Goal: Task Accomplishment & Management: Manage account settings

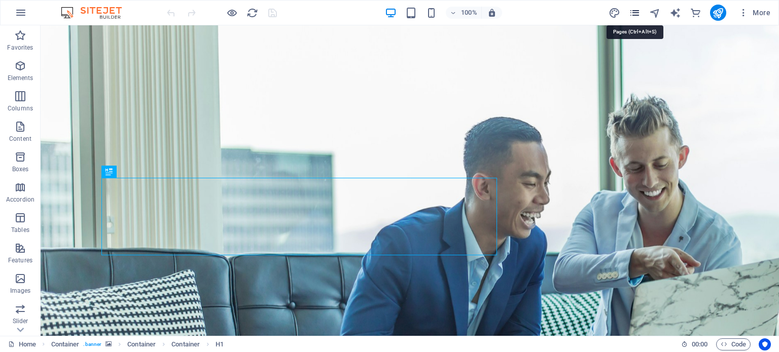
click at [633, 15] on icon "pages" at bounding box center [635, 13] width 12 height 12
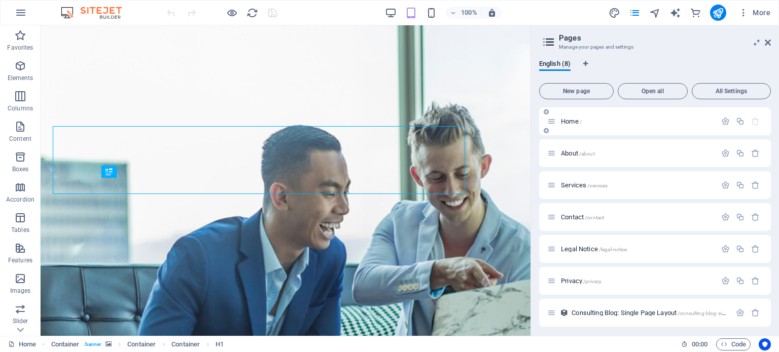
click at [571, 116] on div "Home /" at bounding box center [631, 122] width 169 height 12
click at [571, 123] on span "Home /" at bounding box center [571, 122] width 21 height 8
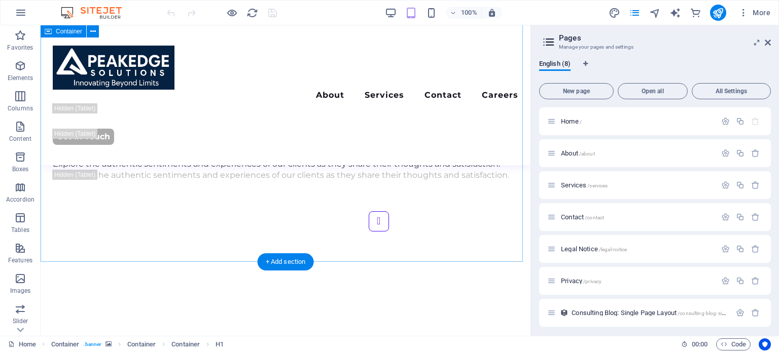
scroll to position [2341, 0]
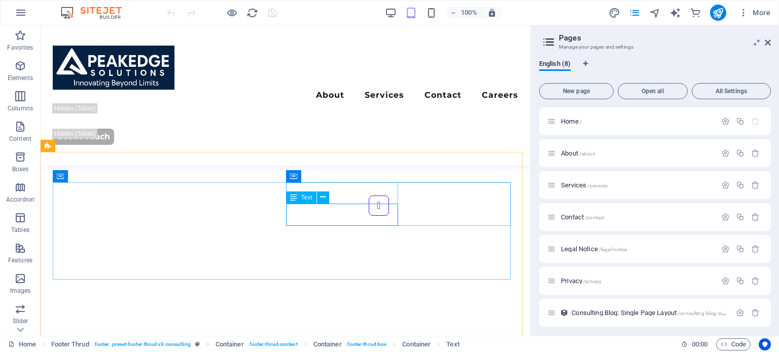
click at [305, 198] on span "Text" at bounding box center [306, 198] width 11 height 6
click at [321, 198] on icon at bounding box center [323, 197] width 6 height 11
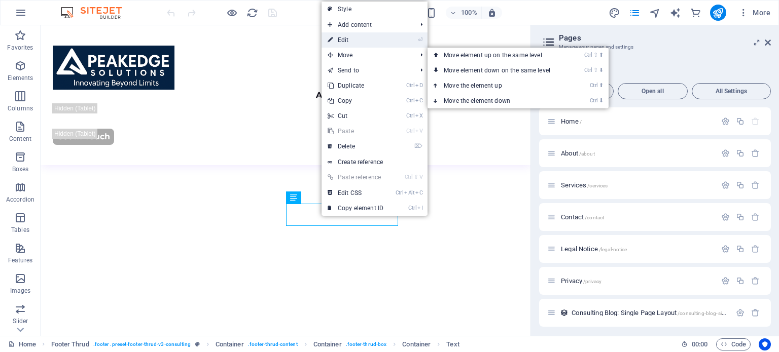
drag, startPoint x: 358, startPoint y: 41, endPoint x: 156, endPoint y: 37, distance: 201.9
click at [358, 40] on link "⏎ Edit" at bounding box center [356, 39] width 68 height 15
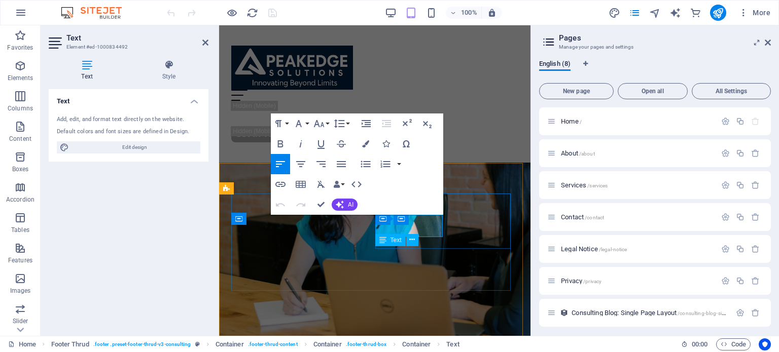
scroll to position [2691, 0]
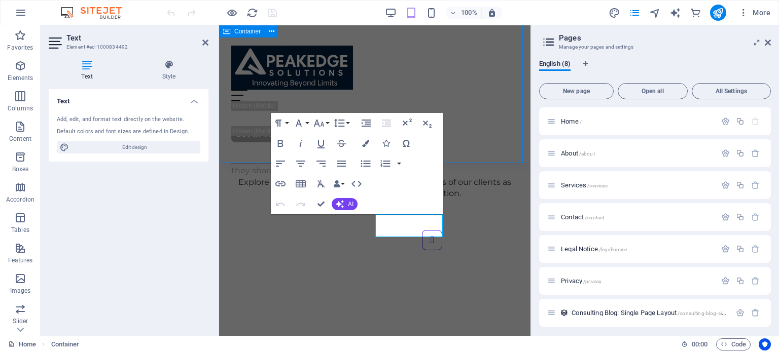
scroll to position [2341, 0]
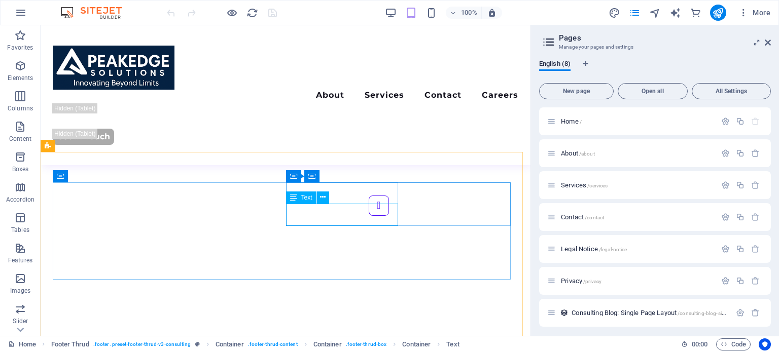
click at [298, 197] on div "Text" at bounding box center [301, 198] width 30 height 12
click at [336, 175] on icon at bounding box center [338, 176] width 6 height 11
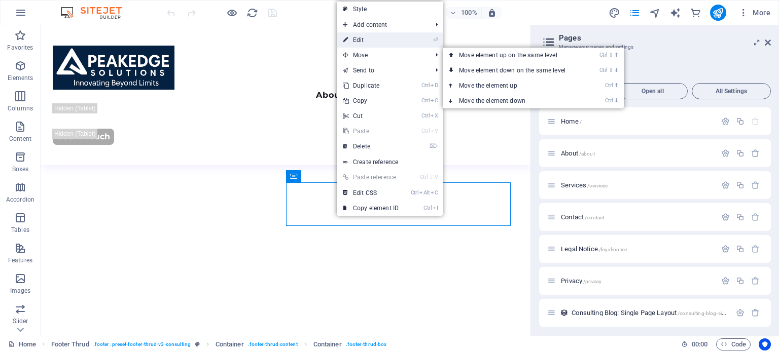
click at [374, 42] on link "⏎ Edit" at bounding box center [371, 39] width 68 height 15
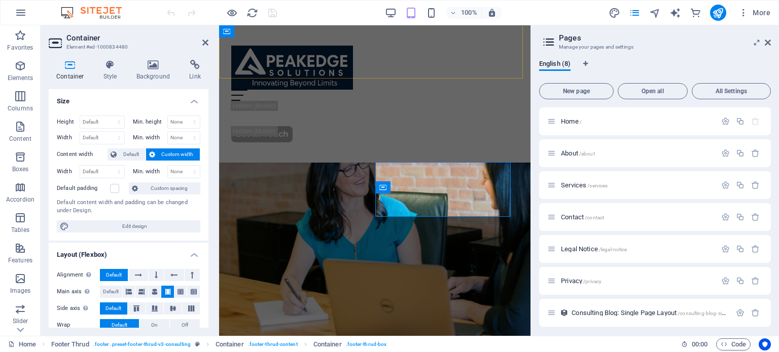
scroll to position [2691, 0]
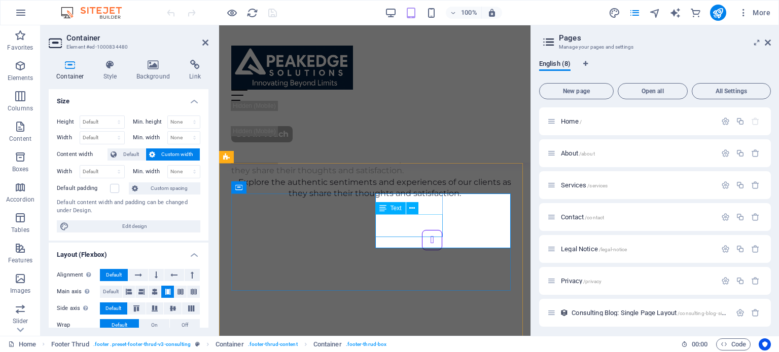
drag, startPoint x: 431, startPoint y: 232, endPoint x: 613, endPoint y: 228, distance: 181.6
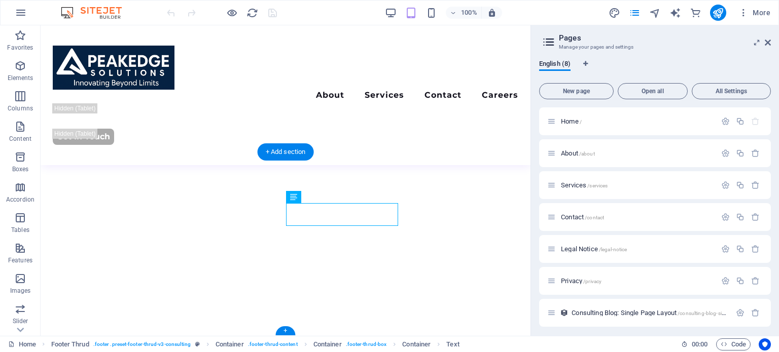
scroll to position [2341, 0]
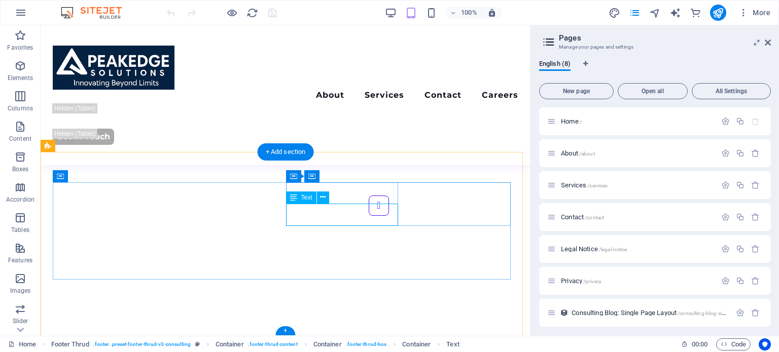
click at [320, 197] on icon at bounding box center [323, 197] width 6 height 11
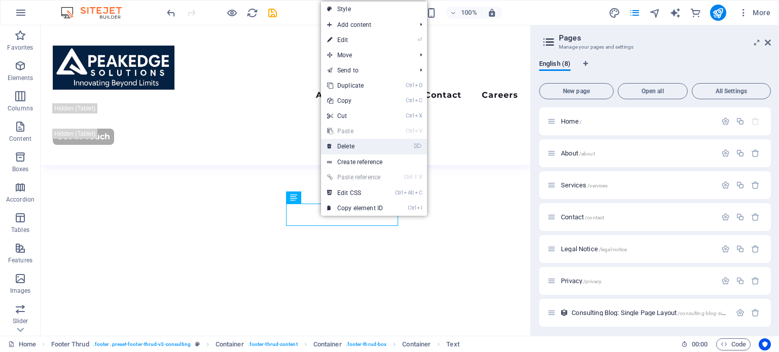
click at [363, 147] on link "⌦ Delete" at bounding box center [355, 146] width 68 height 15
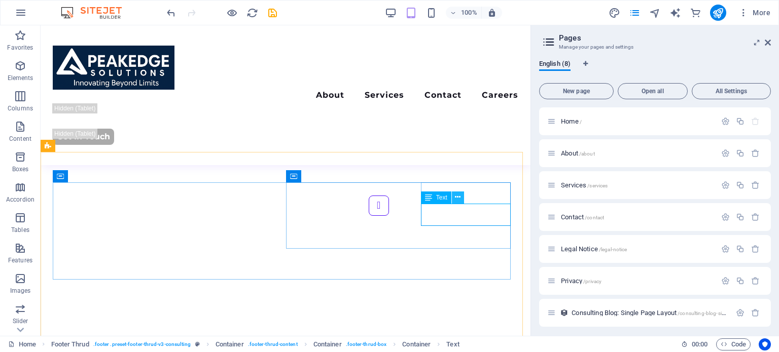
click at [458, 198] on icon at bounding box center [458, 197] width 6 height 11
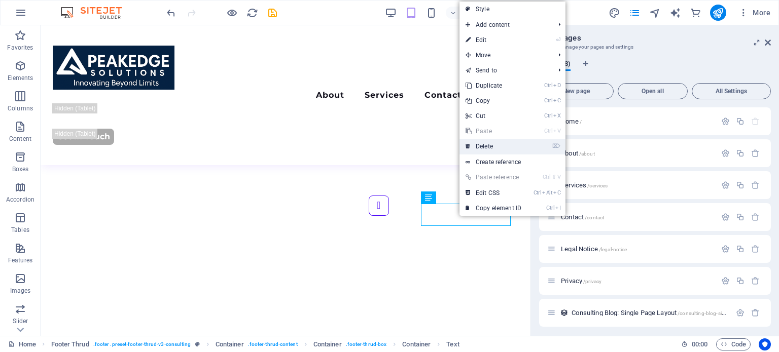
click at [485, 148] on link "⌦ Delete" at bounding box center [493, 146] width 68 height 15
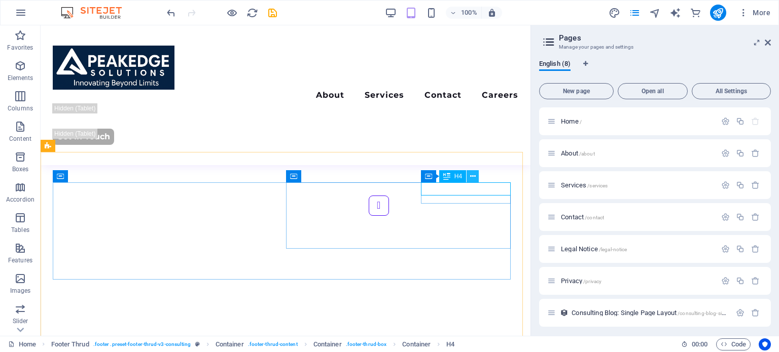
click at [470, 179] on icon at bounding box center [473, 176] width 6 height 11
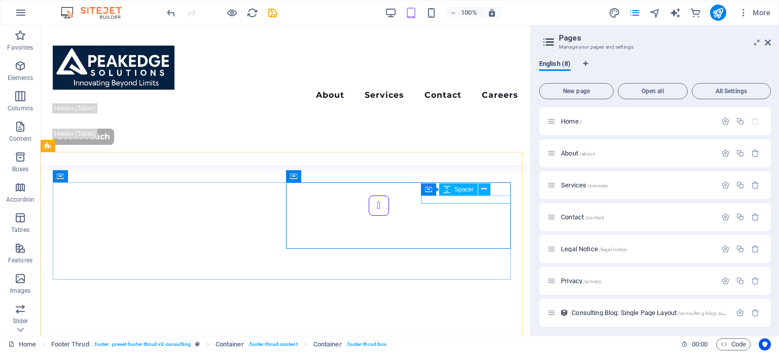
click at [440, 191] on div "Spacer" at bounding box center [458, 190] width 39 height 12
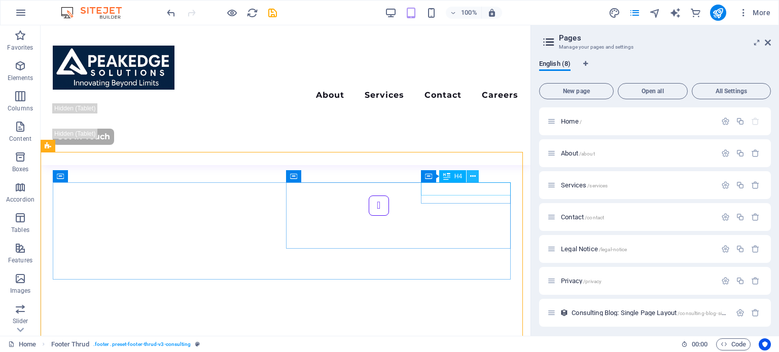
click at [471, 175] on icon at bounding box center [473, 176] width 6 height 11
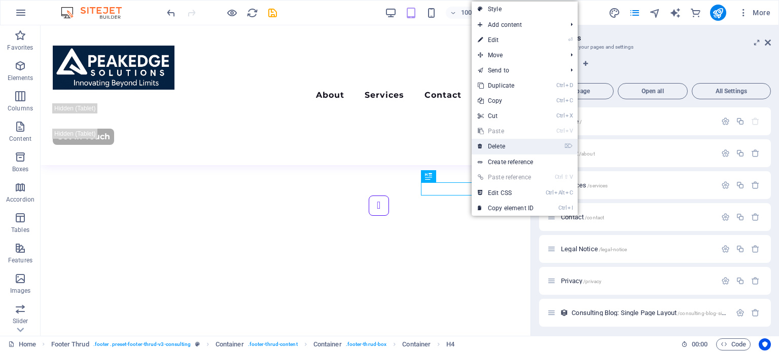
click at [520, 147] on link "⌦ Delete" at bounding box center [506, 146] width 68 height 15
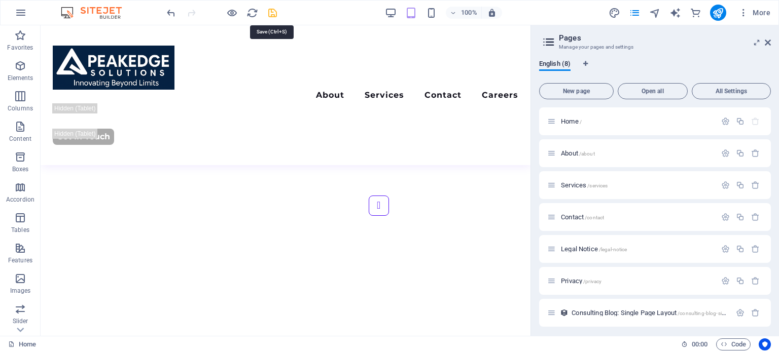
click at [270, 9] on icon "save" at bounding box center [273, 13] width 12 height 12
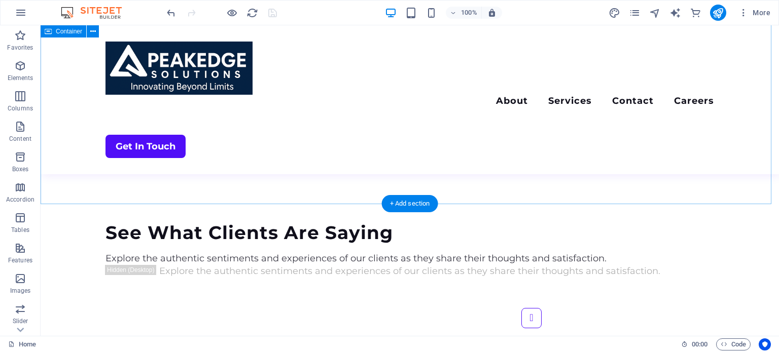
scroll to position [2487, 0]
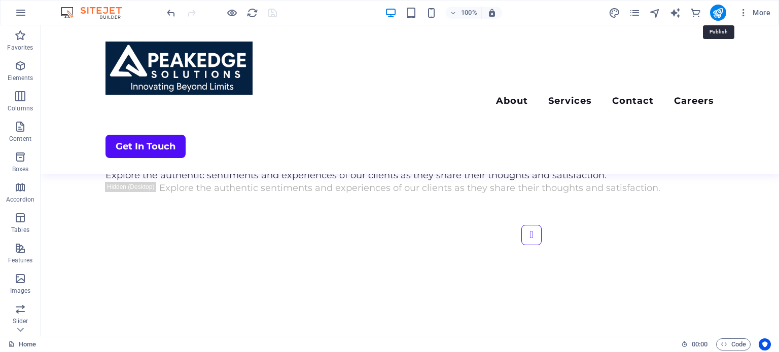
drag, startPoint x: 720, startPoint y: 11, endPoint x: 711, endPoint y: 24, distance: 16.3
click at [720, 12] on icon "publish" at bounding box center [718, 13] width 12 height 12
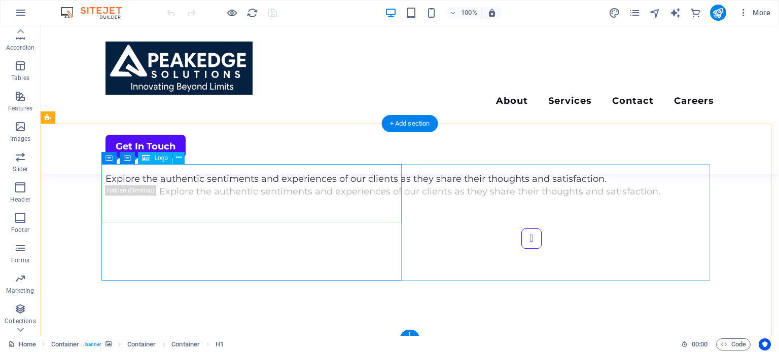
scroll to position [2488, 0]
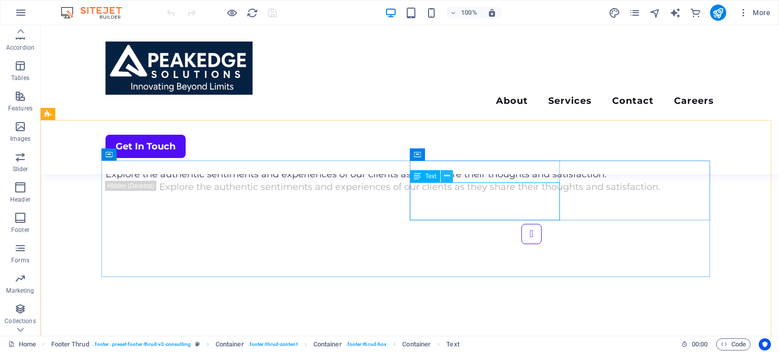
click at [444, 173] on icon at bounding box center [447, 176] width 6 height 11
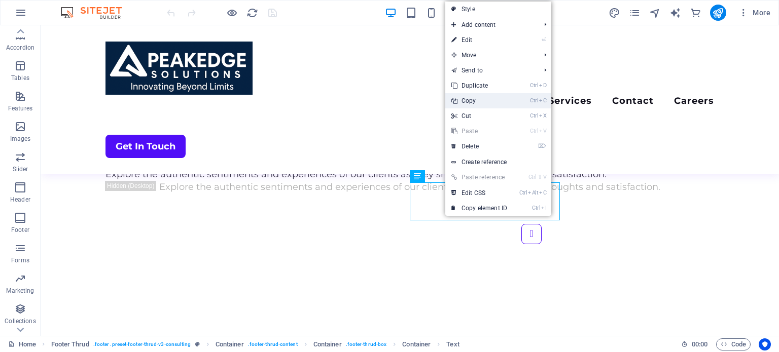
click at [475, 100] on link "Ctrl C Copy" at bounding box center [479, 100] width 68 height 15
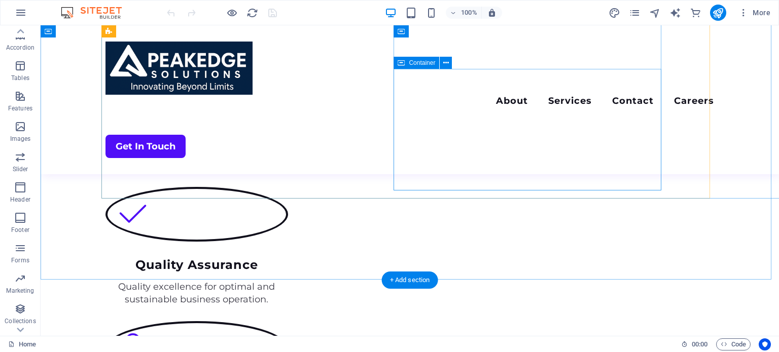
scroll to position [1220, 0]
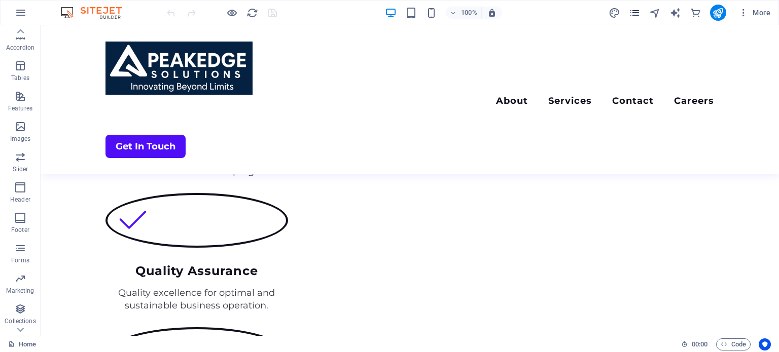
click at [634, 16] on icon "pages" at bounding box center [635, 13] width 12 height 12
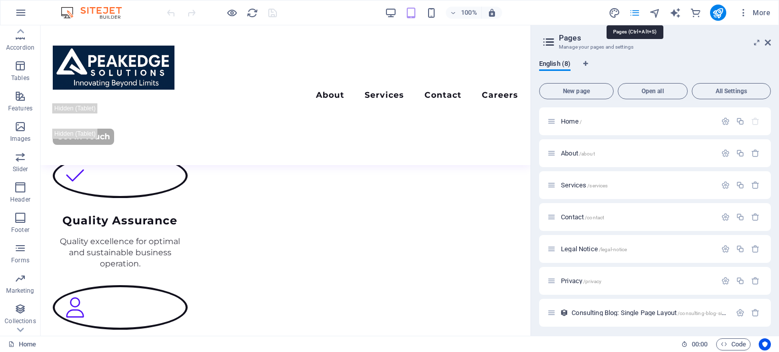
scroll to position [1228, 0]
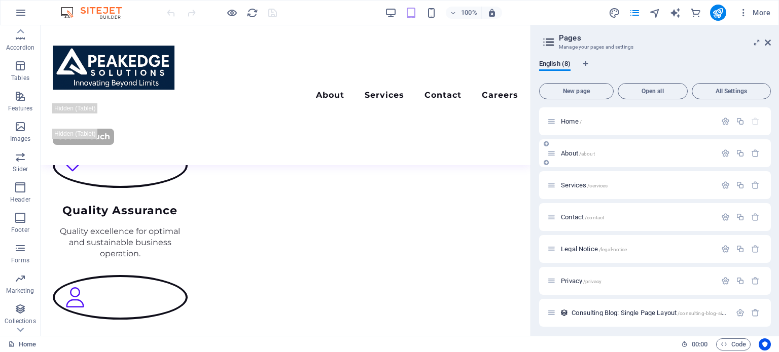
click at [567, 153] on span "About /about" at bounding box center [578, 154] width 34 height 8
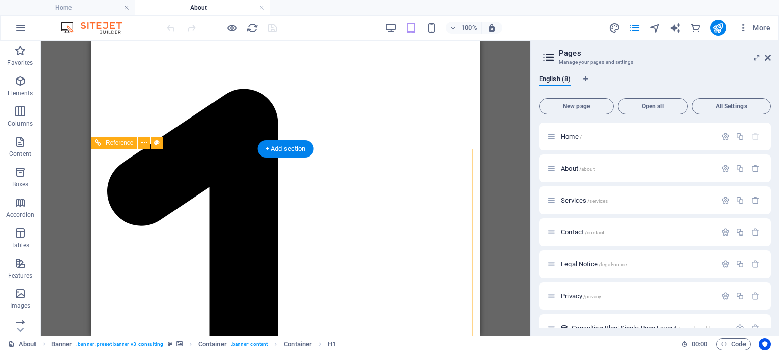
scroll to position [1075, 0]
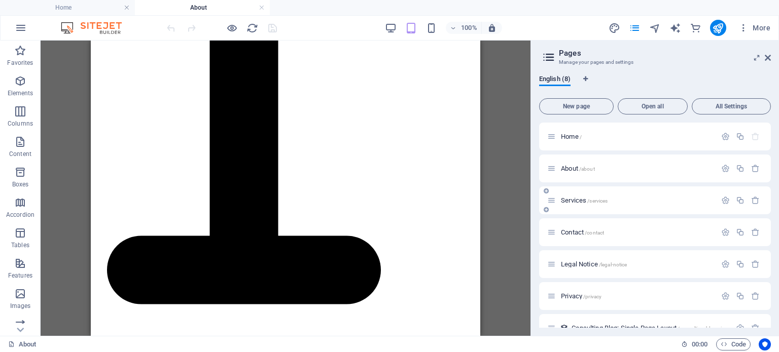
click at [572, 199] on span "Services /services" at bounding box center [584, 201] width 47 height 8
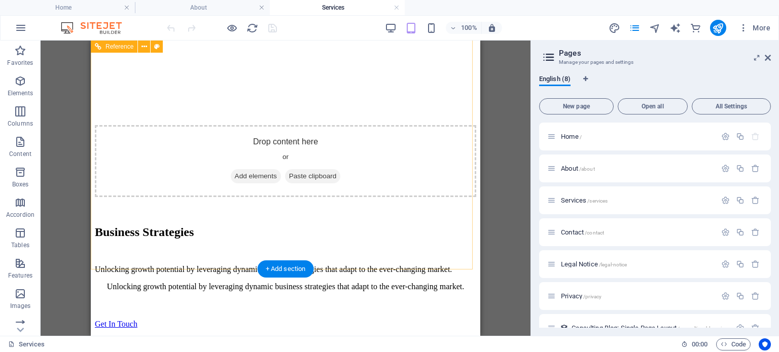
scroll to position [2451, 0]
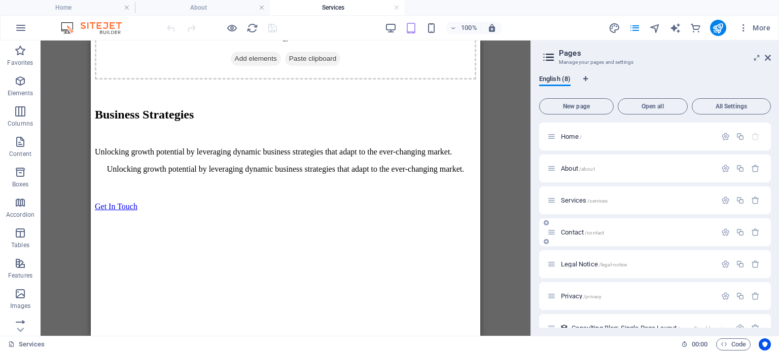
click at [569, 232] on span "Contact /contact" at bounding box center [582, 233] width 43 height 8
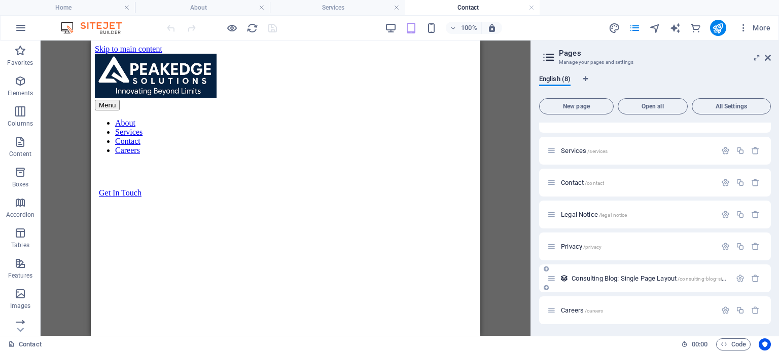
scroll to position [611, 0]
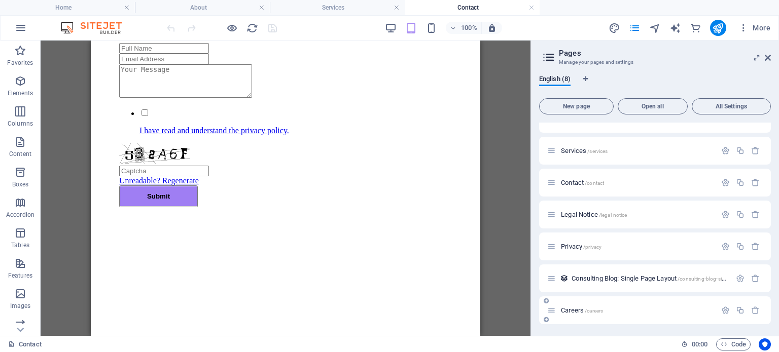
click at [569, 308] on span "Careers /careers" at bounding box center [582, 311] width 42 height 8
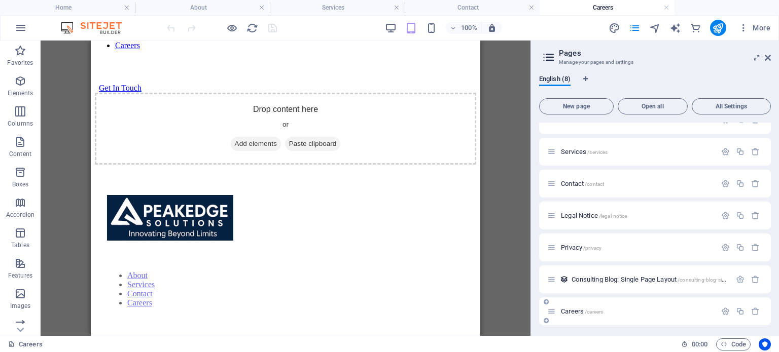
scroll to position [50, 0]
drag, startPoint x: 605, startPoint y: 307, endPoint x: 578, endPoint y: 160, distance: 149.9
click at [578, 160] on div "Home / About /about Services /services Contact /contact Legal Notice /legal-not…" at bounding box center [655, 199] width 232 height 252
drag, startPoint x: 616, startPoint y: 314, endPoint x: 614, endPoint y: 267, distance: 46.7
click at [614, 267] on div "Home / About /about Services /services Contact /contact Legal Notice /legal-not…" at bounding box center [655, 199] width 232 height 252
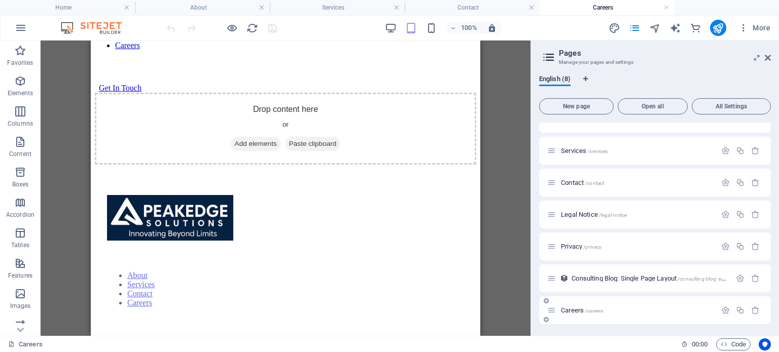
click at [553, 311] on icon at bounding box center [551, 310] width 9 height 9
drag, startPoint x: 589, startPoint y: 310, endPoint x: 590, endPoint y: 271, distance: 39.1
click at [590, 271] on div "Home / About /about Services /services Contact /contact Legal Notice /legal-not…" at bounding box center [655, 199] width 232 height 252
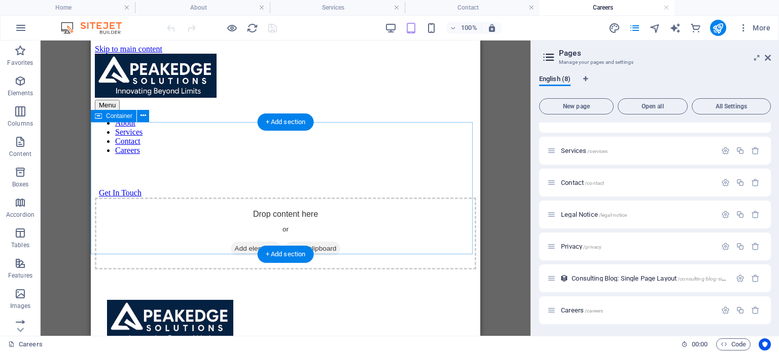
scroll to position [105, 0]
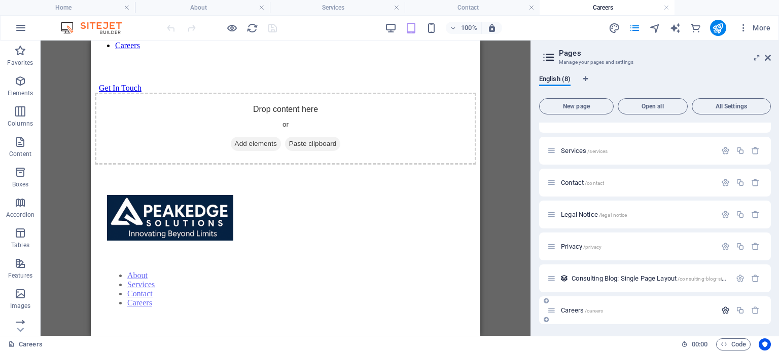
click at [724, 309] on icon "button" at bounding box center [725, 310] width 9 height 9
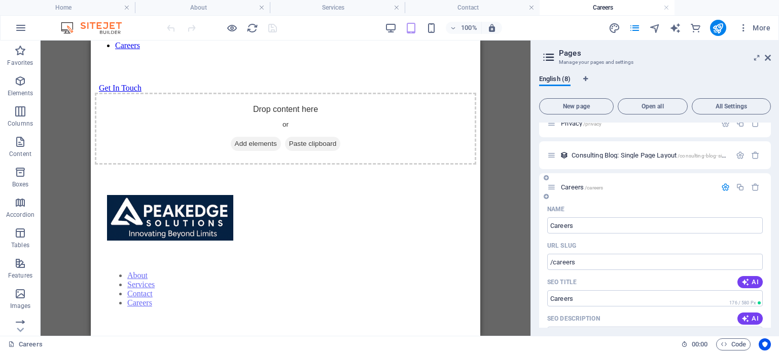
click at [624, 183] on div "Careers /careers" at bounding box center [631, 188] width 169 height 12
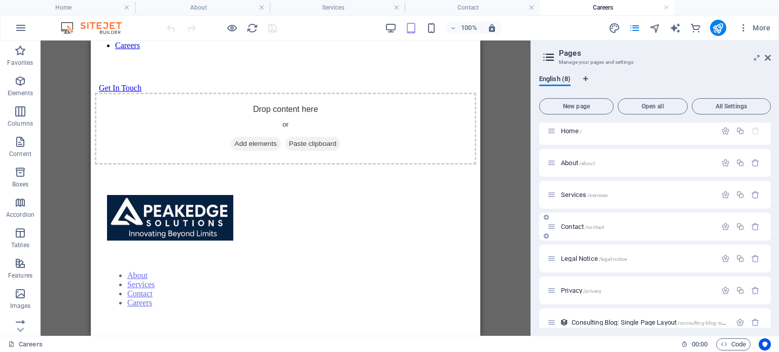
scroll to position [0, 0]
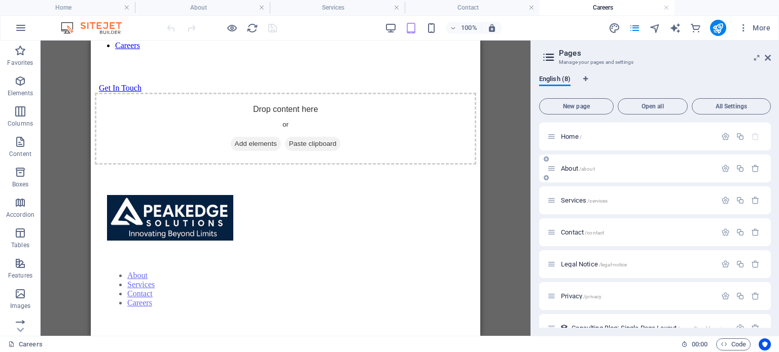
drag, startPoint x: 589, startPoint y: 135, endPoint x: 586, endPoint y: 175, distance: 40.2
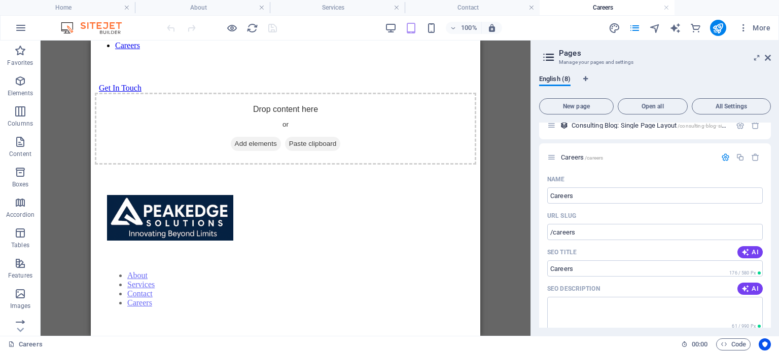
scroll to position [51, 0]
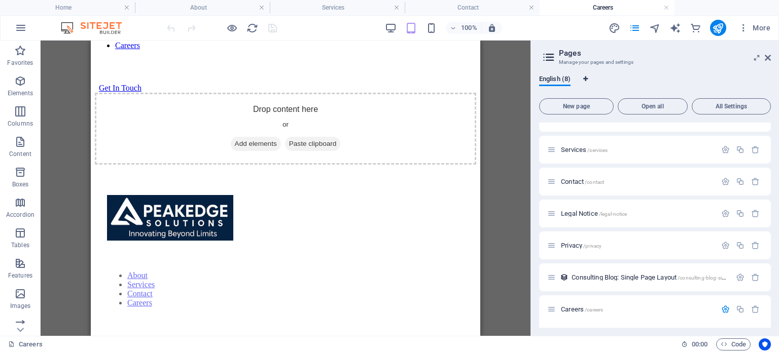
click at [587, 78] on icon "Language Tabs" at bounding box center [585, 79] width 5 height 6
select select "41"
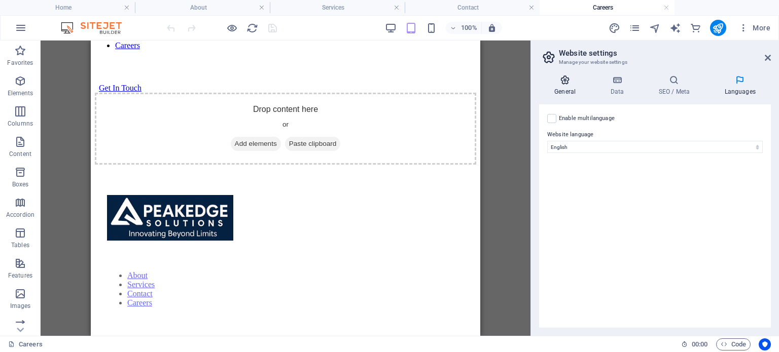
click at [563, 83] on icon at bounding box center [565, 80] width 52 height 10
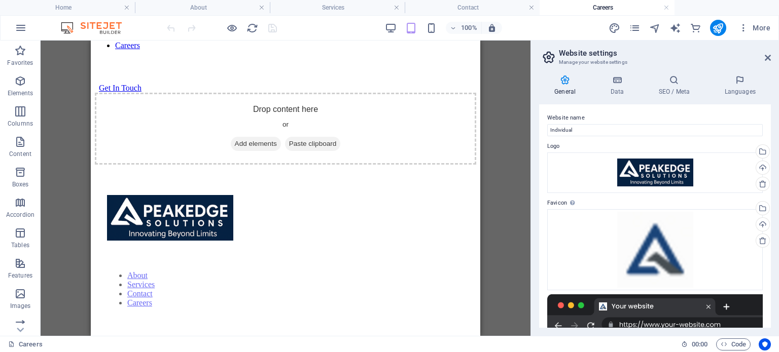
scroll to position [0, 0]
click at [687, 86] on h4 "SEO / Meta" at bounding box center [676, 85] width 66 height 21
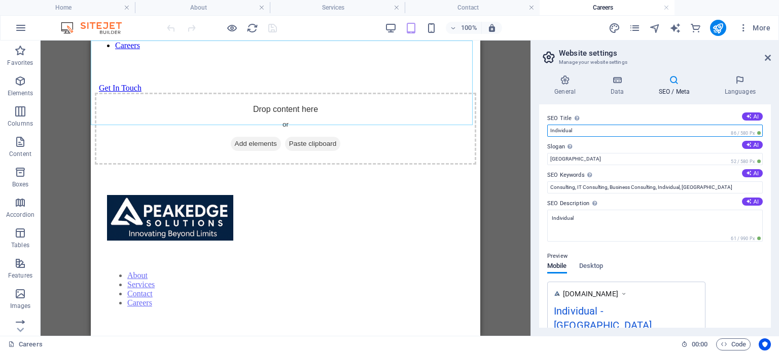
drag, startPoint x: 579, startPoint y: 163, endPoint x: 394, endPoint y: 107, distance: 193.5
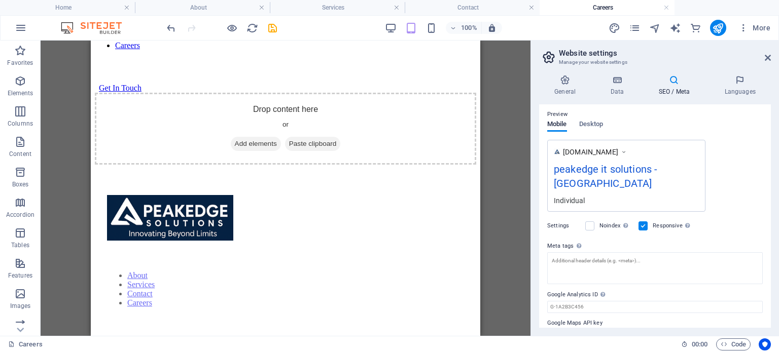
scroll to position [149, 0]
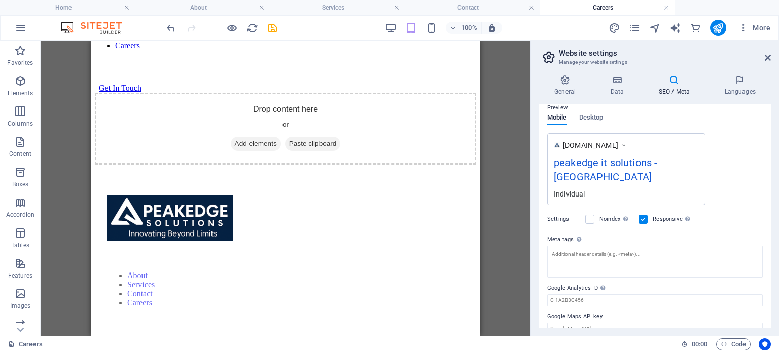
type input "peakedge it solutions"
click at [597, 189] on div "Individual" at bounding box center [626, 194] width 145 height 11
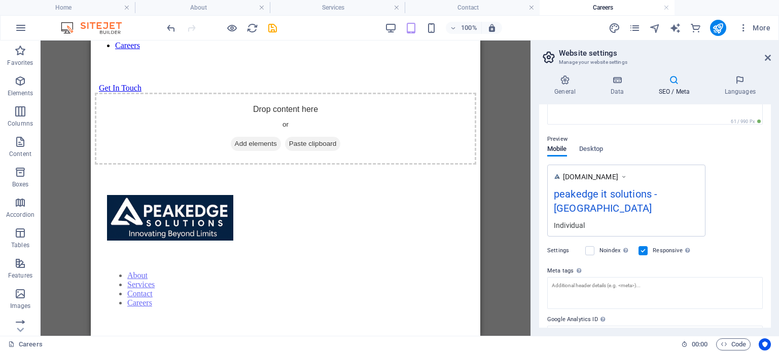
scroll to position [98, 0]
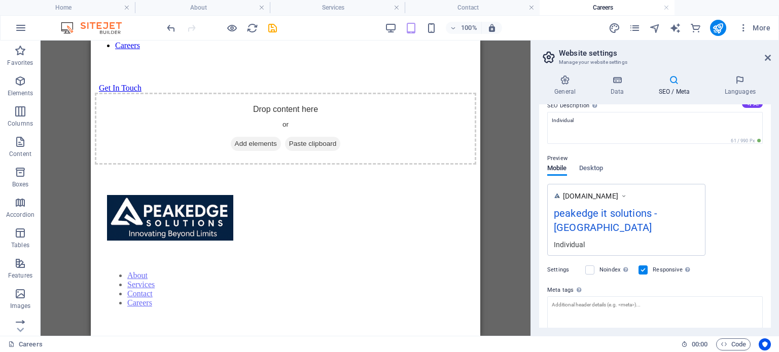
click at [607, 206] on div "peakedge it solutions - Berlin" at bounding box center [626, 223] width 145 height 34
click at [590, 215] on div "peakedge it solutions - Berlin" at bounding box center [626, 223] width 145 height 34
click at [620, 216] on div "peakedge it solutions - Berlin" at bounding box center [626, 223] width 145 height 34
click at [588, 167] on span "Desktop" at bounding box center [591, 169] width 24 height 14
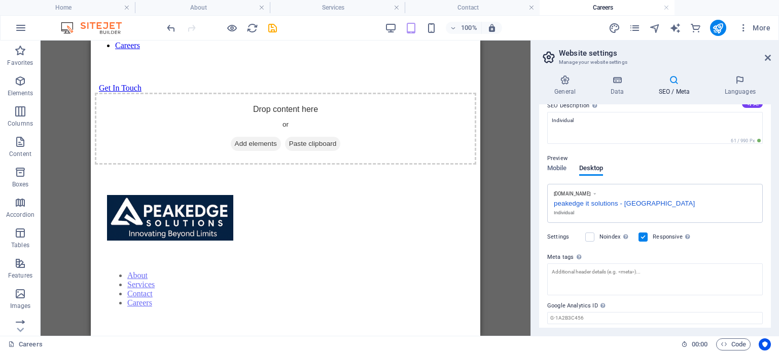
click at [636, 199] on div "peakedge it solutions - Berlin" at bounding box center [655, 202] width 202 height 11
click at [561, 169] on span "Mobile" at bounding box center [557, 169] width 20 height 14
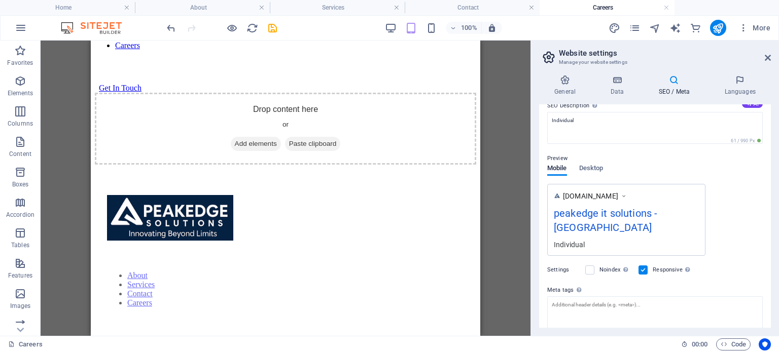
drag, startPoint x: 647, startPoint y: 213, endPoint x: 624, endPoint y: 194, distance: 29.9
click at [647, 213] on div "peakedge it solutions - Berlin" at bounding box center [626, 223] width 145 height 34
click at [588, 161] on div "Preview" at bounding box center [655, 159] width 216 height 12
click at [591, 165] on span "Desktop" at bounding box center [591, 169] width 24 height 14
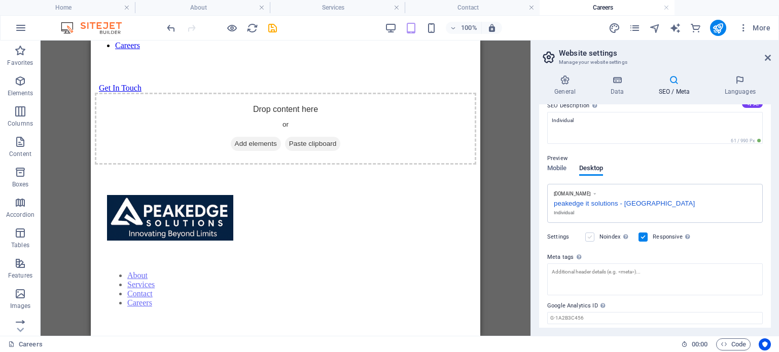
click at [591, 238] on label at bounding box center [589, 237] width 9 height 9
click at [0, 0] on input "Noindex Instruct search engines to exclude this website from search results." at bounding box center [0, 0] width 0 height 0
click at [586, 239] on label at bounding box center [589, 237] width 9 height 9
click at [0, 0] on input "Noindex Instruct search engines to exclude this website from search results." at bounding box center [0, 0] width 0 height 0
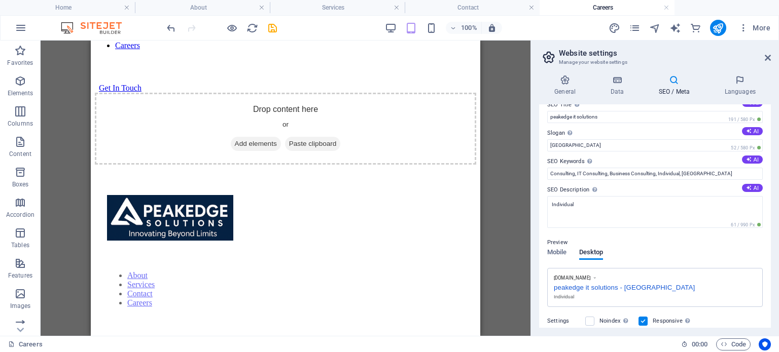
scroll to position [0, 0]
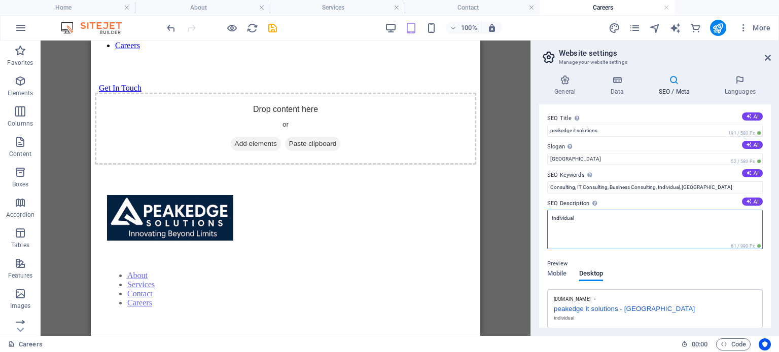
drag, startPoint x: 596, startPoint y: 246, endPoint x: 439, endPoint y: 196, distance: 165.0
type textarea "Peakedge it Solutions"
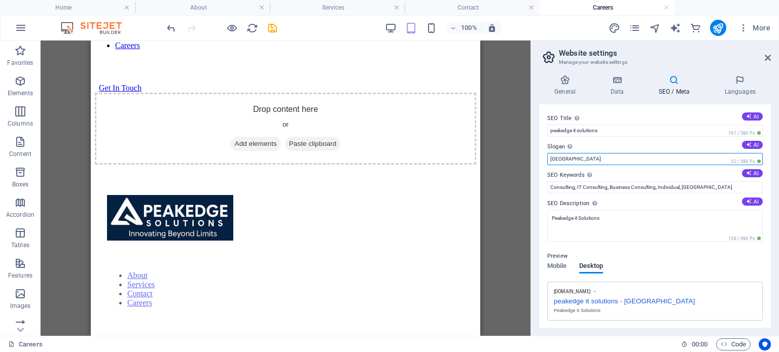
drag, startPoint x: 573, startPoint y: 157, endPoint x: 486, endPoint y: 156, distance: 86.2
click at [486, 156] on div "Home About Services Contact Careers Favorites Elements Columns Content Boxes Ac…" at bounding box center [389, 189] width 779 height 296
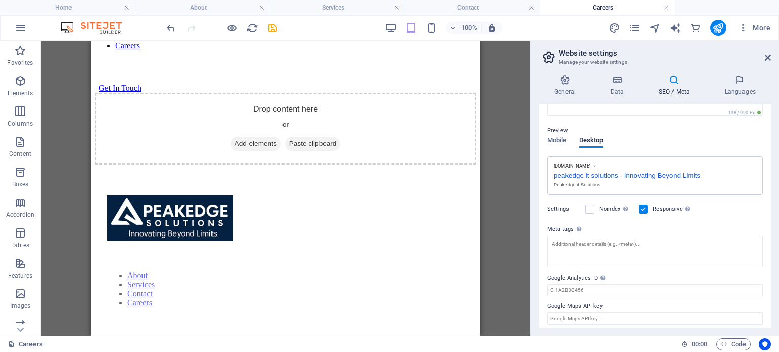
scroll to position [130, 0]
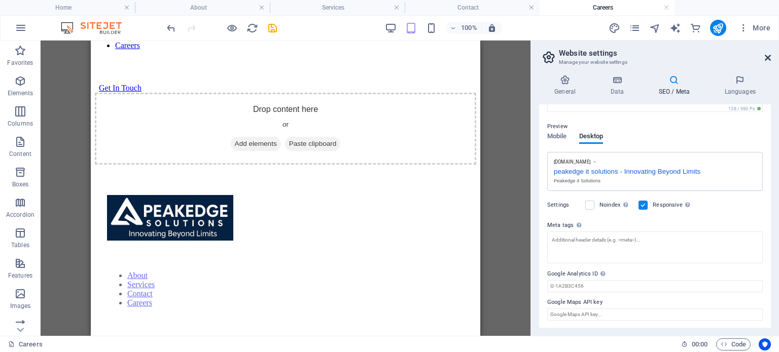
type input "Innovating Beyond Limits"
click at [769, 54] on icon at bounding box center [768, 58] width 6 height 8
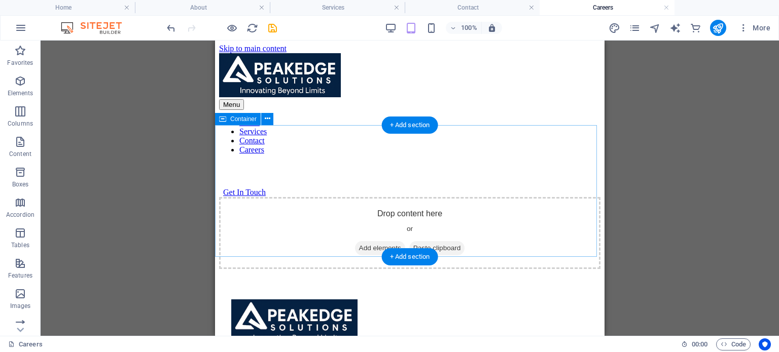
scroll to position [0, 0]
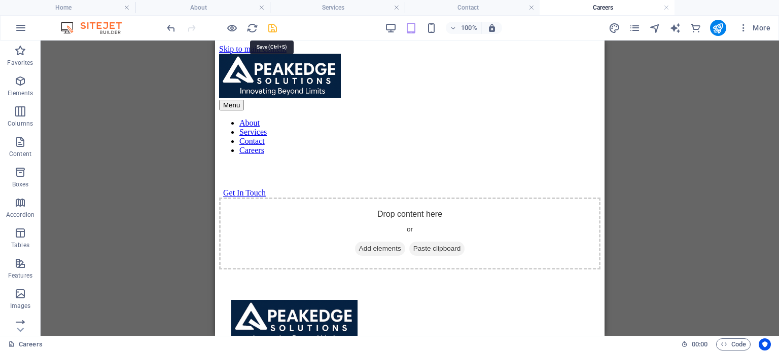
click at [271, 30] on icon "save" at bounding box center [273, 28] width 12 height 12
click at [631, 25] on icon "pages" at bounding box center [635, 28] width 12 height 12
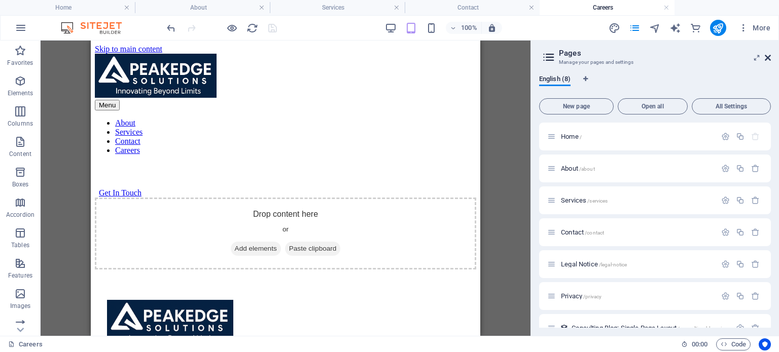
click at [768, 56] on icon at bounding box center [768, 58] width 6 height 8
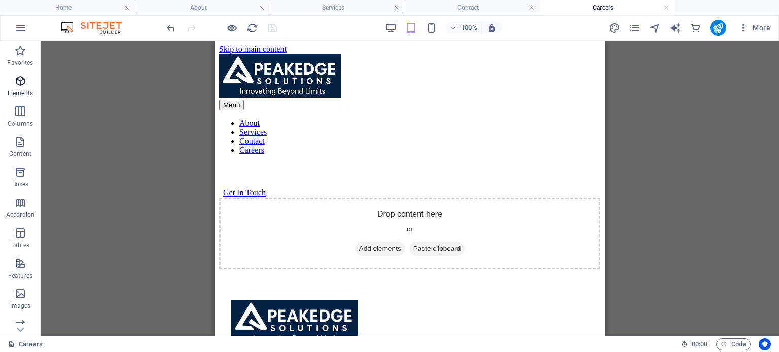
click at [13, 84] on span "Elements" at bounding box center [20, 87] width 41 height 24
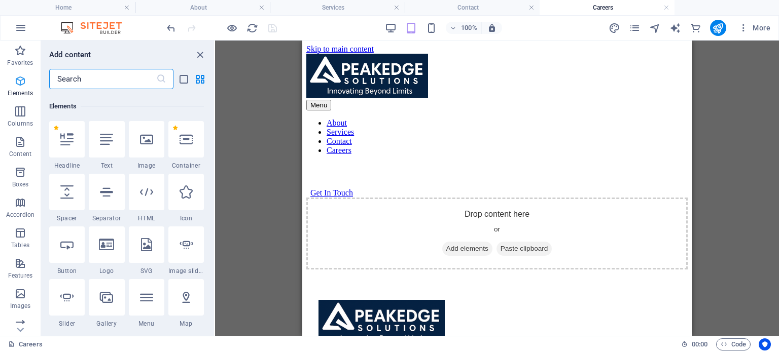
scroll to position [108, 0]
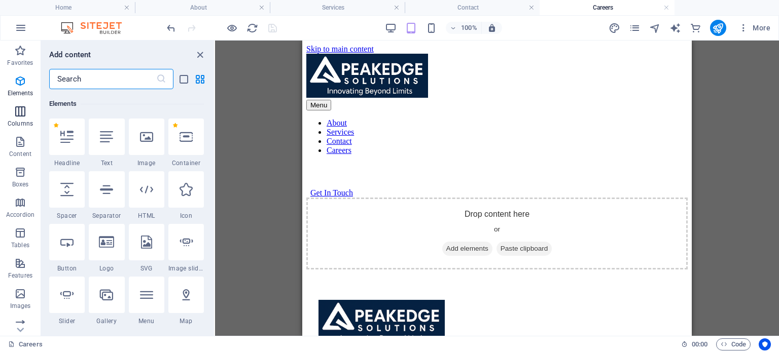
click at [20, 122] on p "Columns" at bounding box center [20, 124] width 25 height 8
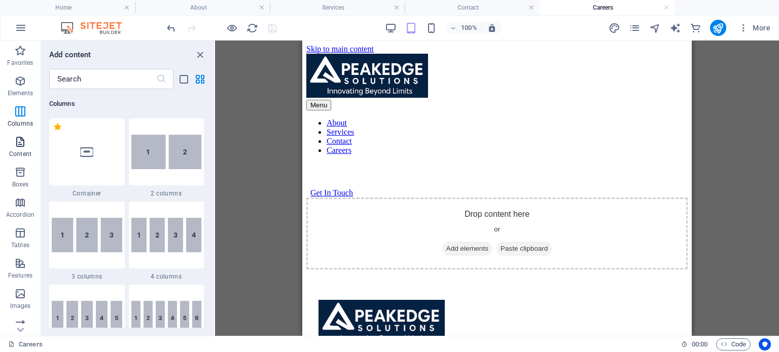
click at [13, 144] on span "Content" at bounding box center [20, 148] width 41 height 24
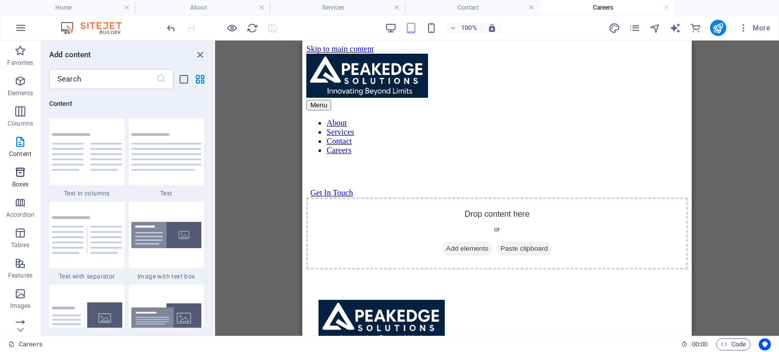
click at [17, 176] on icon "button" at bounding box center [20, 172] width 12 height 12
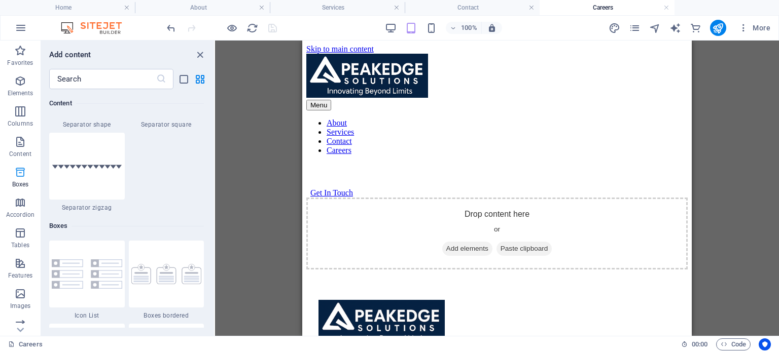
scroll to position [2798, 0]
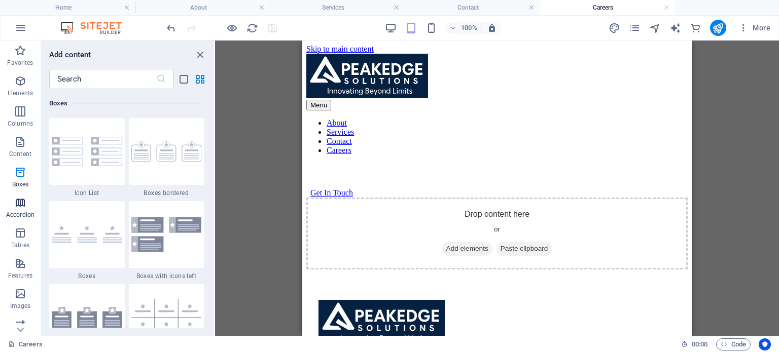
click at [23, 206] on icon "button" at bounding box center [20, 203] width 12 height 12
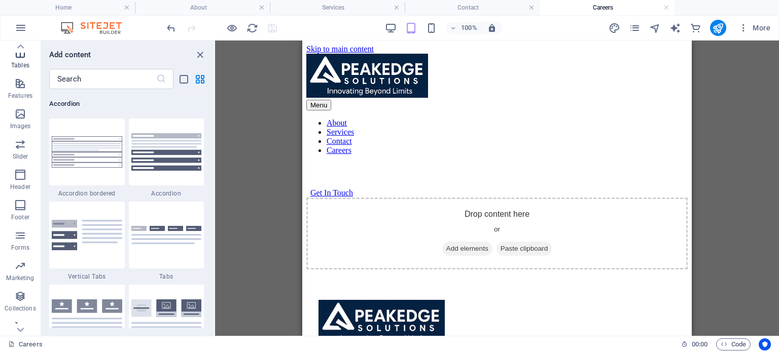
scroll to position [191, 0]
click at [23, 170] on span "Header" at bounding box center [20, 170] width 41 height 24
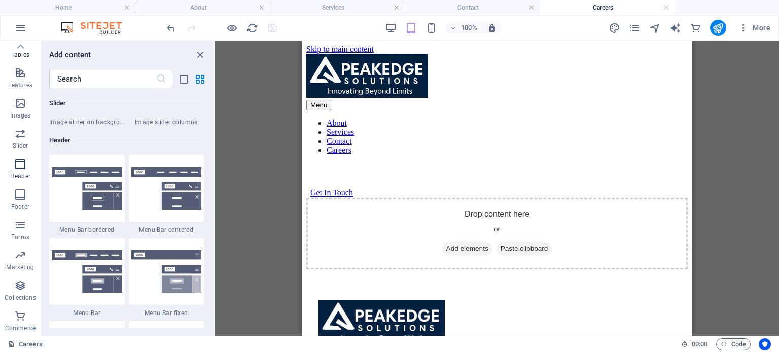
scroll to position [6107, 0]
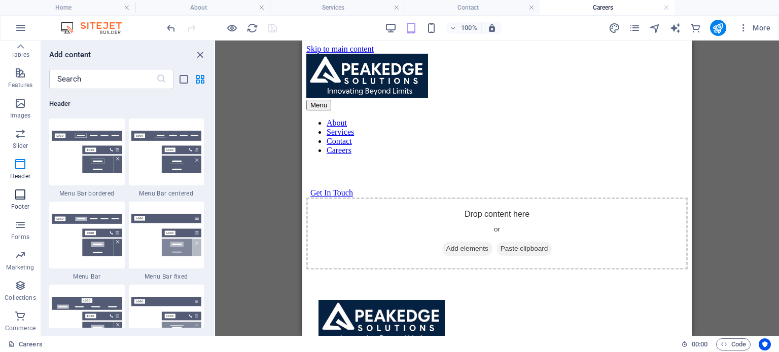
click at [20, 206] on p "Footer" at bounding box center [20, 207] width 18 height 8
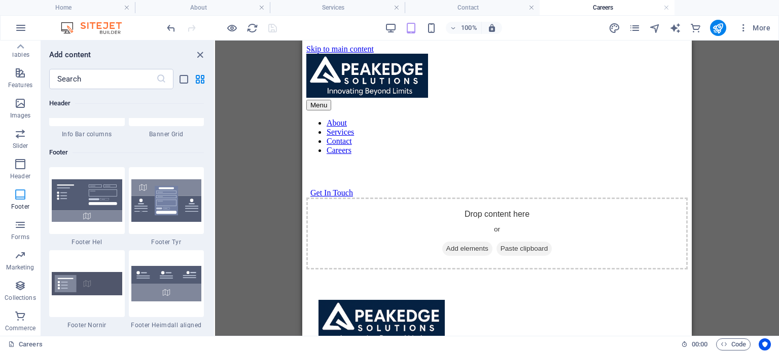
scroll to position [6714, 0]
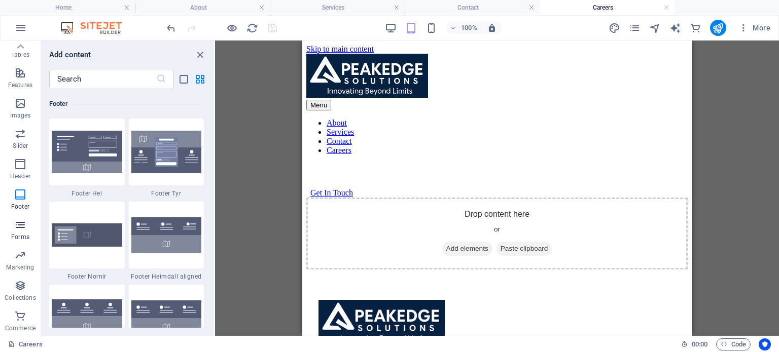
click at [17, 232] on span "Forms" at bounding box center [20, 231] width 41 height 24
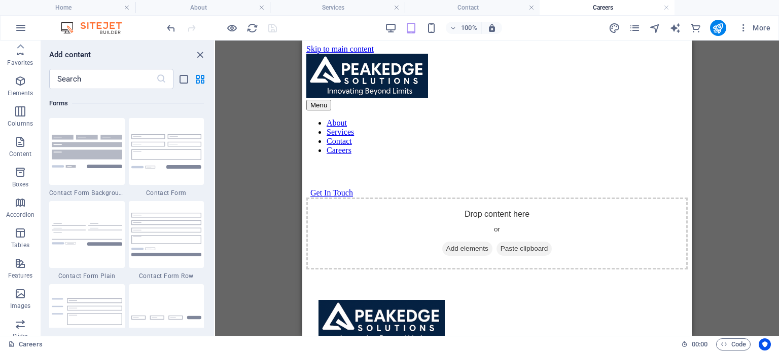
scroll to position [7253, 0]
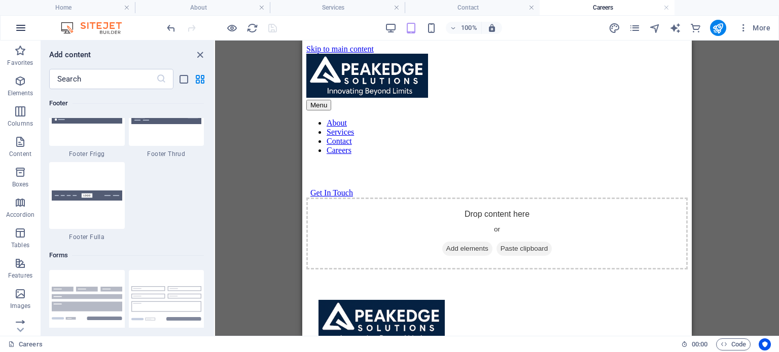
click at [16, 28] on icon "button" at bounding box center [21, 28] width 12 height 12
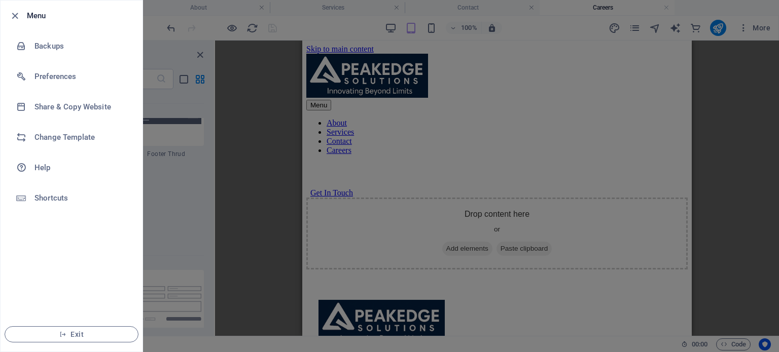
click at [725, 94] on div at bounding box center [389, 176] width 779 height 352
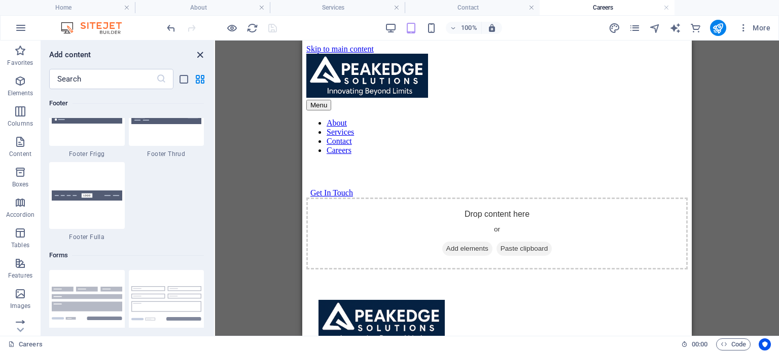
click at [199, 49] on icon "close panel" at bounding box center [200, 55] width 12 height 12
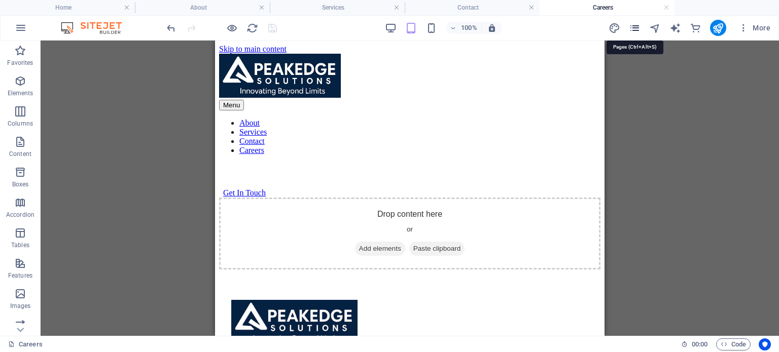
click at [635, 27] on icon "pages" at bounding box center [635, 28] width 12 height 12
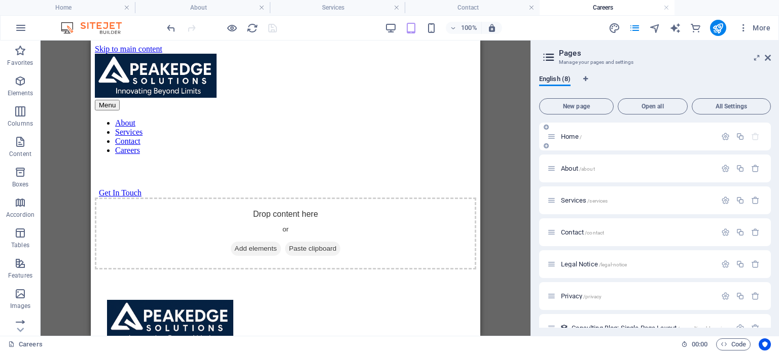
click at [566, 138] on span "Home /" at bounding box center [571, 137] width 21 height 8
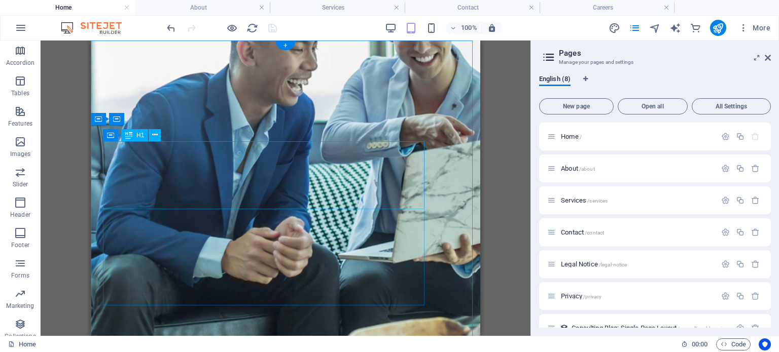
scroll to position [0, 0]
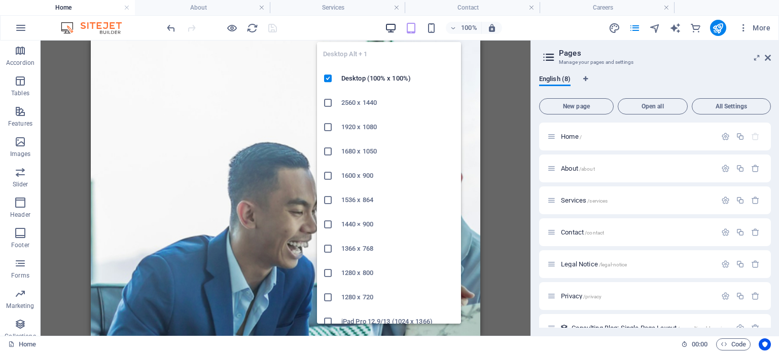
click at [388, 26] on icon "button" at bounding box center [391, 28] width 12 height 12
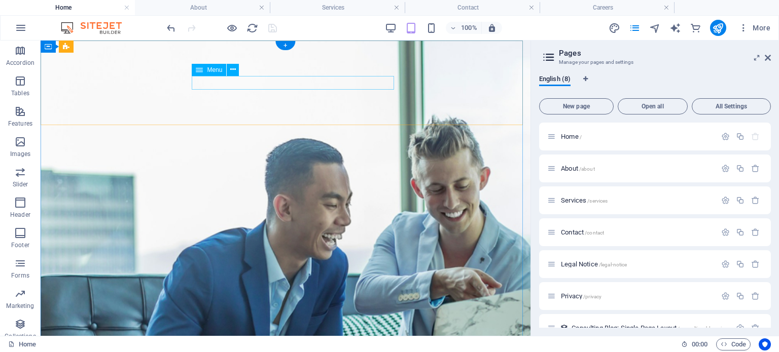
drag, startPoint x: 313, startPoint y: 79, endPoint x: 264, endPoint y: 84, distance: 50.0
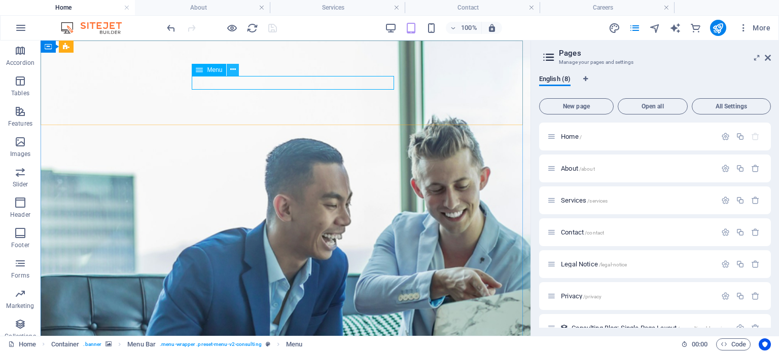
click at [231, 68] on icon at bounding box center [233, 69] width 6 height 11
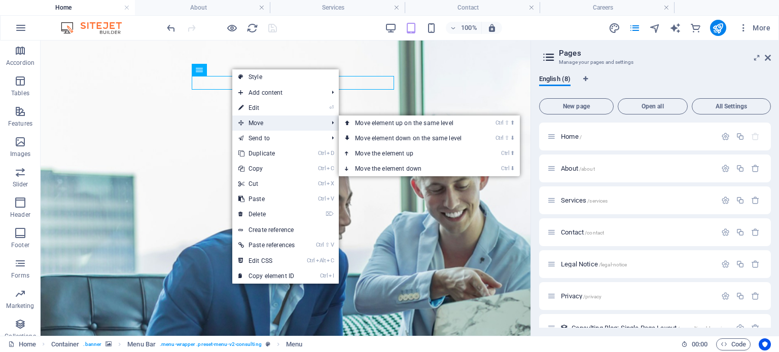
click at [260, 124] on span "Move" at bounding box center [277, 123] width 91 height 15
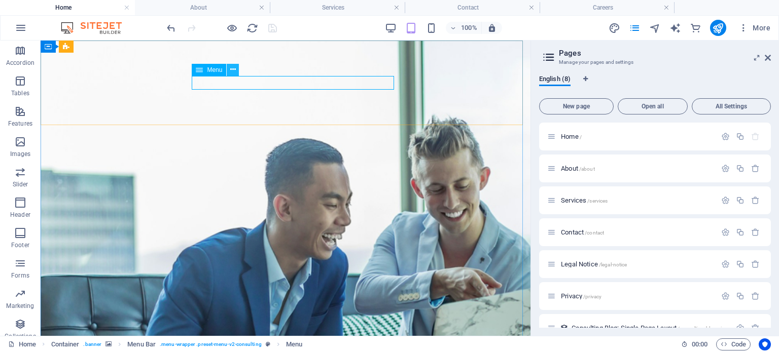
click at [231, 68] on icon at bounding box center [233, 69] width 6 height 11
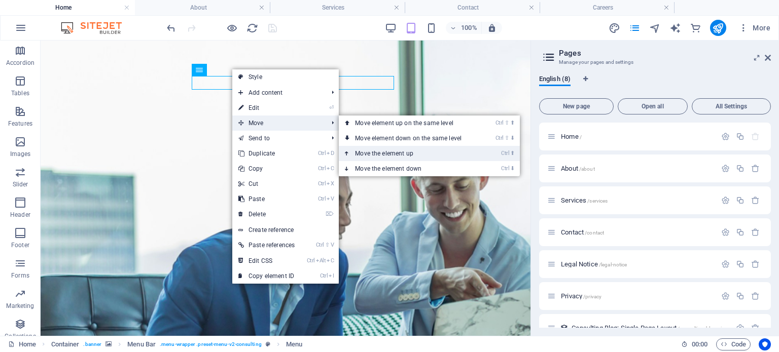
click at [375, 152] on link "Ctrl ⬆ Move the element up" at bounding box center [410, 153] width 143 height 15
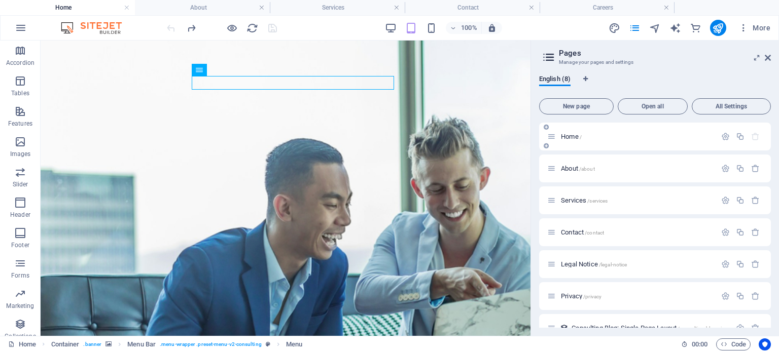
drag, startPoint x: 607, startPoint y: 139, endPoint x: 594, endPoint y: 136, distance: 12.7
click at [594, 136] on p "Home /" at bounding box center [637, 136] width 152 height 7
click at [659, 139] on p "Home /" at bounding box center [637, 136] width 152 height 7
click at [721, 104] on span "All Settings" at bounding box center [731, 106] width 70 height 6
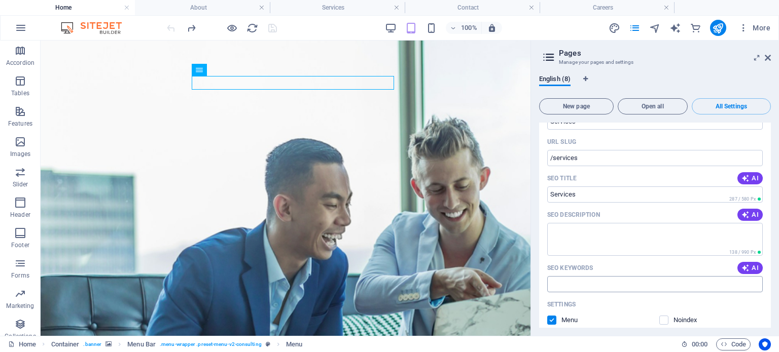
scroll to position [764, 0]
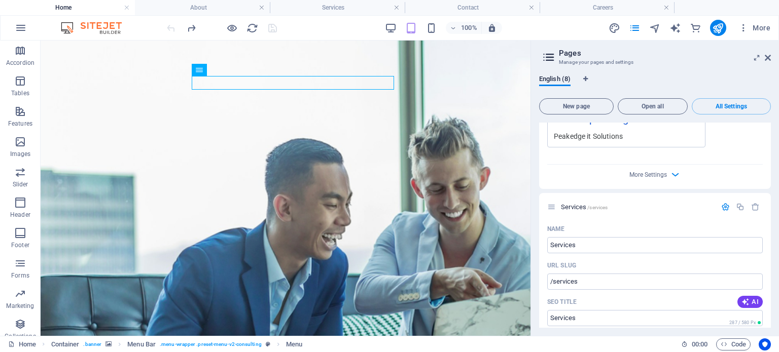
click at [765, 53] on h2 "Pages" at bounding box center [665, 53] width 212 height 9
click at [769, 57] on icon at bounding box center [768, 58] width 6 height 8
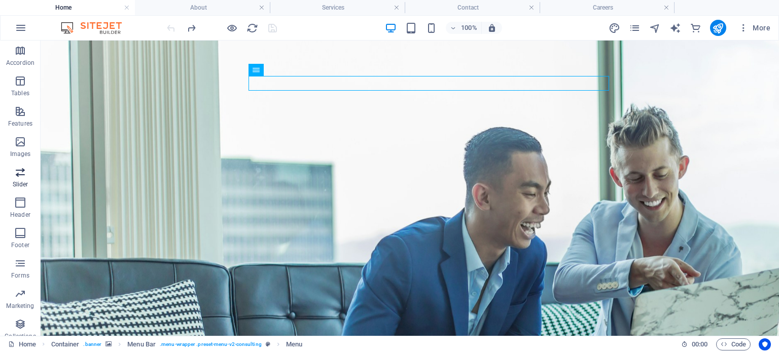
click at [14, 183] on p "Slider" at bounding box center [21, 185] width 16 height 8
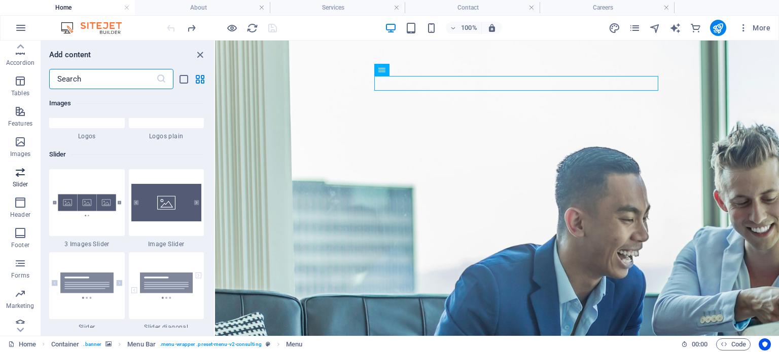
scroll to position [5749, 0]
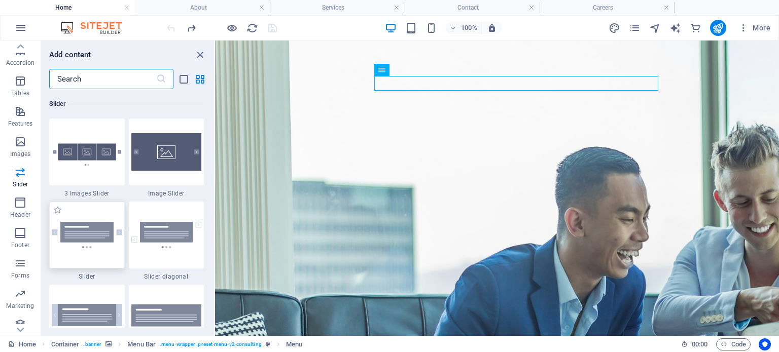
click at [94, 242] on img at bounding box center [87, 235] width 70 height 26
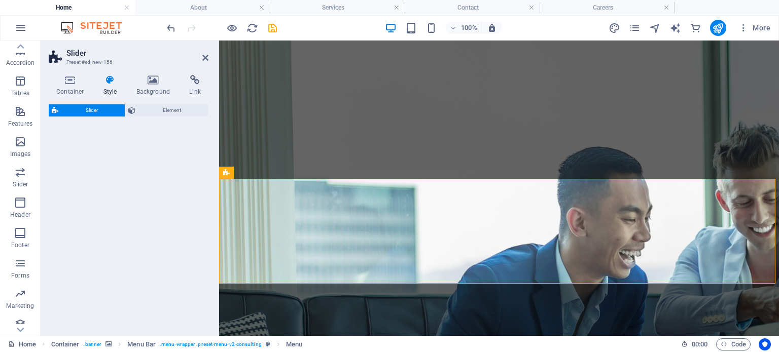
select select "rem"
select select "px"
select select "preset-slider-content-v3-default"
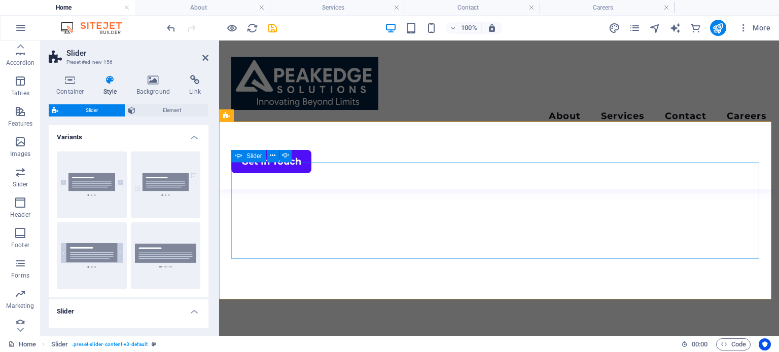
scroll to position [341, 0]
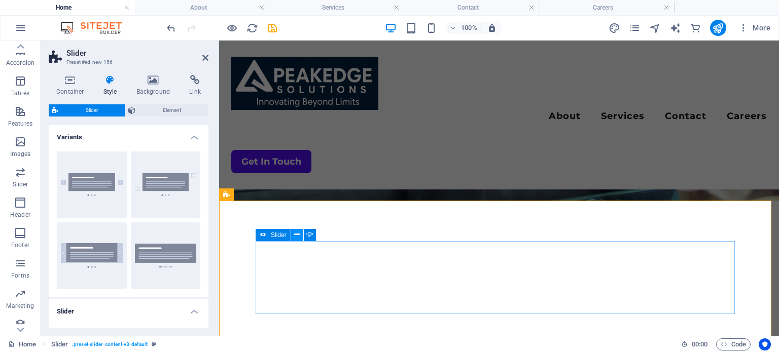
click at [296, 236] on icon at bounding box center [297, 235] width 6 height 11
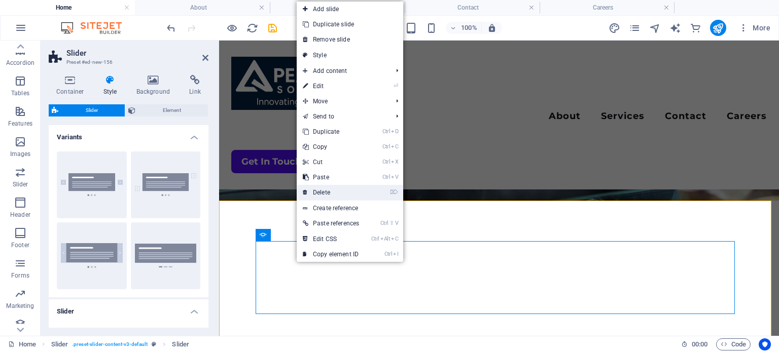
click at [324, 192] on link "⌦ Delete" at bounding box center [331, 192] width 68 height 15
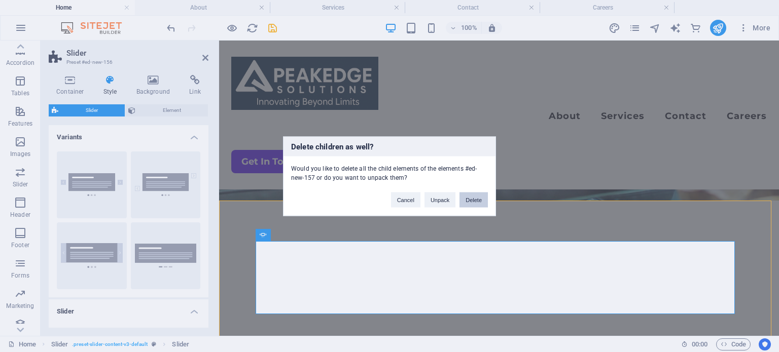
click at [473, 202] on button "Delete" at bounding box center [473, 199] width 28 height 15
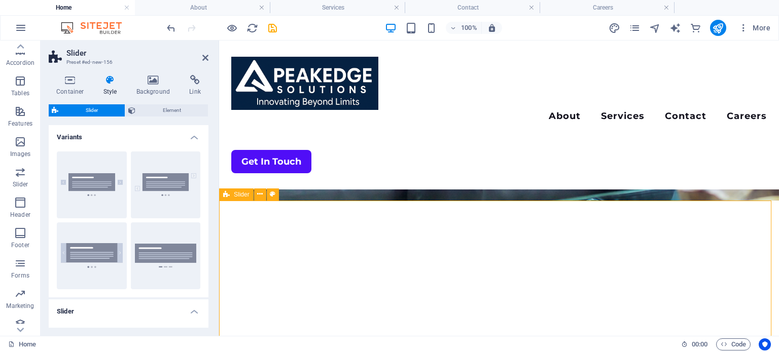
click at [263, 197] on button at bounding box center [260, 195] width 12 height 12
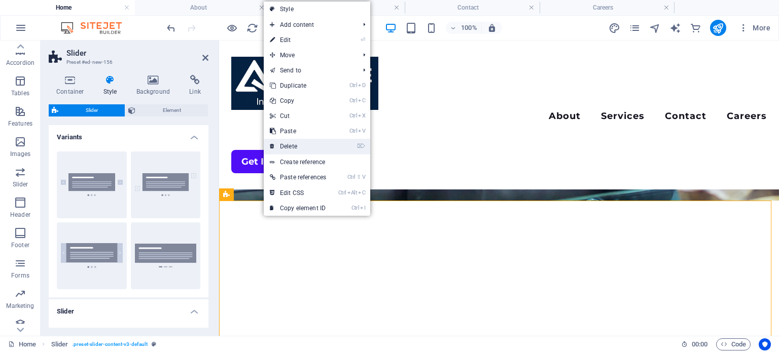
click at [289, 144] on link "⌦ Delete" at bounding box center [298, 146] width 68 height 15
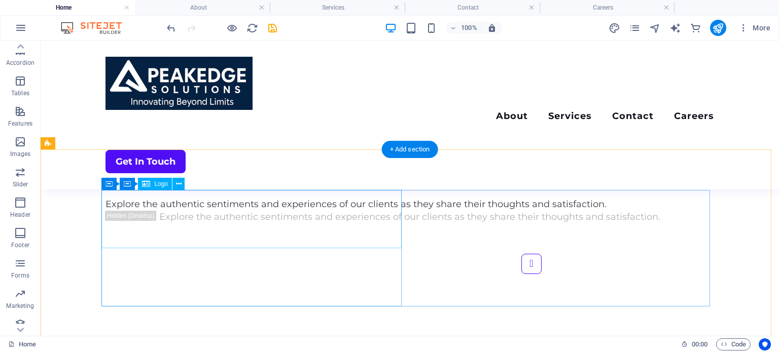
scroll to position [2503, 0]
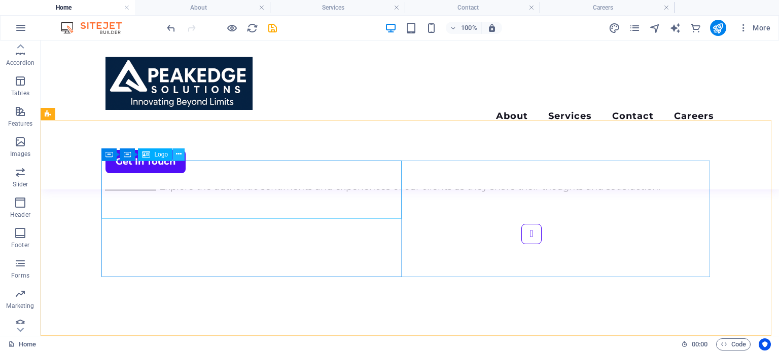
click at [181, 154] on icon at bounding box center [179, 154] width 6 height 11
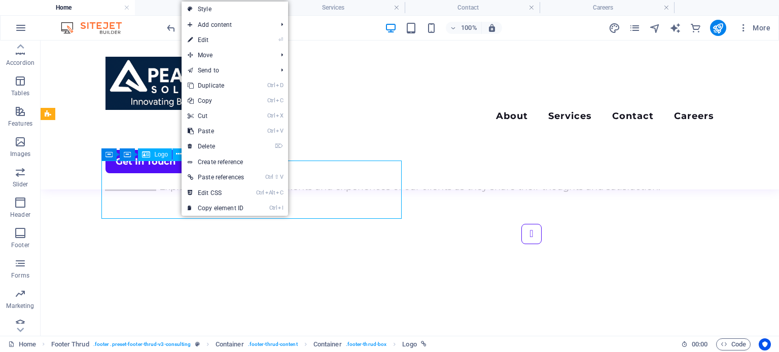
click at [161, 153] on span "Logo" at bounding box center [161, 155] width 14 height 6
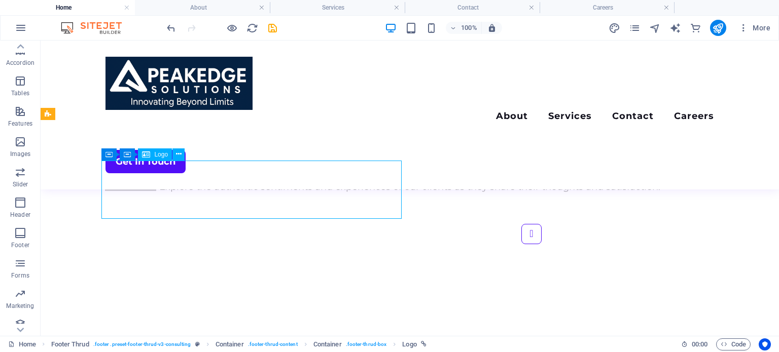
click at [156, 156] on span "Logo" at bounding box center [161, 155] width 14 height 6
click at [112, 156] on icon at bounding box center [108, 155] width 7 height 12
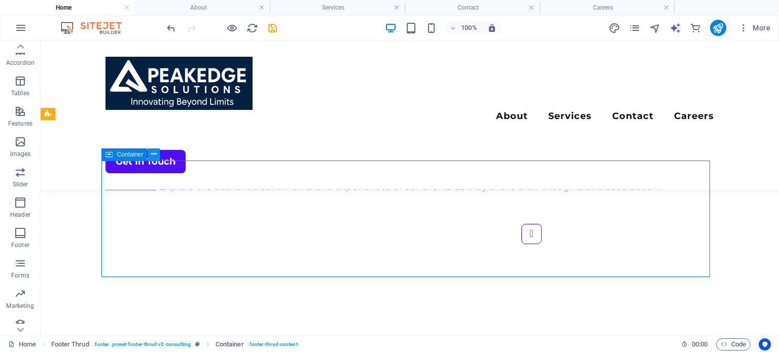
click at [155, 152] on icon at bounding box center [154, 154] width 6 height 11
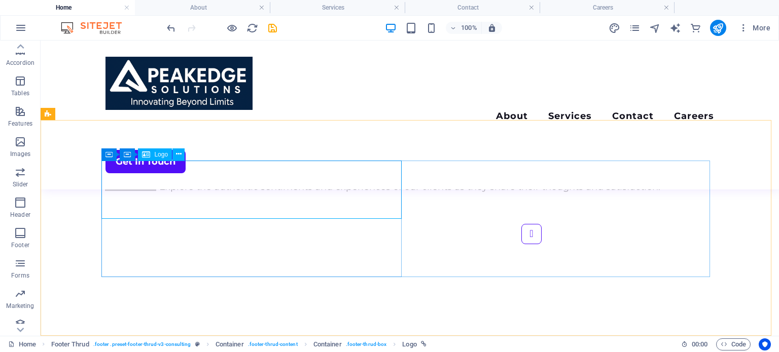
click at [155, 157] on span "Logo" at bounding box center [161, 155] width 14 height 6
click at [181, 154] on icon at bounding box center [179, 154] width 6 height 11
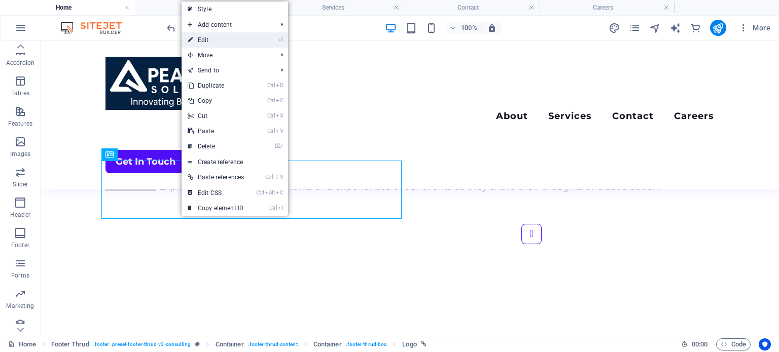
drag, startPoint x: 242, startPoint y: 40, endPoint x: 28, endPoint y: 2, distance: 217.4
click at [242, 40] on link "⏎ Edit" at bounding box center [216, 39] width 68 height 15
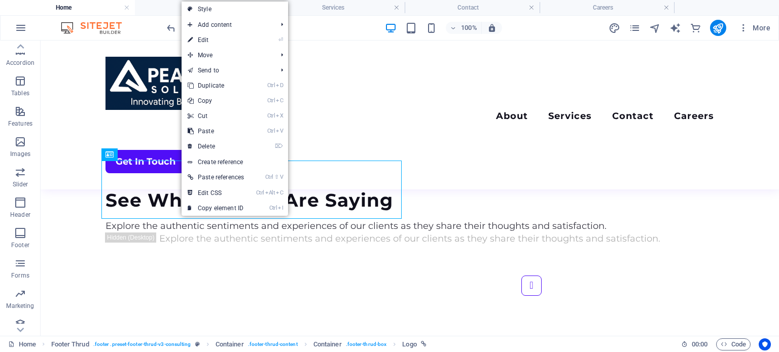
select select "px"
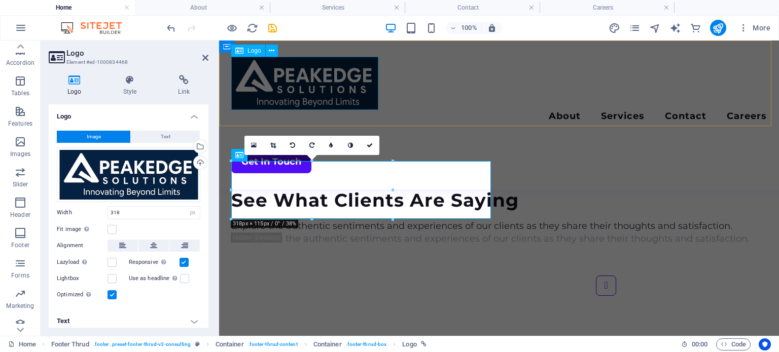
scroll to position [2640, 0]
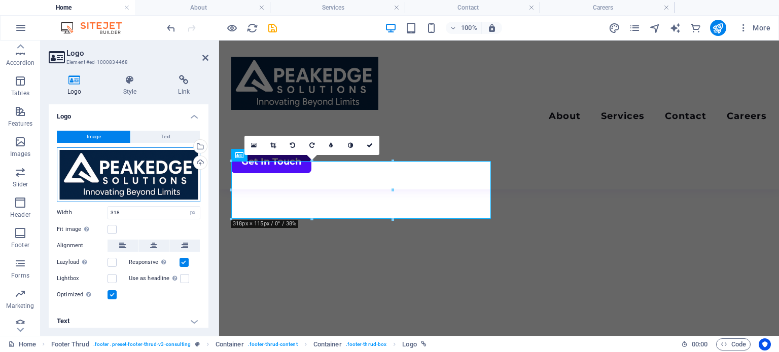
click at [129, 169] on div "Drag files here, click to choose files or select files from Files or our free s…" at bounding box center [129, 175] width 144 height 55
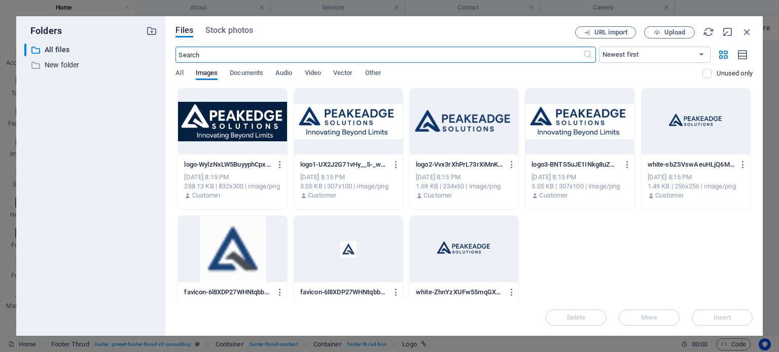
scroll to position [2669, 0]
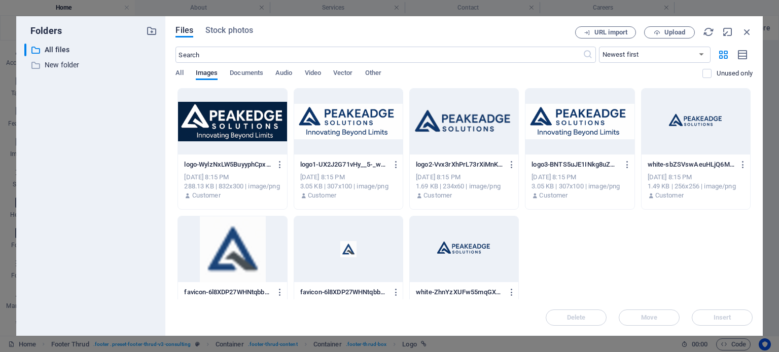
click at [591, 131] on div at bounding box center [579, 122] width 109 height 66
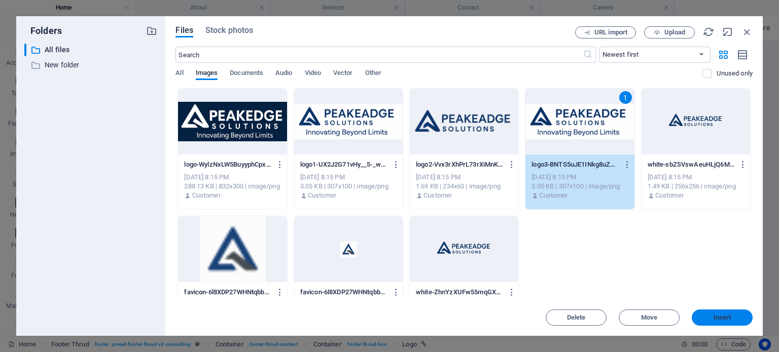
click at [710, 315] on span "Insert" at bounding box center [722, 318] width 53 height 6
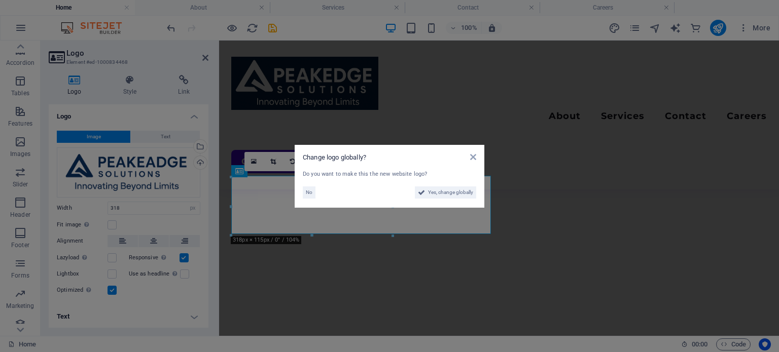
scroll to position [2624, 0]
click at [447, 192] on span "Yes, change globally" at bounding box center [450, 193] width 45 height 12
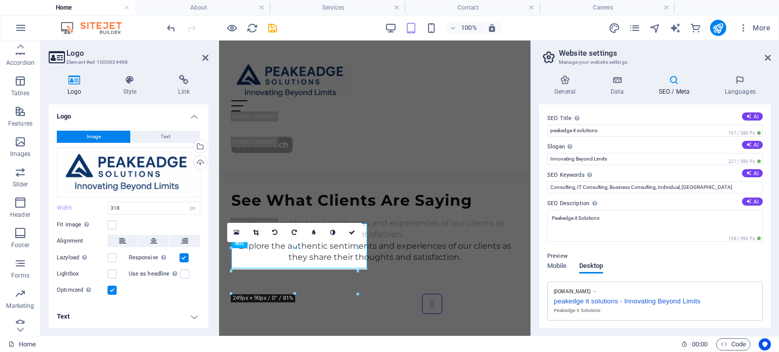
type input "249"
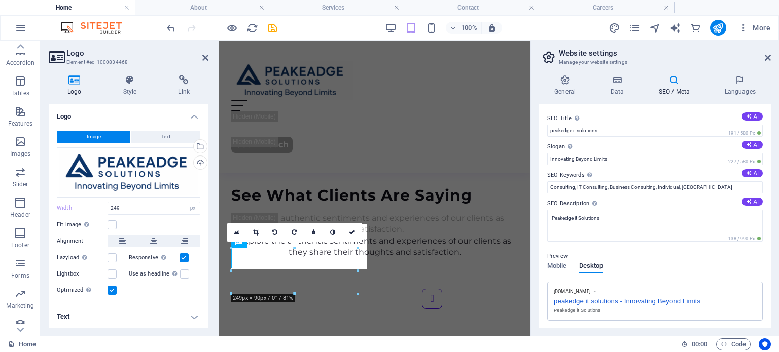
scroll to position [2652, 0]
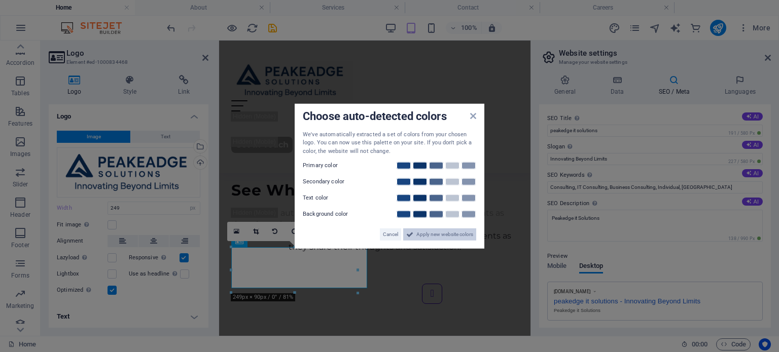
click at [436, 234] on span "Apply new website colors" at bounding box center [444, 235] width 57 height 12
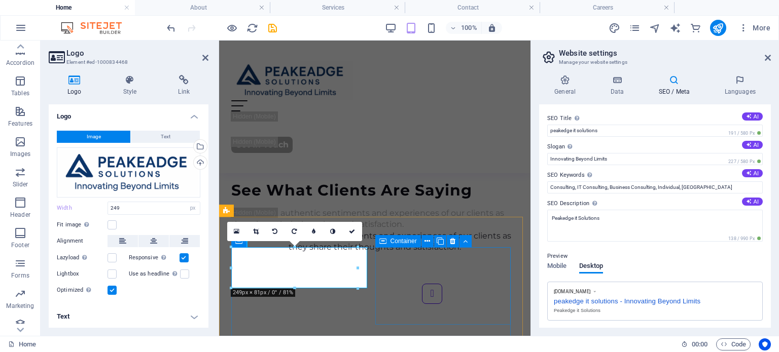
scroll to position [2647, 0]
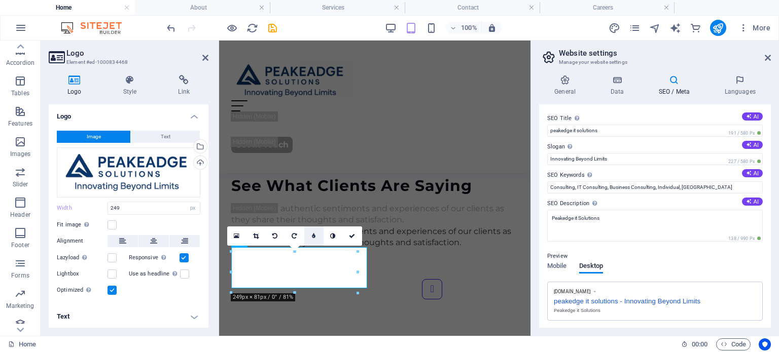
click at [317, 237] on link at bounding box center [313, 236] width 19 height 19
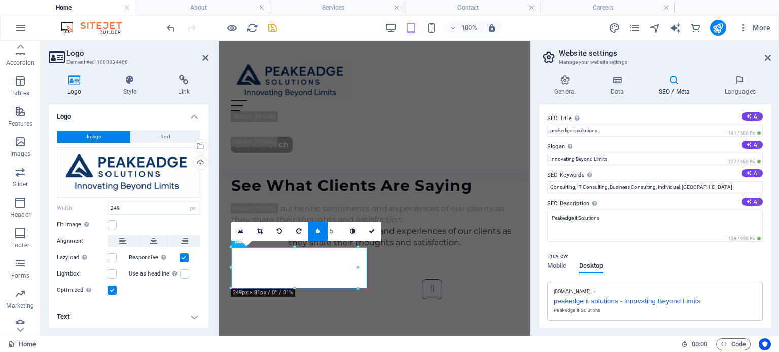
click at [317, 237] on link at bounding box center [317, 231] width 19 height 19
click at [329, 230] on link at bounding box center [333, 231] width 19 height 19
drag, startPoint x: 350, startPoint y: 230, endPoint x: 312, endPoint y: 189, distance: 55.3
click at [350, 230] on icon at bounding box center [352, 232] width 6 height 6
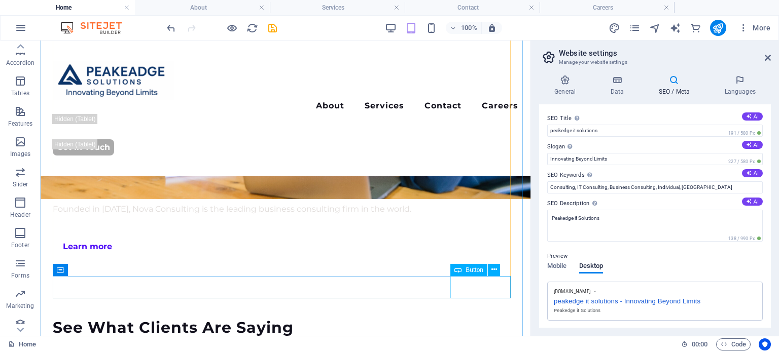
scroll to position [2348, 0]
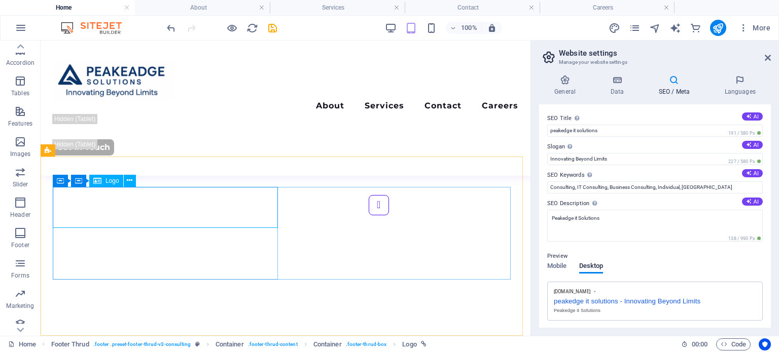
click at [108, 180] on span "Logo" at bounding box center [112, 181] width 14 height 6
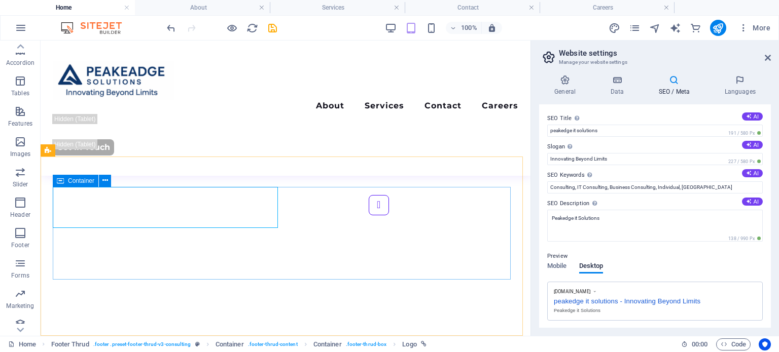
click at [57, 178] on icon at bounding box center [60, 181] width 7 height 12
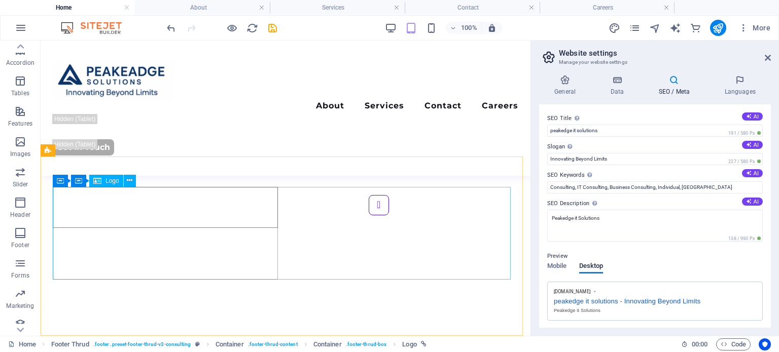
click at [101, 181] on div "Logo" at bounding box center [106, 181] width 34 height 12
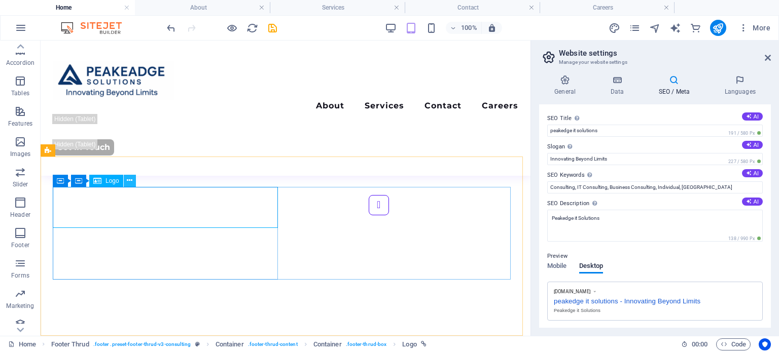
click at [130, 181] on icon at bounding box center [130, 180] width 6 height 11
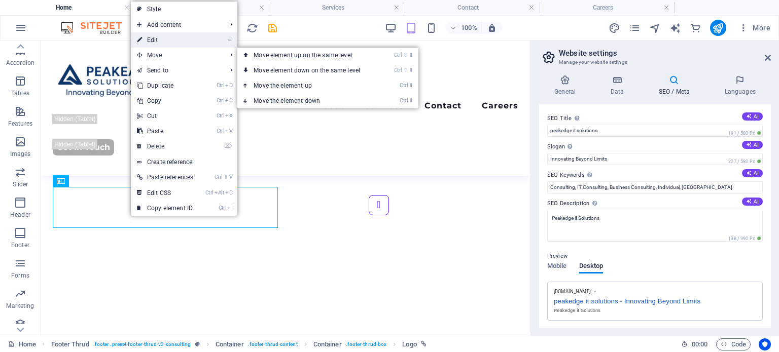
click at [179, 40] on link "⏎ Edit" at bounding box center [165, 39] width 68 height 15
select select "px"
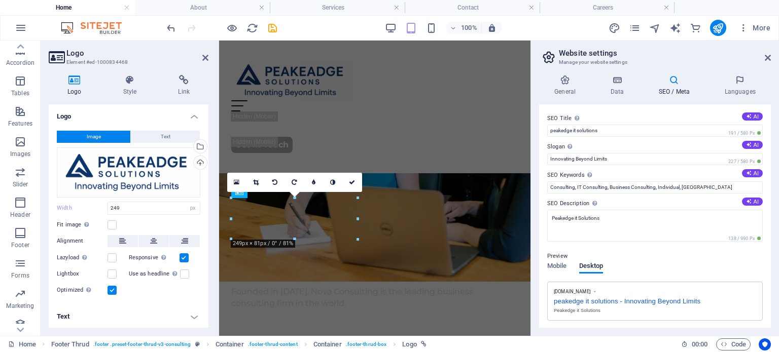
scroll to position [2697, 0]
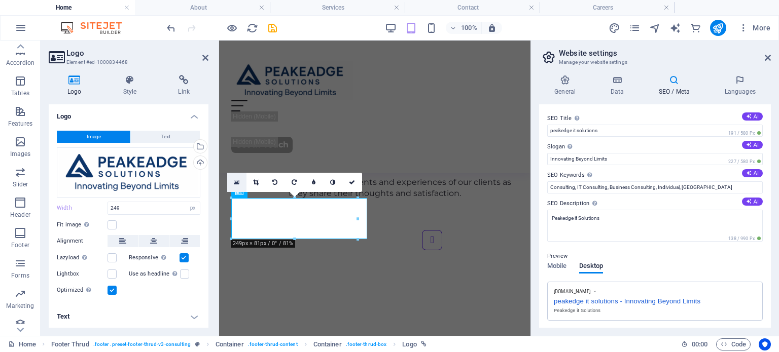
click at [236, 181] on icon at bounding box center [237, 182] width 6 height 7
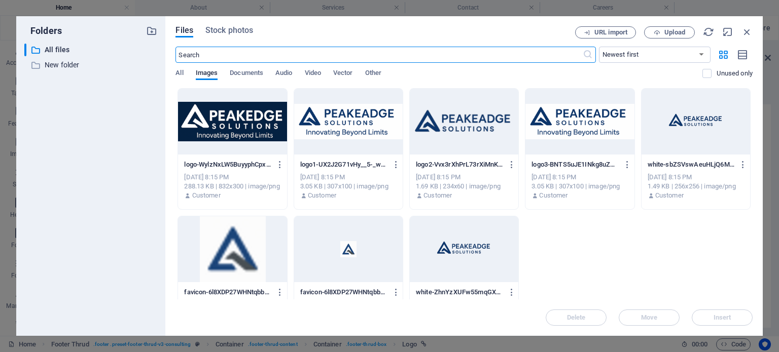
scroll to position [5163, 0]
click at [253, 129] on div at bounding box center [232, 122] width 109 height 66
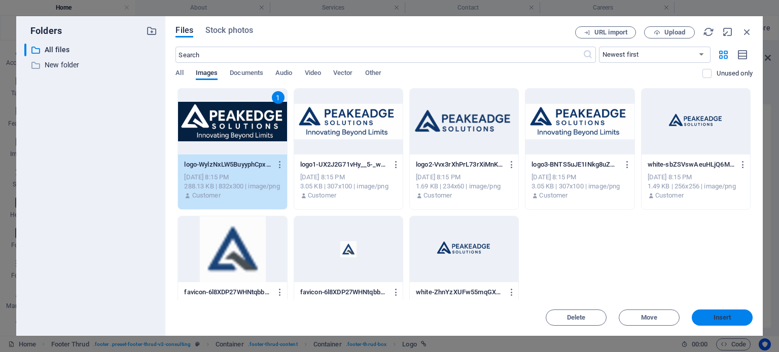
click at [749, 317] on button "Insert" at bounding box center [722, 318] width 61 height 16
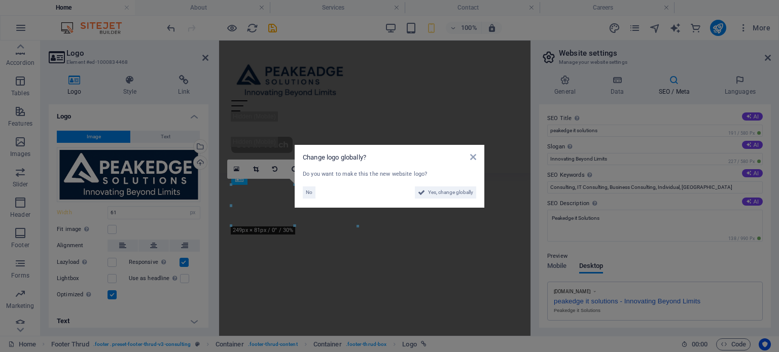
scroll to position [2707, 0]
type input "249"
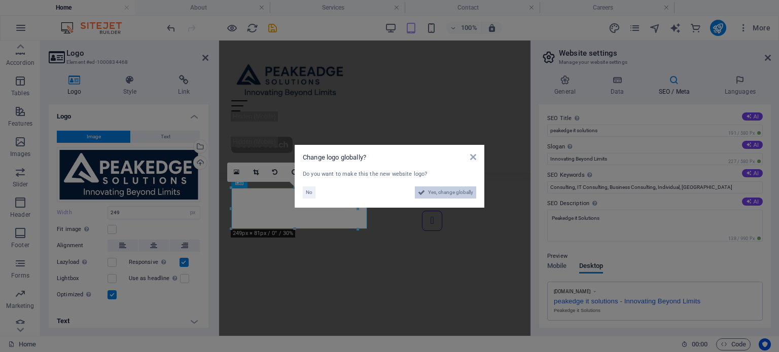
click at [465, 190] on span "Yes, change globally" at bounding box center [450, 193] width 45 height 12
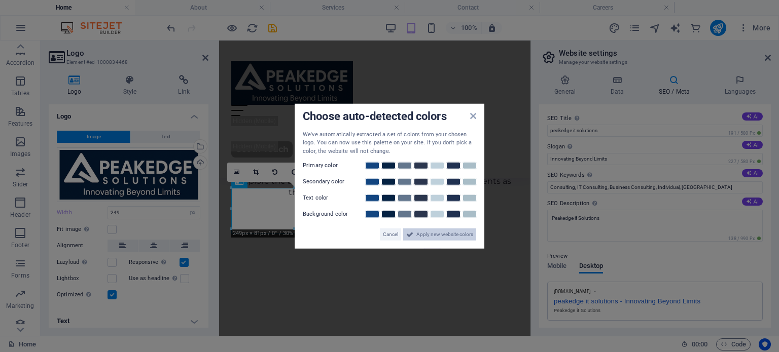
scroll to position [2711, 0]
click at [437, 238] on span "Apply new website colors" at bounding box center [444, 235] width 57 height 12
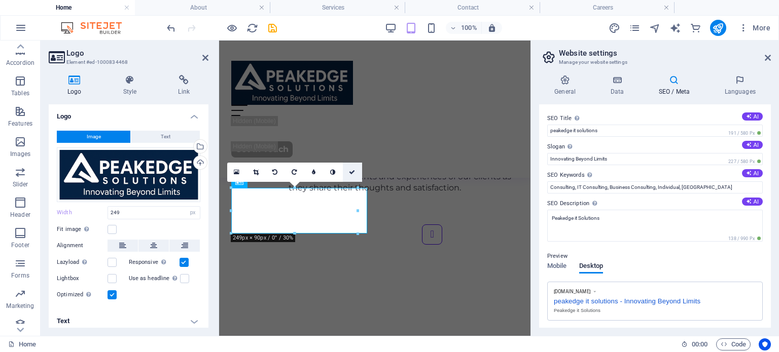
click at [351, 167] on link at bounding box center [352, 172] width 19 height 19
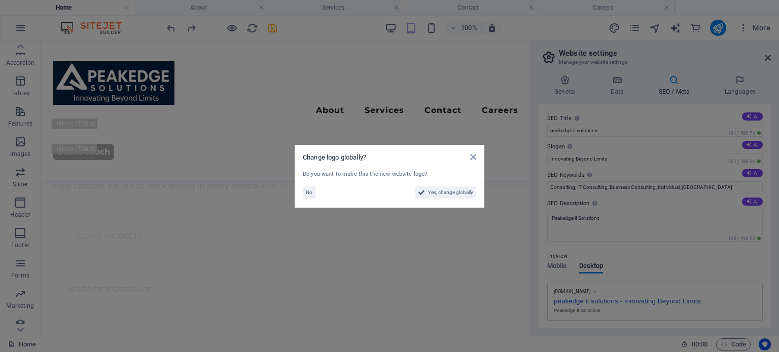
scroll to position [379, 0]
click at [471, 156] on icon at bounding box center [473, 157] width 6 height 8
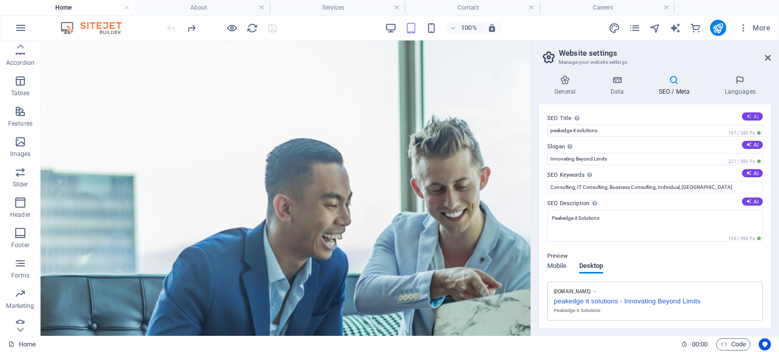
click at [754, 117] on button "AI" at bounding box center [752, 117] width 21 height 8
type input "Expert Business Consulting Services"
click at [753, 171] on button "AI" at bounding box center [752, 173] width 21 height 8
type input "business consulting, success strategies, quality assurance, human resources opt…"
click at [749, 202] on icon at bounding box center [749, 202] width 6 height 6
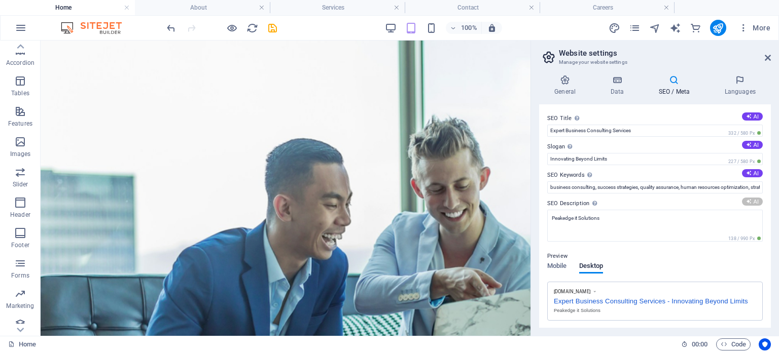
type textarea "Transform your business with Nova Consultings tailored strategies for success. …"
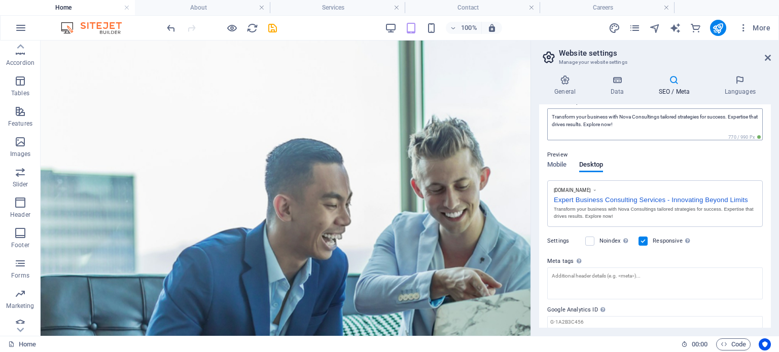
scroll to position [137, 0]
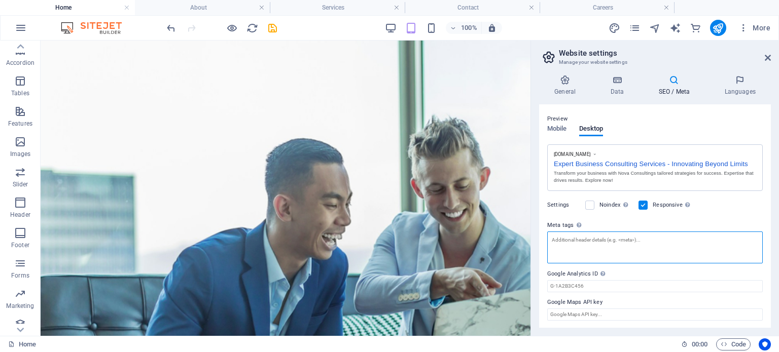
click at [657, 235] on textarea "Meta tags Enter HTML code here that will be placed inside the tags of your webs…" at bounding box center [655, 248] width 216 height 32
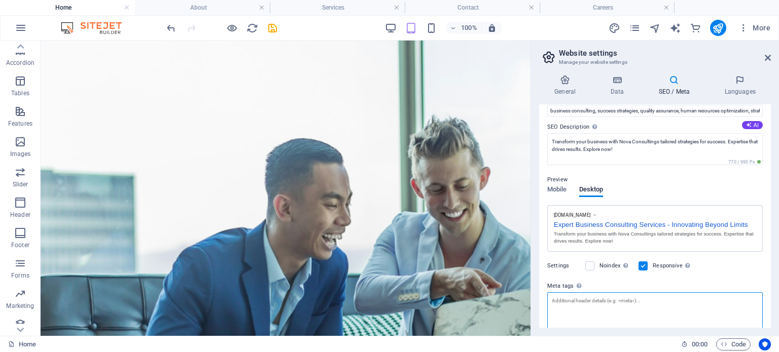
scroll to position [0, 0]
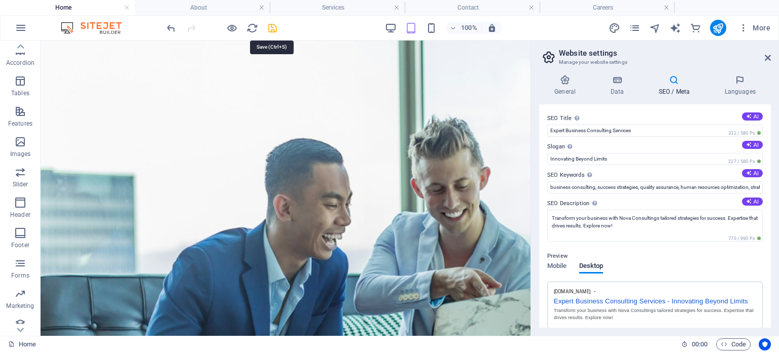
drag, startPoint x: 271, startPoint y: 24, endPoint x: 489, endPoint y: 90, distance: 227.8
click at [271, 24] on icon "save" at bounding box center [273, 28] width 12 height 12
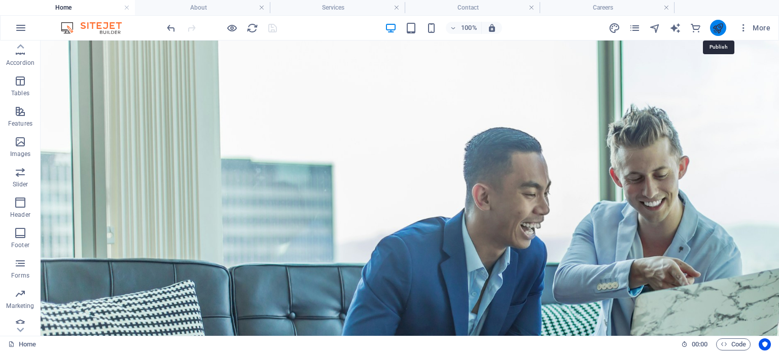
click at [716, 31] on icon "publish" at bounding box center [718, 28] width 12 height 12
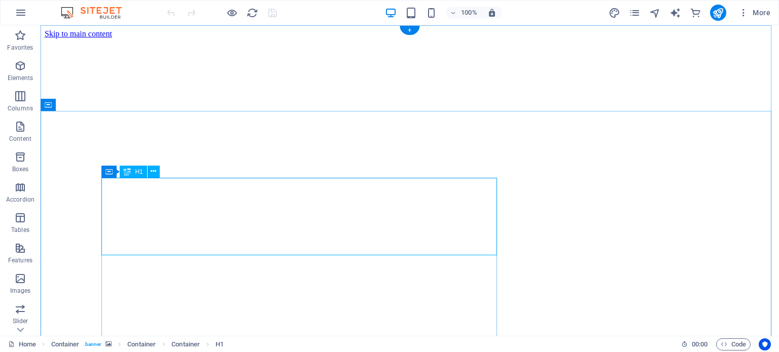
scroll to position [101, 0]
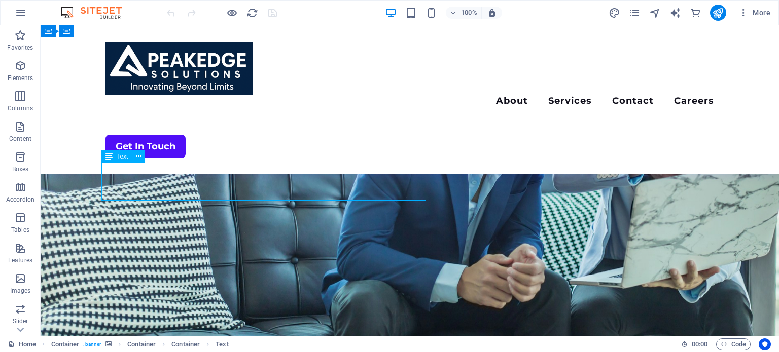
drag, startPoint x: 367, startPoint y: 192, endPoint x: 136, endPoint y: 176, distance: 230.8
click at [139, 156] on icon at bounding box center [139, 156] width 6 height 11
click at [676, 10] on icon "text_generator" at bounding box center [675, 13] width 12 height 12
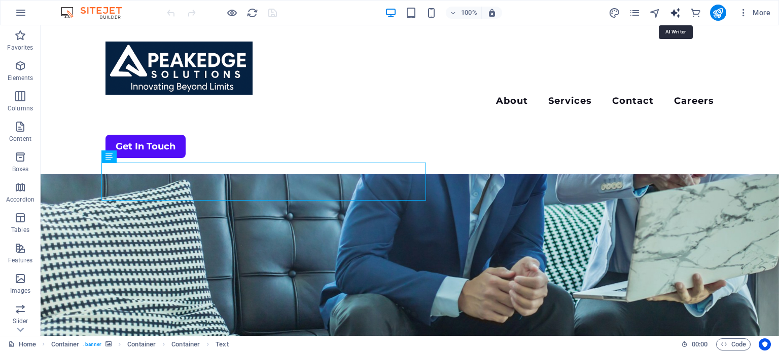
select select "English"
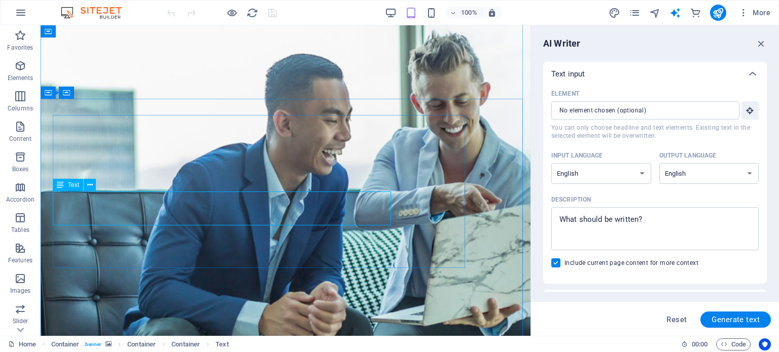
scroll to position [0, 0]
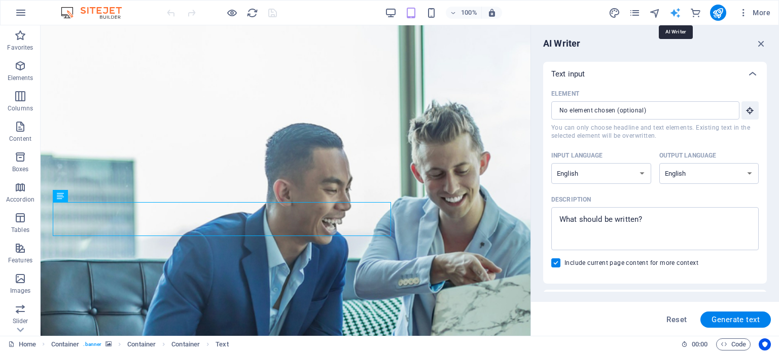
click at [674, 10] on icon "text_generator" at bounding box center [675, 13] width 12 height 12
click at [722, 316] on span "Generate text" at bounding box center [736, 320] width 48 height 8
type textarea "x"
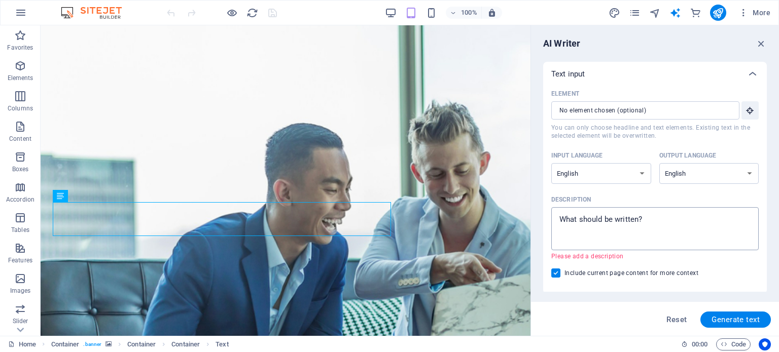
click at [635, 226] on textarea "Description x ​ Please add a description" at bounding box center [654, 229] width 197 height 33
drag, startPoint x: 682, startPoint y: 220, endPoint x: 555, endPoint y: 216, distance: 126.3
click at [555, 216] on div "x ​" at bounding box center [654, 228] width 207 height 43
click at [556, 216] on textarea "Description x ​ Please add a description" at bounding box center [654, 229] width 197 height 33
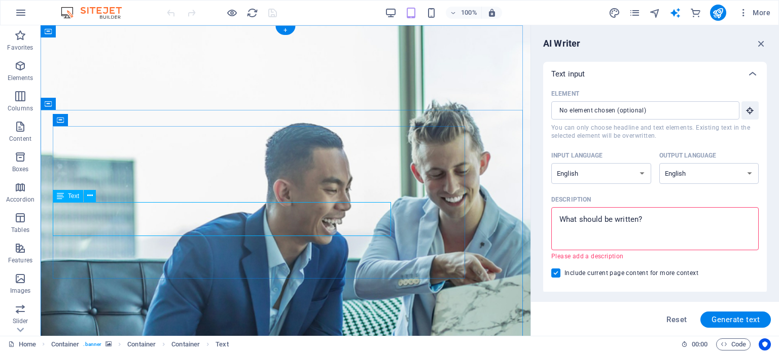
drag, startPoint x: 207, startPoint y: 231, endPoint x: 145, endPoint y: 219, distance: 63.6
type textarea "x"
drag, startPoint x: 696, startPoint y: 242, endPoint x: 464, endPoint y: 195, distance: 237.4
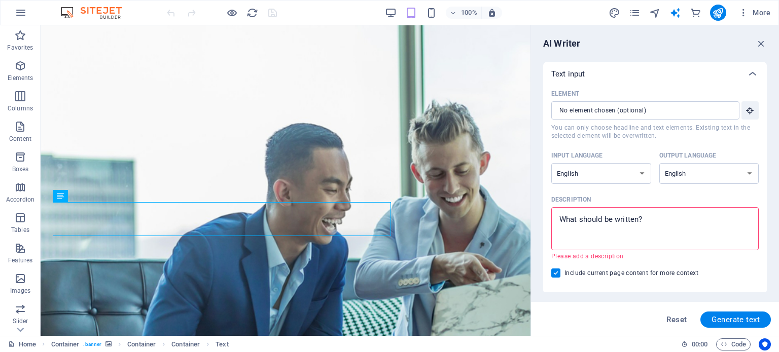
type textarea "A"
type textarea "x"
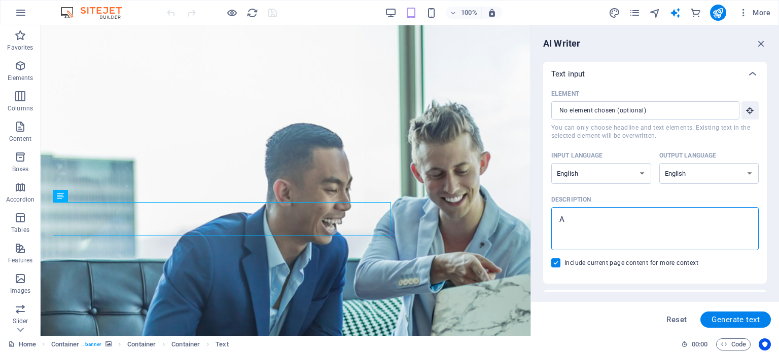
type textarea "As"
type textarea "x"
type textarea "Asp"
type textarea "x"
type textarea "Aspe"
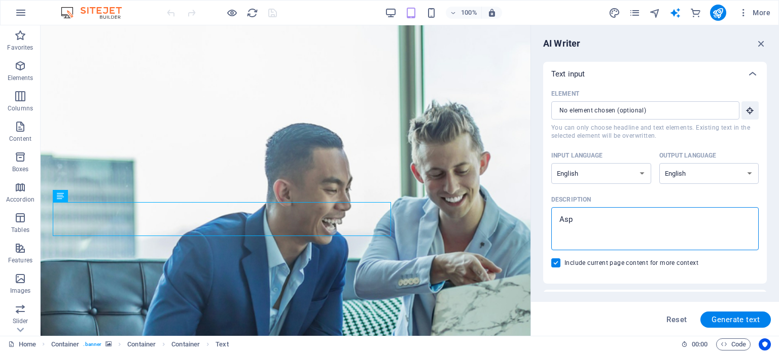
type textarea "x"
type textarea "Asper"
type textarea "x"
type textarea "Asper"
type textarea "x"
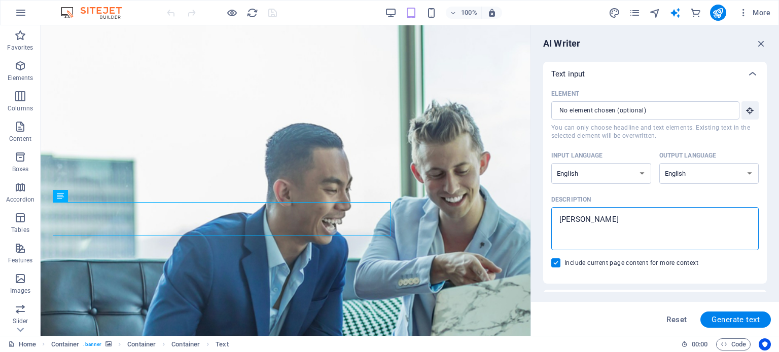
type textarea "Asper"
type textarea "x"
type textarea "Aspe"
type textarea "x"
type textarea "Asp"
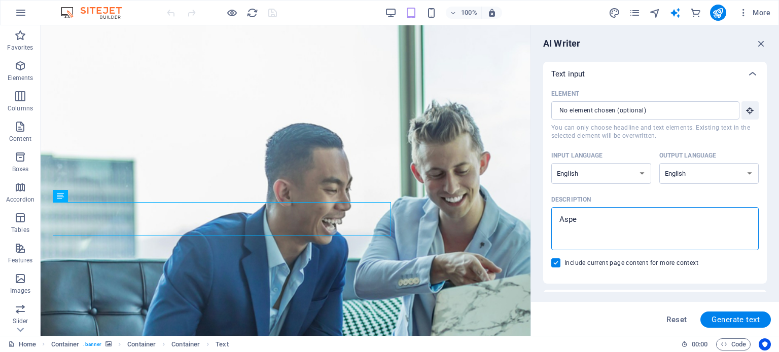
type textarea "x"
type textarea "As"
type textarea "x"
type textarea "A"
type textarea "x"
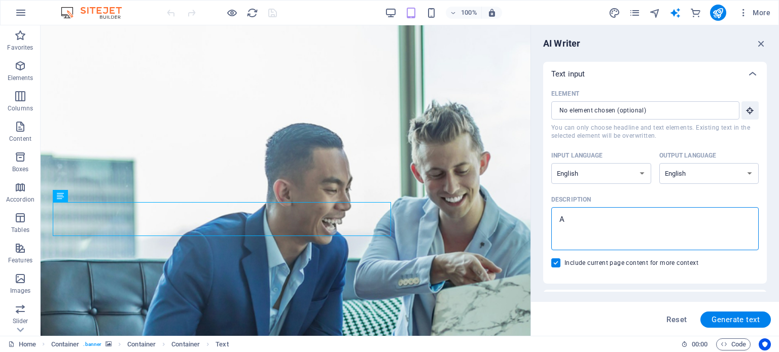
type textarea "x"
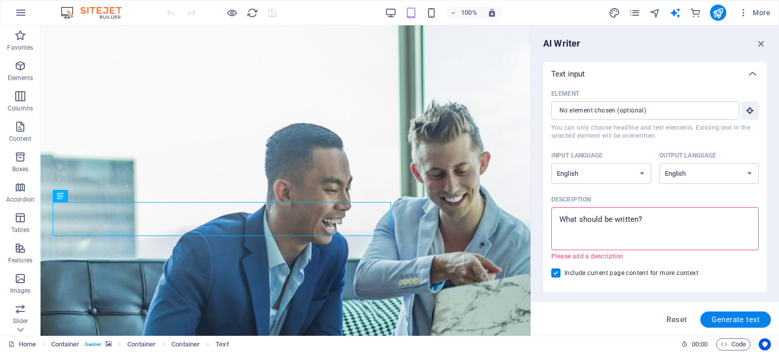
type textarea "i"
type textarea "x"
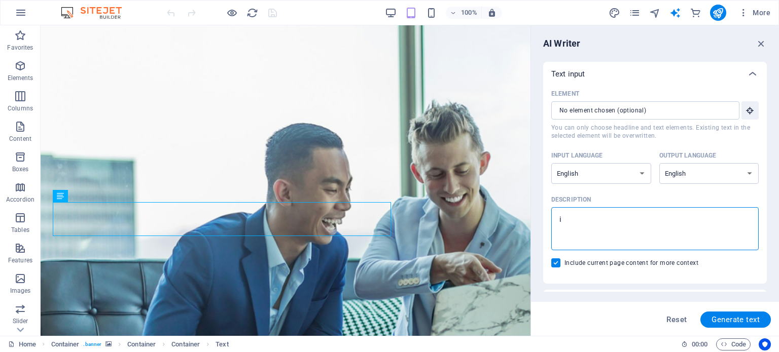
type textarea "it"
type textarea "x"
type textarea "it"
type textarea "x"
type textarea "it c"
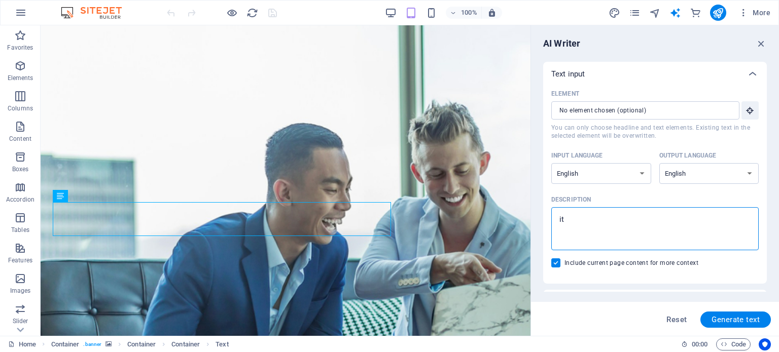
type textarea "x"
type textarea "it co"
type textarea "x"
type textarea "it con"
type textarea "x"
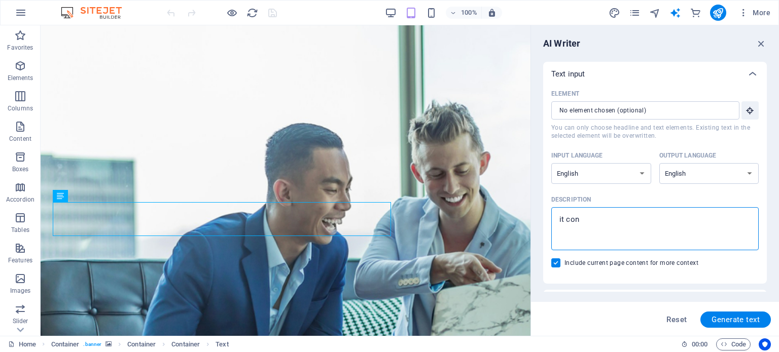
type textarea "it cons"
type textarea "x"
type textarea "it consu"
type textarea "x"
type textarea "it consul"
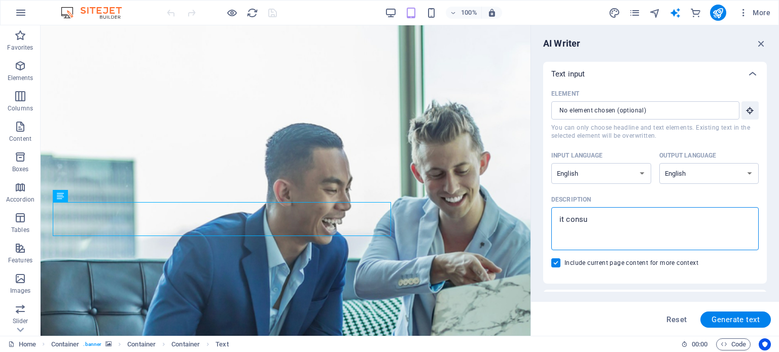
type textarea "x"
type textarea "it consult"
type textarea "x"
type textarea "it consulti"
type textarea "x"
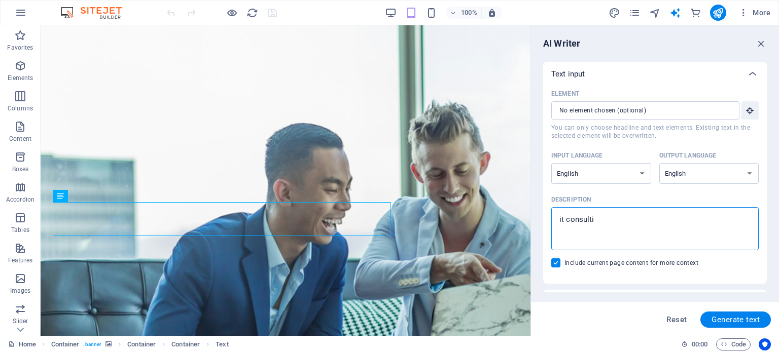
type textarea "it consultin"
type textarea "x"
type textarea "it consulting"
type textarea "x"
type textarea "it consulting"
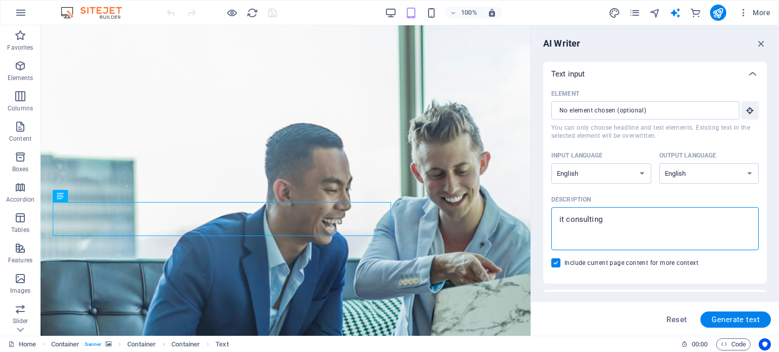
type textarea "x"
type textarea "it consulting a"
type textarea "x"
type textarea "it consulting an"
type textarea "x"
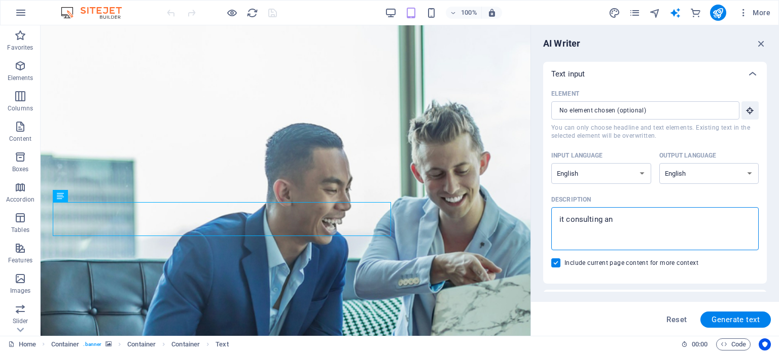
type textarea "it consulting and"
type textarea "x"
type textarea "it consulting and"
type textarea "x"
type textarea "it consulting and s"
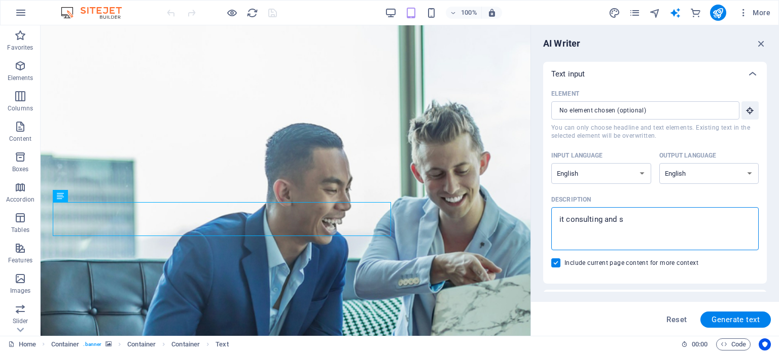
type textarea "x"
type textarea "it consulting and st"
type textarea "x"
type textarea "it consulting and sta"
type textarea "x"
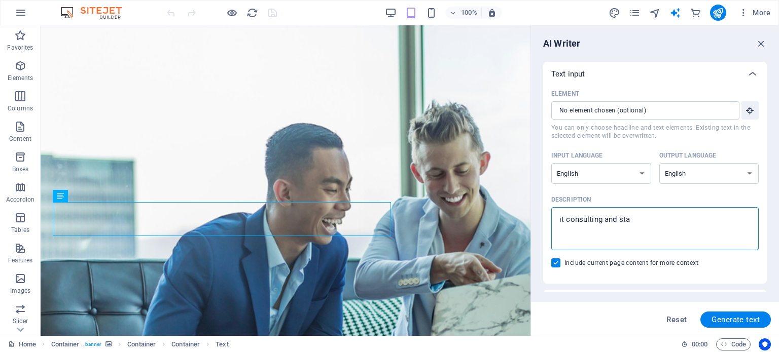
type textarea "it consulting and staf"
type textarea "x"
type textarea "it consulting and staff"
type textarea "x"
type textarea "it consulting and staffi"
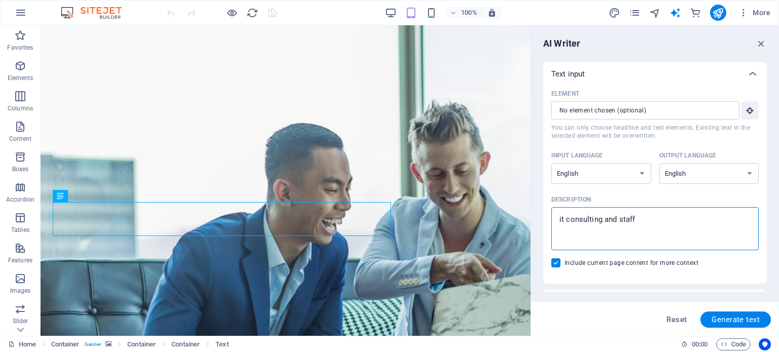
type textarea "x"
type textarea "it consulting and staffin"
type textarea "x"
type textarea "it consulting and staffing"
type textarea "x"
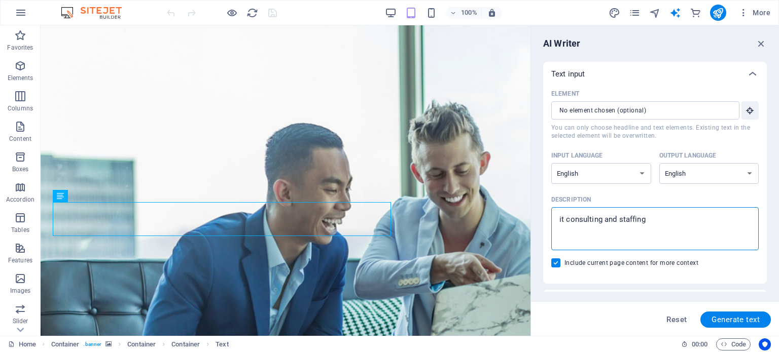
type textarea "it consulting and staffing"
type textarea "x"
type textarea "it consulting and staffing"
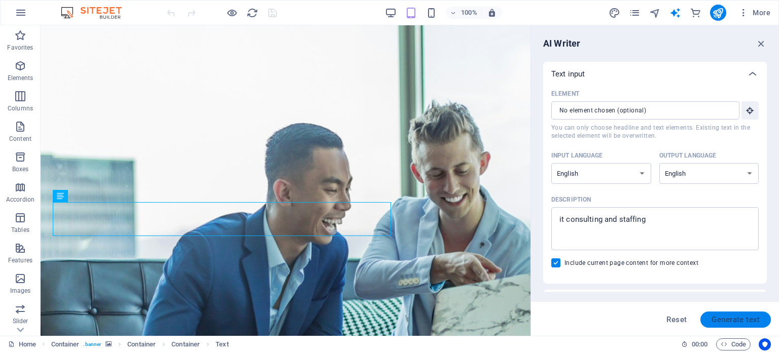
click at [728, 321] on span "Generate text" at bounding box center [736, 320] width 48 height 8
type textarea "x"
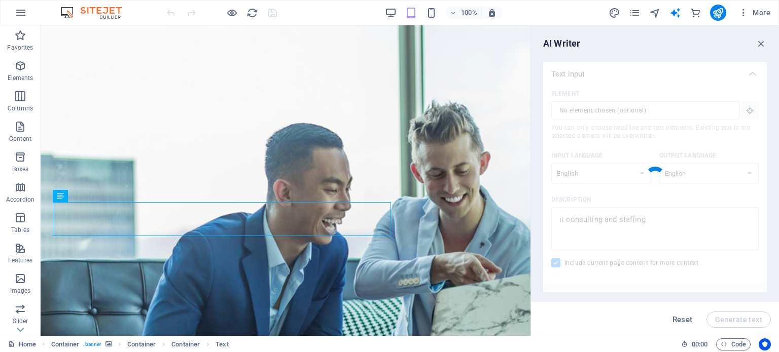
type textarea "x"
type textarea "Elevate your business with our IT consulting and staffing solutions, designed t…"
type textarea "x"
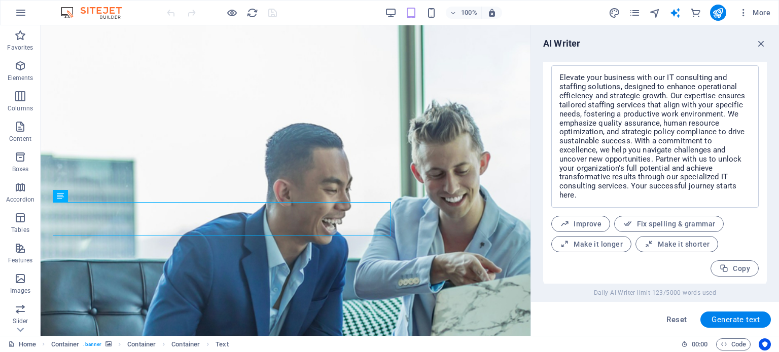
scroll to position [420, 0]
click at [667, 243] on span "Make it shorter" at bounding box center [676, 244] width 65 height 10
type textarea "x"
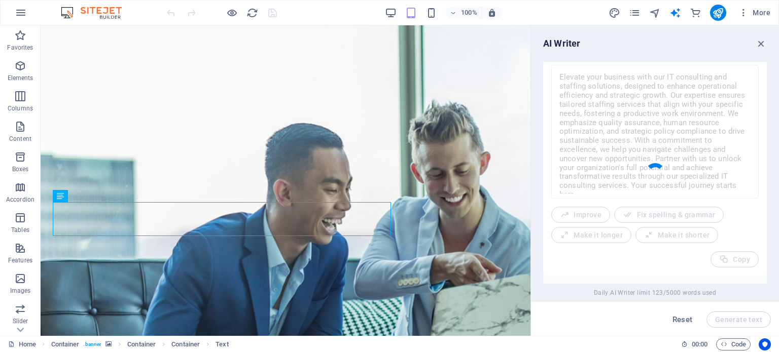
type textarea "x"
type textarea "Enhance your business with our IT consulting and staffing solutions, tailored t…"
type textarea "x"
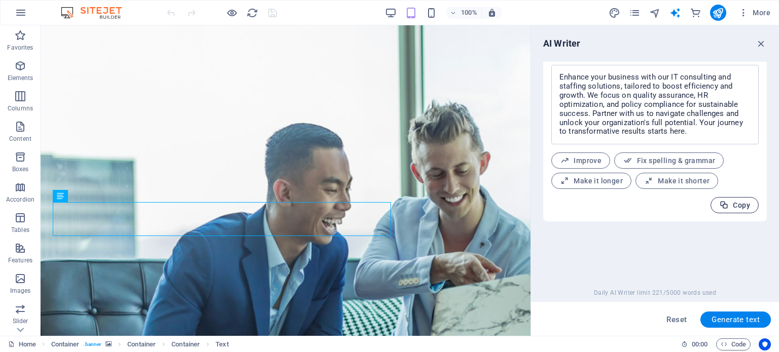
click at [732, 207] on span "Copy" at bounding box center [734, 206] width 31 height 10
type textarea "x"
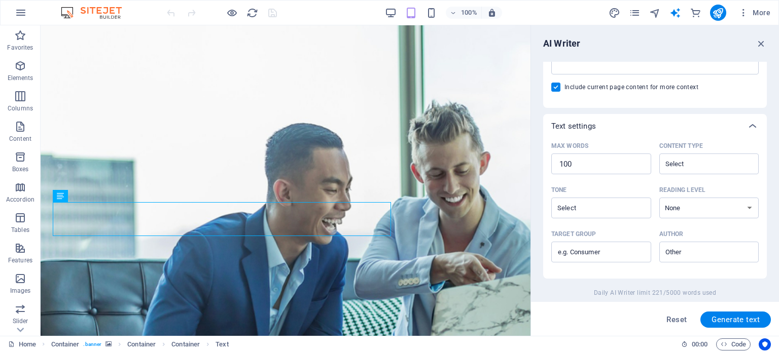
scroll to position [167, 0]
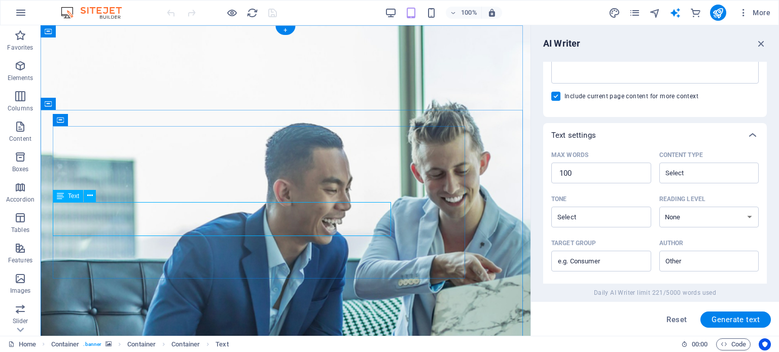
click at [74, 194] on span "Text" at bounding box center [73, 196] width 11 height 6
click at [88, 195] on icon at bounding box center [90, 196] width 6 height 11
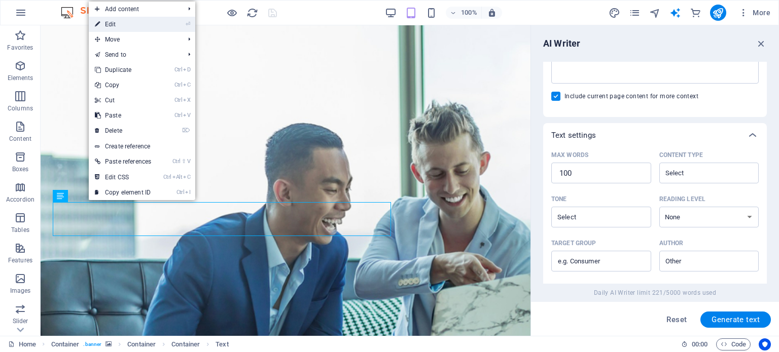
click at [141, 17] on link "⏎ Edit" at bounding box center [123, 24] width 68 height 15
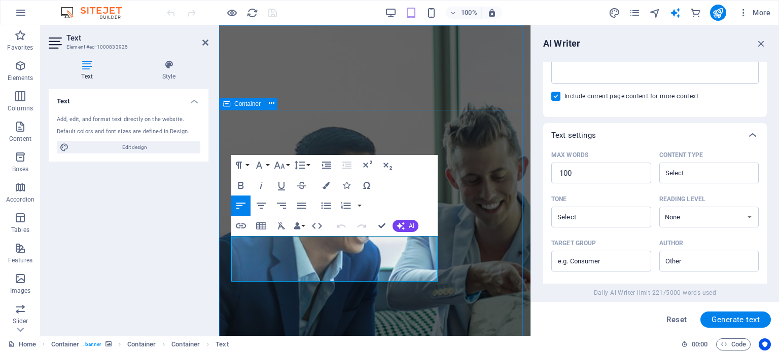
drag, startPoint x: 430, startPoint y: 274, endPoint x: 217, endPoint y: 238, distance: 216.1
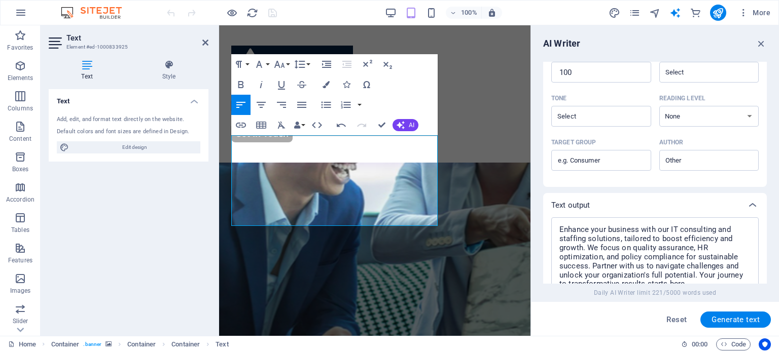
scroll to position [268, 0]
click at [404, 124] on icon "button" at bounding box center [401, 125] width 8 height 8
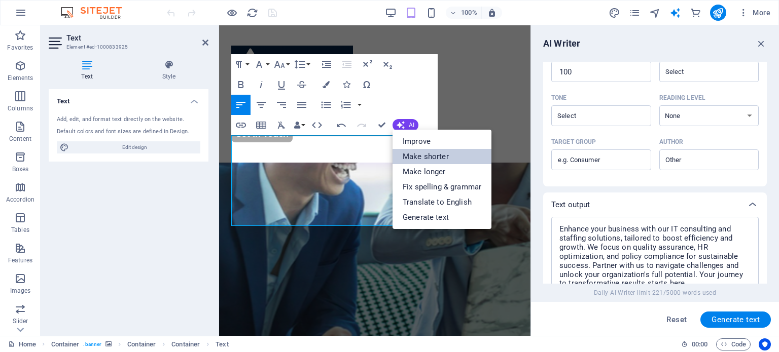
click at [421, 152] on link "Make shorter" at bounding box center [442, 156] width 99 height 15
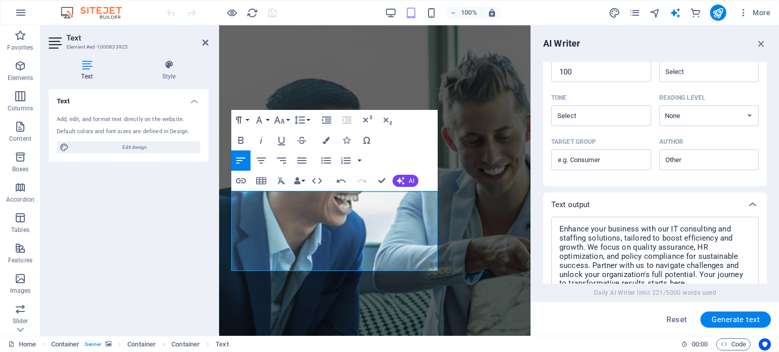
scroll to position [0, 0]
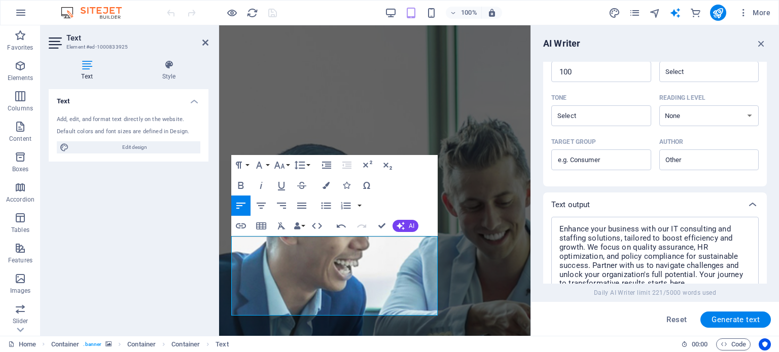
click at [323, 13] on div "100% More" at bounding box center [470, 13] width 610 height 16
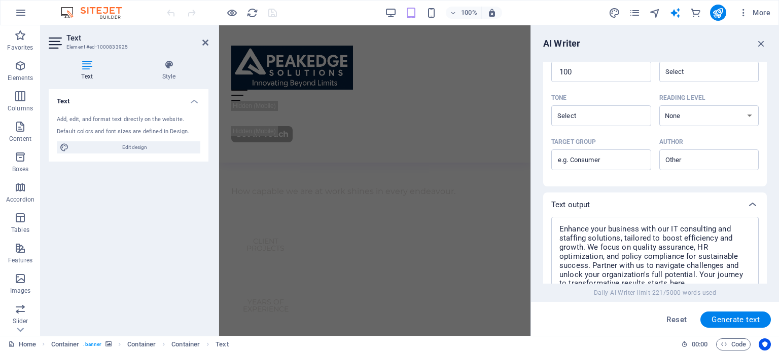
scroll to position [1014, 0]
click at [556, 326] on div "Reset Generate text" at bounding box center [655, 320] width 232 height 16
click at [761, 40] on icon "button" at bounding box center [761, 43] width 11 height 11
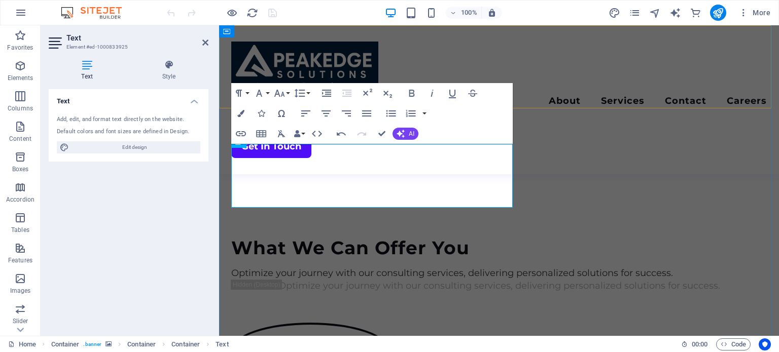
scroll to position [153, 0]
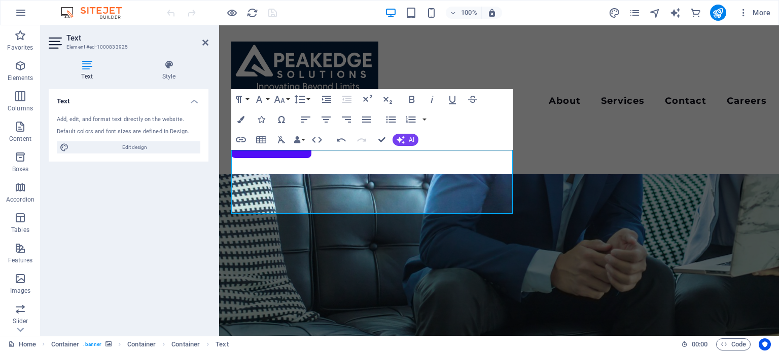
click at [461, 124] on div "Paragraph Format Normal Heading 1 Heading 2 Heading 3 Heading 4 Heading 5 Headi…" at bounding box center [371, 119] width 281 height 61
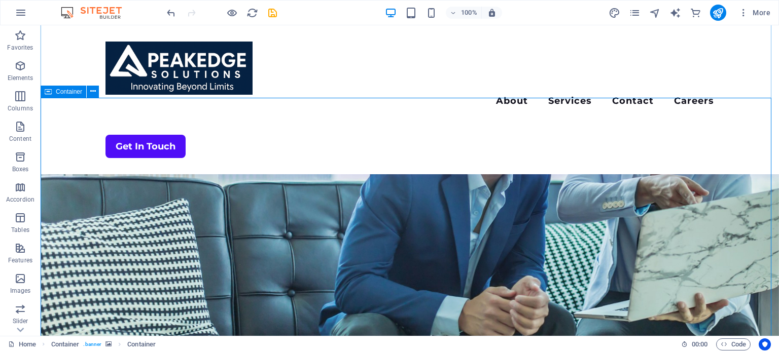
scroll to position [101, 0]
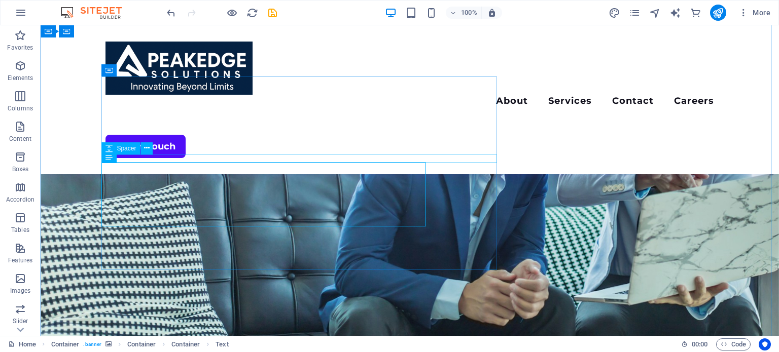
click at [126, 149] on span "Spacer" at bounding box center [126, 149] width 19 height 6
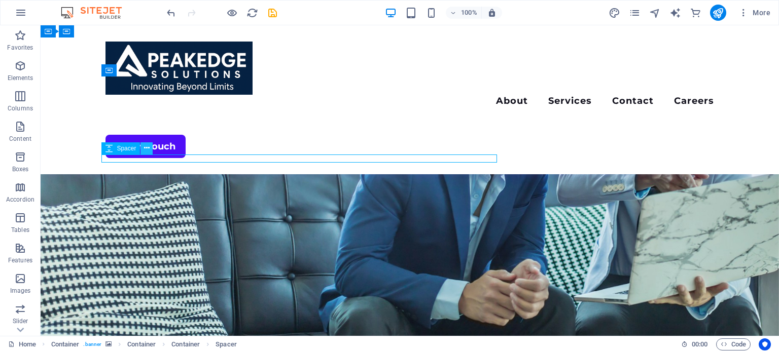
click at [144, 148] on icon at bounding box center [147, 148] width 6 height 11
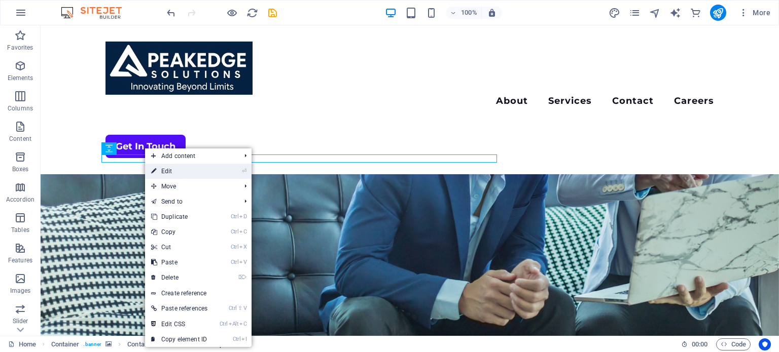
click at [162, 169] on link "⏎ Edit" at bounding box center [179, 171] width 68 height 15
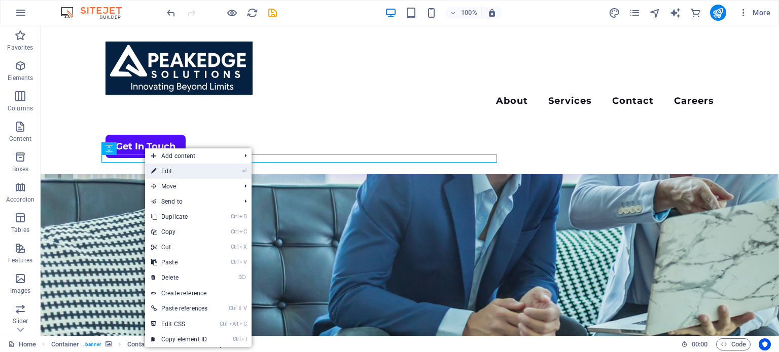
select select "px"
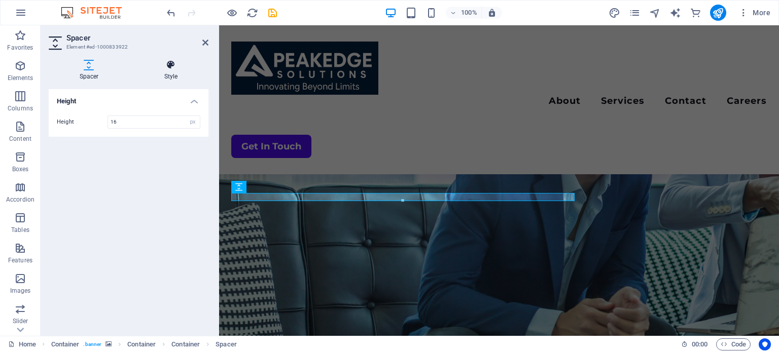
click at [174, 75] on h4 "Style" at bounding box center [170, 70] width 75 height 21
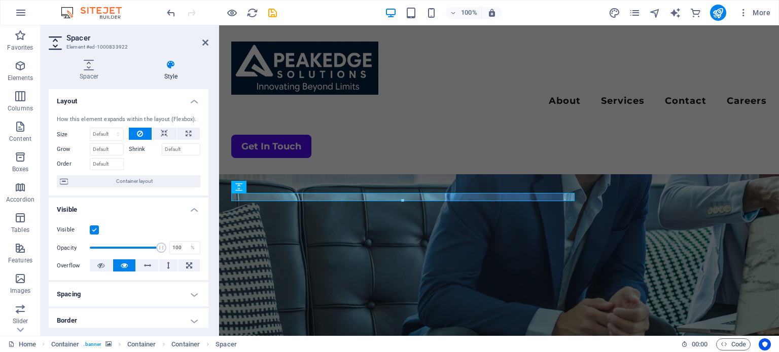
click at [138, 148] on label "Shrink" at bounding box center [145, 150] width 33 height 12
click at [162, 148] on input "Shrink" at bounding box center [181, 150] width 39 height 12
click at [109, 147] on input "Grow" at bounding box center [107, 150] width 34 height 12
click at [170, 148] on input "Shrink" at bounding box center [181, 150] width 39 height 12
click at [161, 132] on icon at bounding box center [164, 134] width 7 height 12
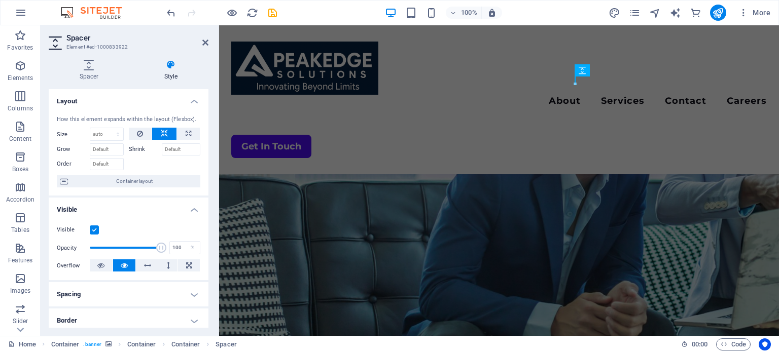
click at [161, 132] on icon at bounding box center [164, 134] width 7 height 12
click at [181, 131] on button at bounding box center [188, 134] width 23 height 12
type input "100"
select select "%"
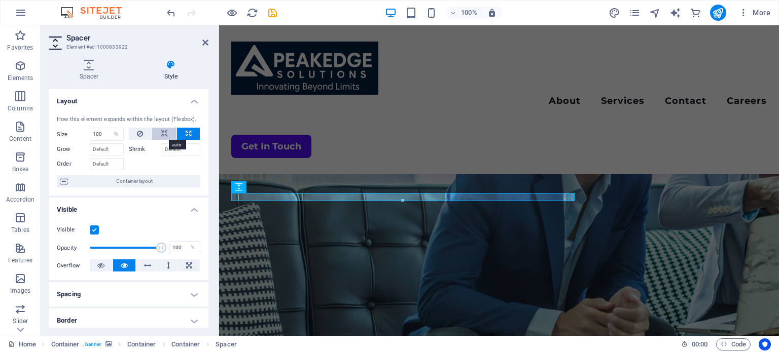
click at [165, 130] on icon at bounding box center [164, 134] width 7 height 12
select select "DISABLED_OPTION_VALUE"
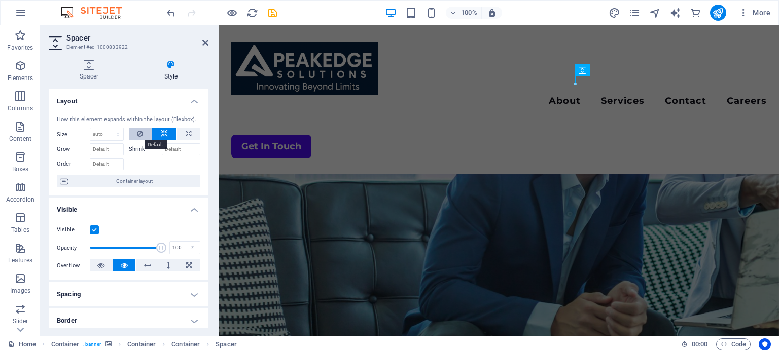
click at [143, 132] on button at bounding box center [140, 134] width 23 height 12
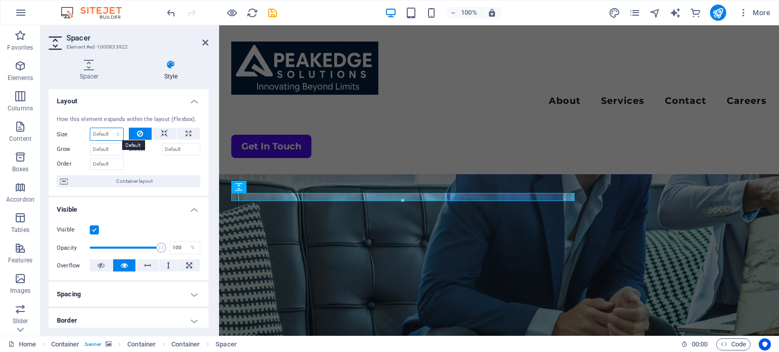
click at [109, 132] on select "Default auto px % 1/1 1/2 1/3 1/4 1/5 1/6 1/7 1/8 1/9 1/10" at bounding box center [106, 134] width 33 height 12
click at [138, 150] on label "Shrink" at bounding box center [145, 150] width 33 height 12
click at [162, 150] on input "Shrink" at bounding box center [181, 150] width 39 height 12
click at [144, 180] on span "Container layout" at bounding box center [134, 181] width 126 height 12
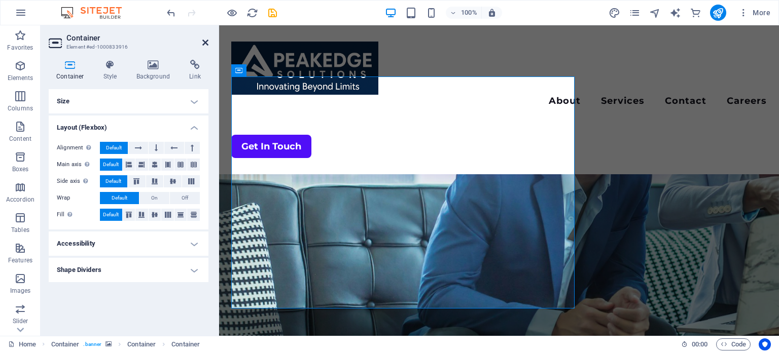
click at [202, 39] on icon at bounding box center [205, 43] width 6 height 8
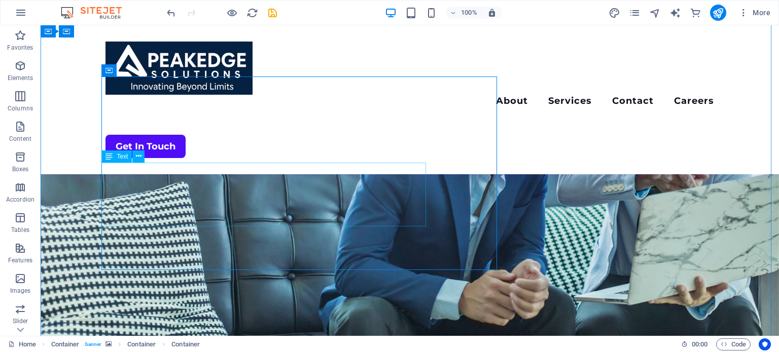
click at [107, 161] on icon at bounding box center [108, 157] width 7 height 12
click at [137, 156] on icon at bounding box center [139, 156] width 6 height 11
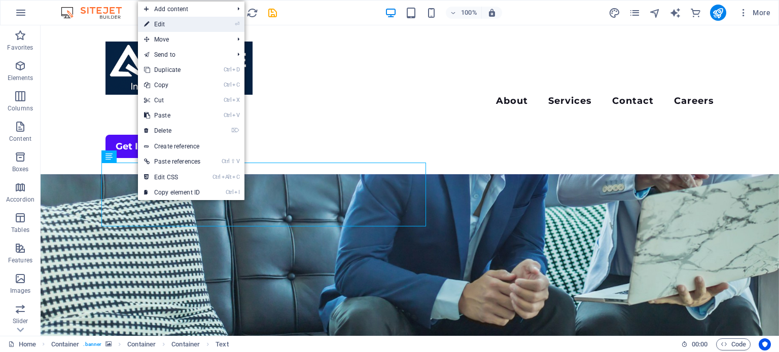
click at [179, 26] on link "⏎ Edit" at bounding box center [172, 24] width 68 height 15
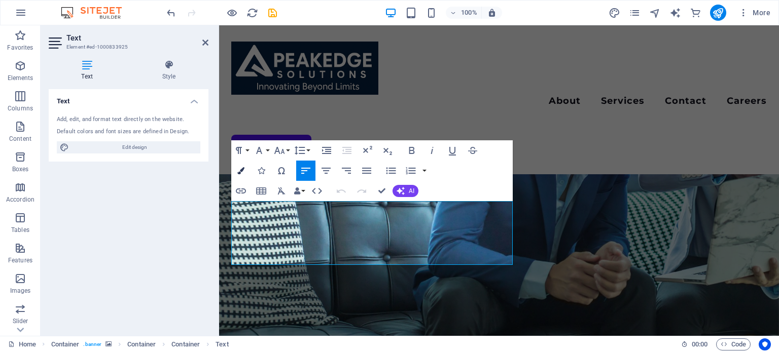
click at [239, 170] on icon "button" at bounding box center [240, 170] width 7 height 7
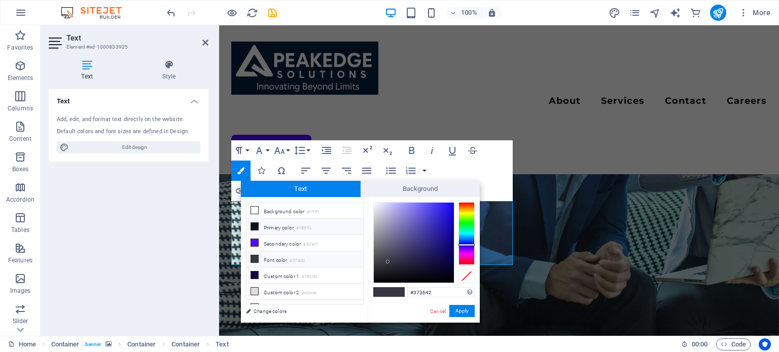
click at [273, 229] on li "Primary color #100f1b" at bounding box center [304, 227] width 117 height 16
type input "#100f1b"
click at [273, 229] on li "Primary color #100f1b" at bounding box center [304, 227] width 117 height 16
click at [469, 316] on button "Apply" at bounding box center [461, 311] width 25 height 12
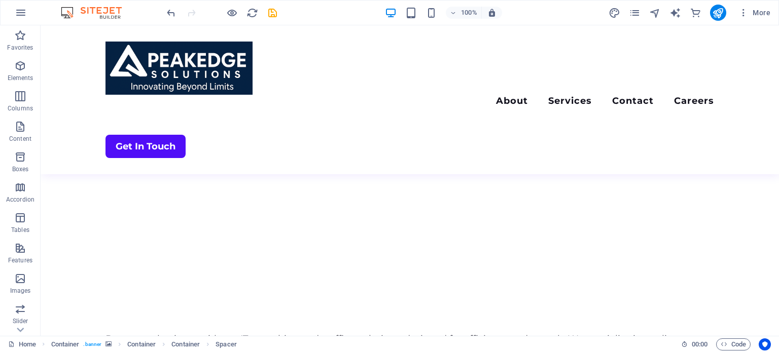
scroll to position [254, 0]
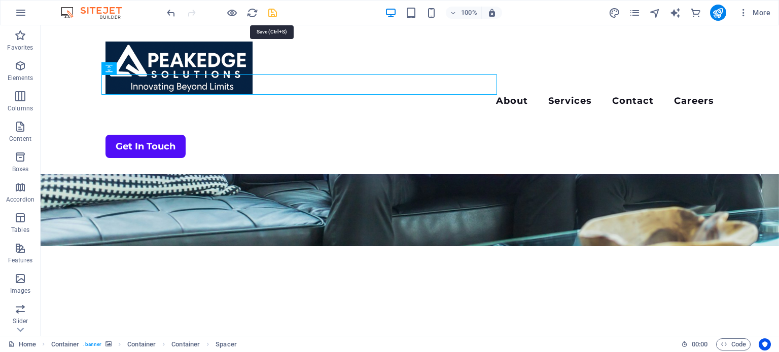
click at [271, 10] on icon "save" at bounding box center [273, 13] width 12 height 12
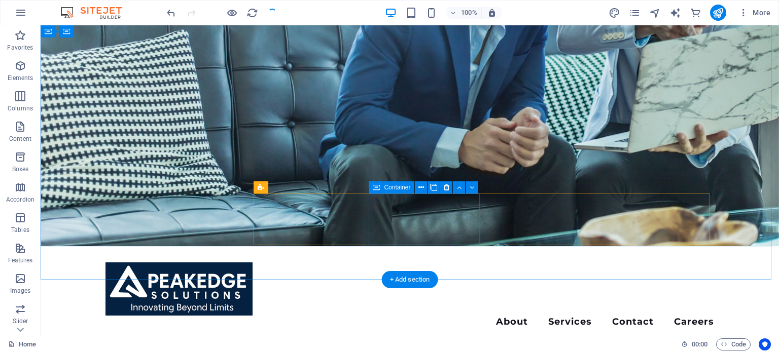
scroll to position [0, 0]
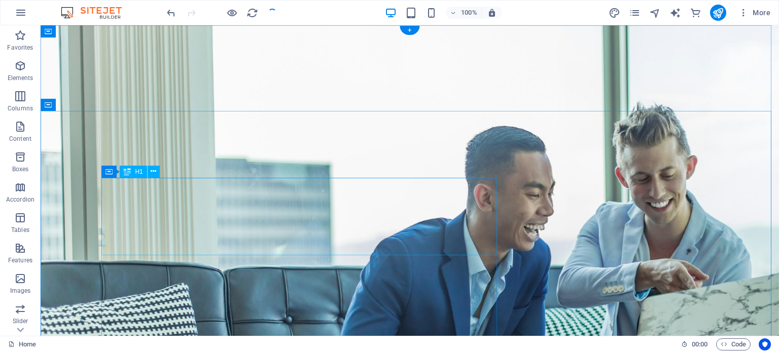
click at [154, 168] on icon at bounding box center [154, 171] width 6 height 11
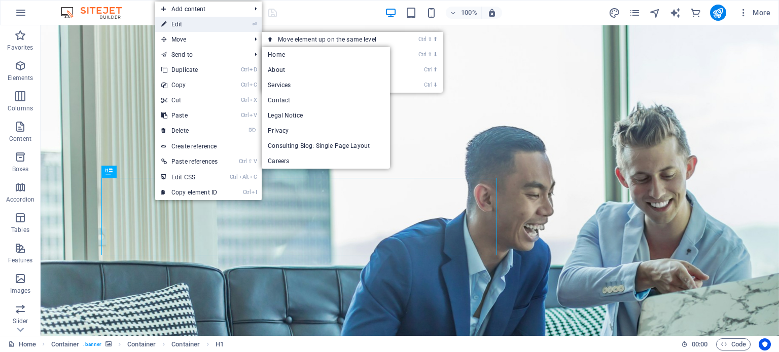
click at [197, 24] on link "⏎ Edit" at bounding box center [189, 24] width 68 height 15
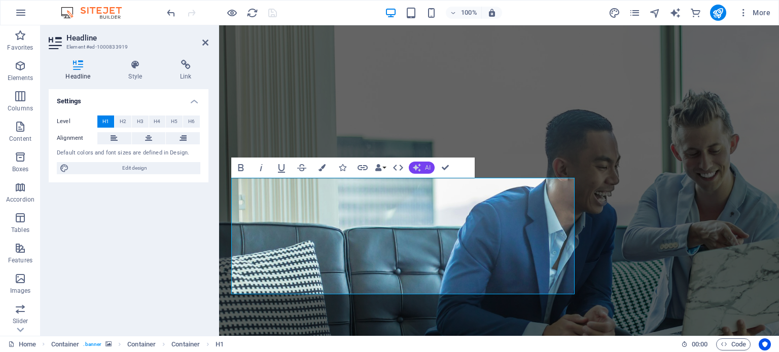
click at [421, 163] on button "AI" at bounding box center [422, 168] width 26 height 12
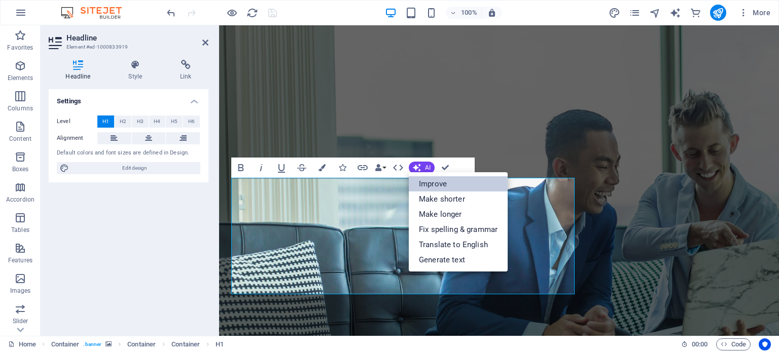
click at [455, 185] on link "Improve" at bounding box center [458, 183] width 99 height 15
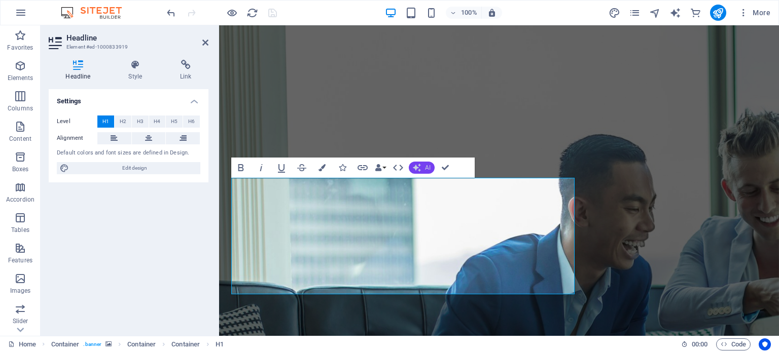
click at [422, 166] on button "AI" at bounding box center [422, 168] width 26 height 12
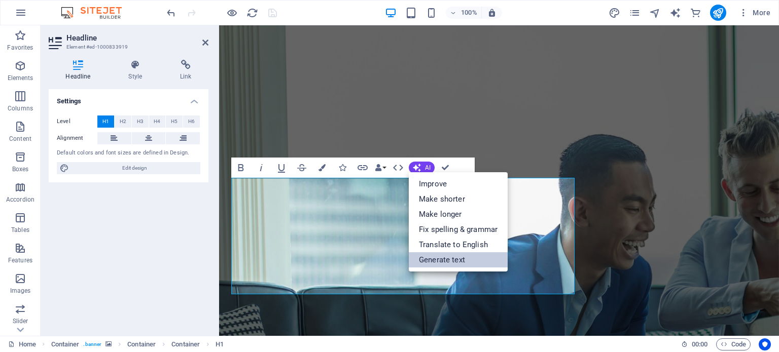
click at [447, 257] on link "Generate text" at bounding box center [458, 260] width 99 height 15
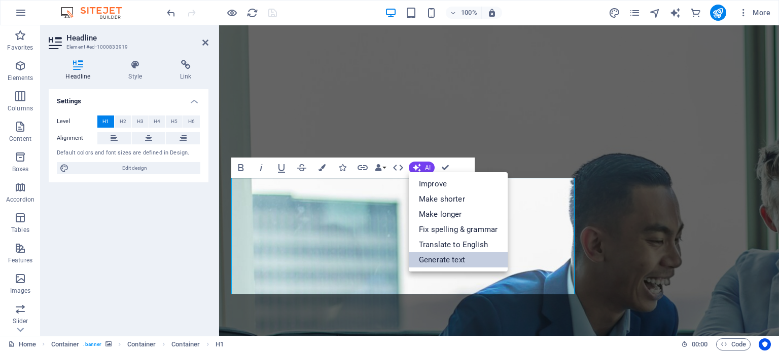
select select "English"
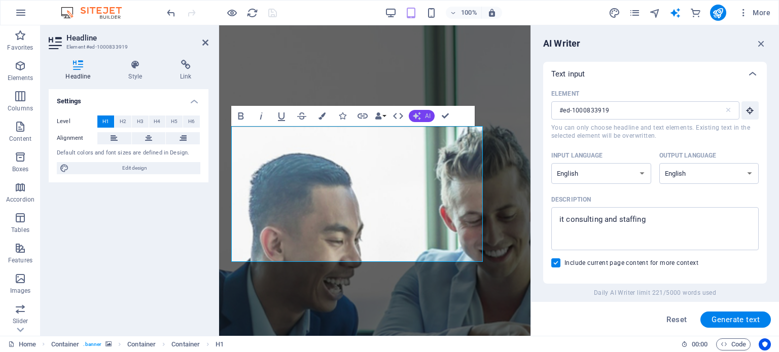
click at [421, 116] on button "AI" at bounding box center [422, 116] width 26 height 12
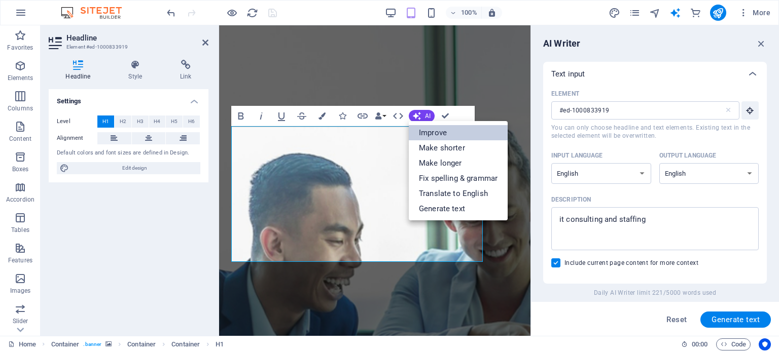
click at [430, 135] on link "Improve" at bounding box center [458, 132] width 99 height 15
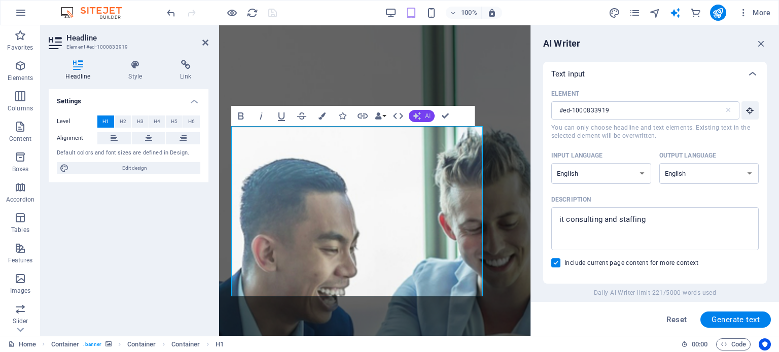
click at [416, 111] on icon "button" at bounding box center [416, 116] width 11 height 11
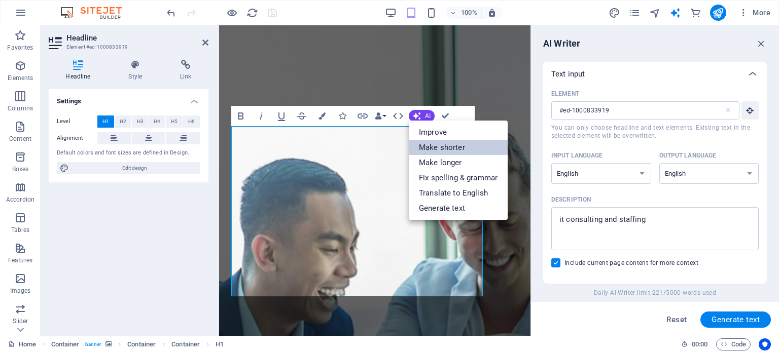
click at [428, 144] on link "Make shorter" at bounding box center [458, 147] width 99 height 15
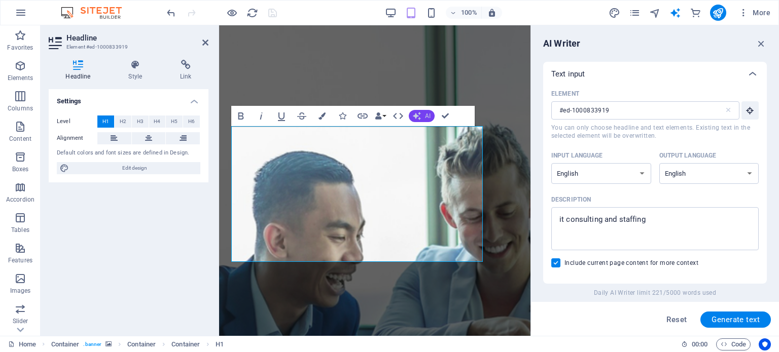
click at [421, 112] on button "AI" at bounding box center [422, 116] width 26 height 12
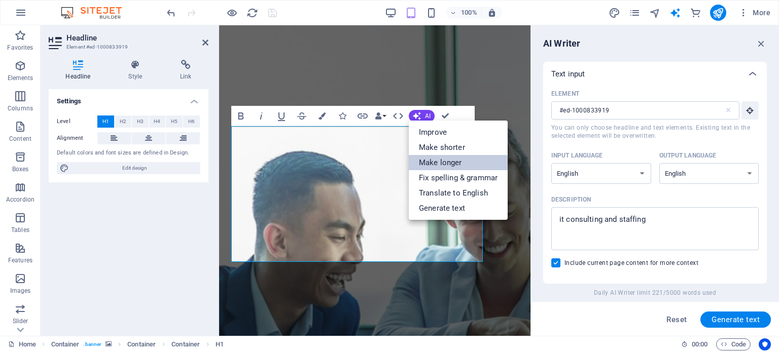
click at [446, 164] on link "Make longer" at bounding box center [458, 162] width 99 height 15
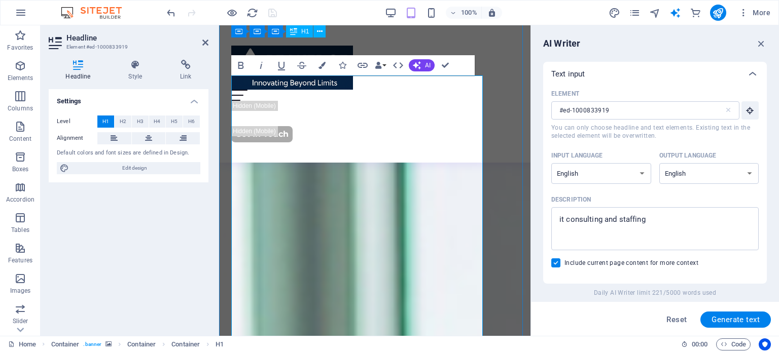
scroll to position [51, 0]
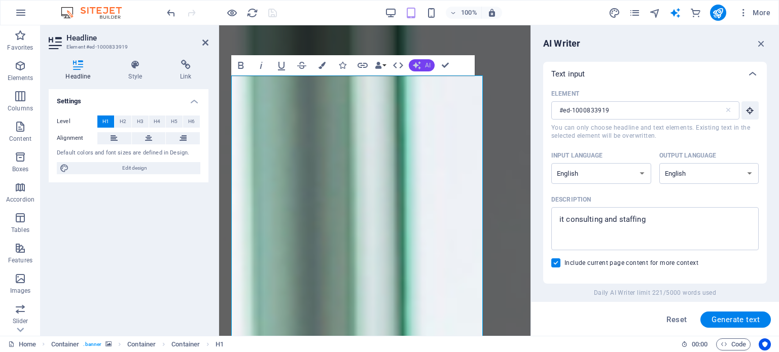
click at [426, 60] on button "AI" at bounding box center [422, 65] width 26 height 12
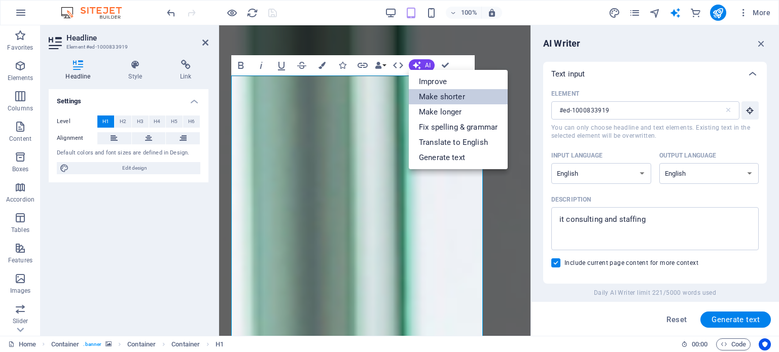
click at [445, 97] on link "Make shorter" at bounding box center [458, 96] width 99 height 15
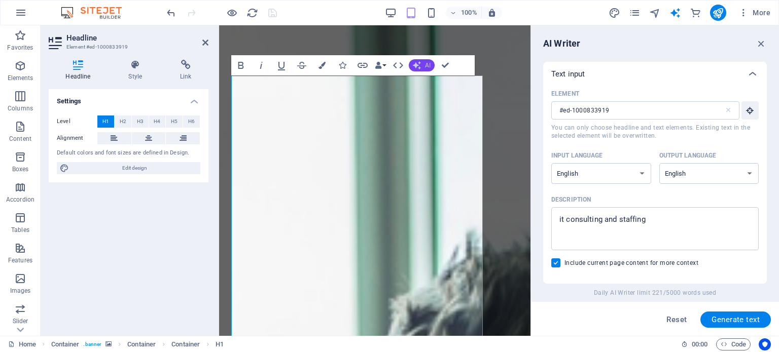
click at [417, 69] on button "AI" at bounding box center [422, 65] width 26 height 12
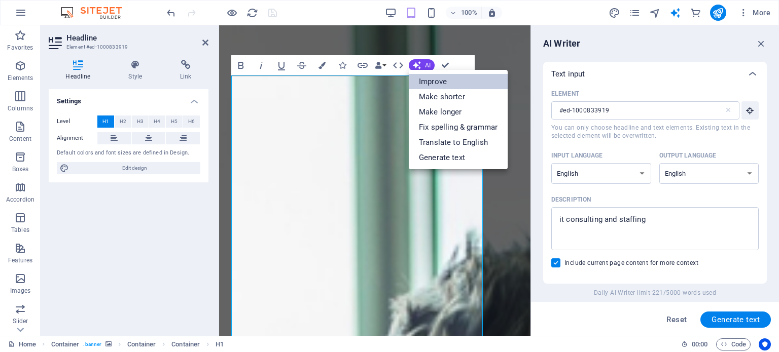
click at [431, 84] on link "Improve" at bounding box center [458, 81] width 99 height 15
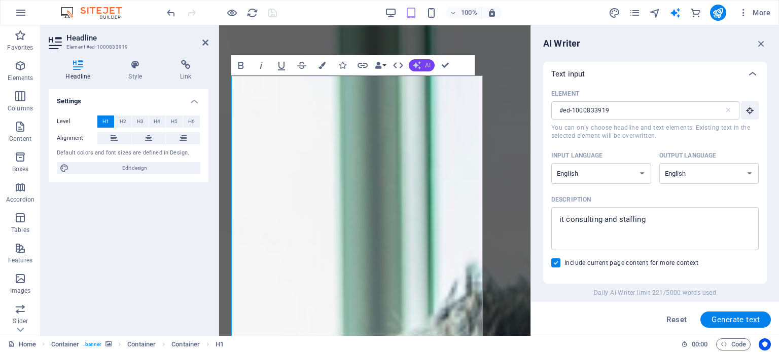
click at [423, 65] on button "AI" at bounding box center [422, 65] width 26 height 12
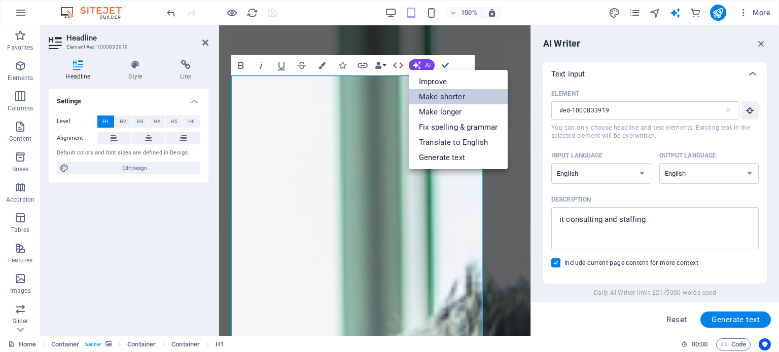
click at [443, 98] on link "Make shorter" at bounding box center [458, 96] width 99 height 15
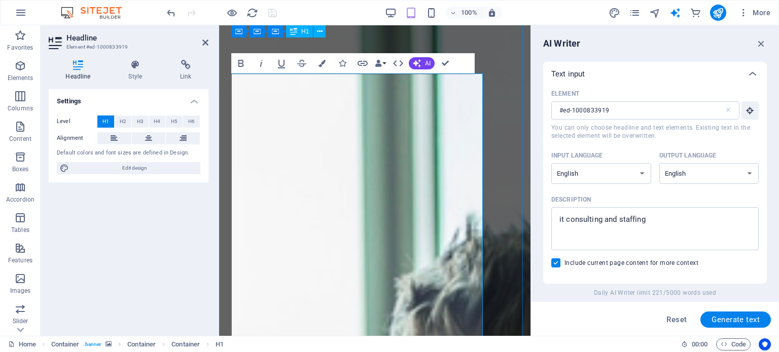
scroll to position [0, 0]
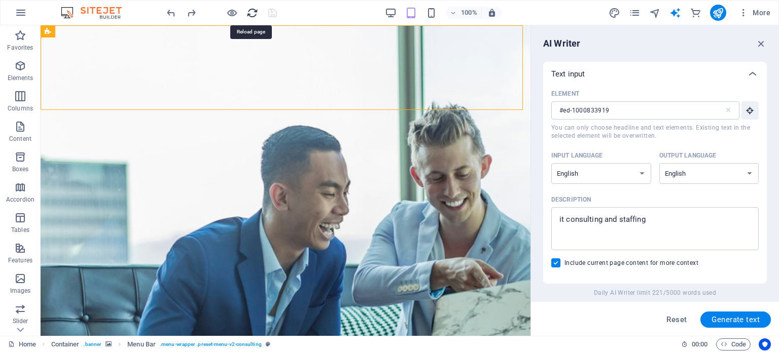
click at [254, 13] on icon "reload" at bounding box center [252, 13] width 12 height 12
click at [249, 11] on icon "reload" at bounding box center [252, 13] width 12 height 12
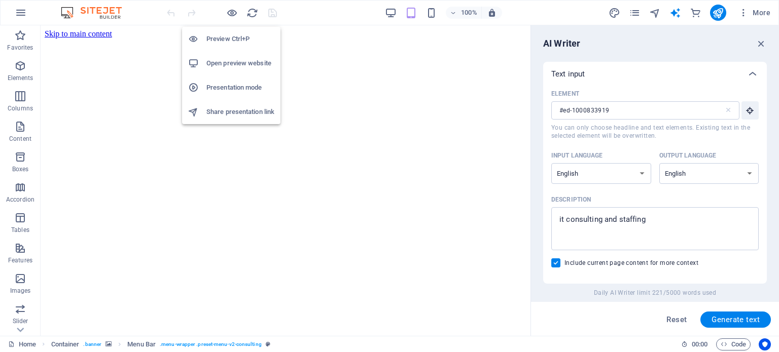
click at [234, 39] on h6 "Preview Ctrl+P" at bounding box center [240, 39] width 68 height 12
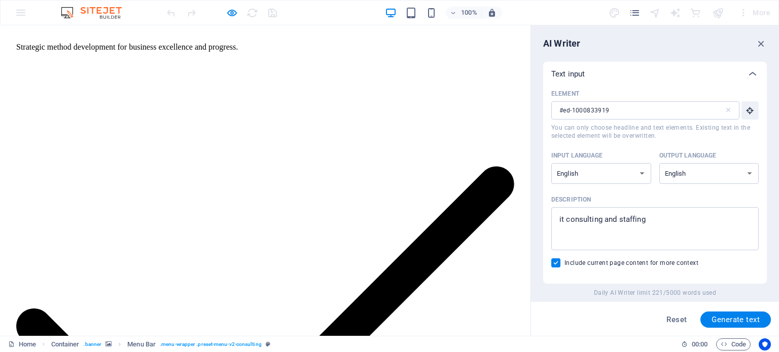
scroll to position [1718, 0]
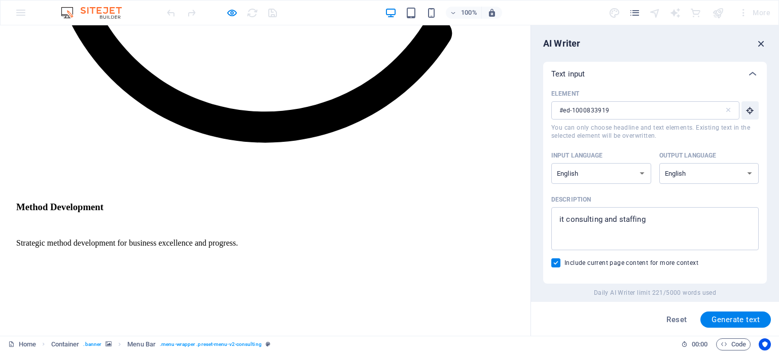
click at [763, 40] on icon "button" at bounding box center [761, 43] width 11 height 11
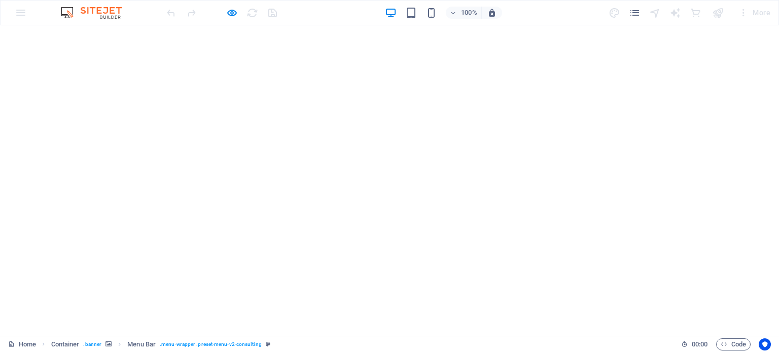
scroll to position [0, 0]
click at [99, 7] on img at bounding box center [96, 13] width 76 height 12
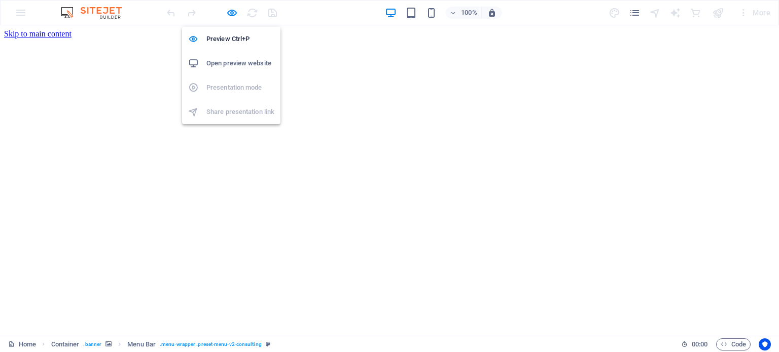
click at [227, 64] on h6 "Open preview website" at bounding box center [240, 63] width 68 height 12
drag, startPoint x: 358, startPoint y: 61, endPoint x: 367, endPoint y: 50, distance: 14.8
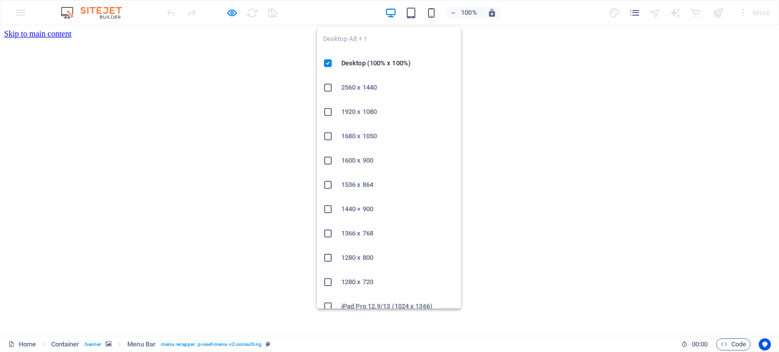
click at [388, 9] on icon "button" at bounding box center [391, 13] width 12 height 12
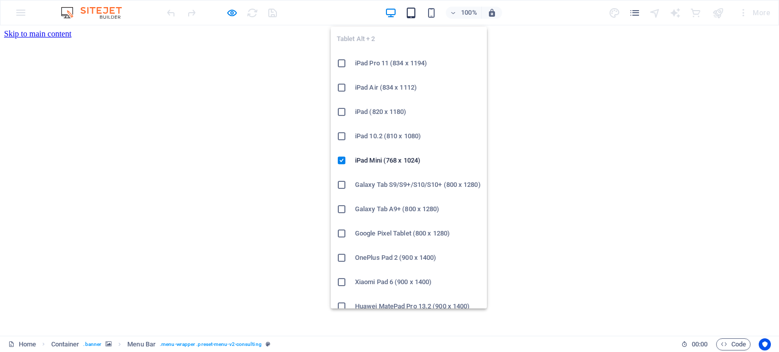
click at [415, 11] on icon "button" at bounding box center [411, 13] width 12 height 12
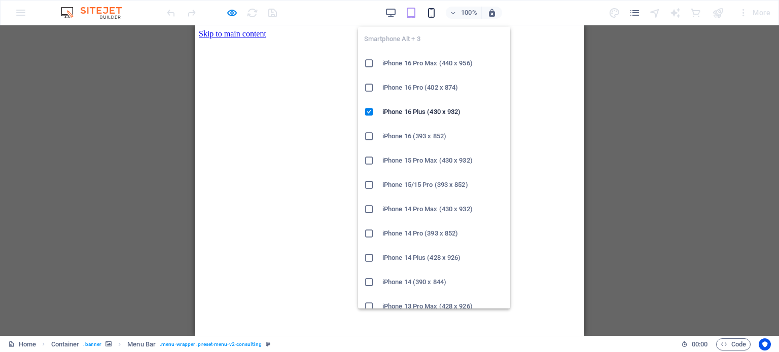
click at [426, 10] on icon "button" at bounding box center [432, 13] width 12 height 12
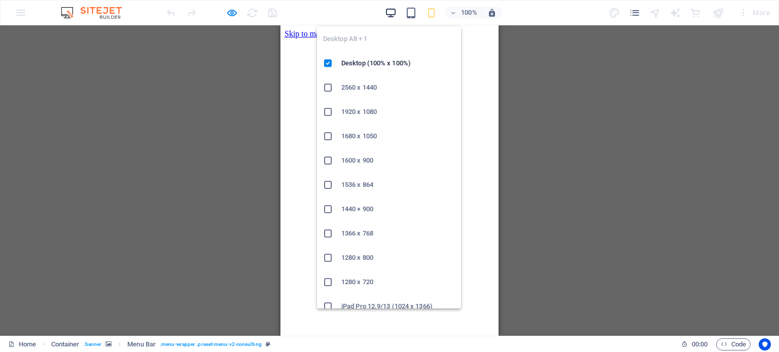
click at [389, 12] on icon "button" at bounding box center [391, 13] width 12 height 12
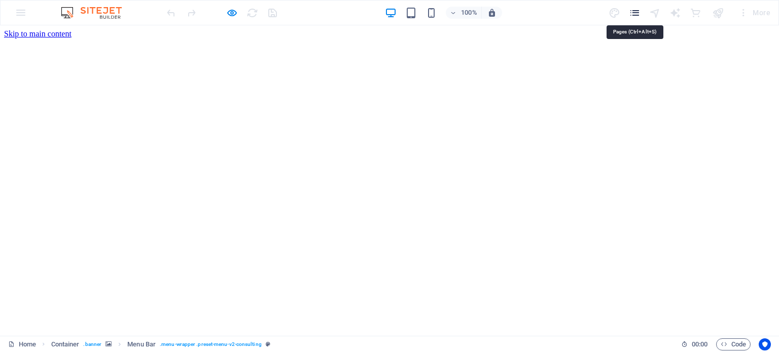
click at [640, 7] on icon "pages" at bounding box center [635, 13] width 12 height 12
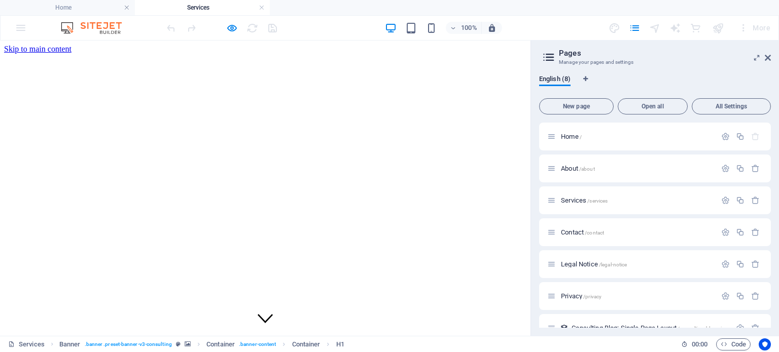
click at [771, 56] on aside "Pages Manage your pages and settings English (8) New page Open all All Settings…" at bounding box center [655, 189] width 249 height 296
click at [18, 26] on div "100% More" at bounding box center [390, 28] width 778 height 24
click at [89, 20] on div "100% More" at bounding box center [390, 28] width 778 height 24
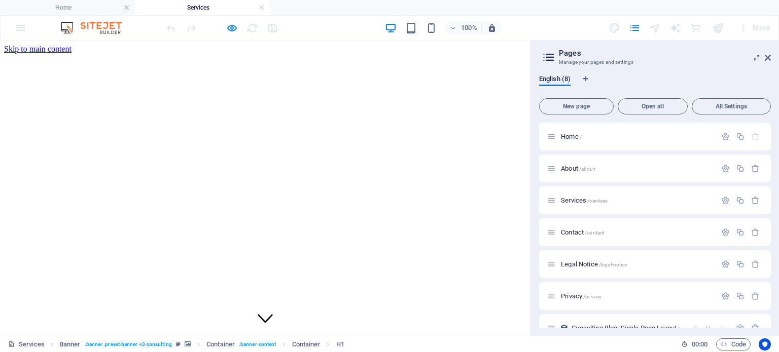
click at [197, 9] on h4 "Services" at bounding box center [202, 7] width 135 height 11
click at [74, 4] on h4 "Home" at bounding box center [67, 7] width 135 height 11
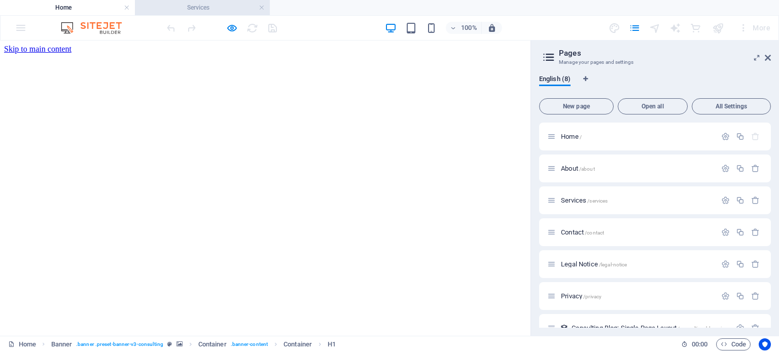
click at [219, 6] on h4 "Services" at bounding box center [202, 7] width 135 height 11
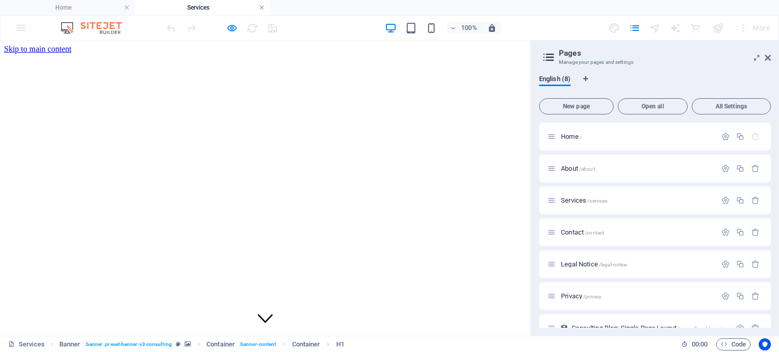
click at [261, 6] on link at bounding box center [262, 8] width 6 height 10
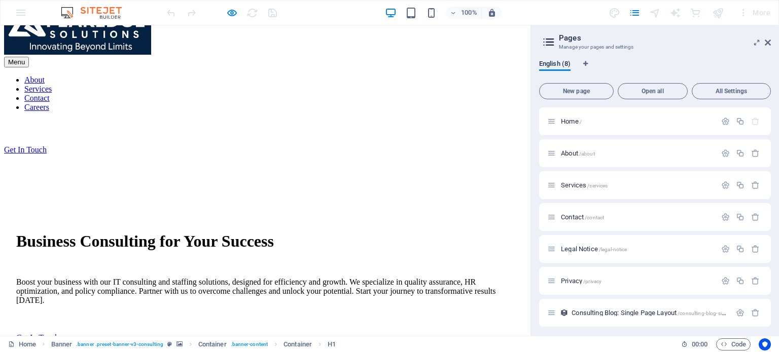
scroll to position [761, 0]
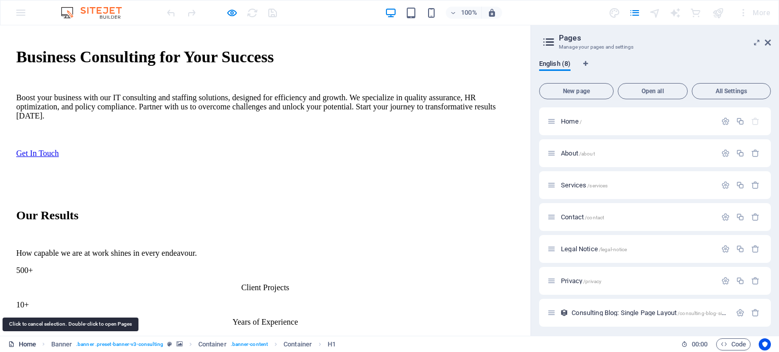
click at [29, 344] on link "Home" at bounding box center [22, 345] width 28 height 12
click at [58, 343] on span "Banner" at bounding box center [61, 345] width 21 height 12
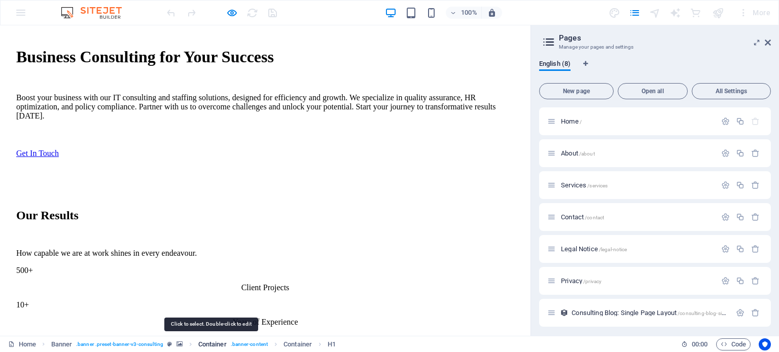
click at [214, 341] on span "Container" at bounding box center [212, 345] width 28 height 12
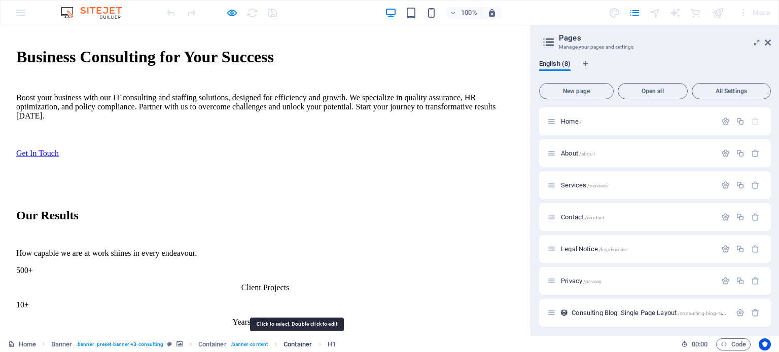
click at [293, 341] on span "Container" at bounding box center [298, 345] width 28 height 12
click at [337, 338] on div "Home Banner . banner .preset-banner-v3-consulting Container . banner-content Co…" at bounding box center [389, 344] width 779 height 16
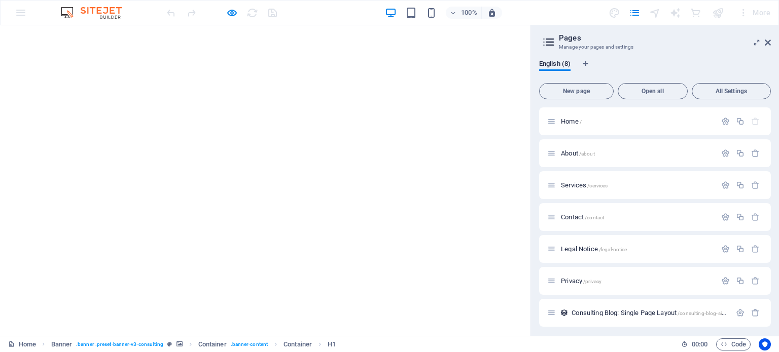
scroll to position [0, 0]
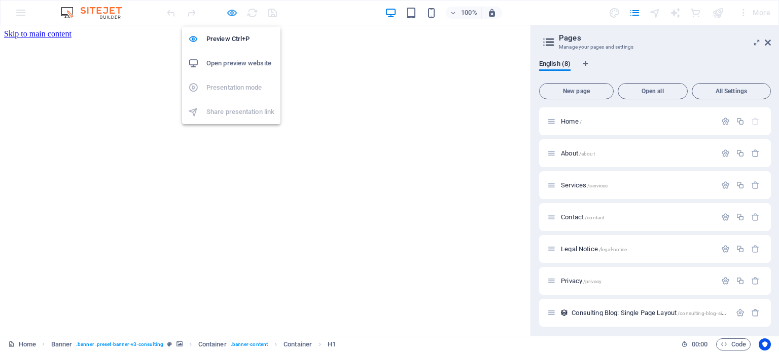
click at [229, 9] on icon "button" at bounding box center [232, 13] width 12 height 12
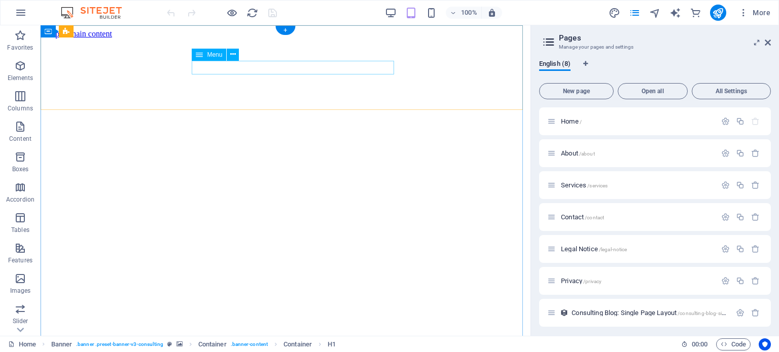
click at [233, 52] on icon at bounding box center [233, 54] width 6 height 11
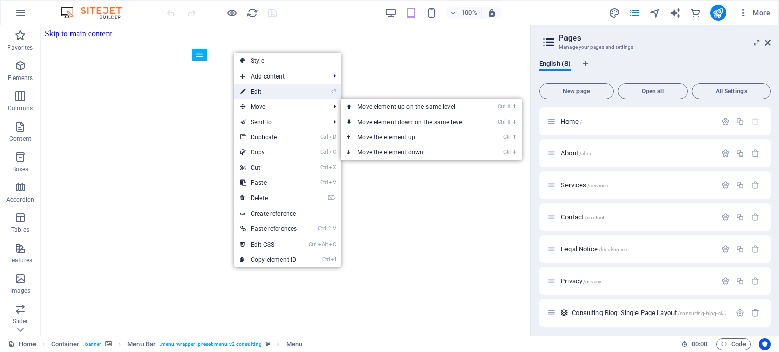
click at [274, 93] on link "⏎ Edit" at bounding box center [268, 91] width 68 height 15
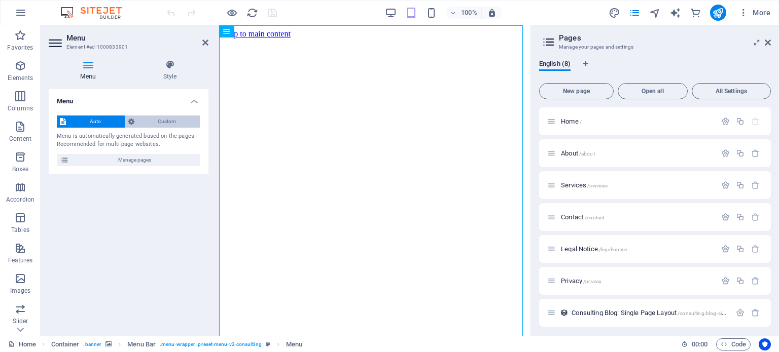
click at [169, 124] on span "Custom" at bounding box center [167, 122] width 60 height 12
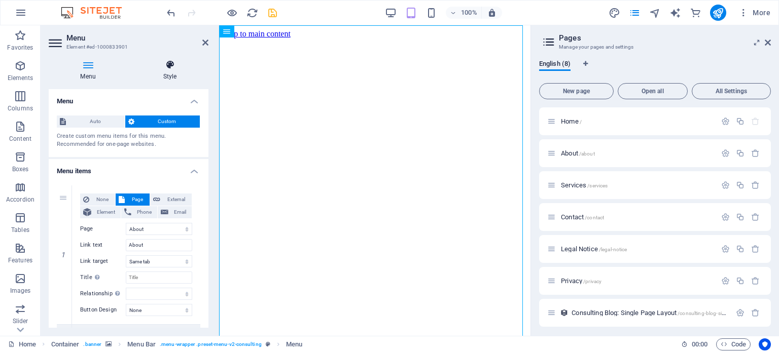
click at [165, 66] on icon at bounding box center [169, 65] width 77 height 10
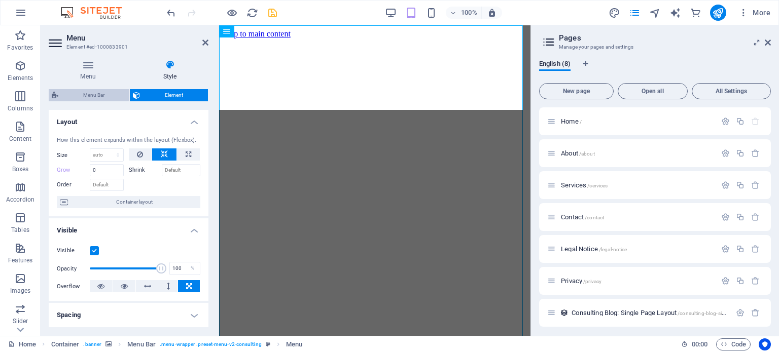
click at [86, 94] on span "Menu Bar" at bounding box center [93, 95] width 65 height 12
select select "rem"
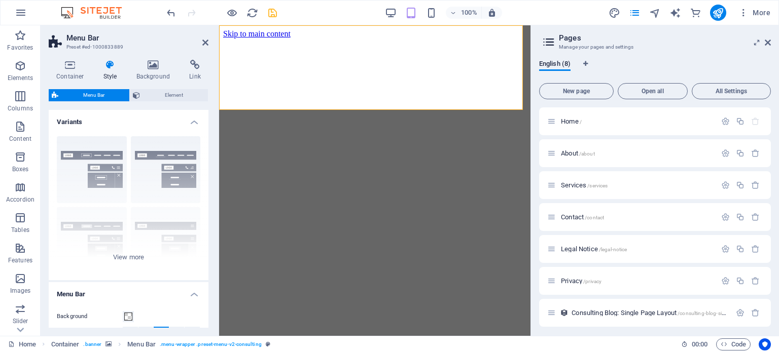
click at [140, 117] on h4 "Variants" at bounding box center [129, 119] width 160 height 18
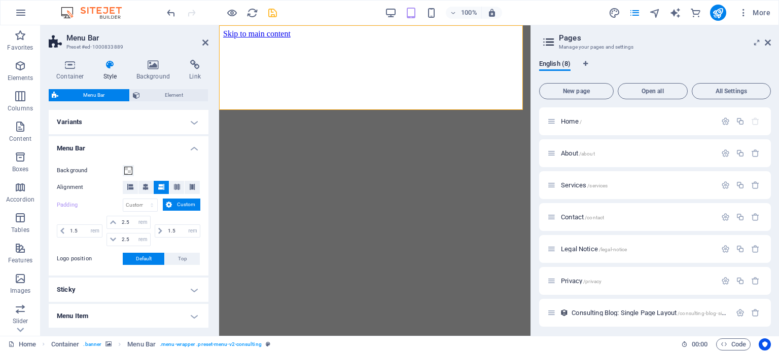
click at [141, 143] on h4 "Menu Bar" at bounding box center [129, 145] width 160 height 18
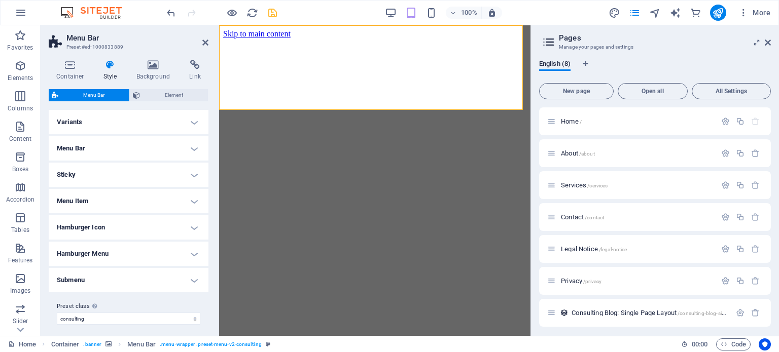
click at [141, 143] on h4 "Menu Bar" at bounding box center [129, 148] width 160 height 24
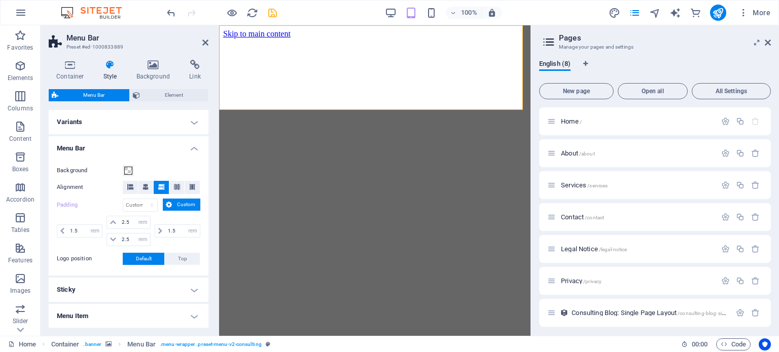
click at [141, 143] on h4 "Menu Bar" at bounding box center [129, 145] width 160 height 18
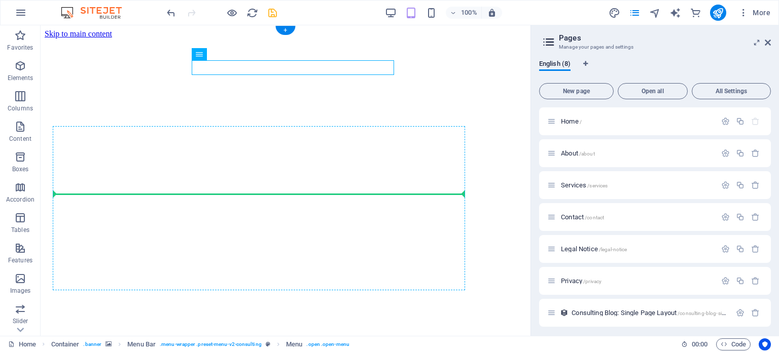
drag, startPoint x: 195, startPoint y: 158, endPoint x: 377, endPoint y: 184, distance: 183.9
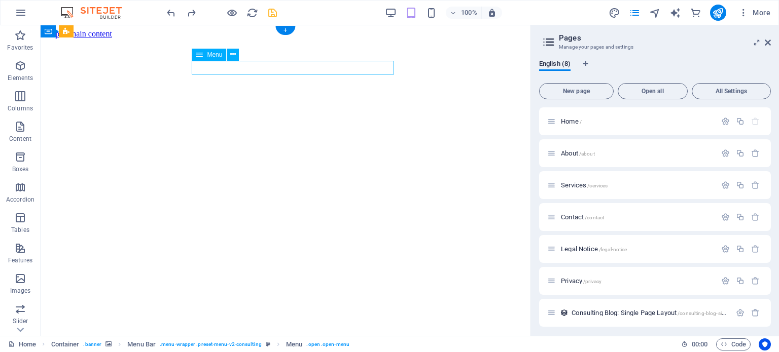
drag, startPoint x: 323, startPoint y: 64, endPoint x: 280, endPoint y: 64, distance: 42.6
drag, startPoint x: 259, startPoint y: 65, endPoint x: 296, endPoint y: 70, distance: 37.9
drag, startPoint x: 381, startPoint y: 68, endPoint x: 335, endPoint y: 64, distance: 46.3
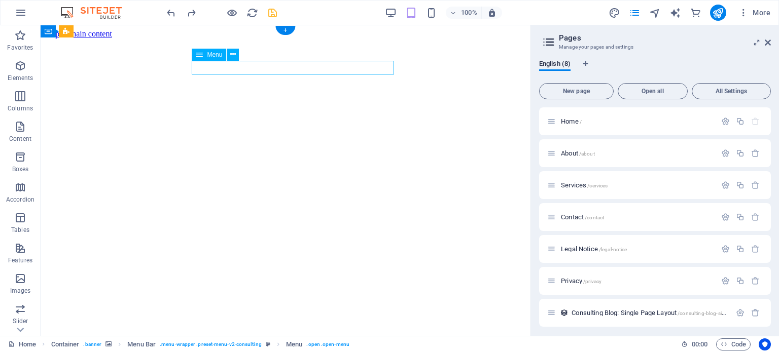
click at [234, 55] on icon at bounding box center [233, 54] width 6 height 11
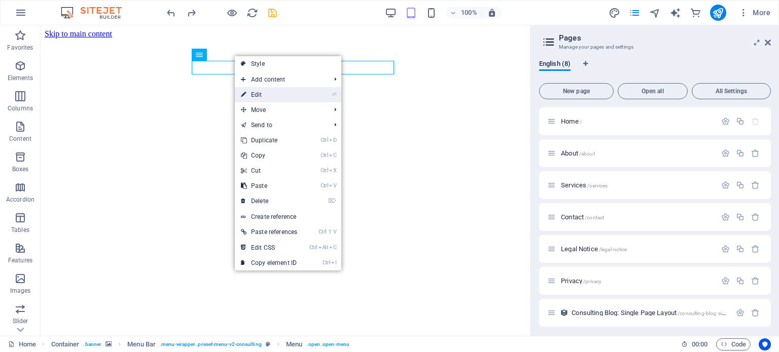
click at [267, 93] on link "⏎ Edit" at bounding box center [269, 94] width 68 height 15
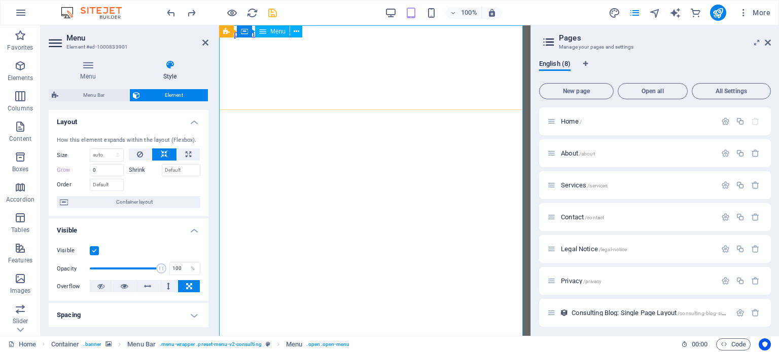
drag, startPoint x: 363, startPoint y: 233, endPoint x: 282, endPoint y: 233, distance: 81.1
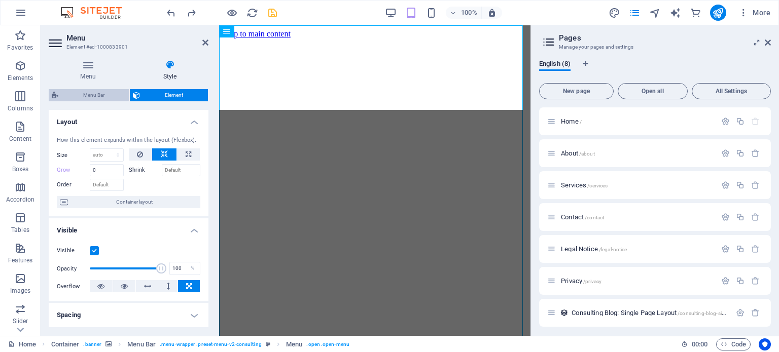
click at [98, 96] on span "Menu Bar" at bounding box center [93, 95] width 65 height 12
select select "rem"
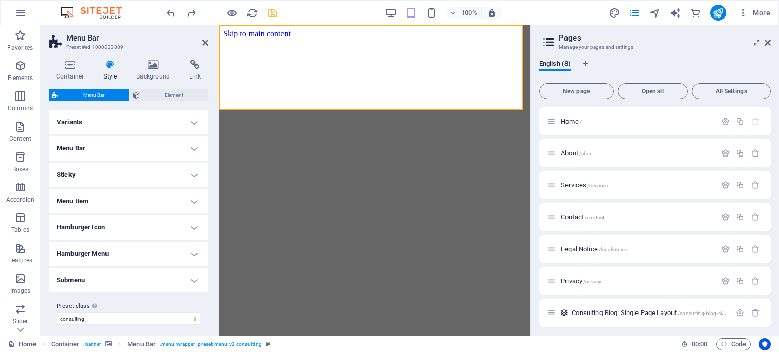
click at [102, 149] on h4 "Menu Bar" at bounding box center [129, 148] width 160 height 24
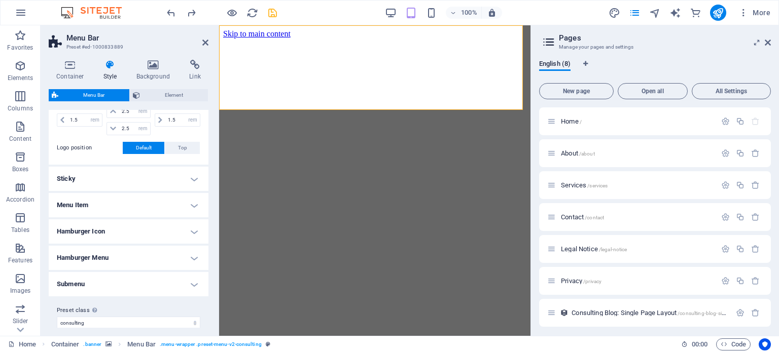
scroll to position [119, 0]
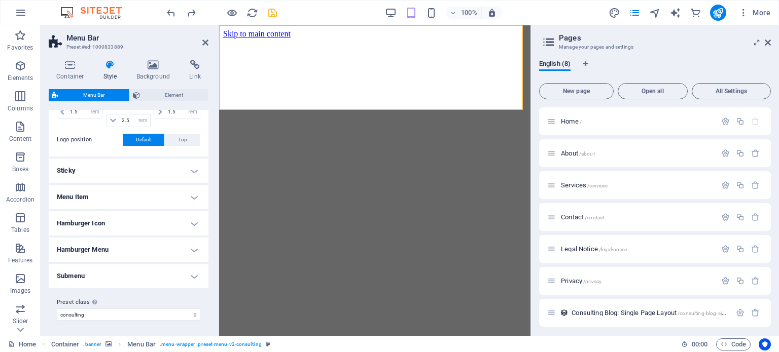
click at [158, 197] on h4 "Menu Item" at bounding box center [129, 197] width 160 height 24
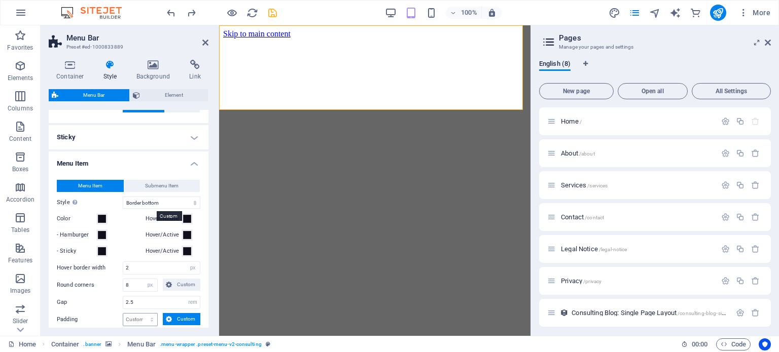
scroll to position [113, 0]
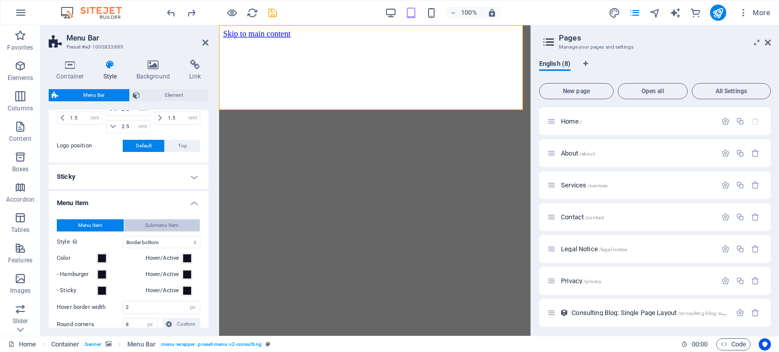
click at [146, 223] on span "Submenu Item" at bounding box center [161, 226] width 33 height 12
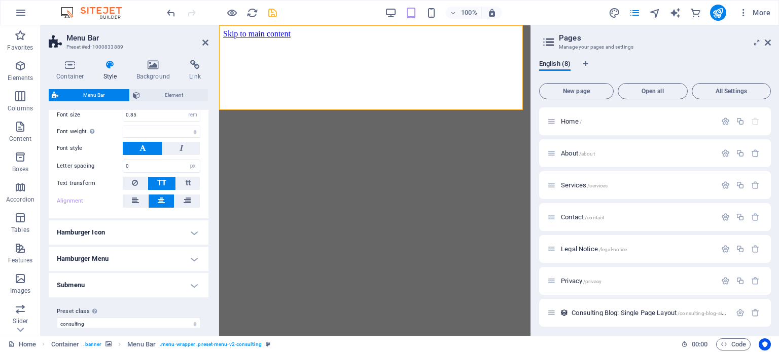
scroll to position [381, 0]
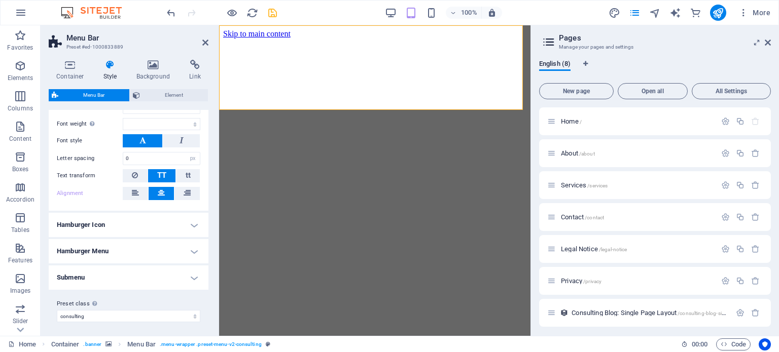
click at [138, 241] on h4 "Hamburger Menu" at bounding box center [129, 251] width 160 height 24
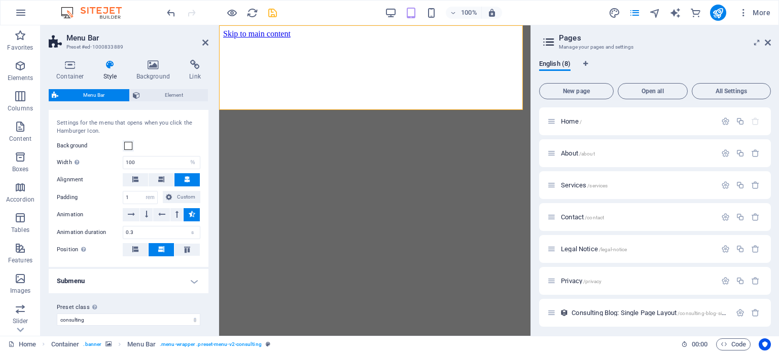
scroll to position [532, 0]
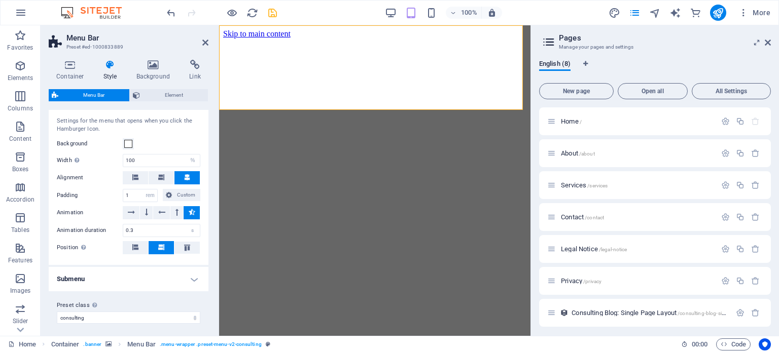
click at [133, 269] on h4 "Submenu" at bounding box center [129, 279] width 160 height 24
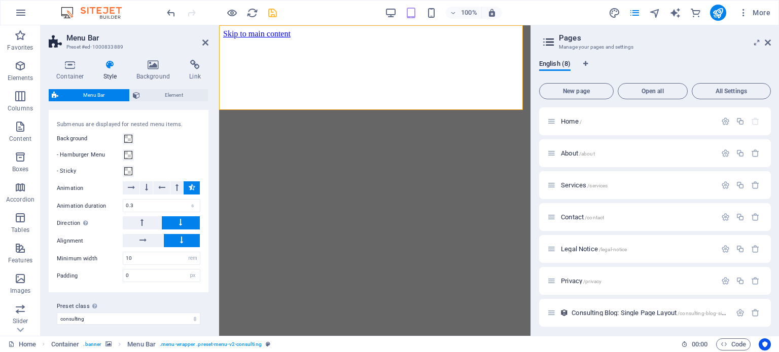
select select
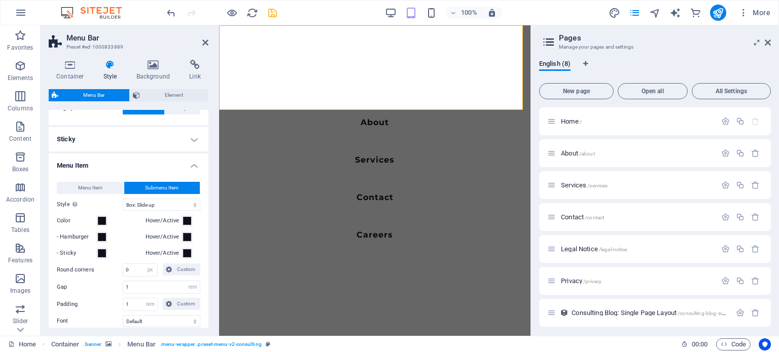
scroll to position [149, 0]
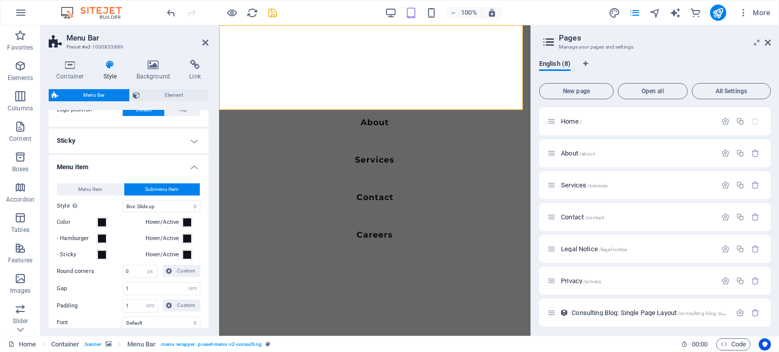
click at [109, 69] on icon at bounding box center [110, 65] width 29 height 10
click at [151, 70] on h4 "Background" at bounding box center [155, 70] width 53 height 21
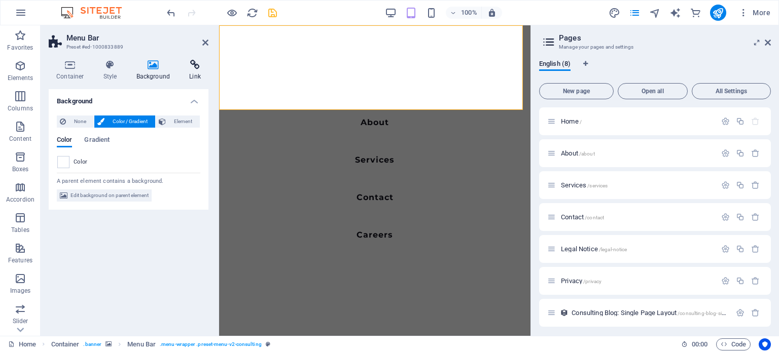
click at [187, 68] on icon at bounding box center [195, 65] width 27 height 10
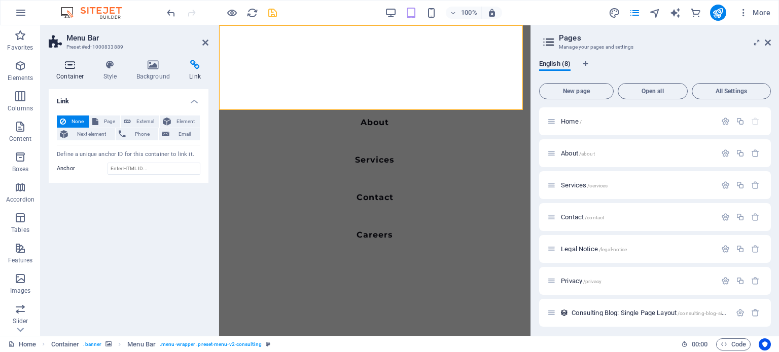
click at [77, 67] on icon at bounding box center [70, 65] width 43 height 10
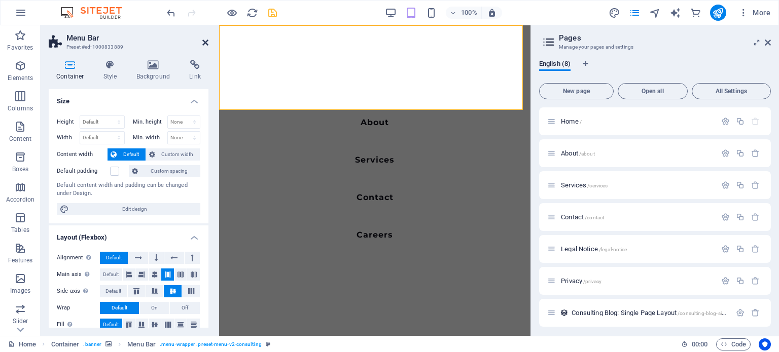
click at [205, 40] on icon at bounding box center [205, 43] width 6 height 8
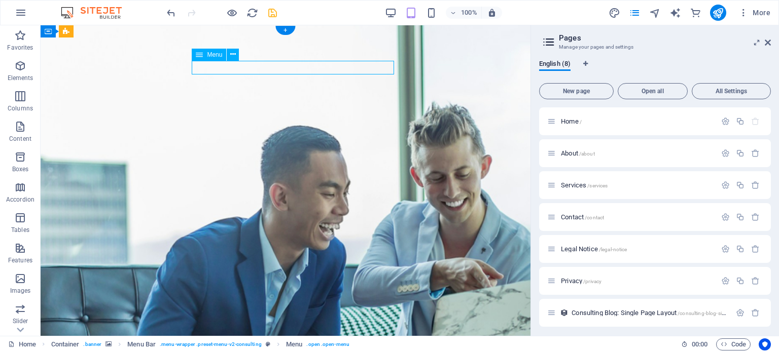
drag, startPoint x: 260, startPoint y: 65, endPoint x: 224, endPoint y: 65, distance: 36.0
click at [285, 30] on div "+" at bounding box center [285, 30] width 20 height 9
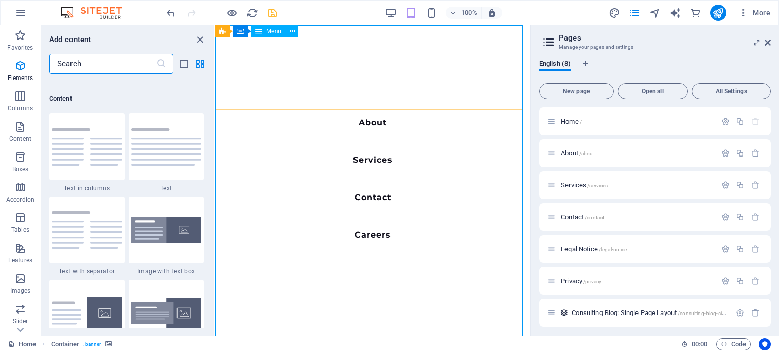
scroll to position [1775, 0]
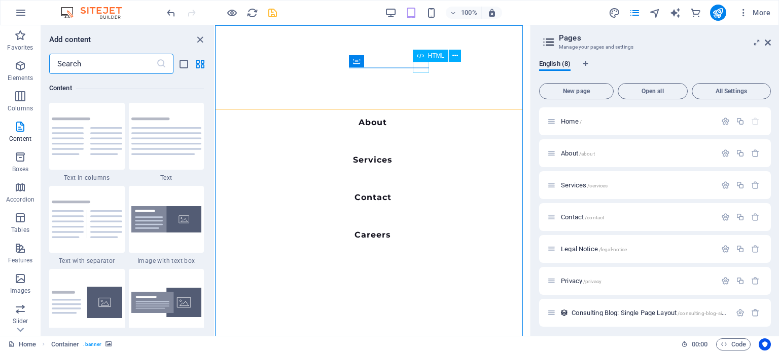
drag, startPoint x: 197, startPoint y: 37, endPoint x: 414, endPoint y: 61, distance: 217.9
click at [414, 62] on div "HTML" at bounding box center [440, 56] width 55 height 13
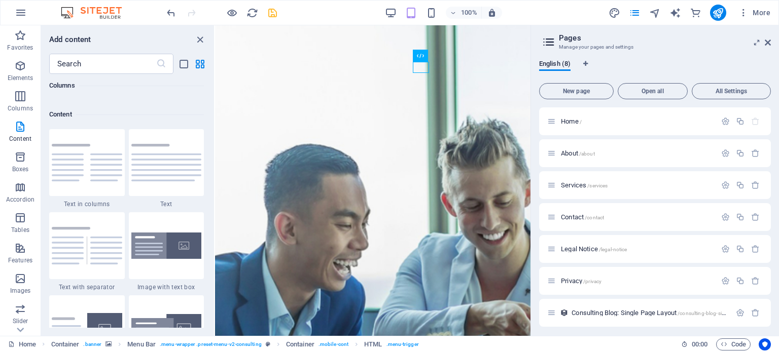
scroll to position [1724, 0]
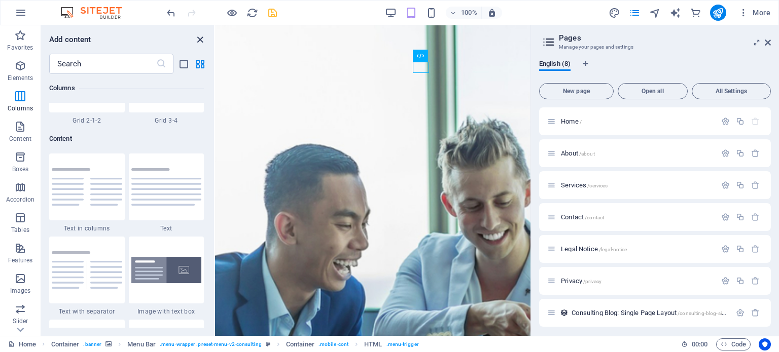
click at [201, 37] on icon "close panel" at bounding box center [200, 40] width 12 height 12
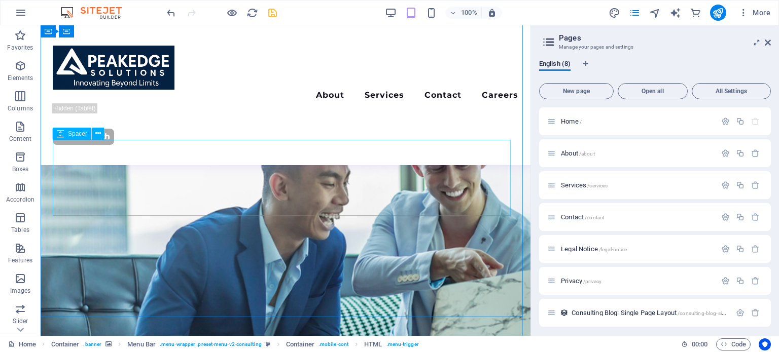
scroll to position [0, 0]
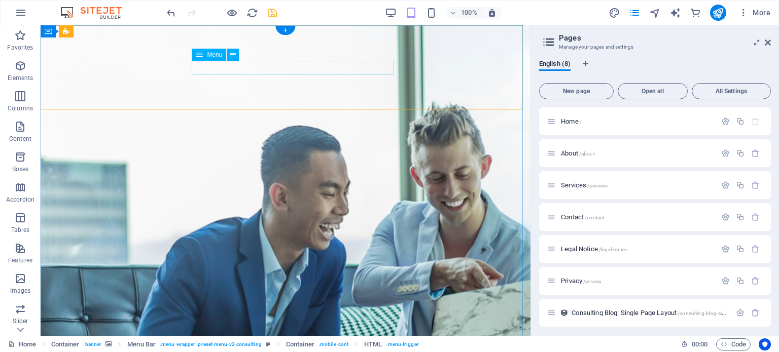
click at [202, 54] on icon at bounding box center [199, 55] width 7 height 12
drag, startPoint x: 202, startPoint y: 54, endPoint x: 234, endPoint y: 53, distance: 32.0
click at [234, 53] on div "Menu" at bounding box center [219, 55] width 54 height 13
click at [233, 53] on icon at bounding box center [233, 54] width 6 height 11
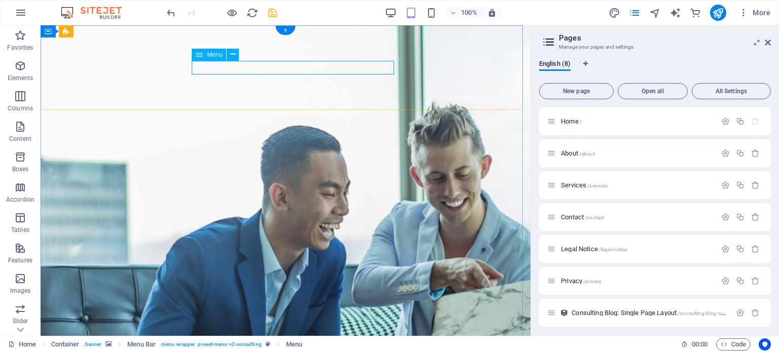
click at [455, 52] on icon at bounding box center [455, 53] width 6 height 11
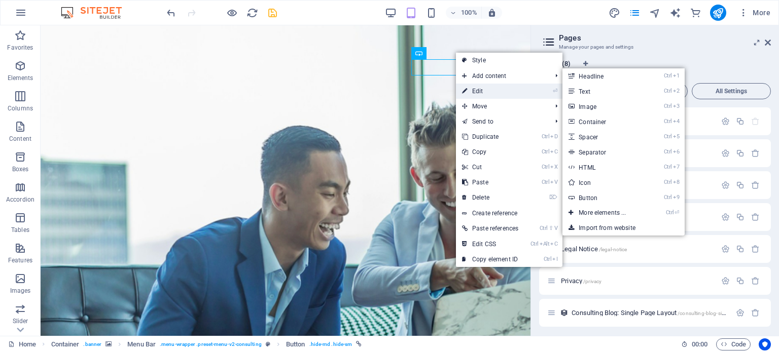
click at [491, 91] on link "⏎ Edit" at bounding box center [490, 91] width 68 height 15
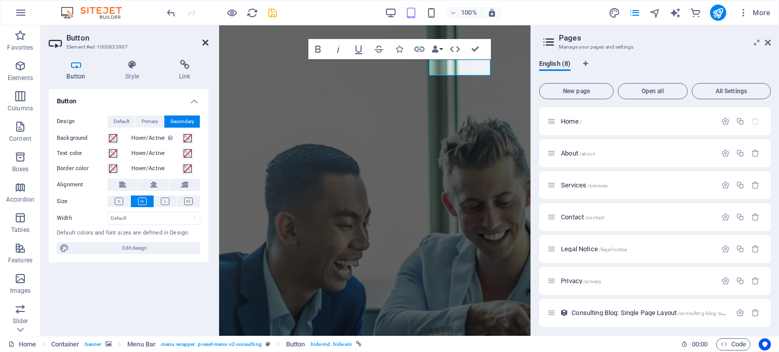
click at [203, 41] on icon at bounding box center [205, 43] width 6 height 8
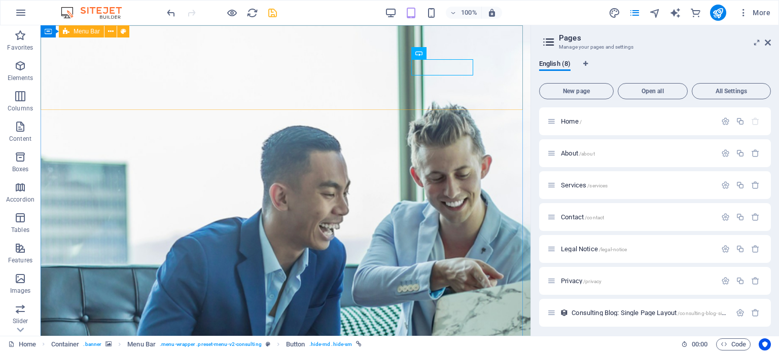
click at [84, 34] on span "Menu Bar" at bounding box center [87, 31] width 26 height 6
click at [111, 34] on icon at bounding box center [111, 31] width 6 height 11
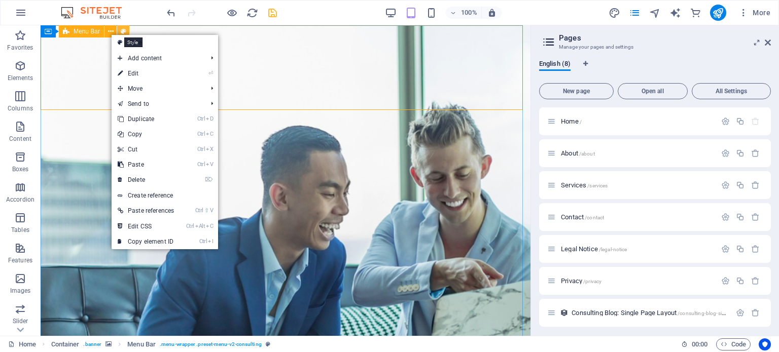
click at [121, 28] on icon at bounding box center [124, 31] width 6 height 11
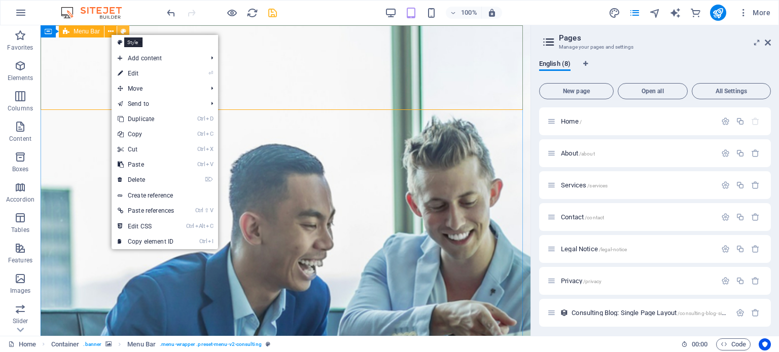
select select "rem"
select select "hover_box_bottom"
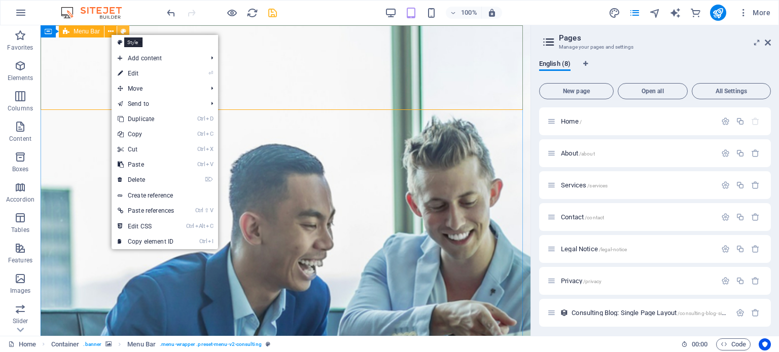
select select "px"
select select "rem"
select select
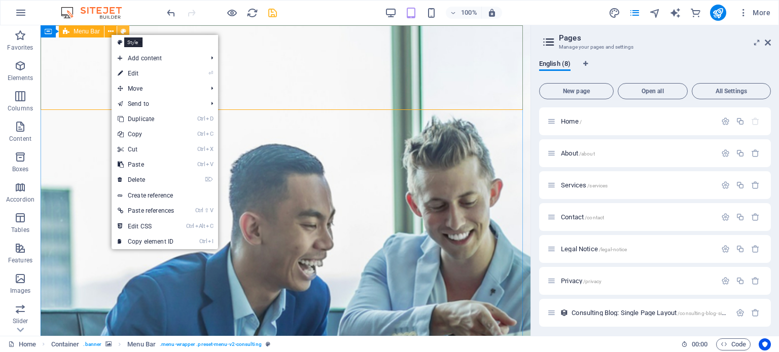
select select "px"
select select "%"
select select "rem"
select select "px"
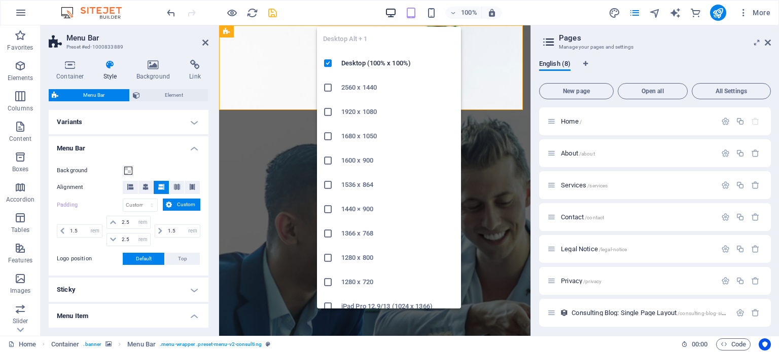
click at [390, 11] on icon "button" at bounding box center [391, 13] width 12 height 12
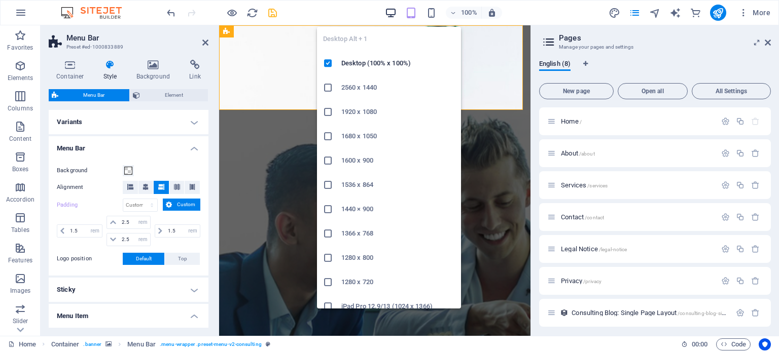
click at [390, 12] on icon "button" at bounding box center [391, 13] width 12 height 12
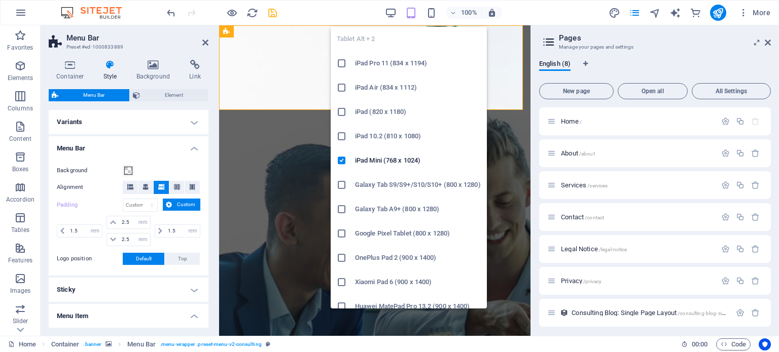
click at [409, 10] on icon "button" at bounding box center [411, 13] width 12 height 12
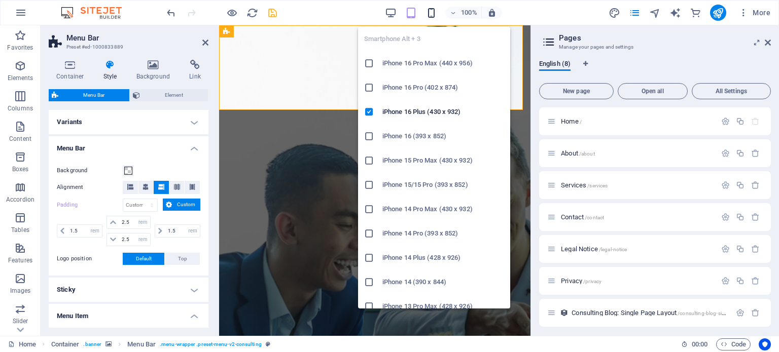
click at [430, 12] on icon "button" at bounding box center [432, 13] width 12 height 12
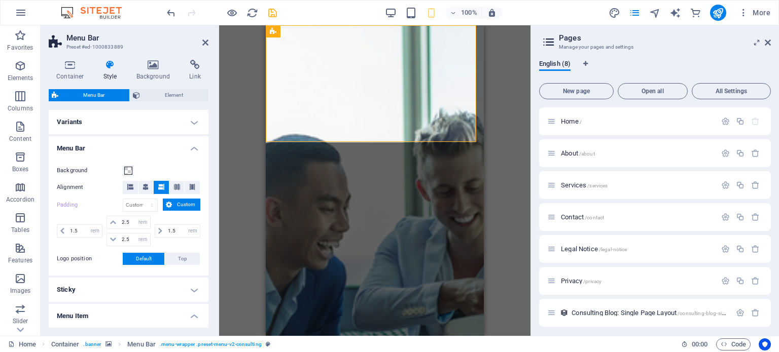
type input "2"
select select
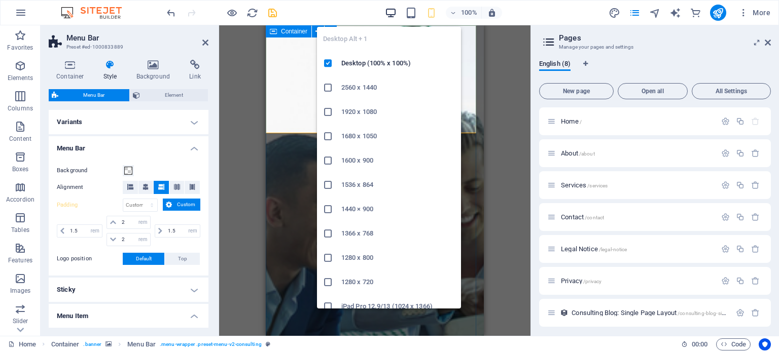
click at [395, 11] on icon "button" at bounding box center [391, 13] width 12 height 12
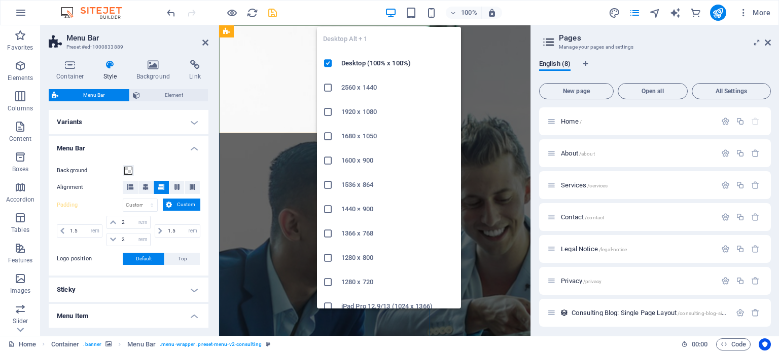
type input "2.5"
select select
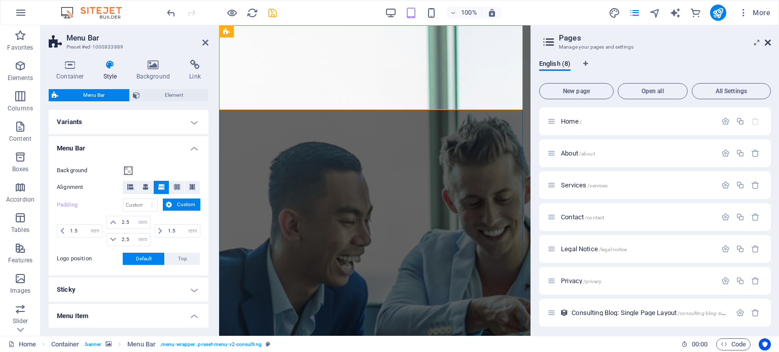
click at [768, 40] on icon at bounding box center [768, 43] width 6 height 8
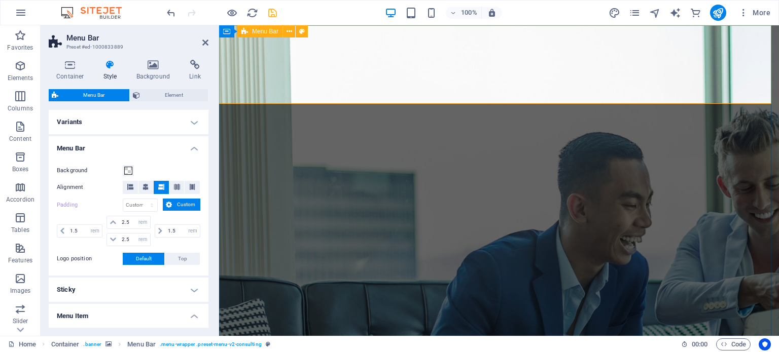
type input "2"
select select
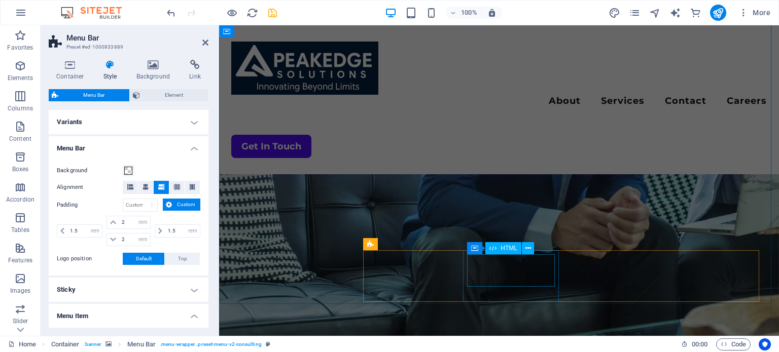
scroll to position [203, 0]
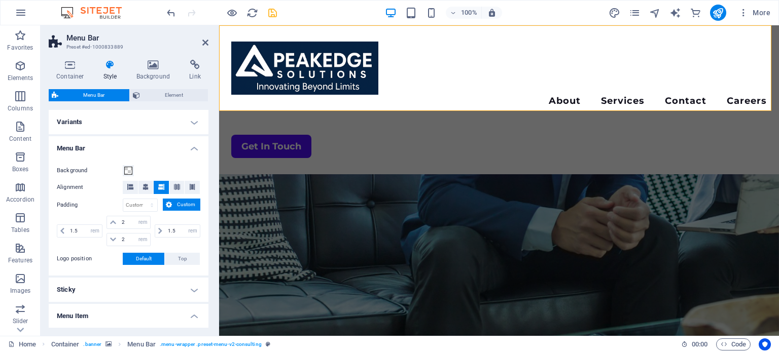
click at [114, 117] on h4 "Variants" at bounding box center [129, 122] width 160 height 24
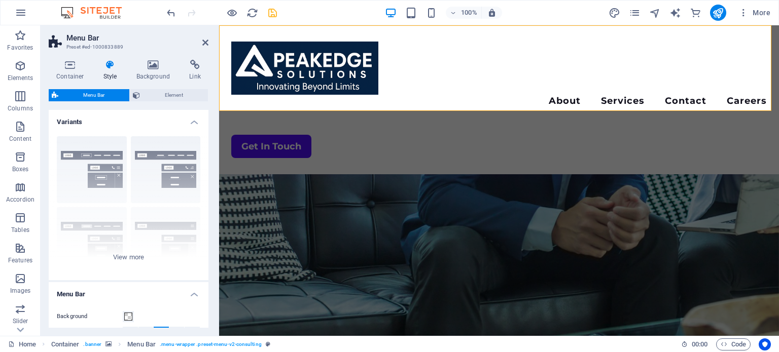
click at [114, 117] on h4 "Variants" at bounding box center [129, 119] width 160 height 18
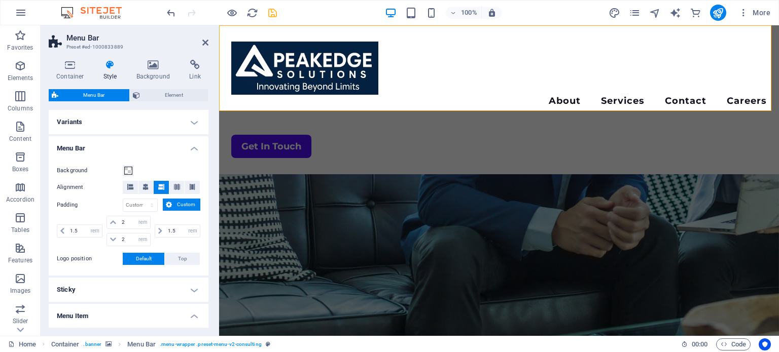
click at [114, 117] on h4 "Variants" at bounding box center [129, 122] width 160 height 24
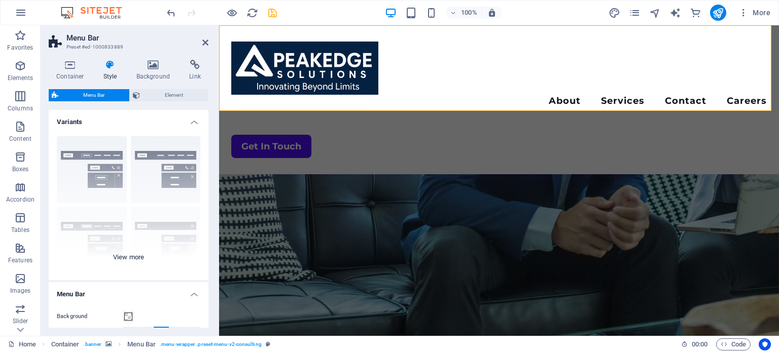
click at [93, 182] on div "Border Centered Default Fixed Loki Trigger Wide XXL" at bounding box center [129, 204] width 160 height 152
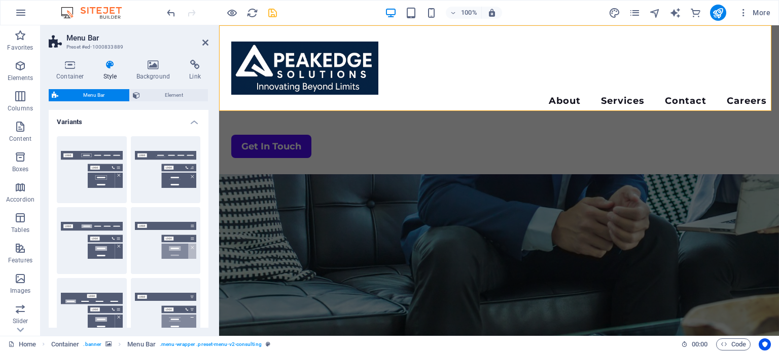
click at [197, 121] on h4 "Variants" at bounding box center [129, 119] width 160 height 18
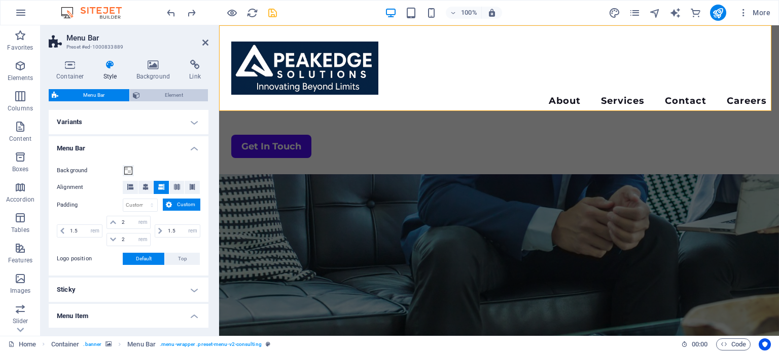
drag, startPoint x: 203, startPoint y: 52, endPoint x: 184, endPoint y: 89, distance: 41.7
click at [197, 65] on div "Container Style Background Link Size Height Default px rem % vh vw Min. height …" at bounding box center [129, 194] width 176 height 285
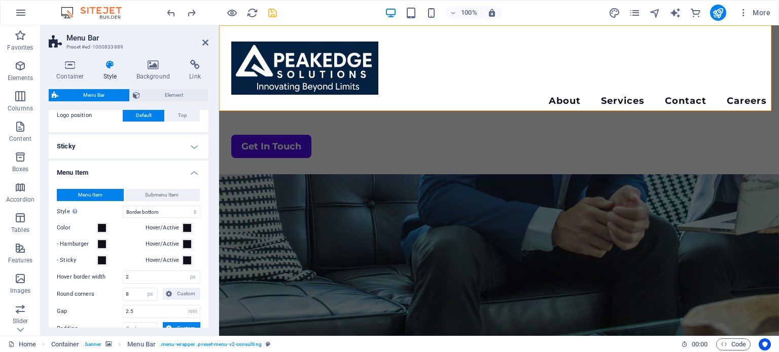
scroll to position [152, 0]
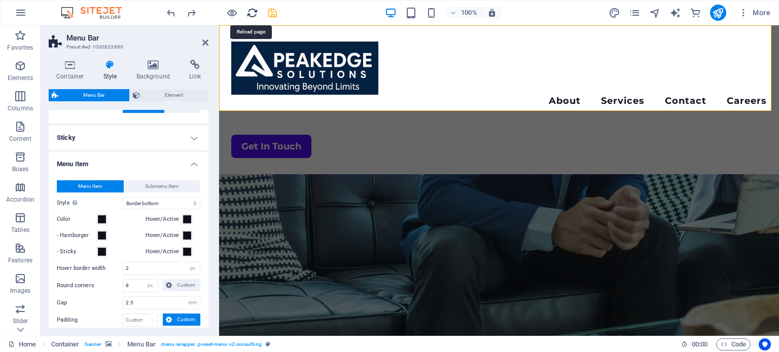
click at [254, 14] on icon "reload" at bounding box center [252, 13] width 12 height 12
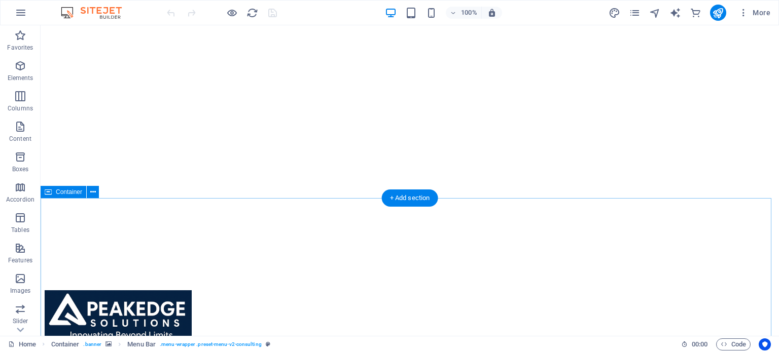
scroll to position [101, 0]
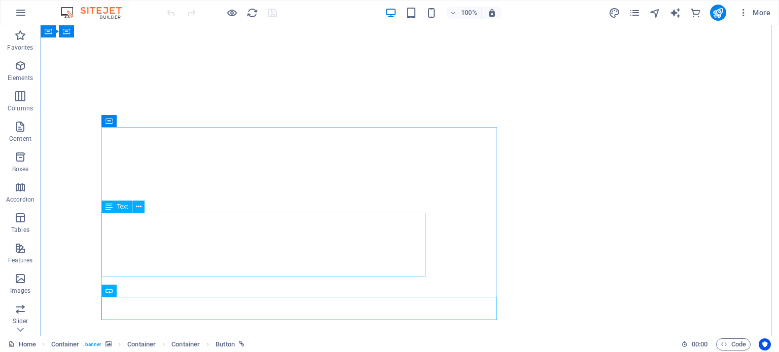
scroll to position [0, 0]
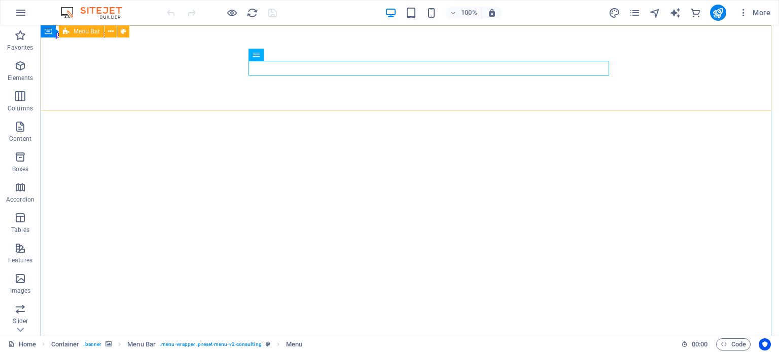
click at [76, 31] on span "Menu Bar" at bounding box center [87, 31] width 26 height 6
click at [261, 55] on div "Menu" at bounding box center [266, 55] width 34 height 12
click at [288, 56] on icon at bounding box center [290, 54] width 6 height 11
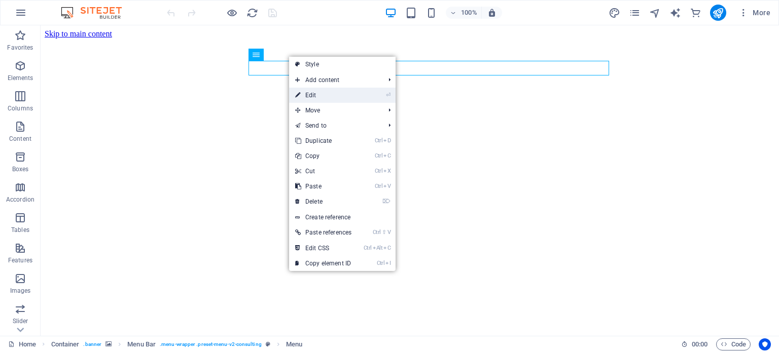
click at [315, 95] on link "⏎ Edit" at bounding box center [323, 95] width 68 height 15
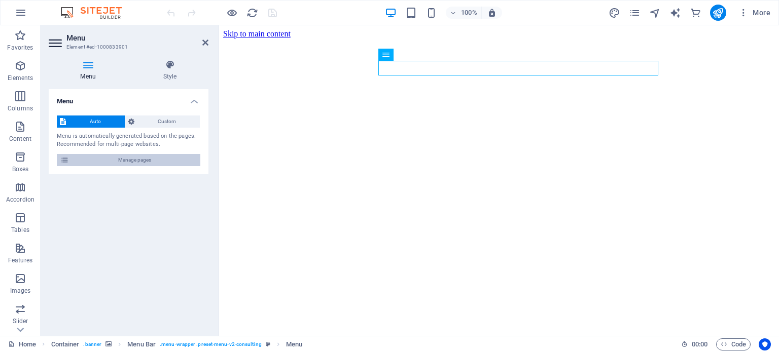
click at [82, 155] on span "Manage pages" at bounding box center [134, 160] width 125 height 12
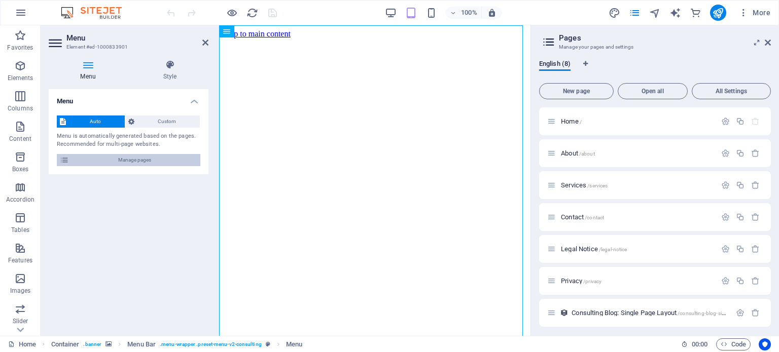
click at [81, 155] on span "Manage pages" at bounding box center [134, 160] width 125 height 12
click at [66, 160] on icon at bounding box center [64, 160] width 9 height 12
click at [62, 158] on icon at bounding box center [64, 160] width 9 height 12
click at [95, 158] on span "Manage pages" at bounding box center [134, 160] width 125 height 12
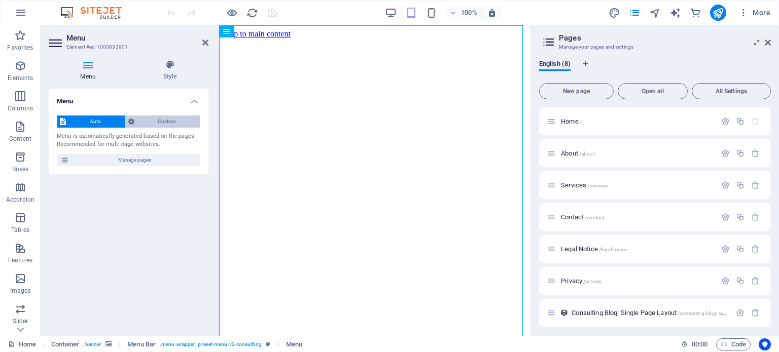
click at [164, 121] on span "Custom" at bounding box center [167, 122] width 60 height 12
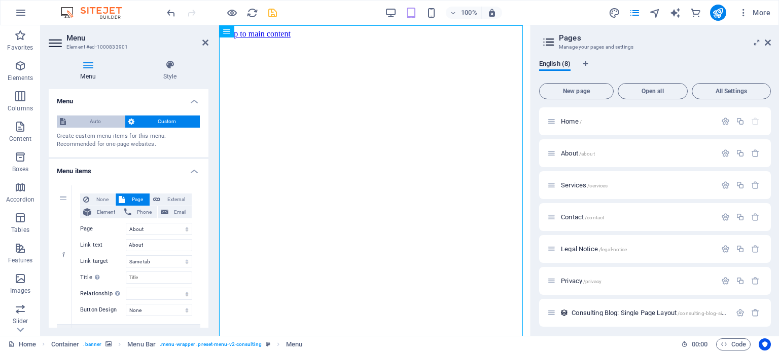
click at [95, 121] on span "Auto" at bounding box center [95, 122] width 53 height 12
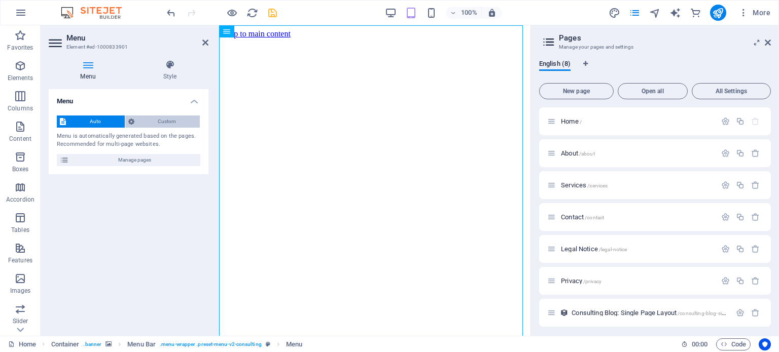
click at [160, 117] on span "Custom" at bounding box center [167, 122] width 60 height 12
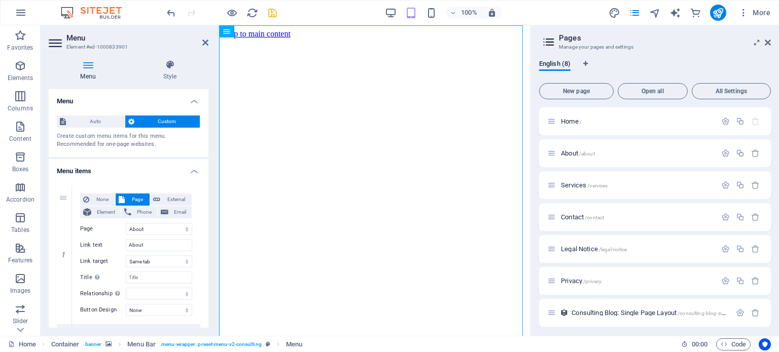
click at [188, 168] on h4 "Menu items" at bounding box center [129, 168] width 160 height 18
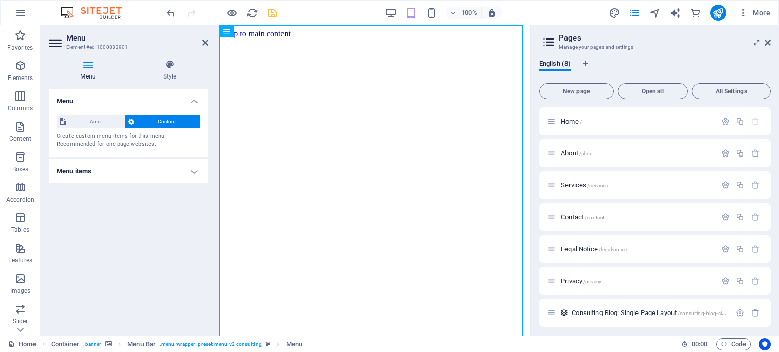
click at [188, 168] on h4 "Menu items" at bounding box center [129, 171] width 160 height 24
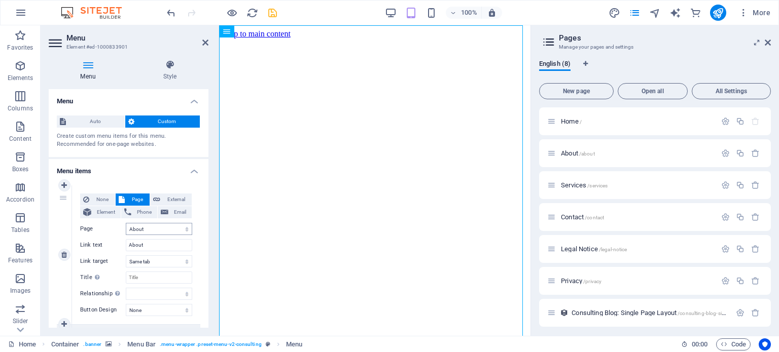
scroll to position [51, 0]
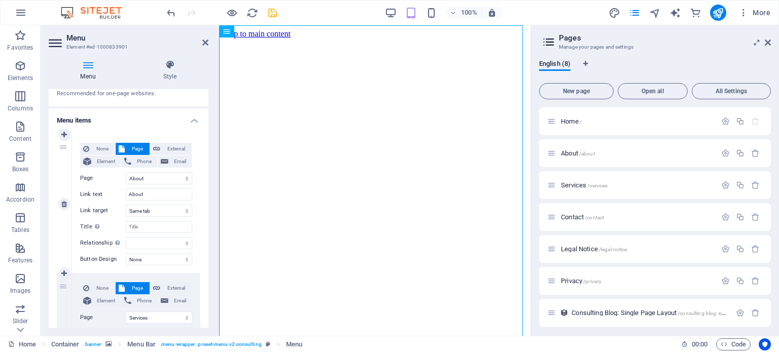
drag, startPoint x: 181, startPoint y: 133, endPoint x: 184, endPoint y: 187, distance: 53.9
drag, startPoint x: 199, startPoint y: 170, endPoint x: 193, endPoint y: 128, distance: 42.0
click at [192, 119] on h4 "Menu items" at bounding box center [129, 118] width 160 height 18
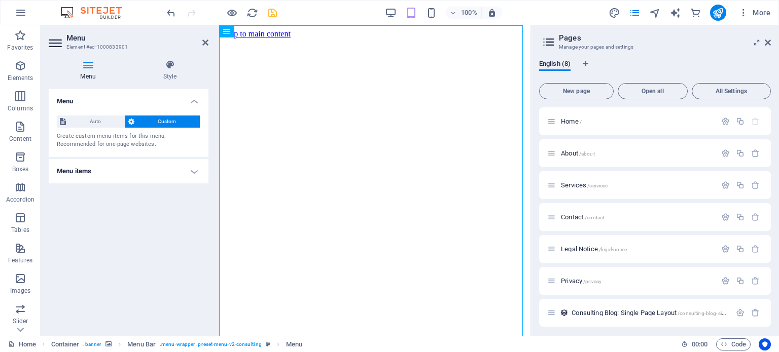
scroll to position [0, 0]
click at [192, 119] on span "Custom" at bounding box center [167, 122] width 60 height 12
click at [168, 121] on span "Custom" at bounding box center [167, 122] width 60 height 12
click at [159, 162] on h4 "Menu items" at bounding box center [129, 171] width 160 height 24
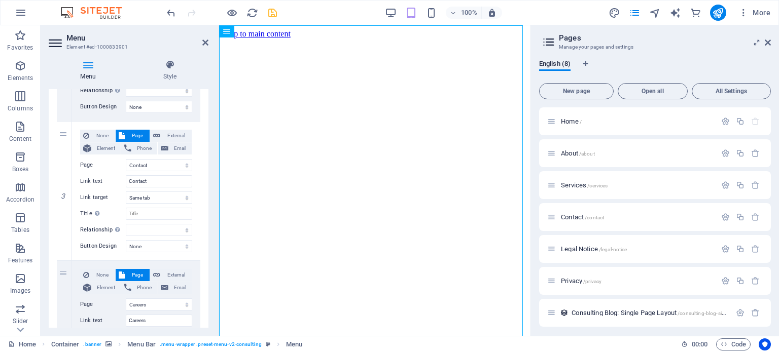
scroll to position [355, 0]
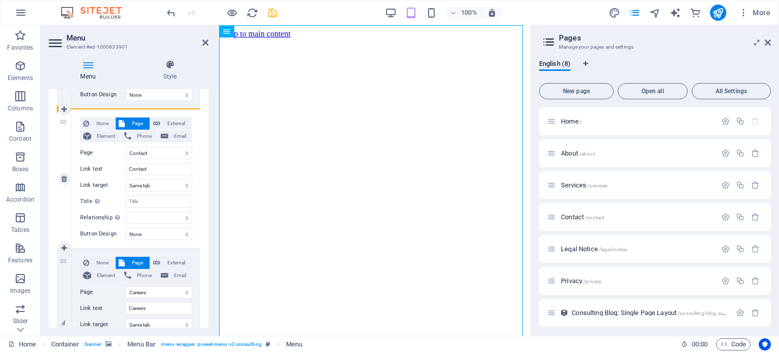
drag, startPoint x: 57, startPoint y: 134, endPoint x: 70, endPoint y: 192, distance: 58.9
click at [70, 192] on div "3" at bounding box center [64, 179] width 15 height 139
select select
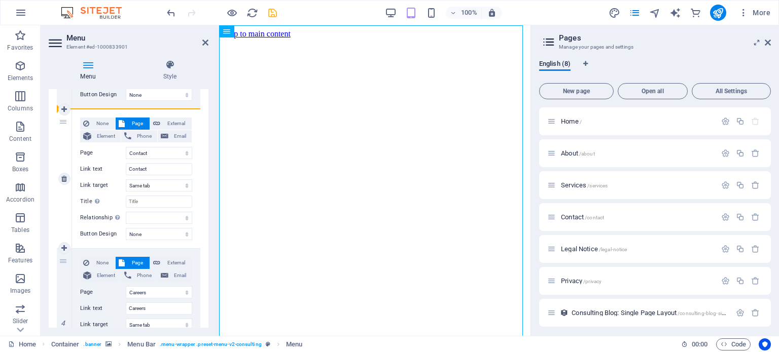
select select
click at [70, 192] on div "3" at bounding box center [64, 179] width 15 height 139
select select
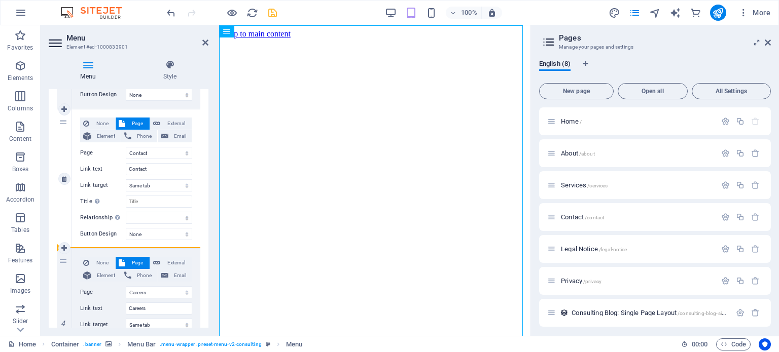
select select
click at [132, 120] on span "Page" at bounding box center [137, 124] width 19 height 12
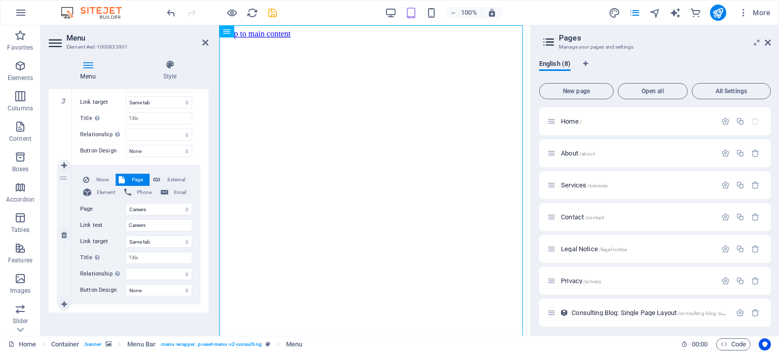
scroll to position [442, 0]
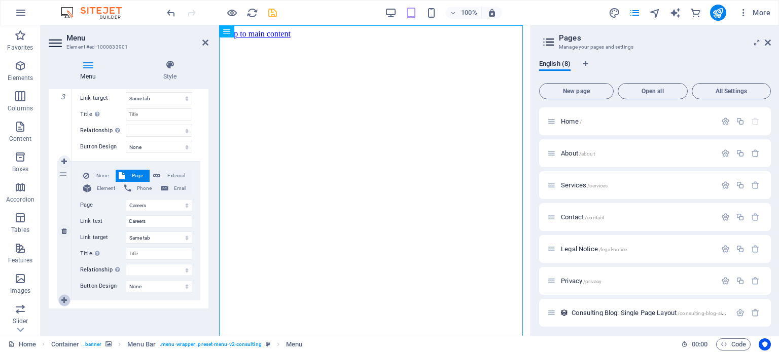
click at [63, 298] on icon at bounding box center [64, 300] width 6 height 7
select select
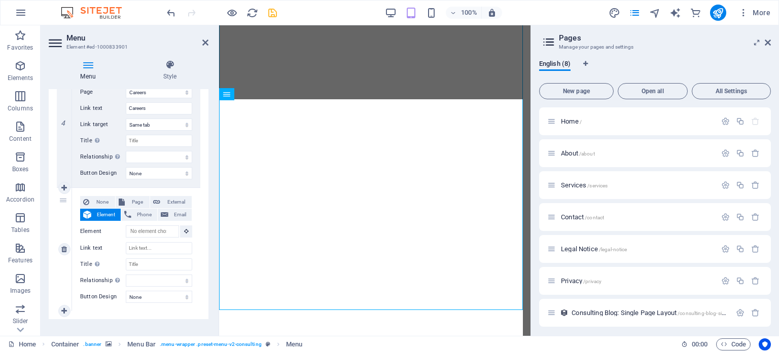
scroll to position [118, 0]
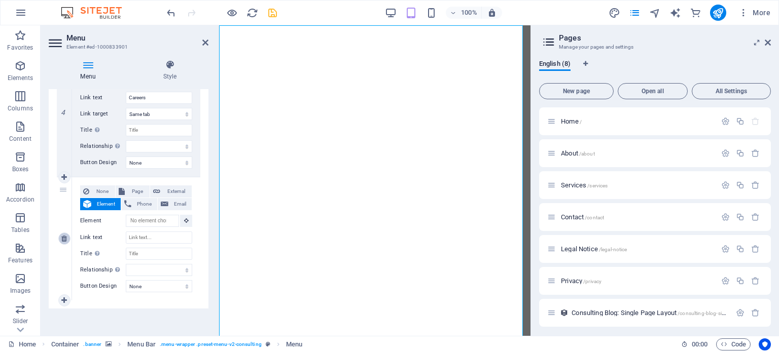
click at [64, 235] on icon at bounding box center [64, 238] width 6 height 7
select select
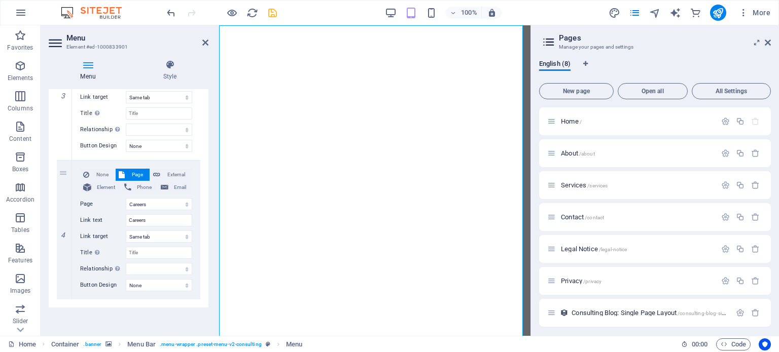
scroll to position [442, 0]
click at [103, 188] on span "Element" at bounding box center [105, 189] width 23 height 12
select select
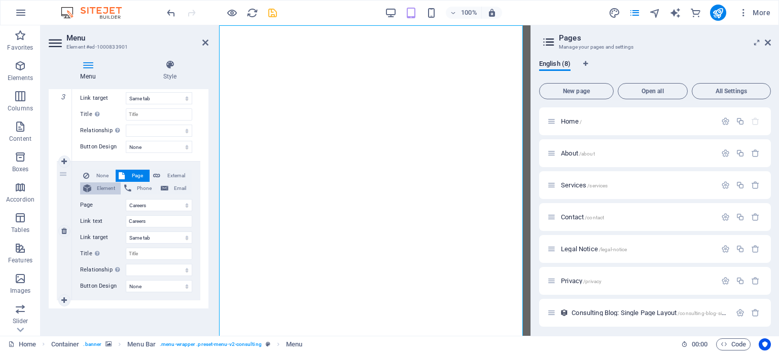
select select
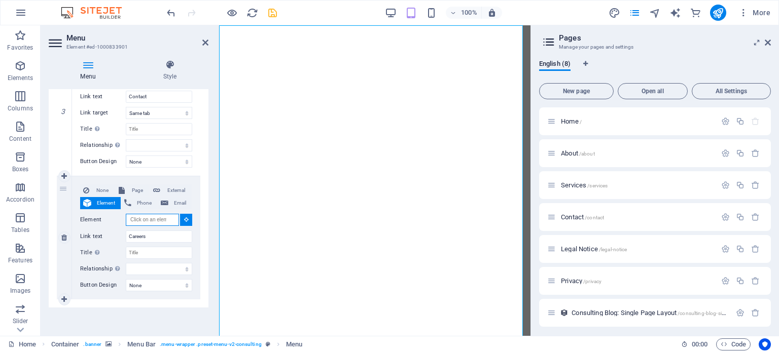
scroll to position [427, 0]
click at [102, 204] on span "Element" at bounding box center [105, 204] width 23 height 12
click at [99, 191] on span "None" at bounding box center [102, 192] width 20 height 12
select select
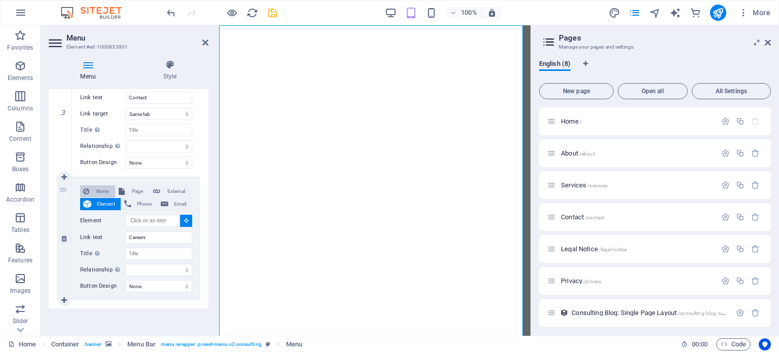
select select
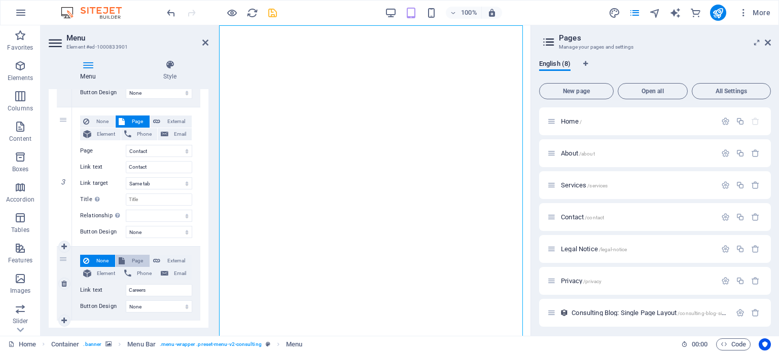
click at [135, 259] on span "Page" at bounding box center [137, 261] width 19 height 12
select select
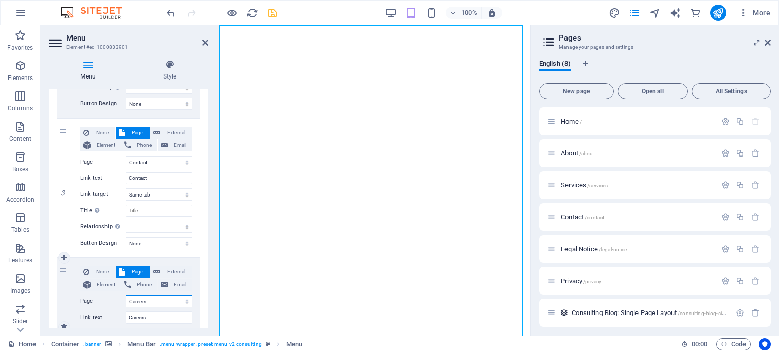
scroll to position [341, 0]
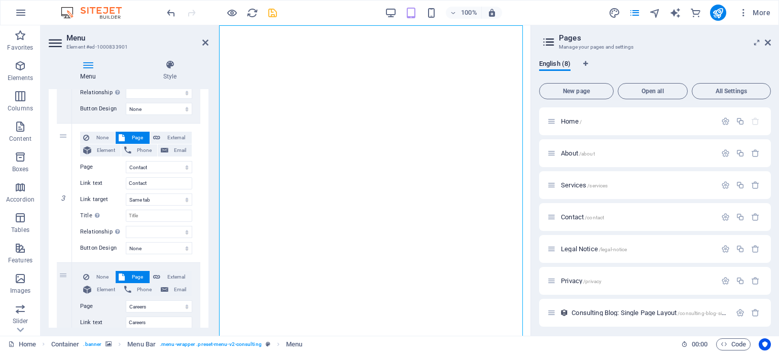
drag, startPoint x: 202, startPoint y: 142, endPoint x: 205, endPoint y: 166, distance: 25.0
click at [205, 166] on div "1 None Page External Element Phone Email Page Home About Services Contact Legal…" at bounding box center [129, 124] width 160 height 574
click at [63, 135] on div "3" at bounding box center [64, 193] width 15 height 139
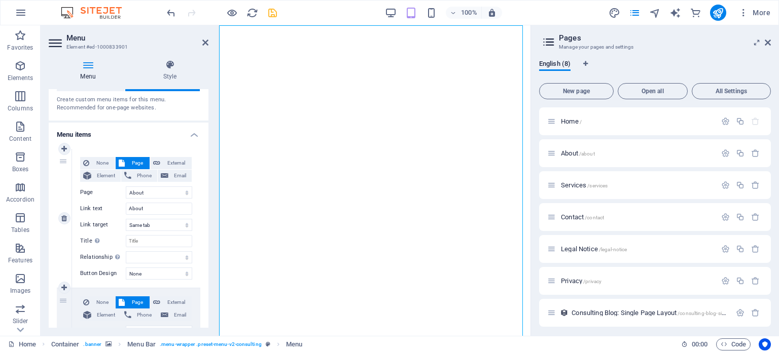
scroll to position [0, 0]
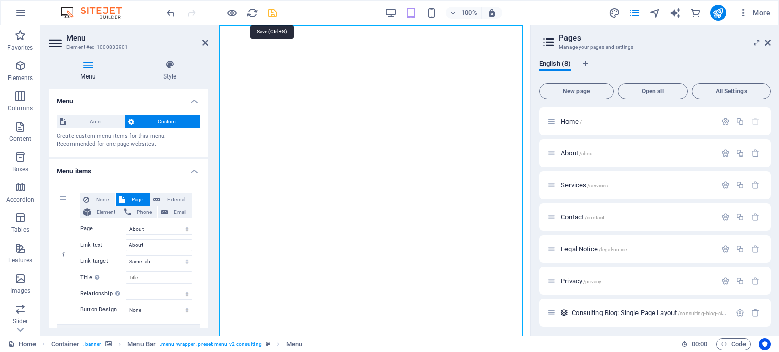
click at [276, 12] on icon "save" at bounding box center [273, 13] width 12 height 12
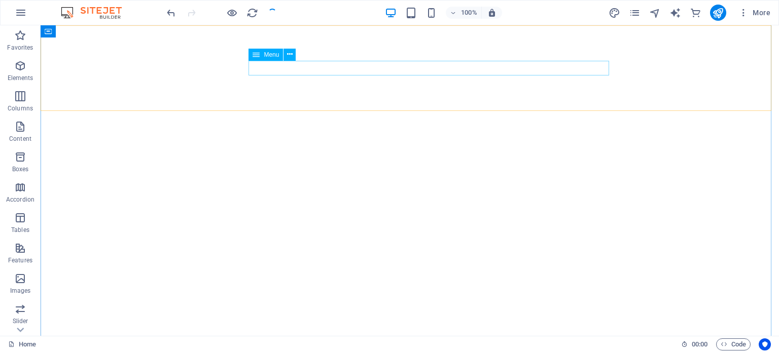
click at [294, 54] on button at bounding box center [290, 55] width 12 height 12
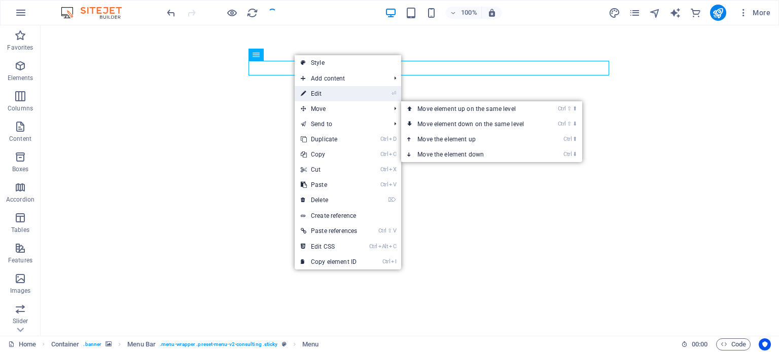
click at [332, 93] on link "⏎ Edit" at bounding box center [329, 93] width 68 height 15
select select "1"
select select
select select "2"
select select
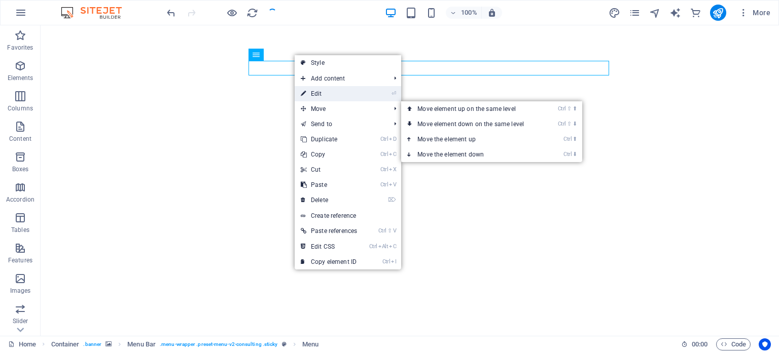
select select "3"
select select
select select "6"
select select
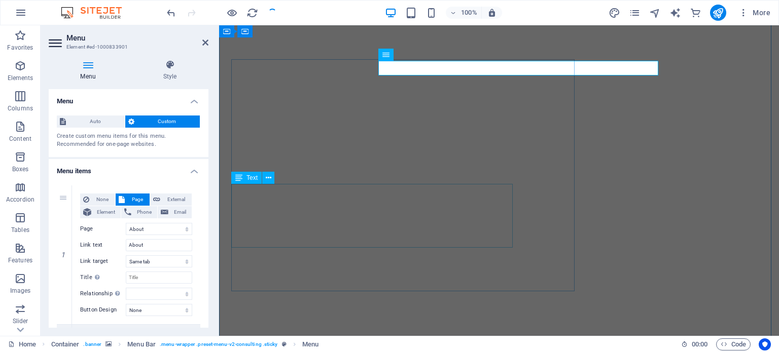
select select "1"
select select "2"
select select "3"
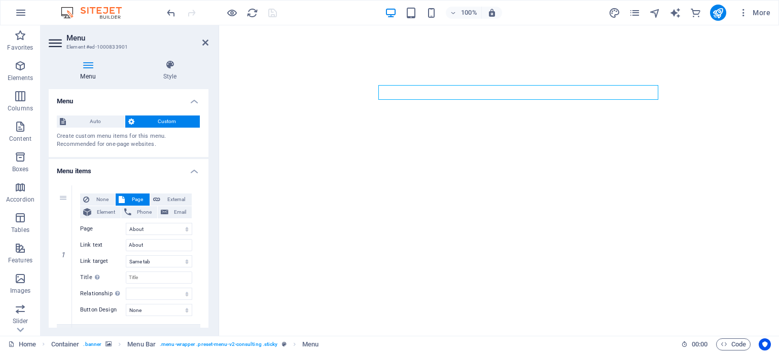
scroll to position [68, 0]
drag, startPoint x: 456, startPoint y: 66, endPoint x: 430, endPoint y: 67, distance: 26.9
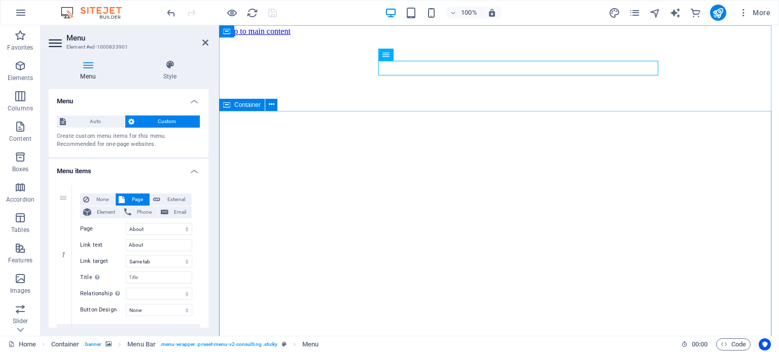
scroll to position [0, 0]
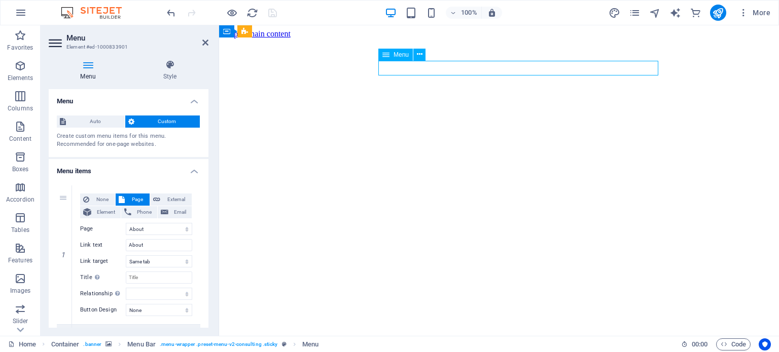
drag, startPoint x: 512, startPoint y: 67, endPoint x: 572, endPoint y: 70, distance: 60.0
drag, startPoint x: 570, startPoint y: 70, endPoint x: 551, endPoint y: 70, distance: 18.8
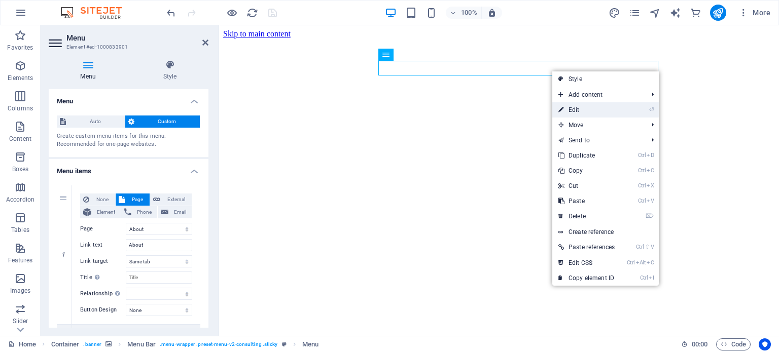
click at [599, 110] on link "⏎ Edit" at bounding box center [586, 109] width 68 height 15
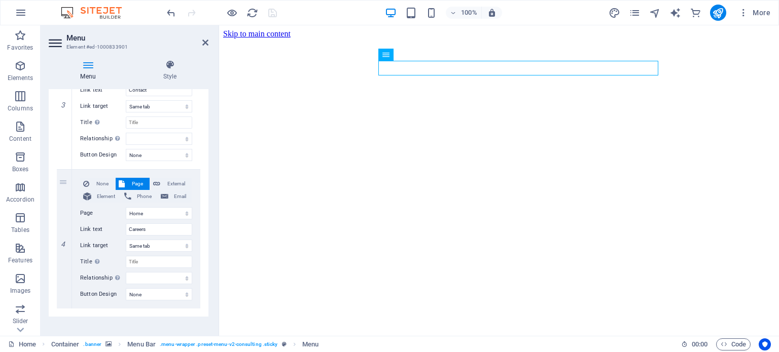
scroll to position [442, 0]
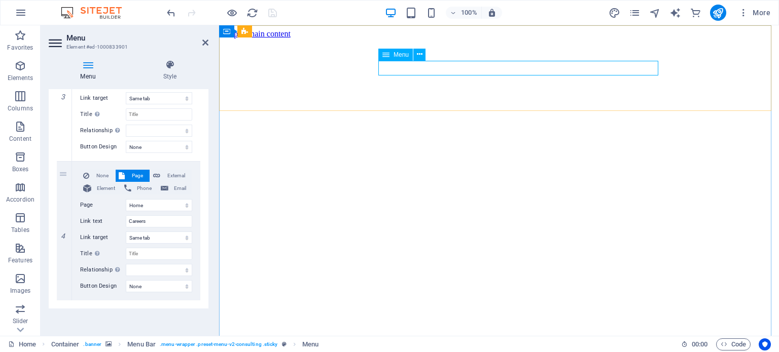
click at [64, 231] on icon at bounding box center [64, 231] width 6 height 7
select select
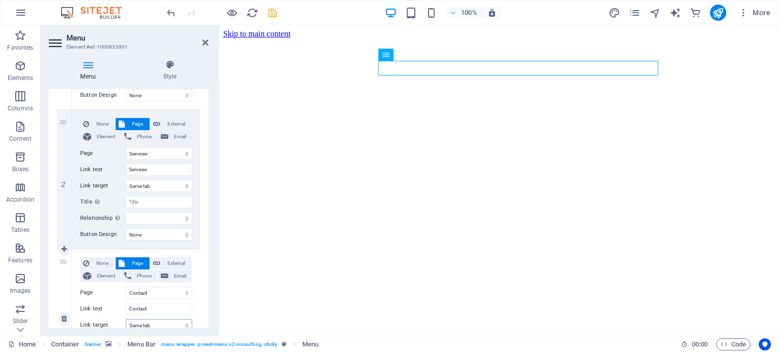
scroll to position [202, 0]
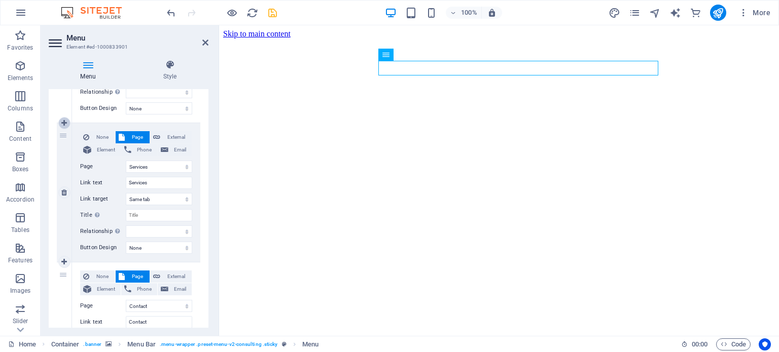
click at [64, 120] on icon at bounding box center [64, 123] width 6 height 7
select select
select select "2"
type input "Services"
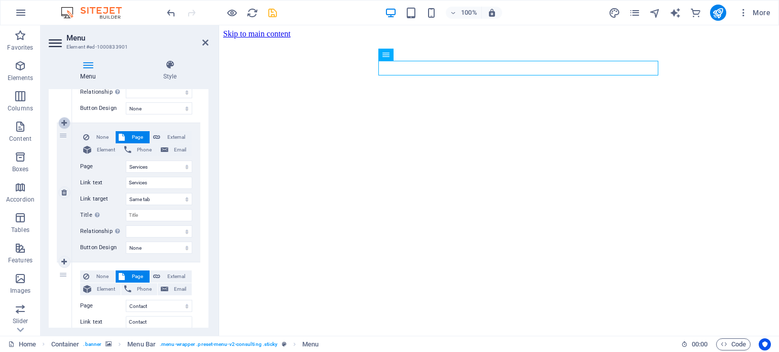
select select
select select "3"
select select
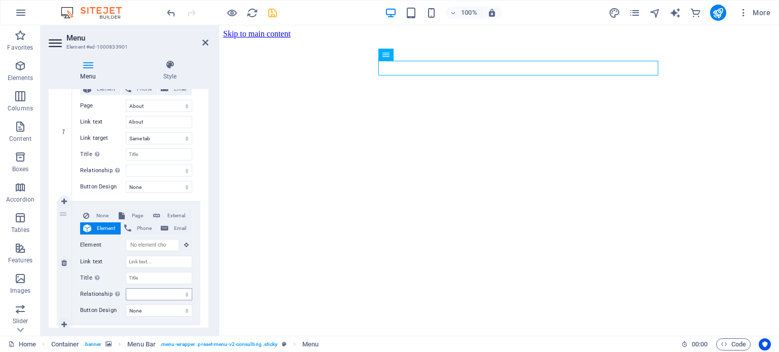
scroll to position [123, 0]
click at [135, 215] on span "Page" at bounding box center [137, 216] width 19 height 12
select select
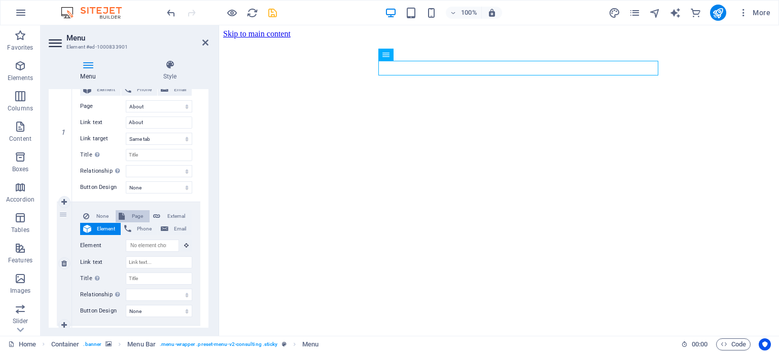
select select
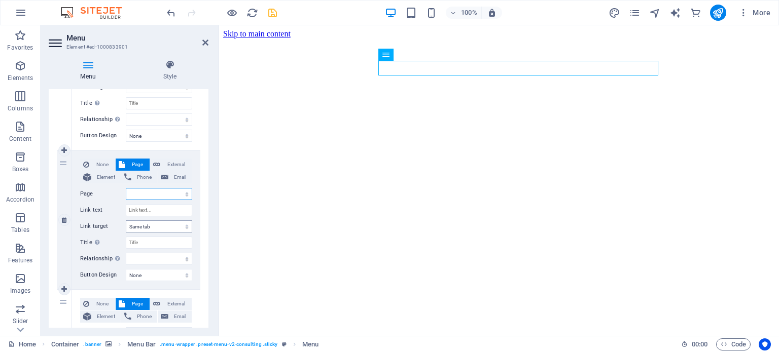
scroll to position [173, 0]
click at [61, 222] on link at bounding box center [64, 221] width 12 height 12
select select
select select "2"
type input "Services"
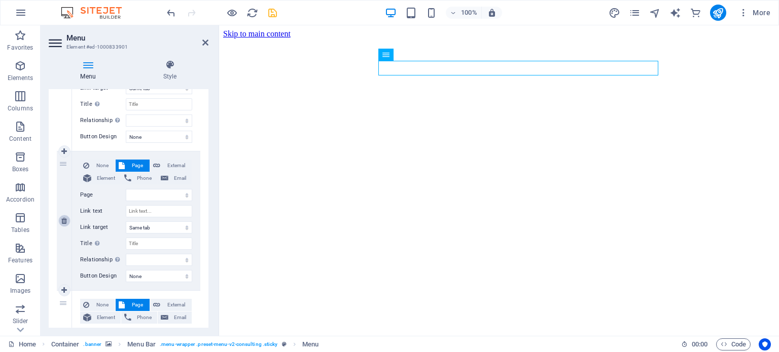
select select
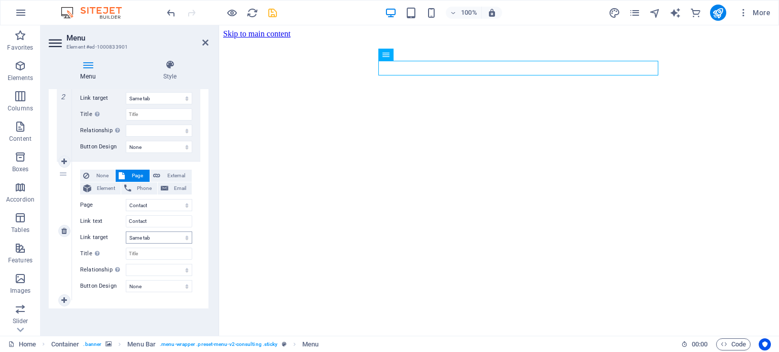
scroll to position [303, 0]
click at [63, 163] on icon at bounding box center [64, 161] width 6 height 7
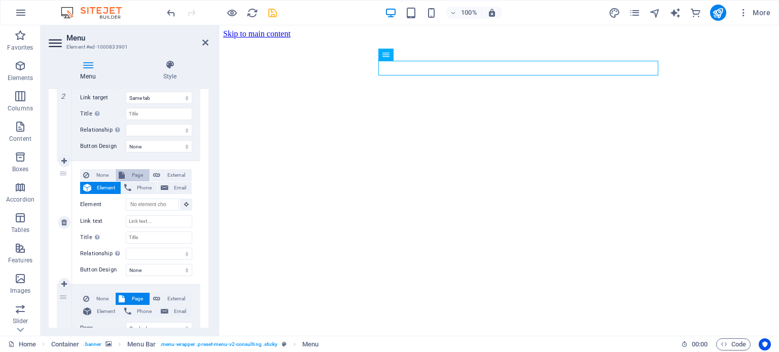
click at [138, 176] on span "Page" at bounding box center [137, 175] width 19 height 12
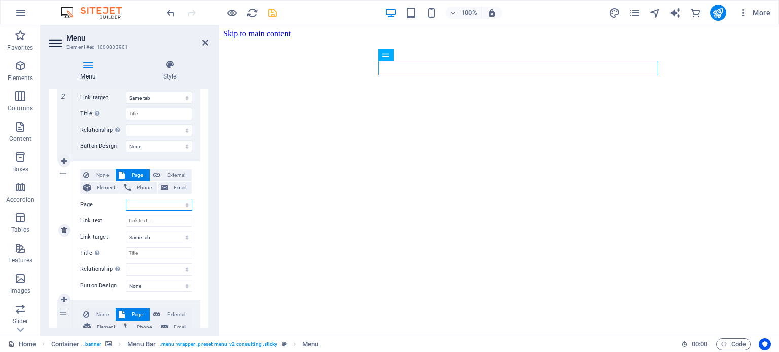
click at [154, 202] on select "Home About Services Contact Legal Notice Privacy Careers" at bounding box center [159, 205] width 66 height 12
click at [126, 199] on select "Home About Services Contact Legal Notice Privacy Careers" at bounding box center [159, 205] width 66 height 12
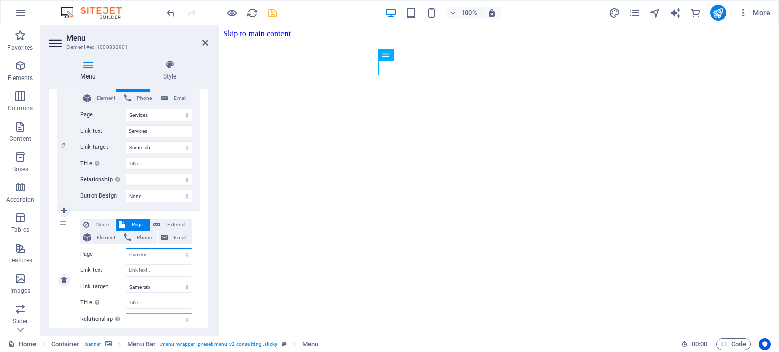
scroll to position [253, 0]
click at [152, 272] on input "Link text" at bounding box center [159, 272] width 66 height 12
drag, startPoint x: 151, startPoint y: 252, endPoint x: 103, endPoint y: 251, distance: 47.7
click at [103, 251] on div "Page Home About Services Contact Legal Notice Privacy Careers" at bounding box center [136, 256] width 112 height 12
click at [126, 250] on select "Home About Services Contact Legal Notice Privacy Careers" at bounding box center [159, 256] width 66 height 12
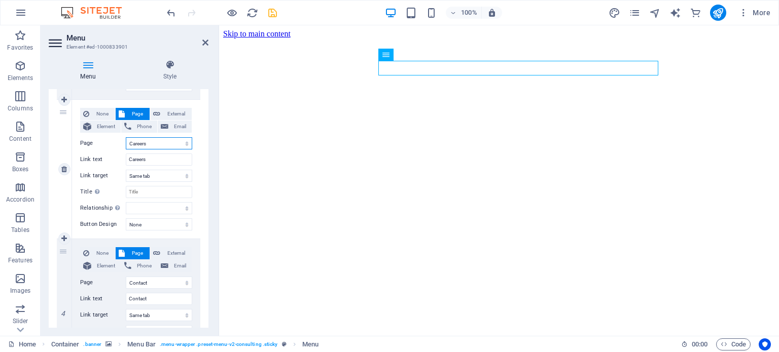
scroll to position [240, 0]
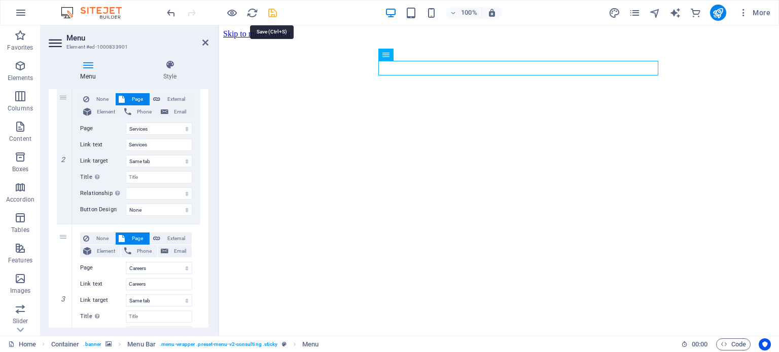
drag, startPoint x: 269, startPoint y: 12, endPoint x: 234, endPoint y: 33, distance: 40.3
click at [269, 12] on icon "save" at bounding box center [273, 13] width 12 height 12
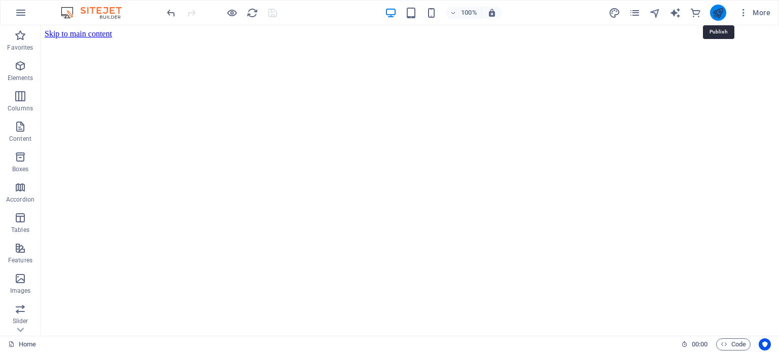
click at [718, 10] on icon "publish" at bounding box center [718, 13] width 12 height 12
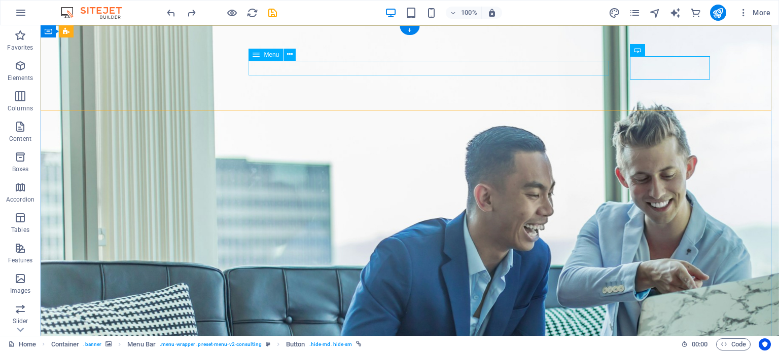
click at [287, 52] on icon at bounding box center [290, 54] width 6 height 11
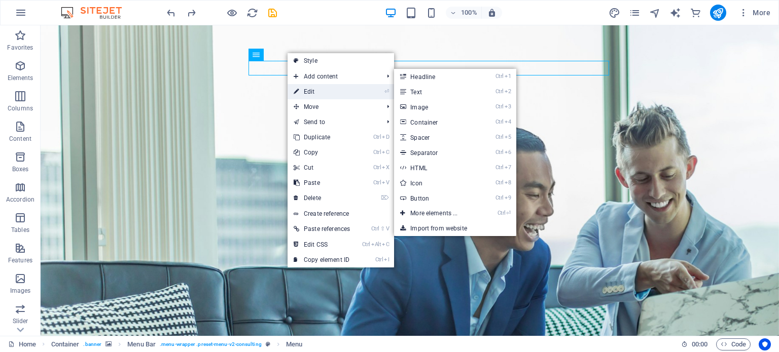
click at [307, 89] on link "⏎ Edit" at bounding box center [322, 91] width 68 height 15
select select "1"
select select
select select "2"
select select
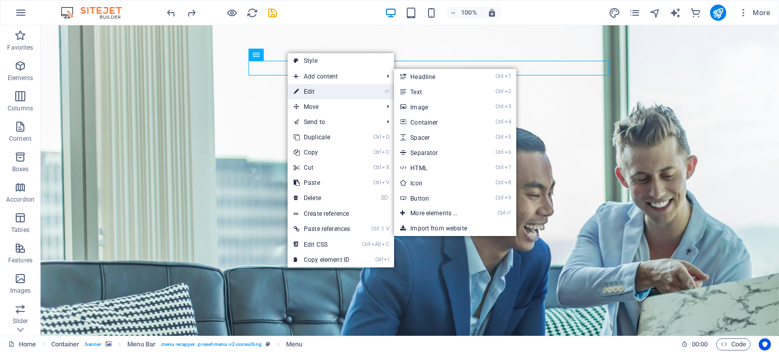
select select "6"
select select
select select "3"
select select
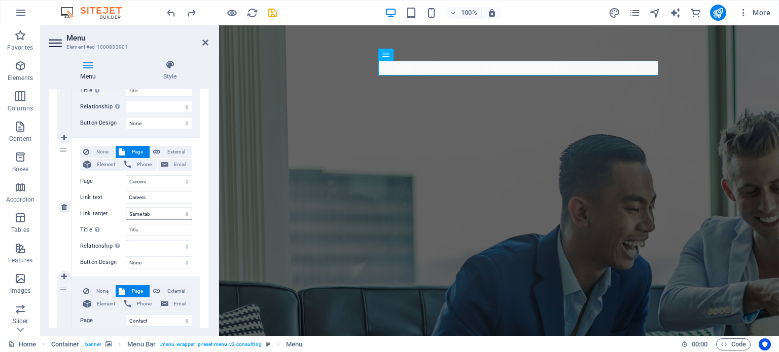
scroll to position [355, 0]
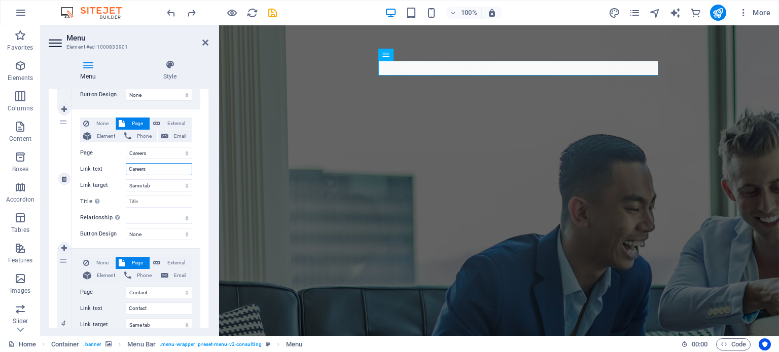
click at [160, 170] on input "Careers" at bounding box center [159, 169] width 66 height 12
click at [165, 154] on select "Home About Services Contact Legal Notice Privacy Careers" at bounding box center [159, 153] width 66 height 12
click at [160, 170] on input "Careers" at bounding box center [159, 169] width 66 height 12
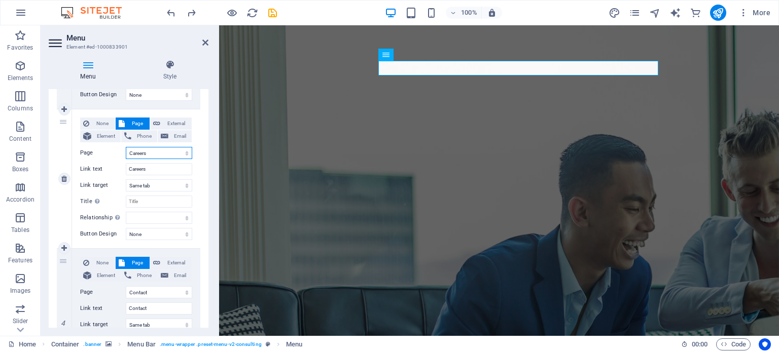
click at [160, 153] on select "Home About Services Contact Legal Notice Privacy Careers" at bounding box center [159, 153] width 66 height 12
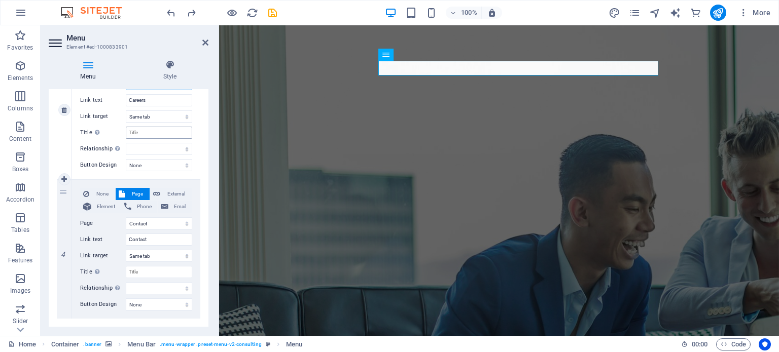
scroll to position [442, 0]
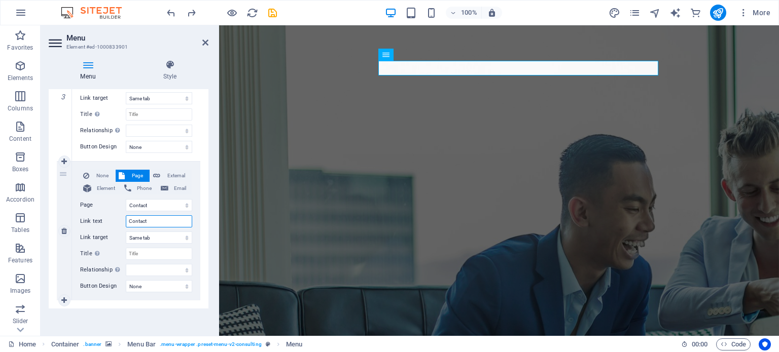
click at [154, 225] on input "Contact" at bounding box center [159, 222] width 66 height 12
click at [154, 222] on input "Contact" at bounding box center [159, 222] width 66 height 12
click at [157, 209] on select "Home About Services Contact Legal Notice Privacy Careers" at bounding box center [159, 205] width 66 height 12
click at [126, 199] on select "Home About Services Contact Legal Notice Privacy Careers" at bounding box center [159, 205] width 66 height 12
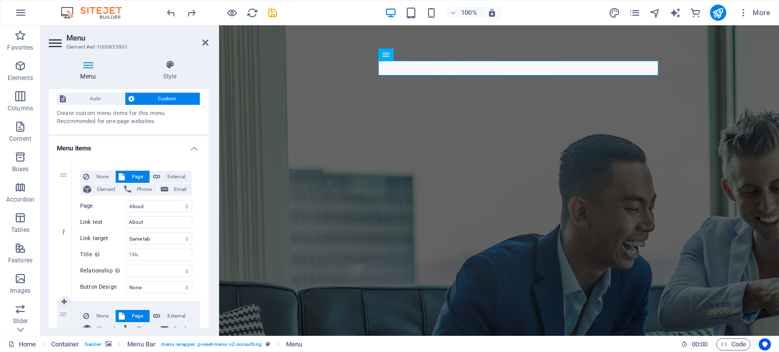
scroll to position [0, 0]
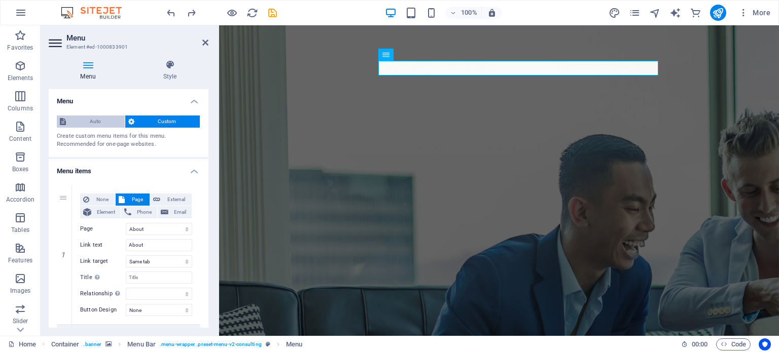
click at [99, 116] on span "Auto" at bounding box center [95, 122] width 53 height 12
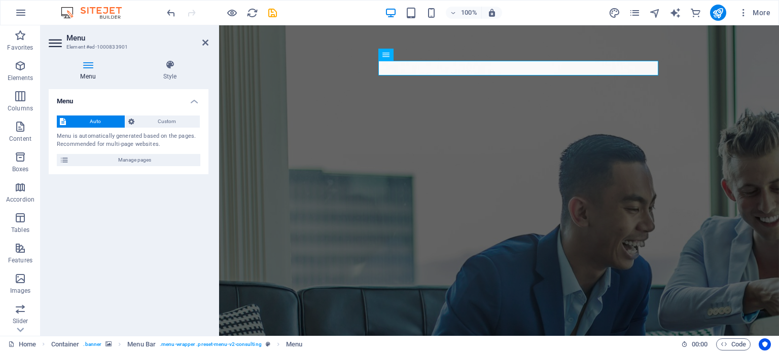
click at [85, 64] on icon at bounding box center [88, 65] width 79 height 10
click at [166, 71] on h4 "Style" at bounding box center [169, 70] width 77 height 21
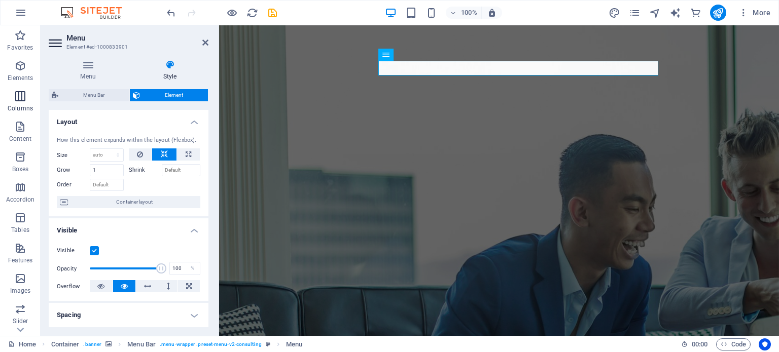
click at [22, 103] on span "Columns" at bounding box center [20, 102] width 41 height 24
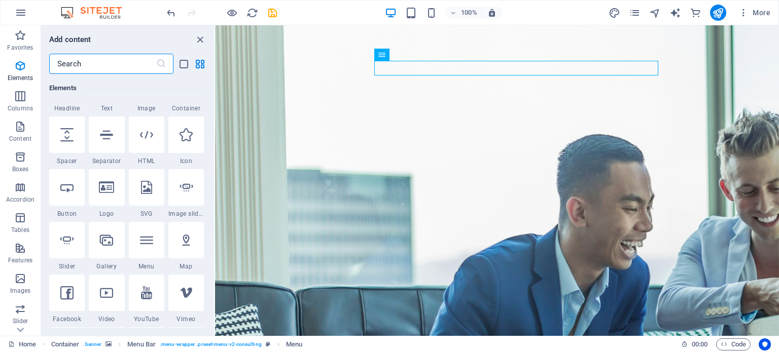
scroll to position [96, 0]
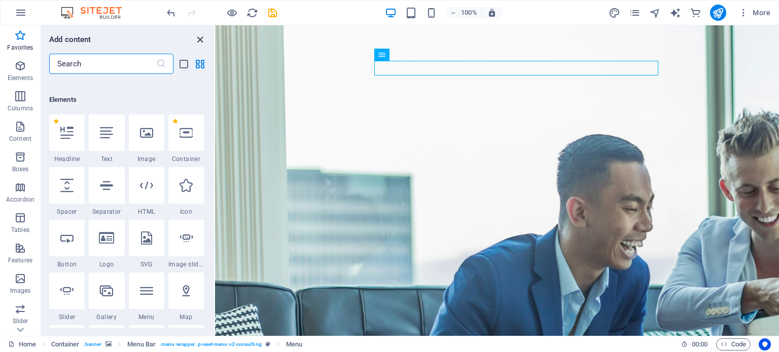
click at [199, 38] on icon "close panel" at bounding box center [200, 40] width 12 height 12
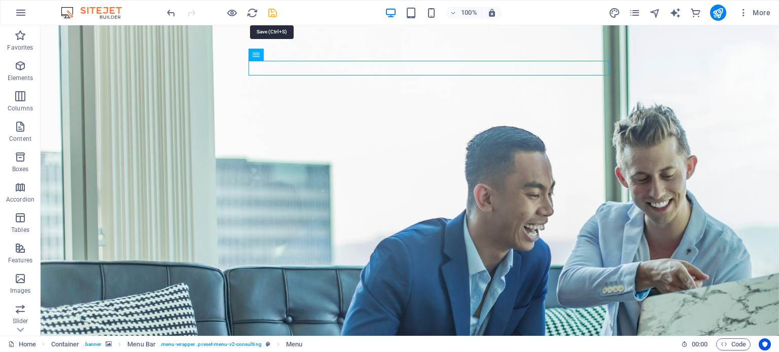
drag, startPoint x: 273, startPoint y: 14, endPoint x: 246, endPoint y: 32, distance: 32.8
click at [273, 14] on icon "save" at bounding box center [273, 13] width 12 height 12
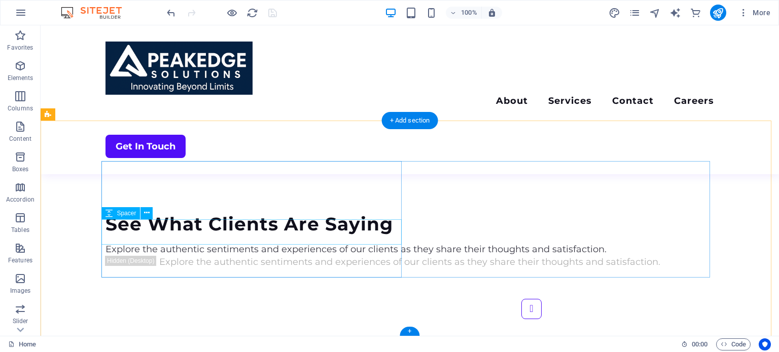
scroll to position [2513, 0]
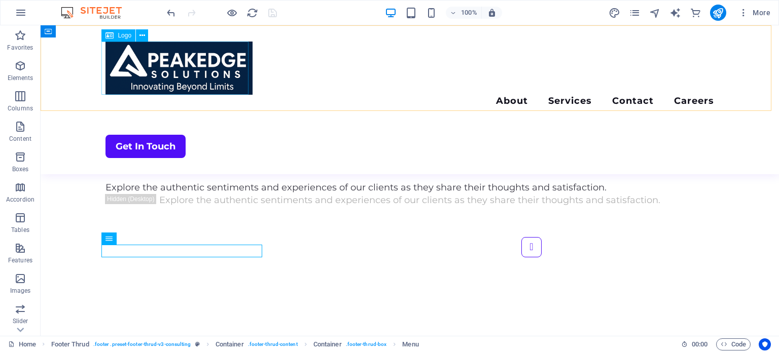
click at [185, 70] on div at bounding box center [409, 68] width 609 height 53
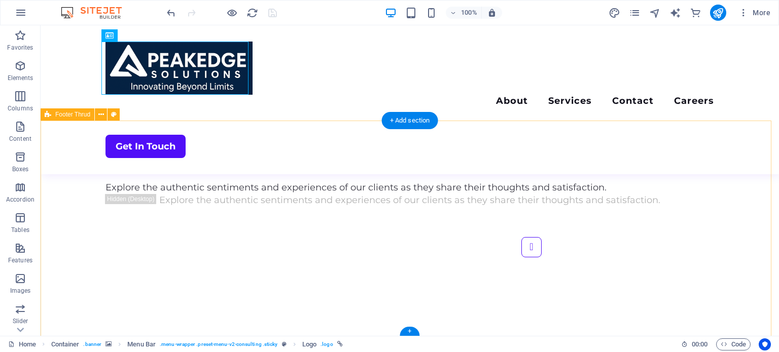
scroll to position [2361, 0]
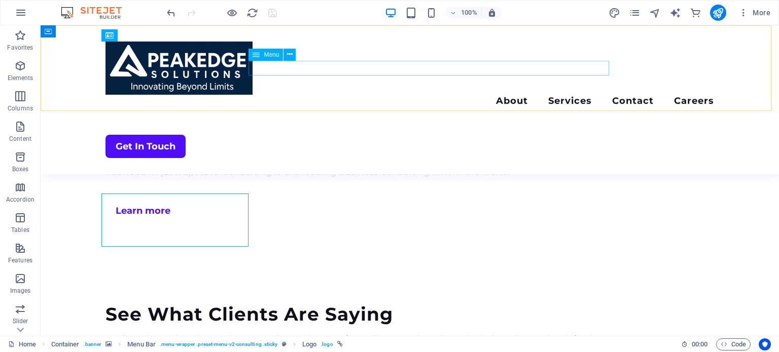
click at [407, 95] on nav "About Services Contact Careers" at bounding box center [409, 102] width 609 height 15
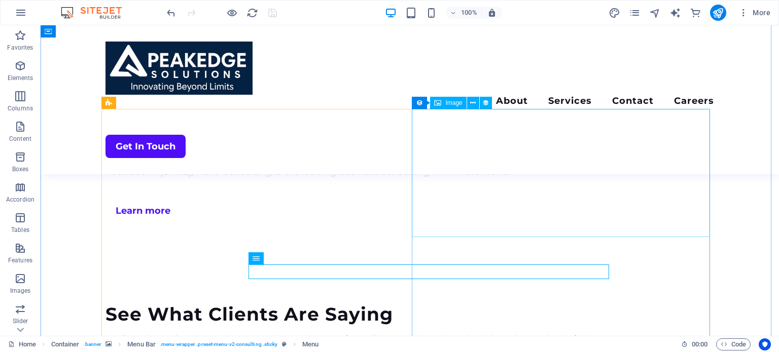
scroll to position [2107, 0]
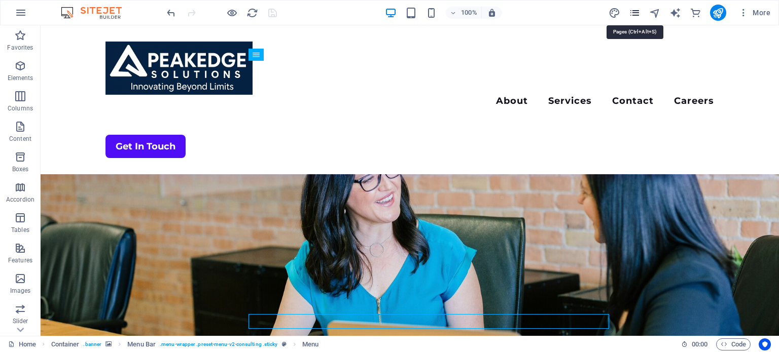
click at [635, 10] on icon "pages" at bounding box center [635, 13] width 12 height 12
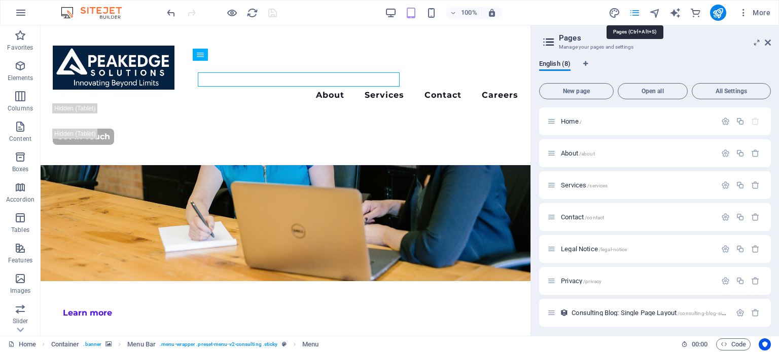
scroll to position [2104, 0]
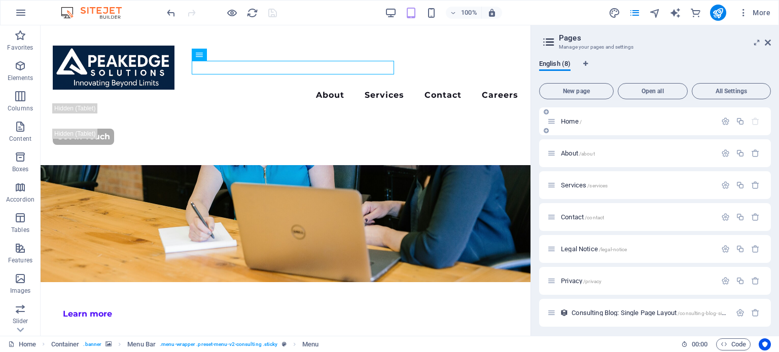
click at [572, 122] on span "Home /" at bounding box center [571, 122] width 21 height 8
click at [564, 152] on span "About /about" at bounding box center [578, 154] width 34 height 8
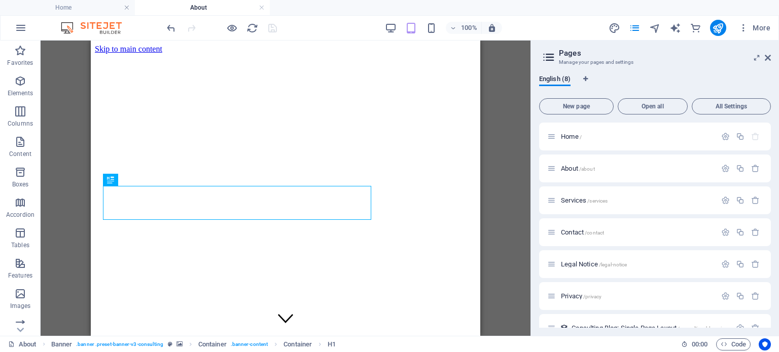
scroll to position [0, 0]
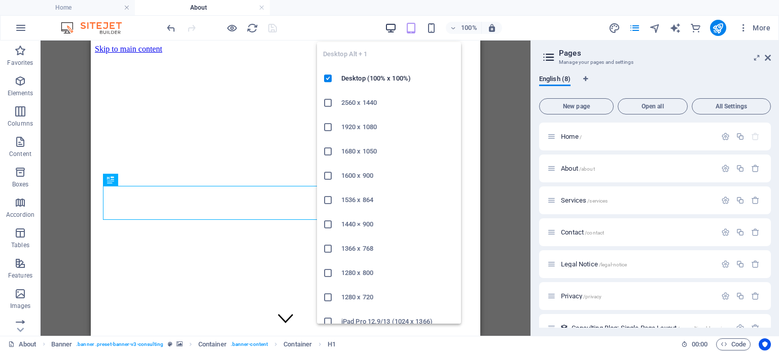
click at [392, 32] on icon "button" at bounding box center [391, 28] width 12 height 12
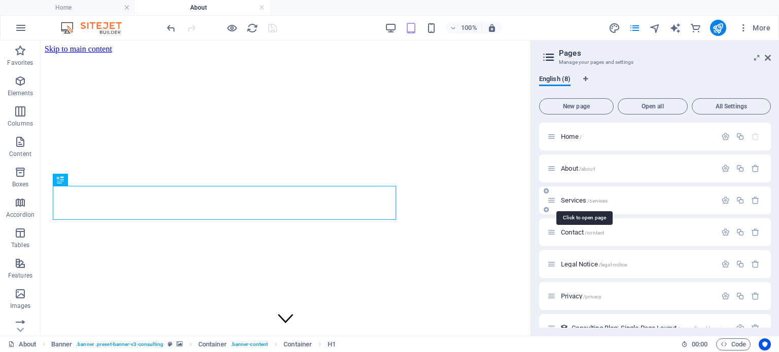
click at [564, 198] on span "Services /services" at bounding box center [584, 201] width 47 height 8
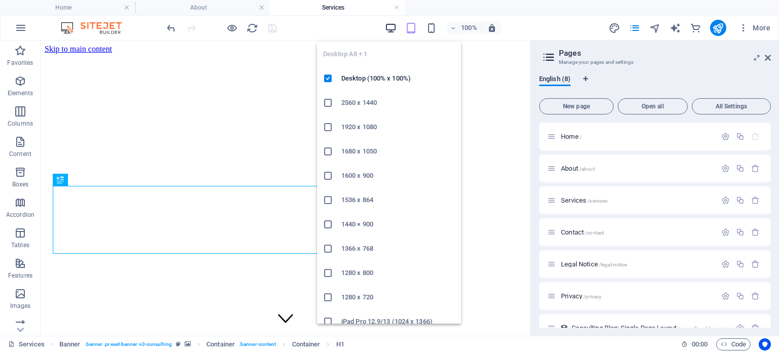
click at [396, 26] on icon "button" at bounding box center [391, 28] width 12 height 12
click at [391, 26] on icon "button" at bounding box center [391, 28] width 12 height 12
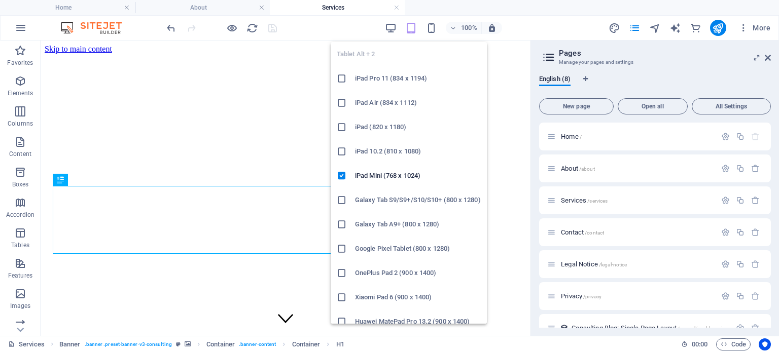
click at [411, 30] on icon "button" at bounding box center [411, 28] width 12 height 12
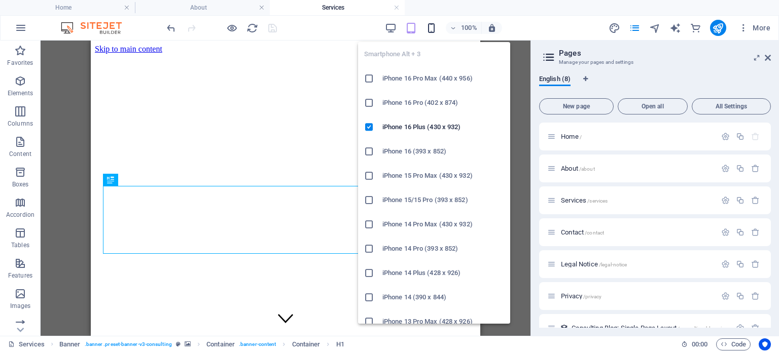
click at [428, 26] on icon "button" at bounding box center [432, 28] width 12 height 12
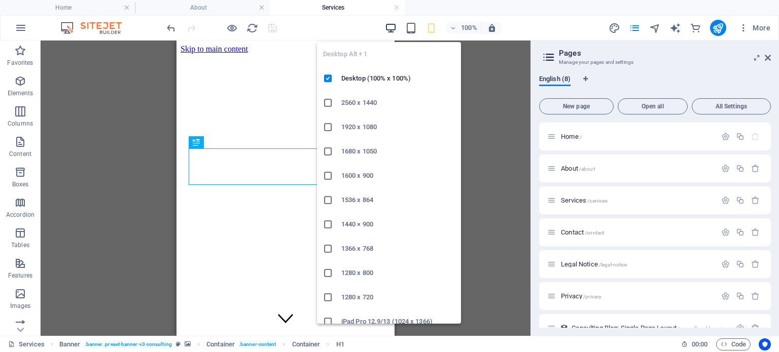
click at [390, 28] on icon "button" at bounding box center [391, 28] width 12 height 12
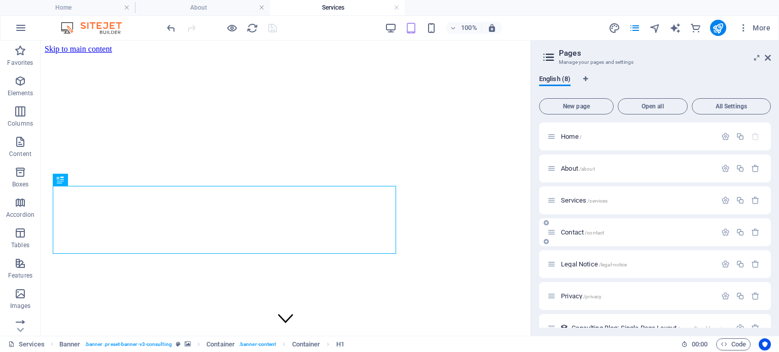
scroll to position [50, 0]
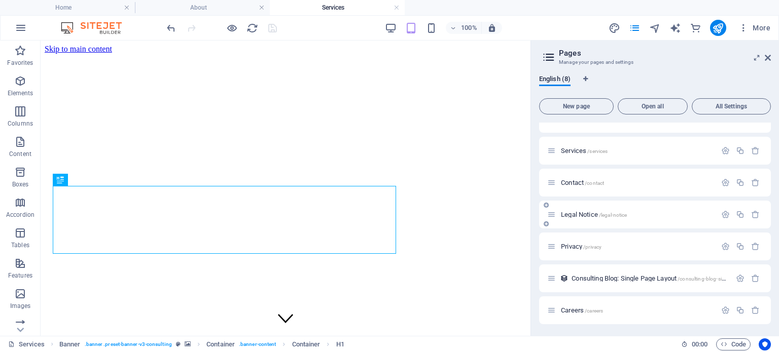
drag, startPoint x: 573, startPoint y: 182, endPoint x: 575, endPoint y: 228, distance: 45.7
click at [575, 228] on div "Home / About /about Services /services Contact /contact Legal Notice /legal-not…" at bounding box center [655, 199] width 232 height 252
click at [544, 202] on icon at bounding box center [546, 205] width 5 height 6
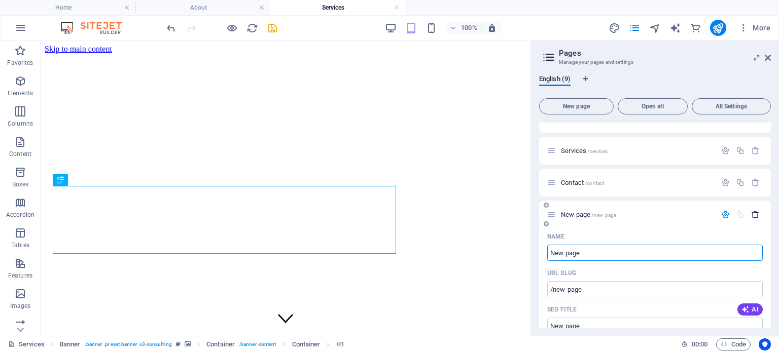
click at [754, 211] on icon "button" at bounding box center [755, 214] width 9 height 9
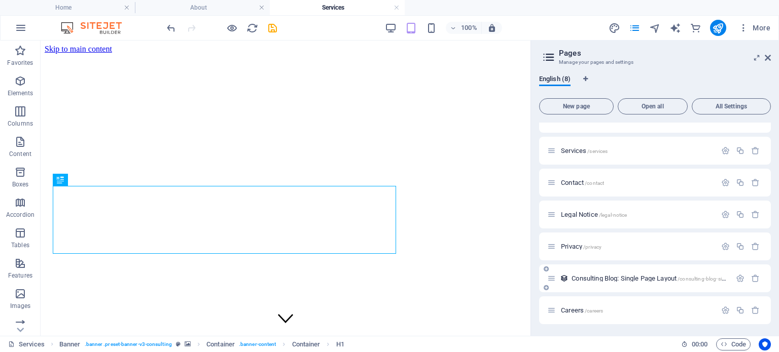
drag, startPoint x: 700, startPoint y: 306, endPoint x: 700, endPoint y: 272, distance: 33.5
click at [700, 272] on div "Home / About /about Services /services Contact /contact Legal Notice /legal-not…" at bounding box center [655, 199] width 232 height 252
click at [553, 310] on icon at bounding box center [551, 310] width 9 height 9
click at [723, 306] on icon "button" at bounding box center [725, 310] width 9 height 9
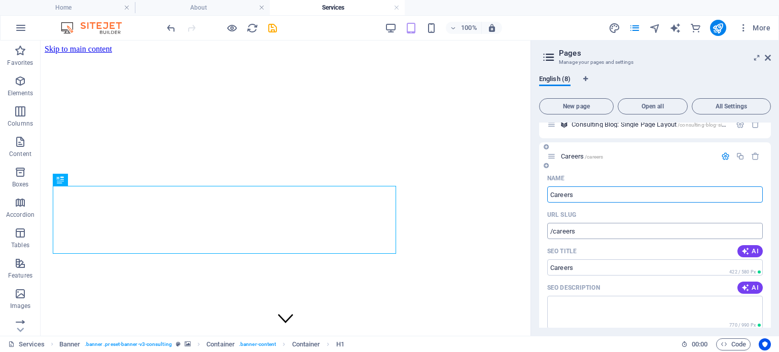
scroll to position [158, 0]
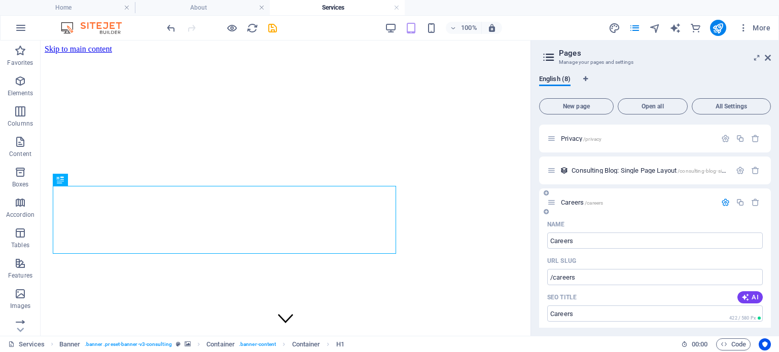
click at [610, 202] on p "Careers /careers" at bounding box center [637, 202] width 152 height 7
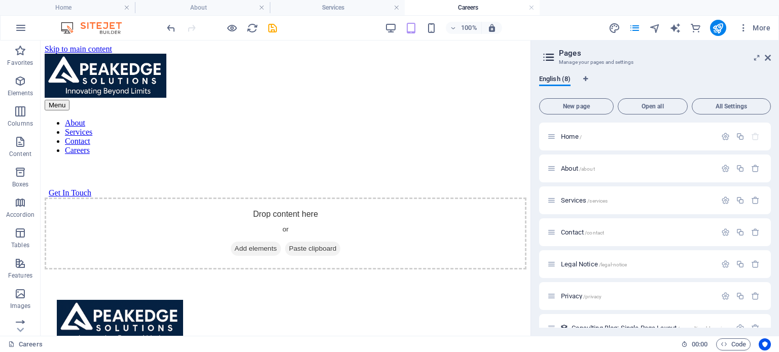
scroll to position [0, 0]
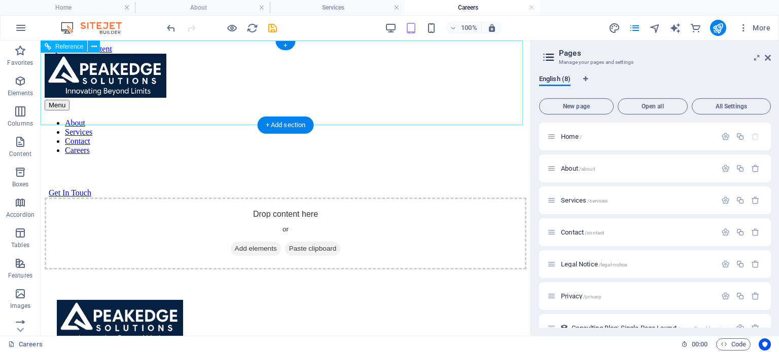
click at [333, 119] on nav "About Services Contact Careers" at bounding box center [286, 137] width 482 height 37
click at [320, 119] on nav "About Services Contact Careers" at bounding box center [286, 137] width 482 height 37
click at [156, 84] on div at bounding box center [286, 77] width 482 height 46
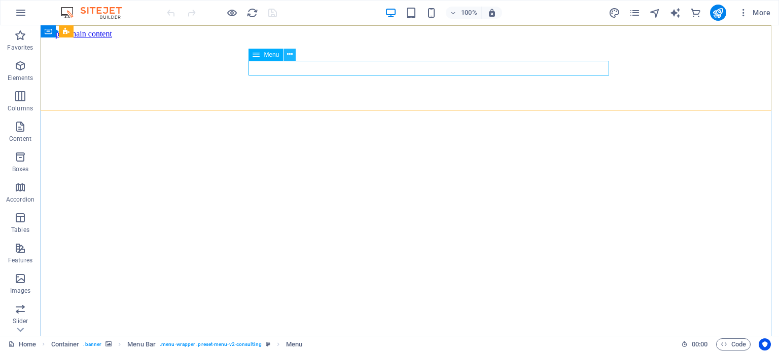
click at [288, 52] on icon at bounding box center [290, 54] width 6 height 11
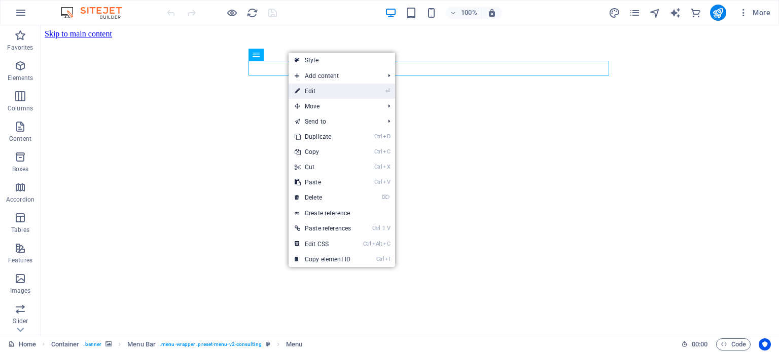
click at [307, 90] on link "⏎ Edit" at bounding box center [323, 91] width 68 height 15
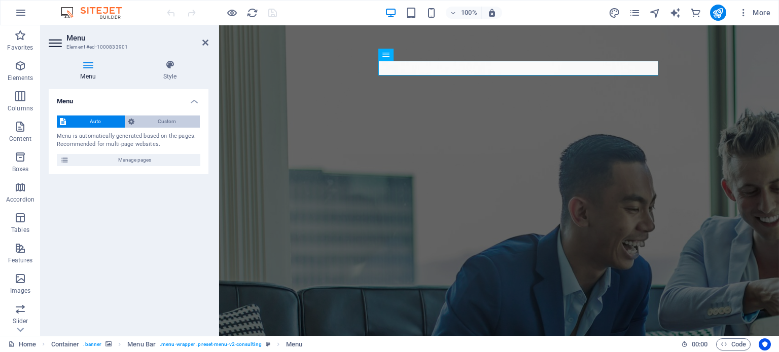
click at [169, 119] on span "Custom" at bounding box center [167, 122] width 60 height 12
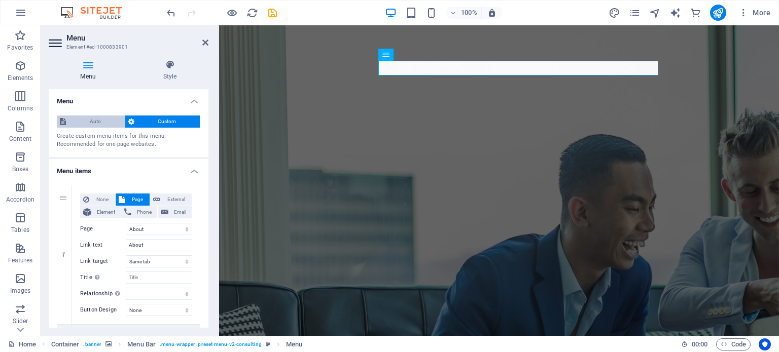
click at [89, 116] on span "Auto" at bounding box center [95, 122] width 53 height 12
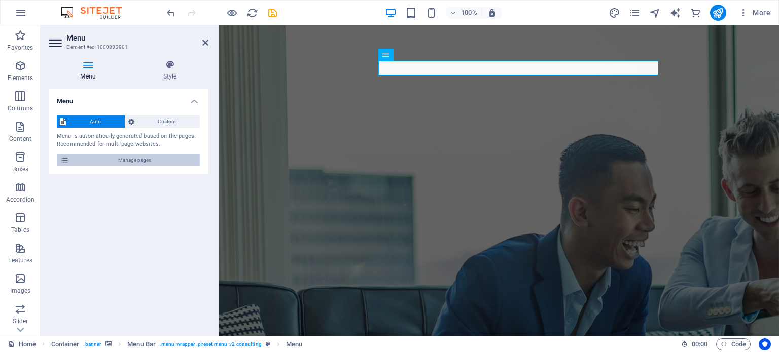
click at [110, 163] on span "Manage pages" at bounding box center [134, 160] width 125 height 12
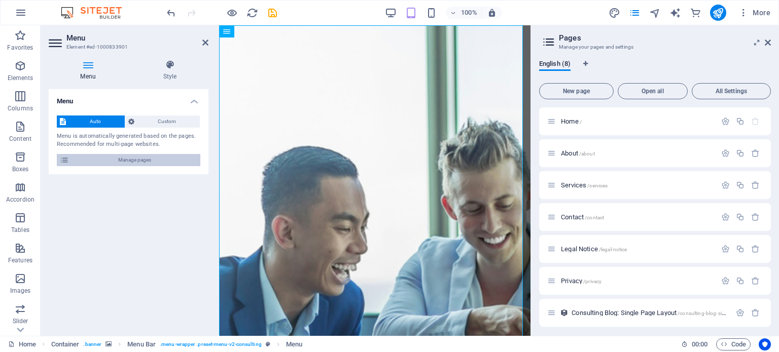
click at [61, 160] on icon at bounding box center [64, 160] width 9 height 12
click at [641, 90] on span "Open all" at bounding box center [652, 91] width 61 height 6
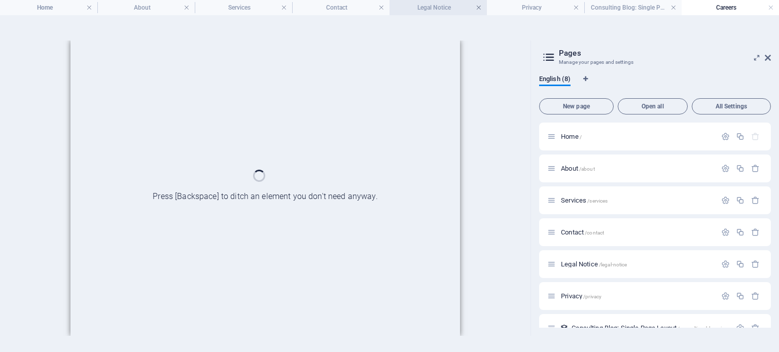
click at [481, 8] on link at bounding box center [479, 8] width 6 height 10
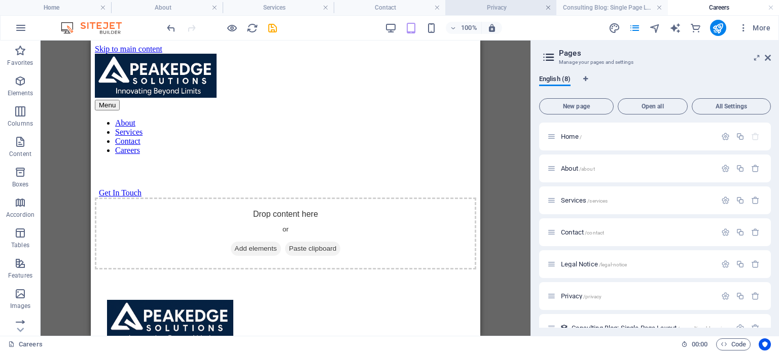
select select "68dd6389f2f916d58f008ead"
click at [548, 9] on link at bounding box center [548, 8] width 6 height 10
click at [623, 8] on h4 "Consulting Blog: Single Page Layout" at bounding box center [584, 7] width 130 height 11
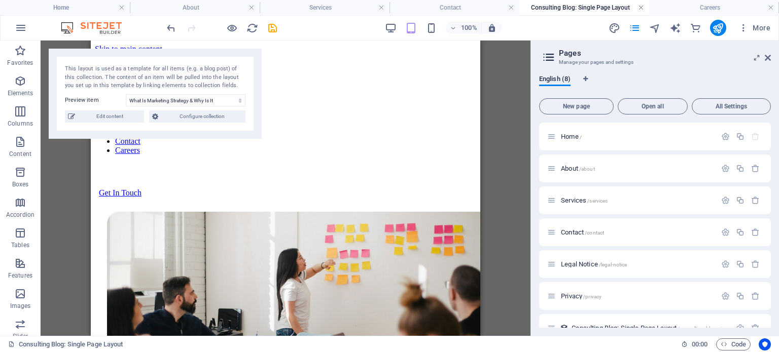
scroll to position [228, 0]
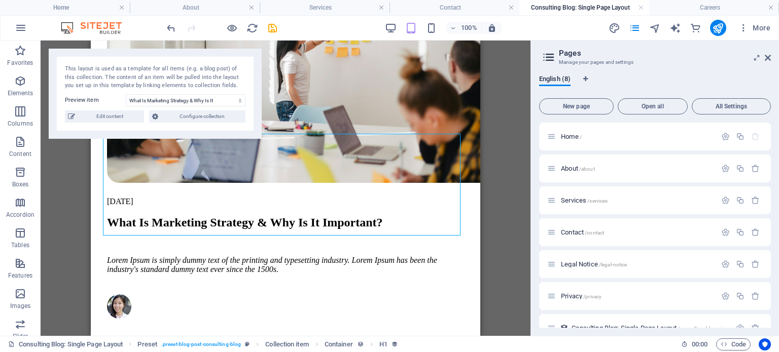
click at [578, 8] on h4 "Consulting Blog: Single Page Layout" at bounding box center [584, 7] width 130 height 11
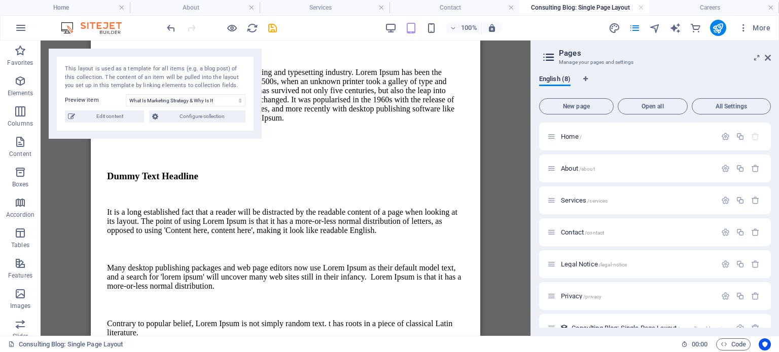
scroll to position [441, 0]
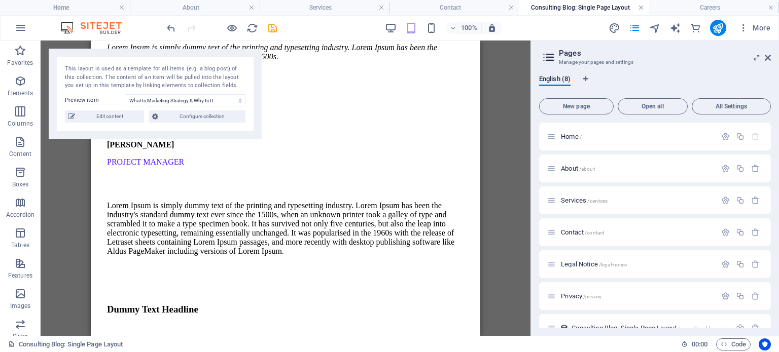
click at [643, 7] on link at bounding box center [641, 8] width 6 height 10
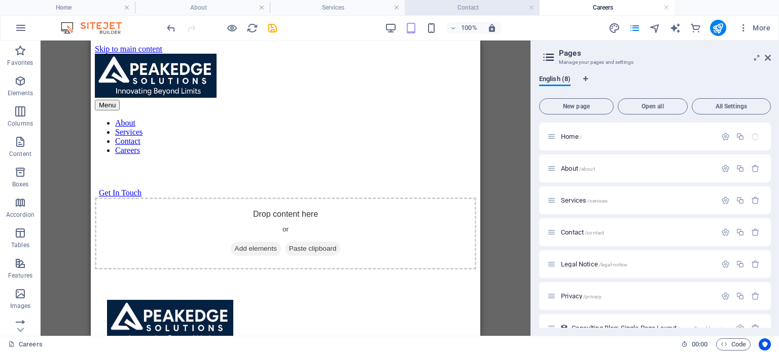
click at [456, 7] on h4 "Contact" at bounding box center [472, 7] width 135 height 11
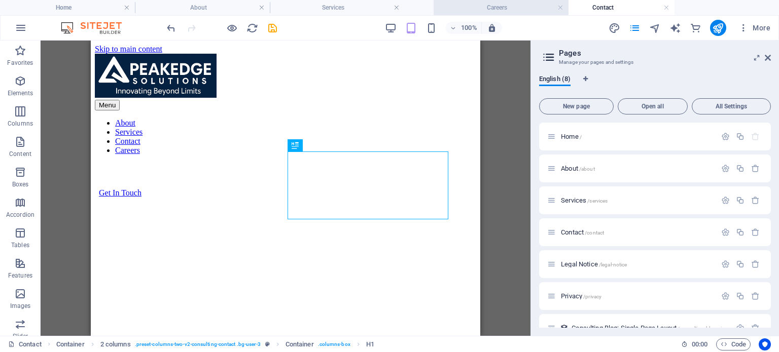
drag, startPoint x: 566, startPoint y: 5, endPoint x: 458, endPoint y: 5, distance: 108.0
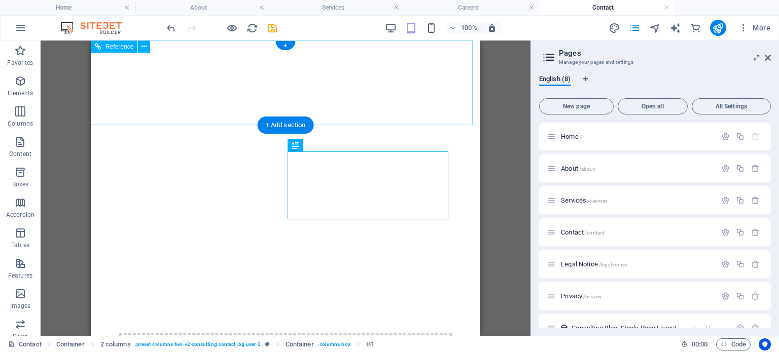
scroll to position [0, 0]
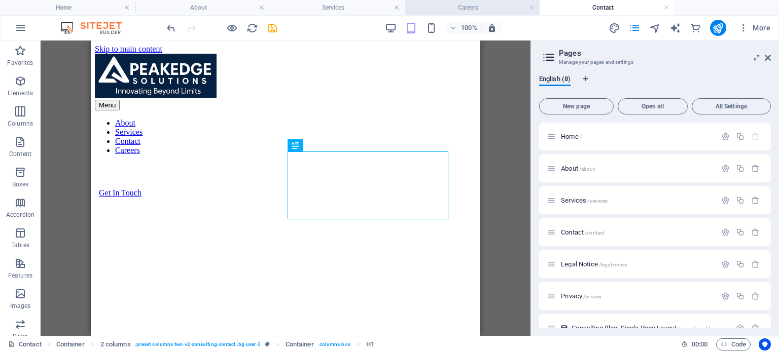
click at [487, 8] on h4 "Careers" at bounding box center [472, 7] width 135 height 11
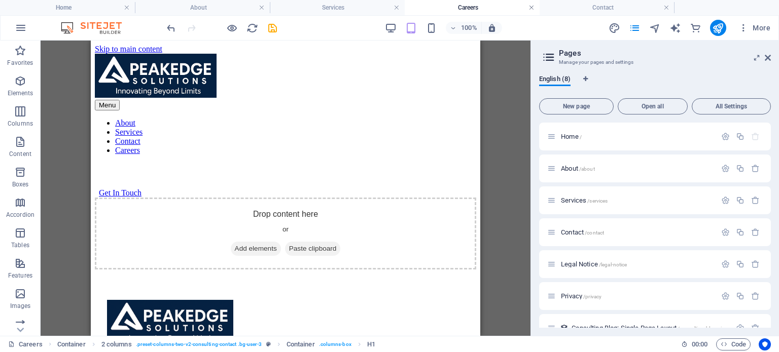
click at [532, 8] on link at bounding box center [531, 8] width 6 height 10
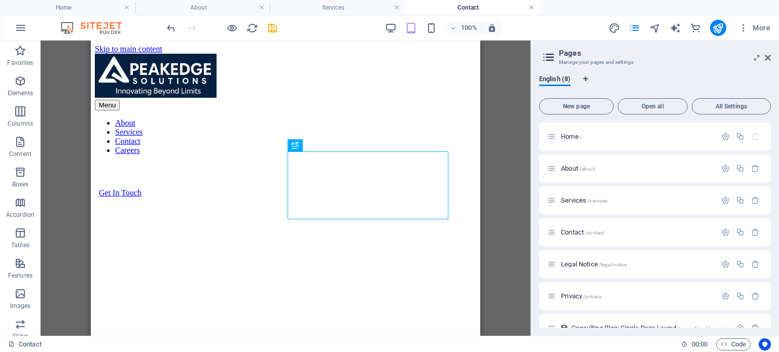
click at [531, 8] on link at bounding box center [531, 8] width 6 height 10
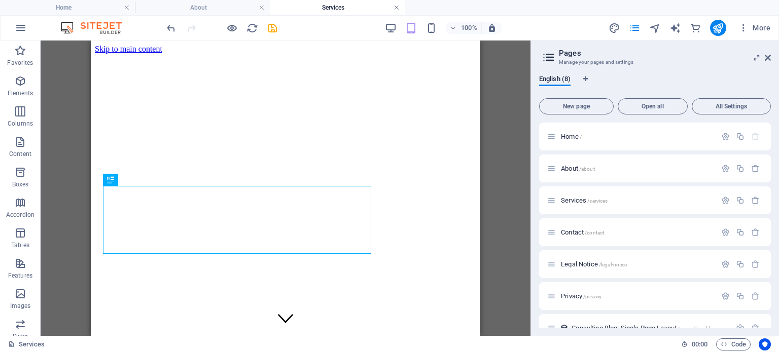
click at [398, 7] on link at bounding box center [397, 8] width 6 height 10
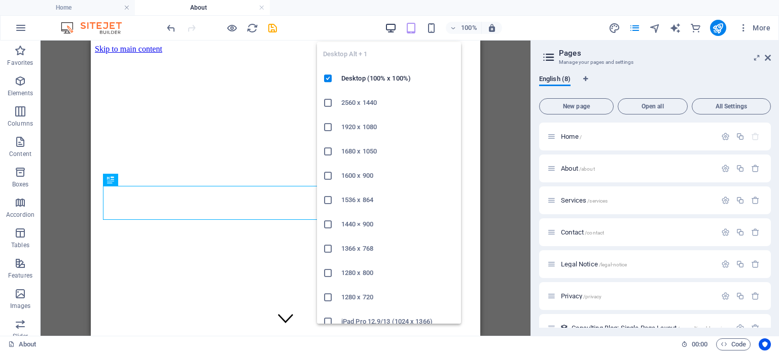
click at [388, 28] on icon "button" at bounding box center [391, 28] width 12 height 12
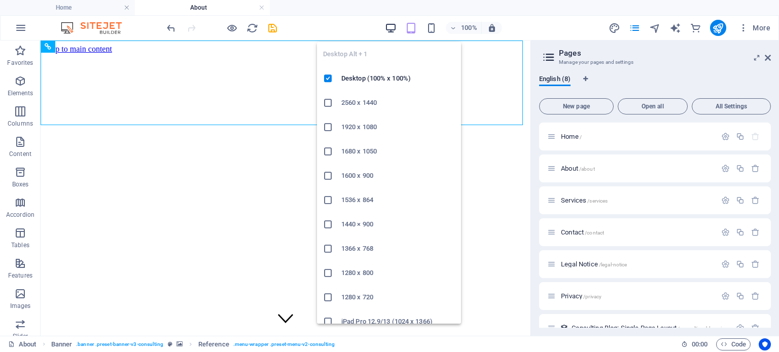
click at [387, 25] on icon "button" at bounding box center [391, 28] width 12 height 12
click at [389, 26] on icon "button" at bounding box center [391, 28] width 12 height 12
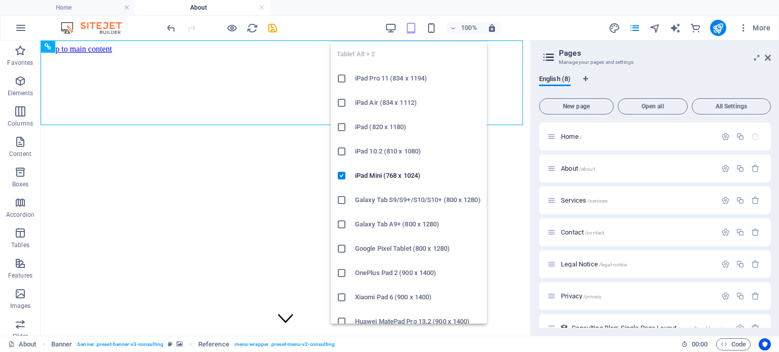
click at [413, 30] on icon "button" at bounding box center [411, 28] width 12 height 12
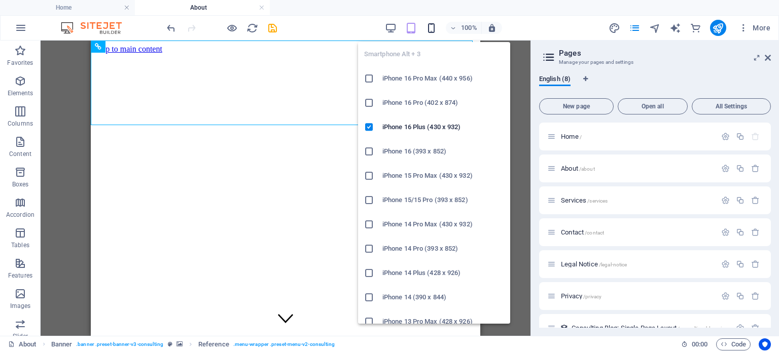
click at [429, 27] on icon "button" at bounding box center [432, 28] width 12 height 12
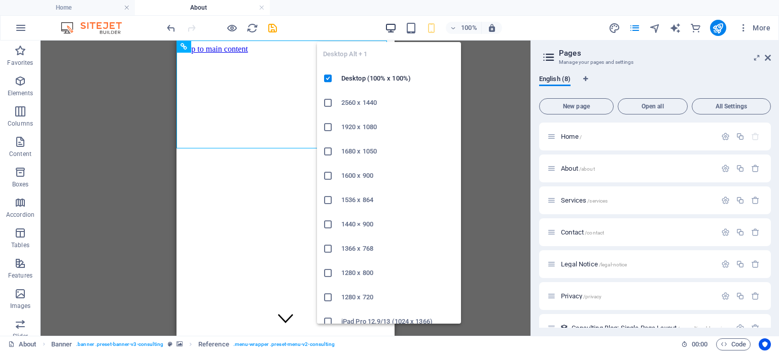
click at [392, 28] on icon "button" at bounding box center [391, 28] width 12 height 12
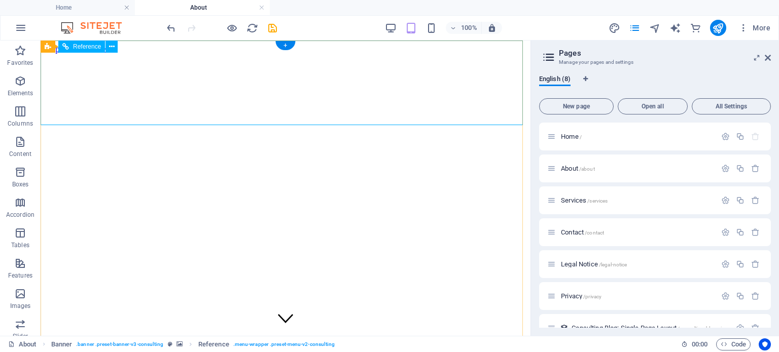
click at [273, 24] on icon "save" at bounding box center [273, 28] width 12 height 12
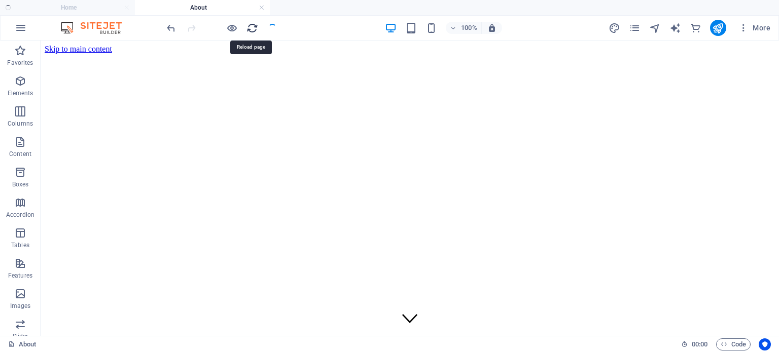
click at [251, 26] on icon "reload" at bounding box center [252, 28] width 12 height 12
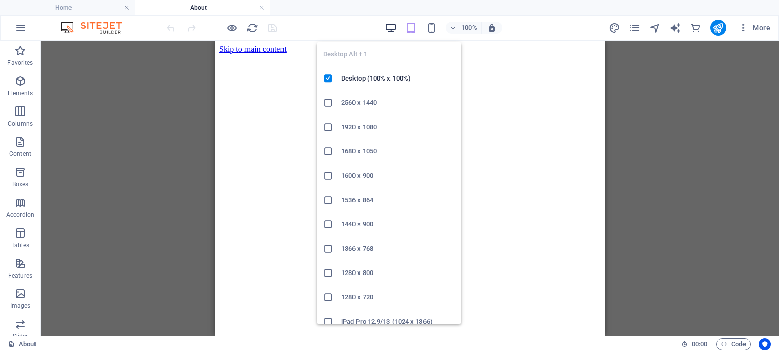
click at [388, 25] on icon "button" at bounding box center [391, 28] width 12 height 12
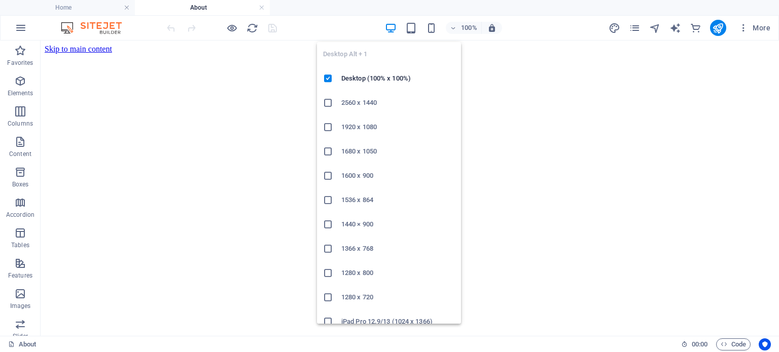
click at [392, 28] on icon "button" at bounding box center [391, 28] width 12 height 12
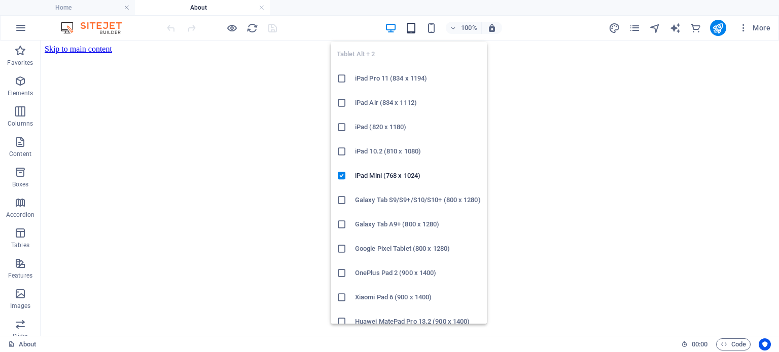
click at [415, 24] on icon "button" at bounding box center [411, 28] width 12 height 12
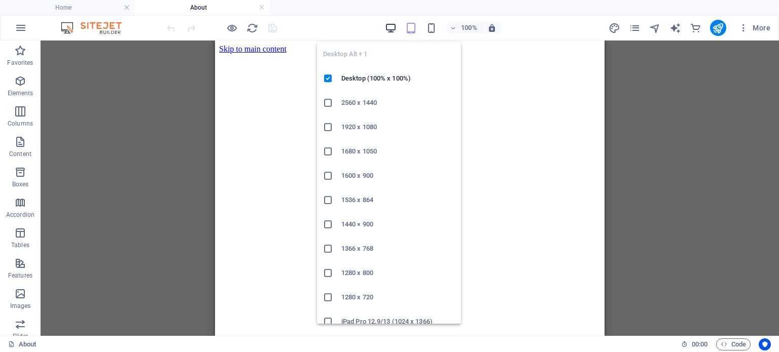
click at [390, 22] on icon "button" at bounding box center [391, 28] width 12 height 12
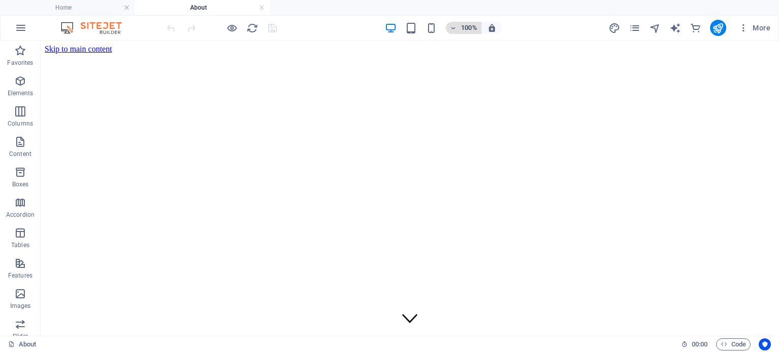
click at [478, 26] on button "100%" at bounding box center [464, 28] width 36 height 12
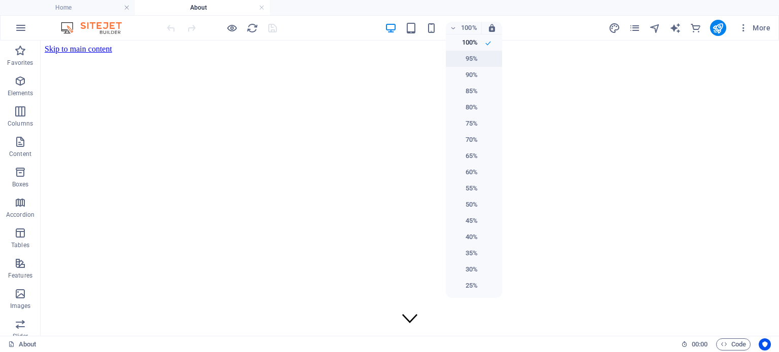
click at [475, 54] on h6 "95%" at bounding box center [465, 59] width 26 height 12
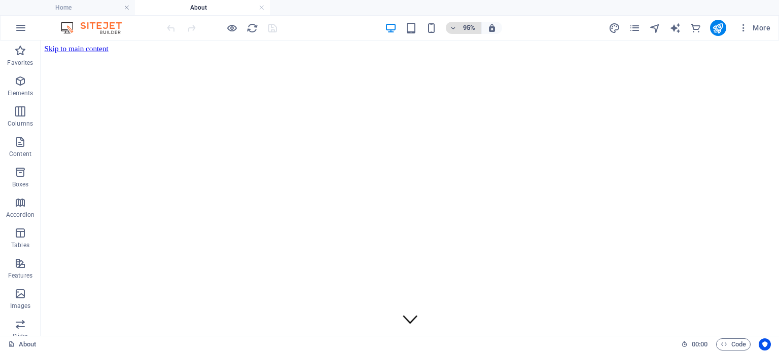
click at [465, 22] on h6 "95%" at bounding box center [469, 28] width 16 height 12
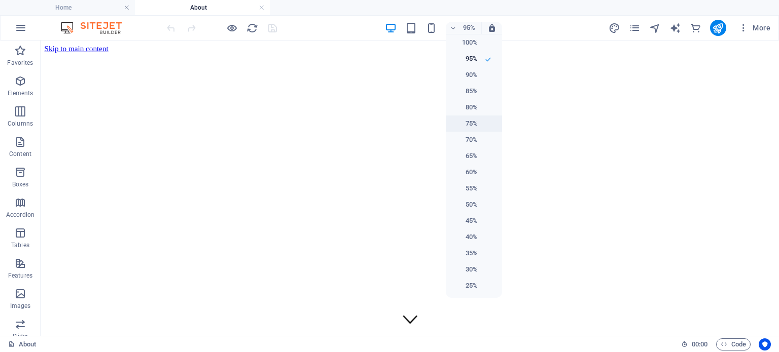
click at [467, 120] on h6 "75%" at bounding box center [465, 124] width 26 height 12
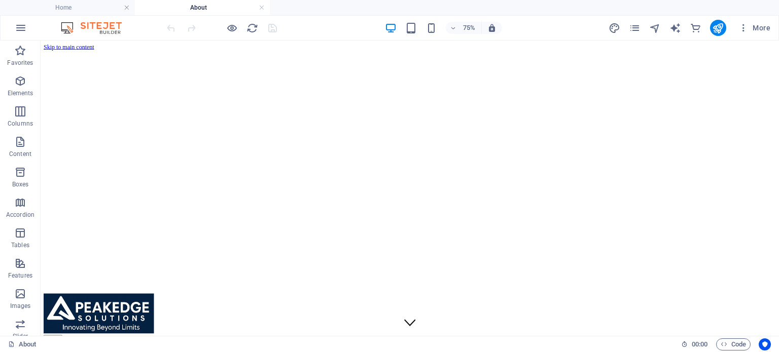
click at [467, 35] on div "75%" at bounding box center [443, 28] width 117 height 16
click at [468, 32] on h6 "75%" at bounding box center [469, 28] width 16 height 12
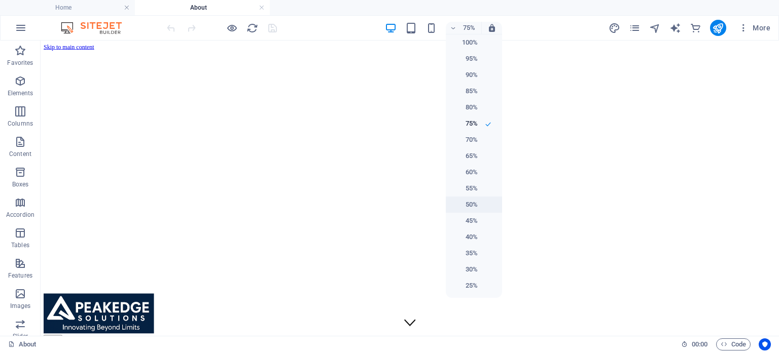
click at [475, 203] on h6 "50%" at bounding box center [465, 205] width 26 height 12
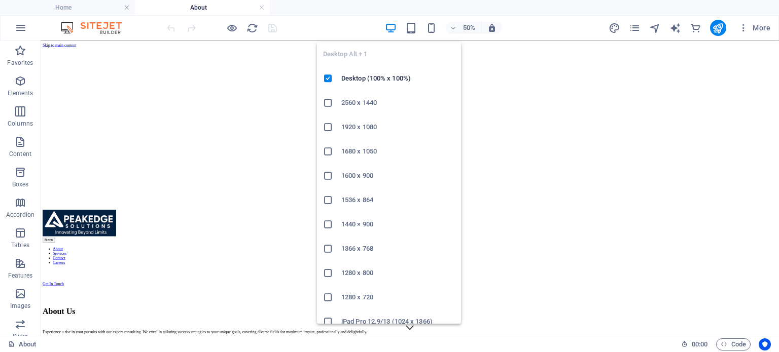
click at [386, 25] on icon "button" at bounding box center [391, 28] width 12 height 12
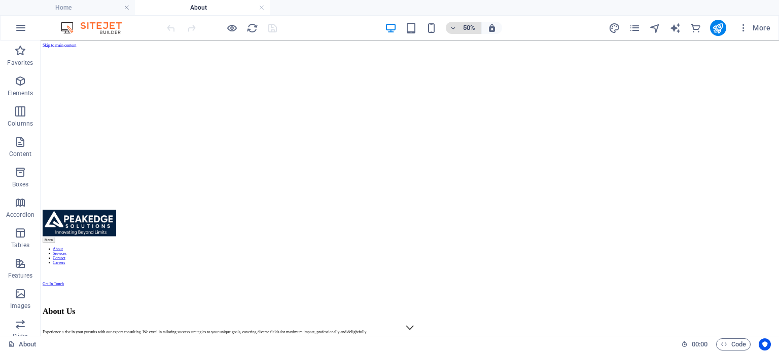
click at [469, 27] on h6 "50%" at bounding box center [469, 28] width 16 height 12
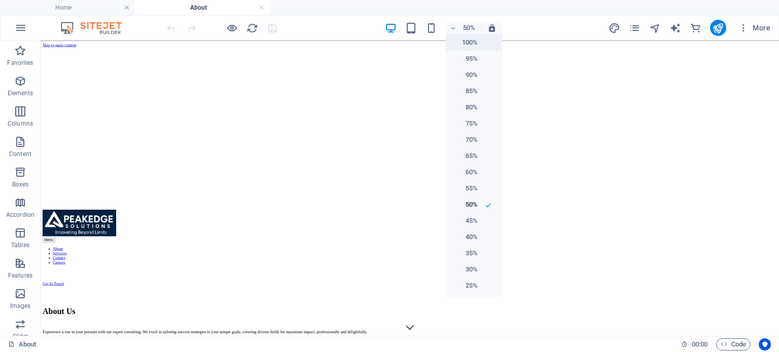
click at [476, 45] on h6 "100%" at bounding box center [465, 43] width 26 height 12
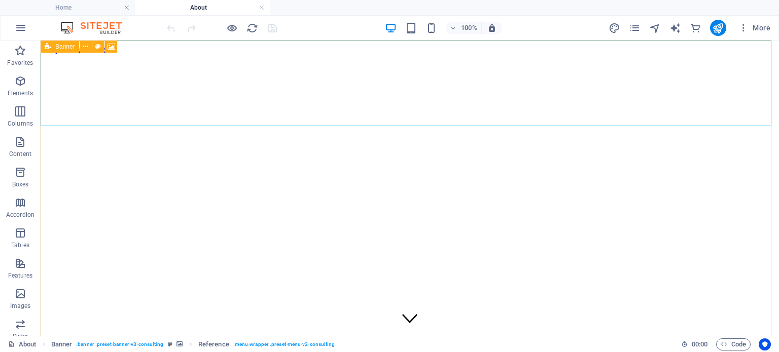
click at [48, 47] on icon at bounding box center [48, 47] width 7 height 12
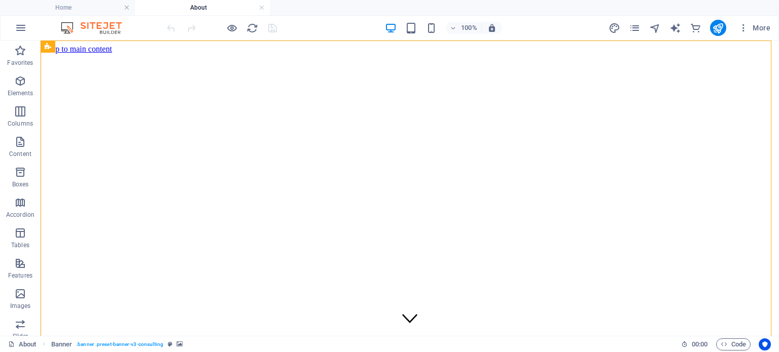
click at [87, 24] on img at bounding box center [96, 28] width 76 height 12
click at [17, 59] on p "Favorites" at bounding box center [20, 63] width 26 height 8
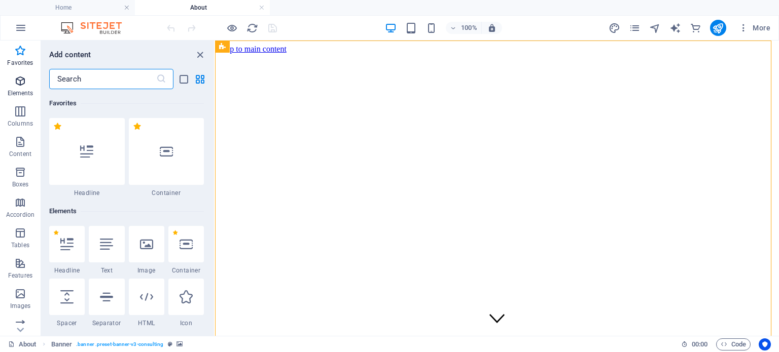
click at [18, 91] on p "Elements" at bounding box center [21, 93] width 26 height 8
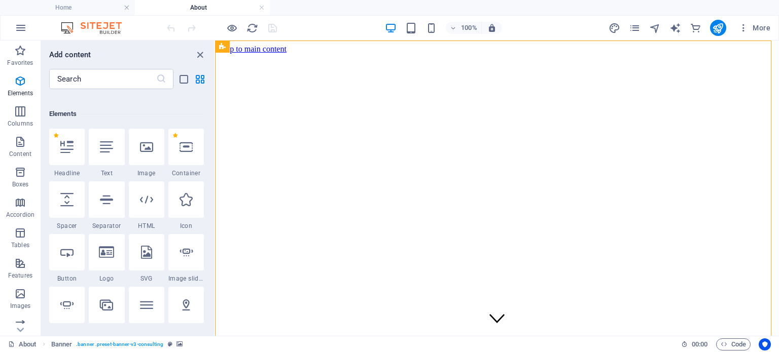
scroll to position [108, 0]
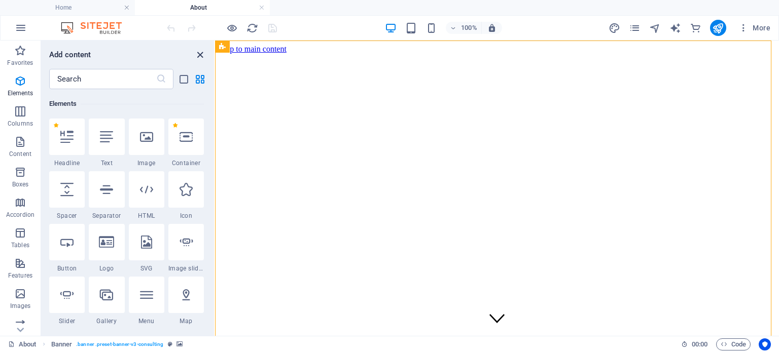
click at [201, 55] on icon "close panel" at bounding box center [200, 55] width 12 height 12
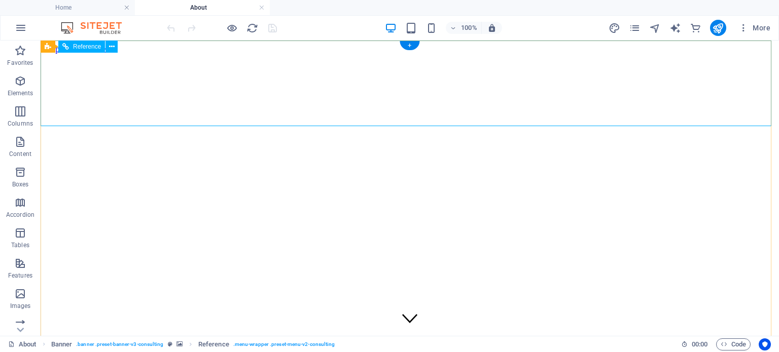
drag, startPoint x: 595, startPoint y: 92, endPoint x: 607, endPoint y: 91, distance: 12.2
drag, startPoint x: 548, startPoint y: 56, endPoint x: 479, endPoint y: 51, distance: 68.6
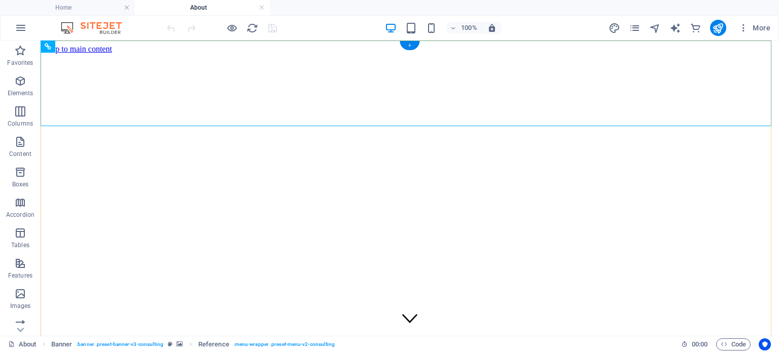
click at [412, 47] on div "+" at bounding box center [410, 45] width 20 height 9
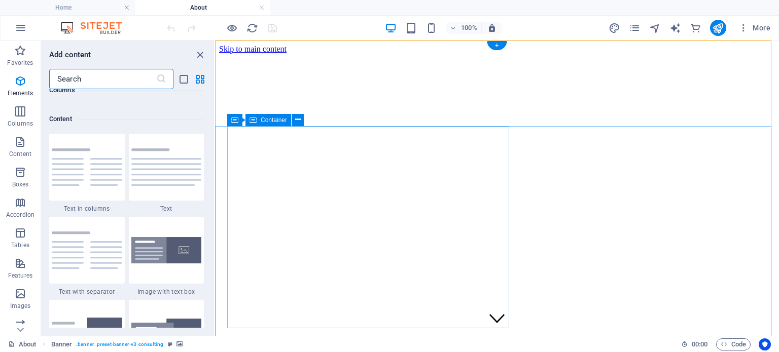
scroll to position [1775, 0]
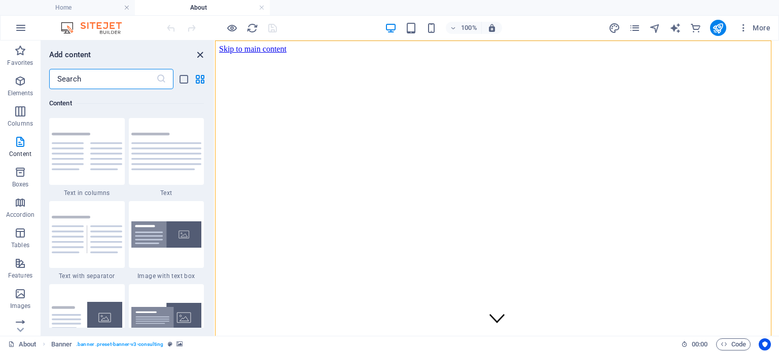
click at [202, 53] on icon "close panel" at bounding box center [200, 55] width 12 height 12
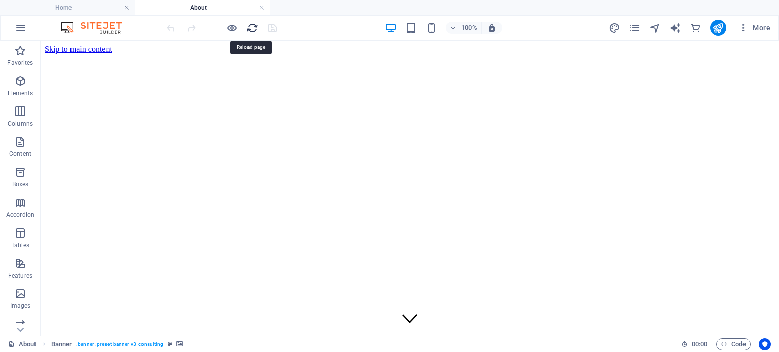
click at [254, 25] on icon "reload" at bounding box center [252, 28] width 12 height 12
click at [252, 26] on icon "reload" at bounding box center [252, 28] width 12 height 12
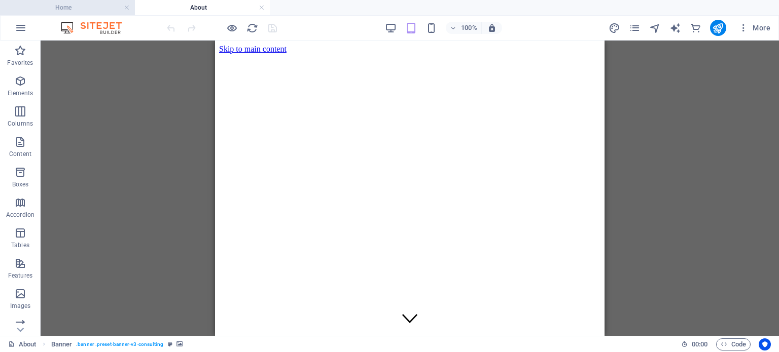
scroll to position [0, 0]
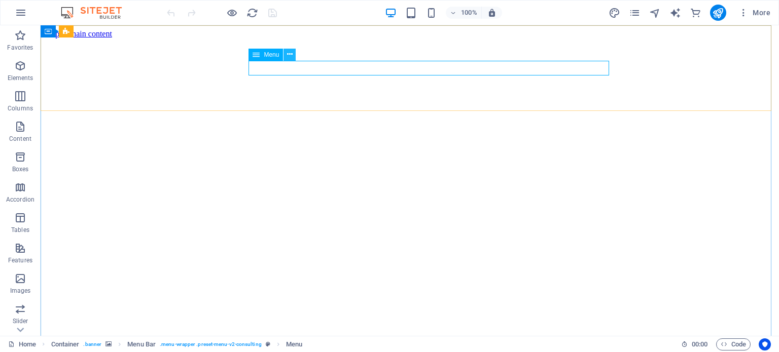
click at [287, 50] on icon at bounding box center [290, 54] width 6 height 11
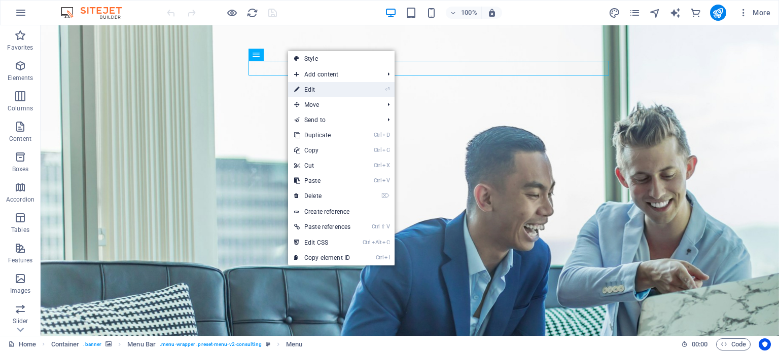
click at [317, 90] on link "⏎ Edit" at bounding box center [322, 89] width 68 height 15
select select "1"
select select
select select "2"
select select
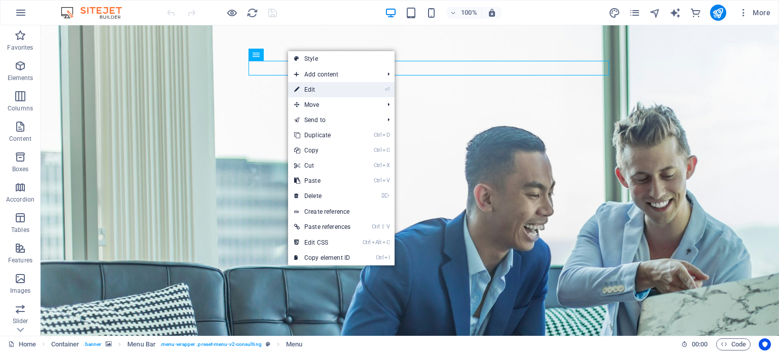
select select "3"
select select
select select "6"
select select
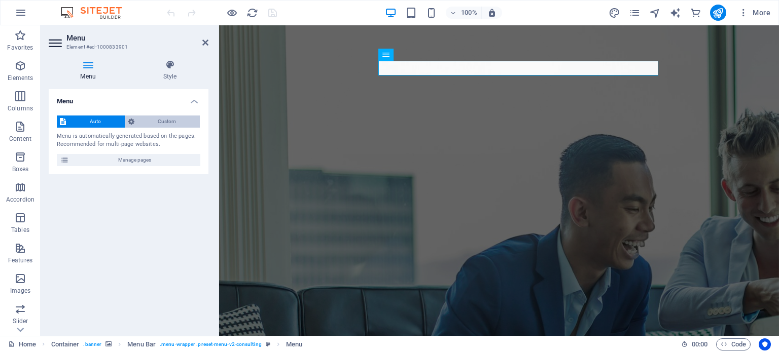
click at [172, 121] on span "Custom" at bounding box center [167, 122] width 60 height 12
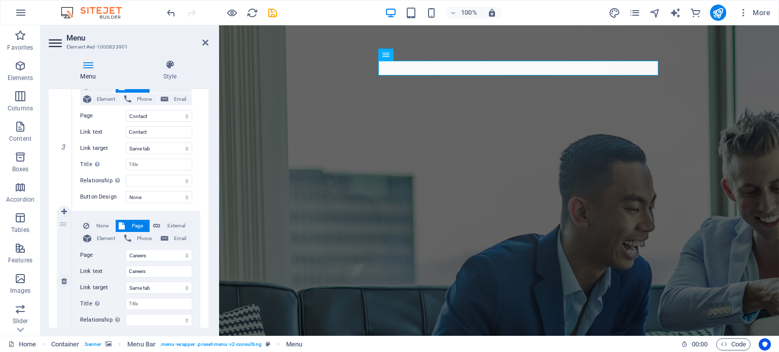
scroll to position [341, 0]
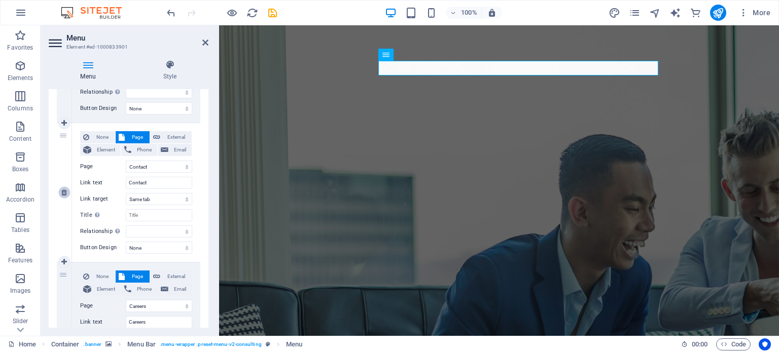
click at [61, 190] on icon at bounding box center [64, 192] width 6 height 7
select select
select select "6"
type input "Careers"
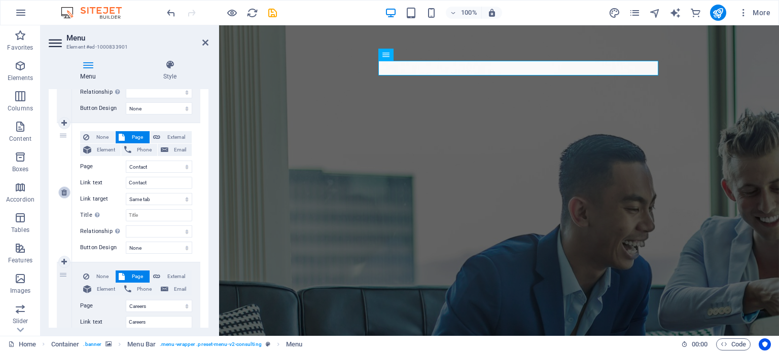
select select
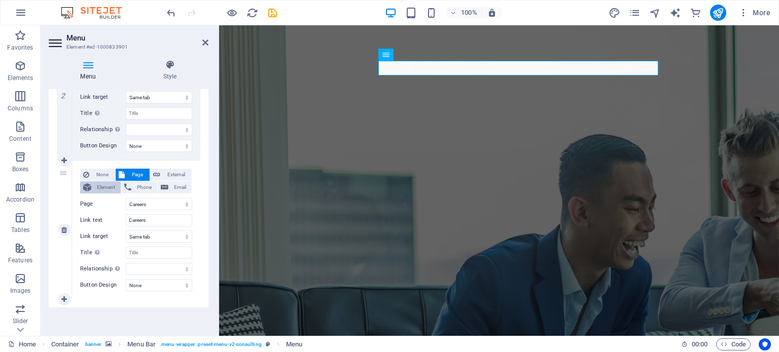
scroll to position [303, 0]
click at [64, 300] on icon at bounding box center [64, 300] width 6 height 7
select select
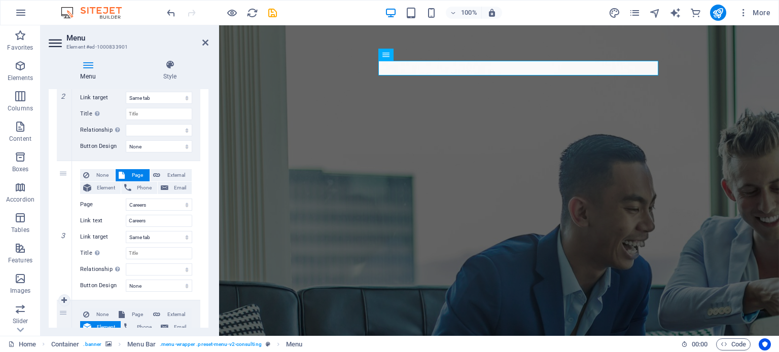
scroll to position [405, 0]
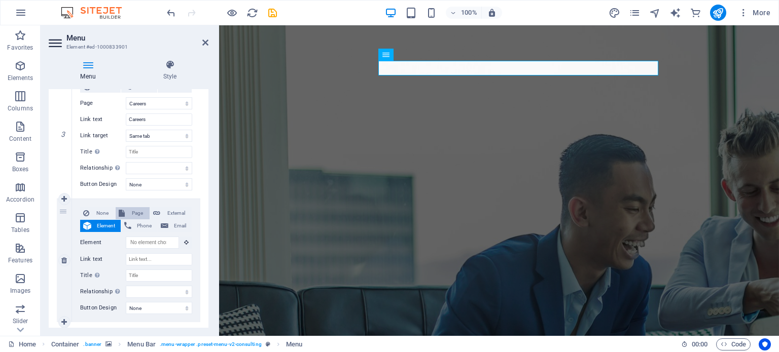
click at [136, 211] on span "Page" at bounding box center [137, 213] width 19 height 12
select select
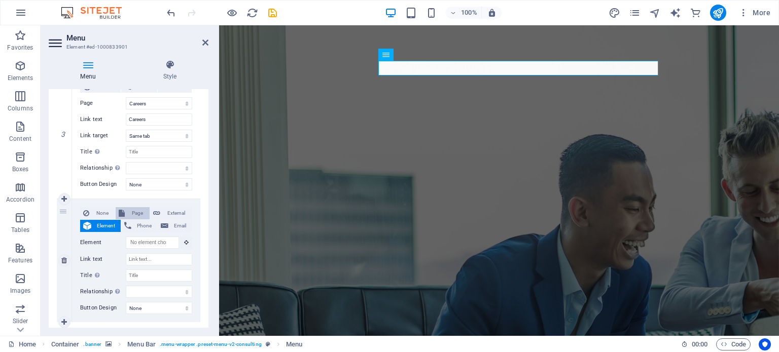
select select
click at [103, 223] on span "Element" at bounding box center [105, 226] width 23 height 12
select select
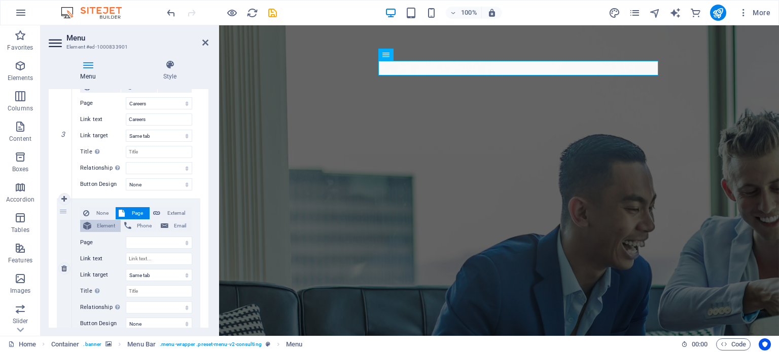
select select
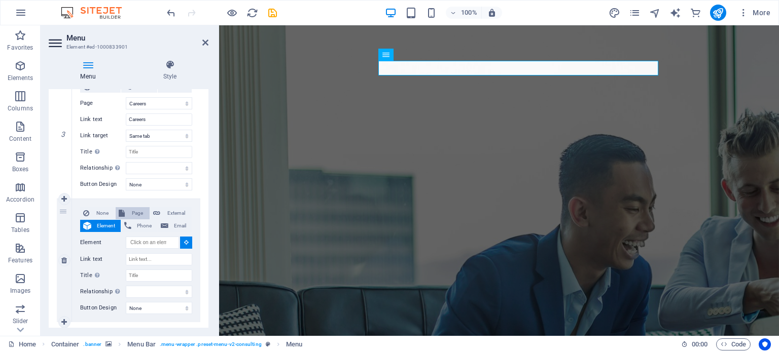
click at [128, 210] on span "Page" at bounding box center [137, 213] width 19 height 12
select select
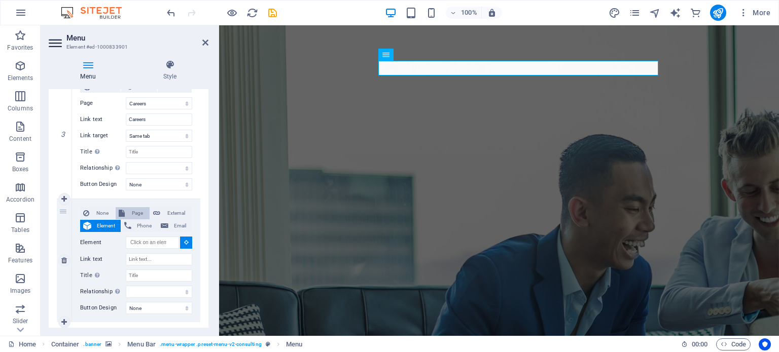
select select
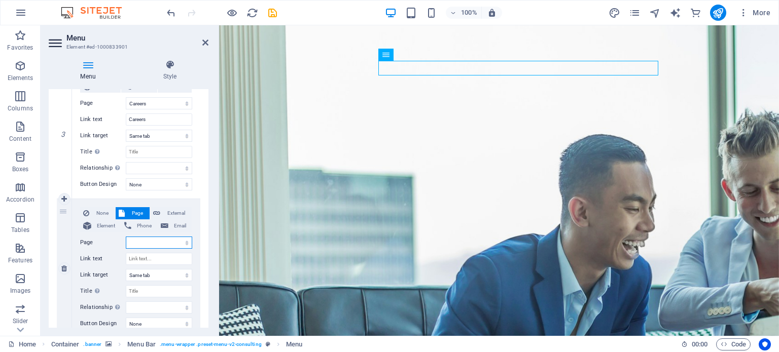
click at [138, 240] on select "Home About Services Contact Legal Notice Privacy Careers" at bounding box center [159, 243] width 66 height 12
select select "2"
select select
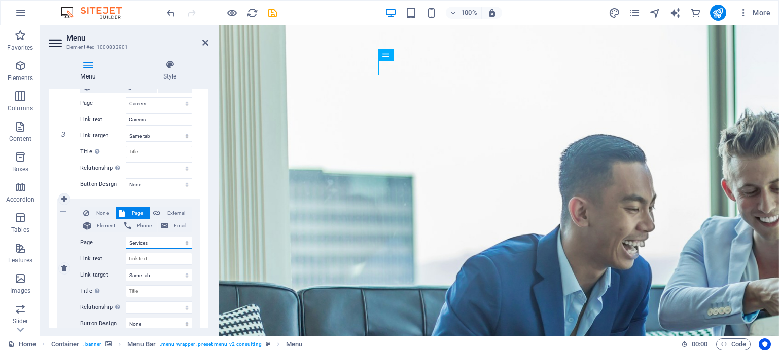
select select
click at [180, 239] on select "Home About Services Contact Legal Notice Privacy Careers" at bounding box center [159, 243] width 66 height 12
select select "3"
click at [126, 237] on select "Home About Services Contact Legal Notice Privacy Careers" at bounding box center [159, 243] width 66 height 12
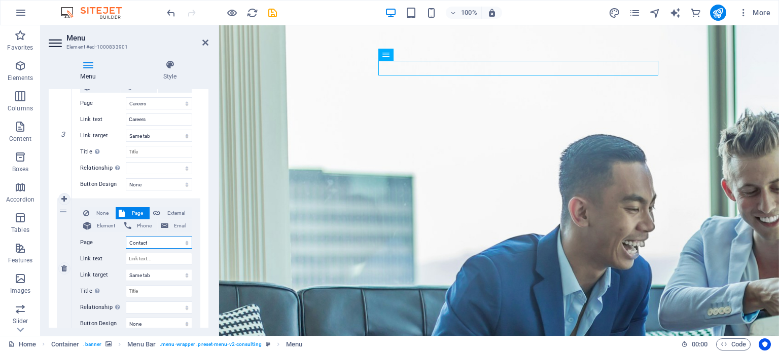
select select
click at [161, 242] on select "Home About Services Contact Legal Notice Privacy Careers" at bounding box center [159, 243] width 66 height 12
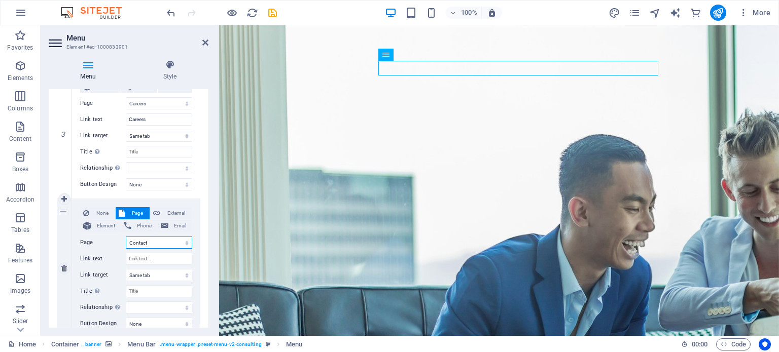
click at [161, 242] on select "Home About Services Contact Legal Notice Privacy Careers" at bounding box center [159, 243] width 66 height 12
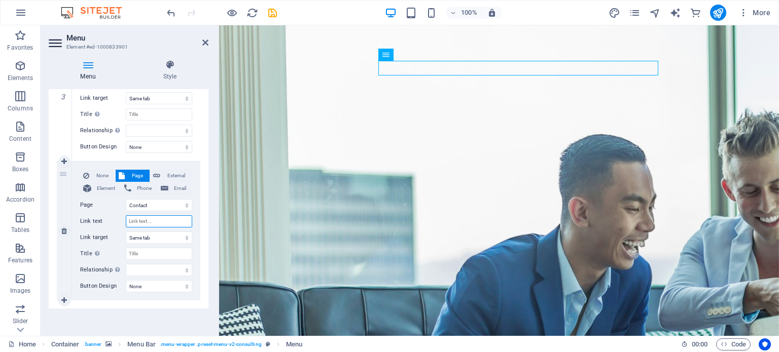
click at [153, 221] on input "Link text" at bounding box center [159, 222] width 66 height 12
select select
type input "Contact"
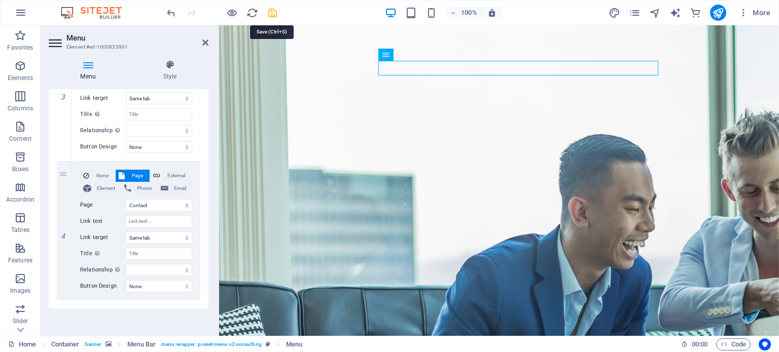
select select
click at [274, 10] on icon "save" at bounding box center [273, 13] width 12 height 12
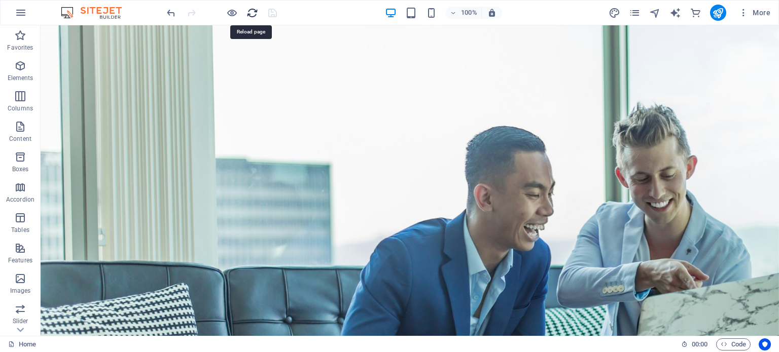
click at [253, 9] on icon "reload" at bounding box center [252, 13] width 12 height 12
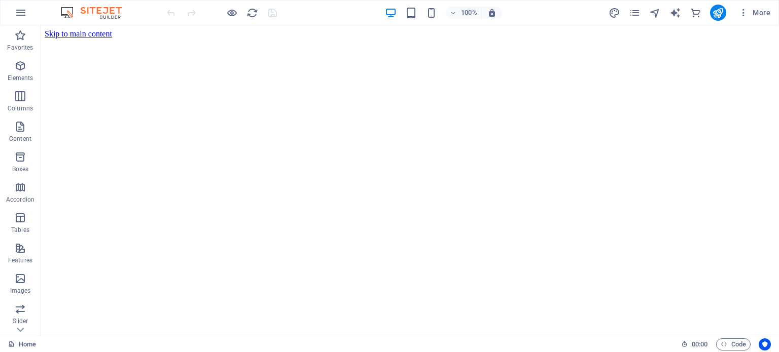
scroll to position [0, 0]
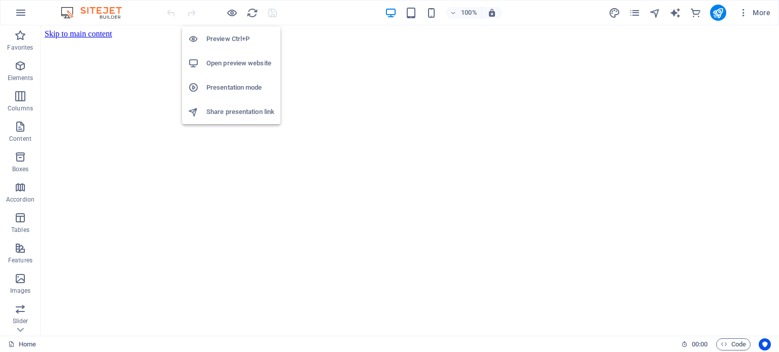
drag, startPoint x: 230, startPoint y: 37, endPoint x: 209, endPoint y: 40, distance: 20.6
click at [209, 40] on h6 "Preview Ctrl+P" at bounding box center [240, 39] width 68 height 12
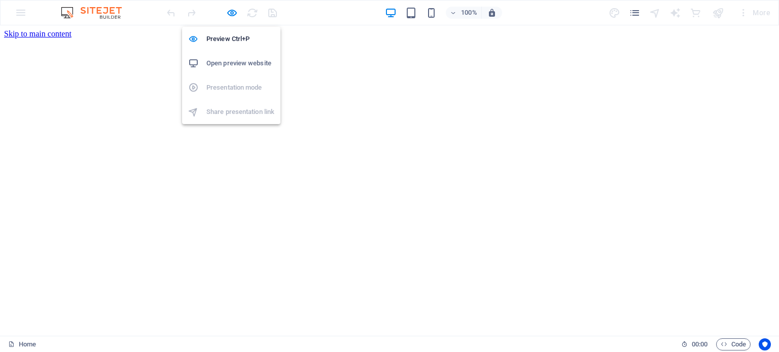
drag, startPoint x: 239, startPoint y: 60, endPoint x: 223, endPoint y: 63, distance: 16.9
click at [223, 63] on h6 "Open preview website" at bounding box center [240, 63] width 68 height 12
click at [227, 12] on icon "button" at bounding box center [232, 13] width 12 height 12
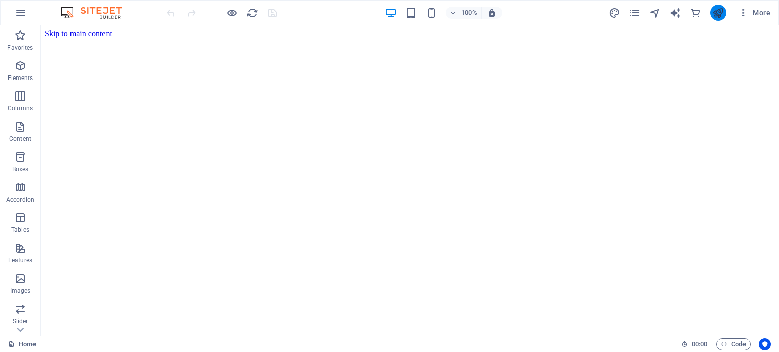
click at [714, 19] on button "publish" at bounding box center [718, 13] width 16 height 16
